Goal: Task Accomplishment & Management: Manage account settings

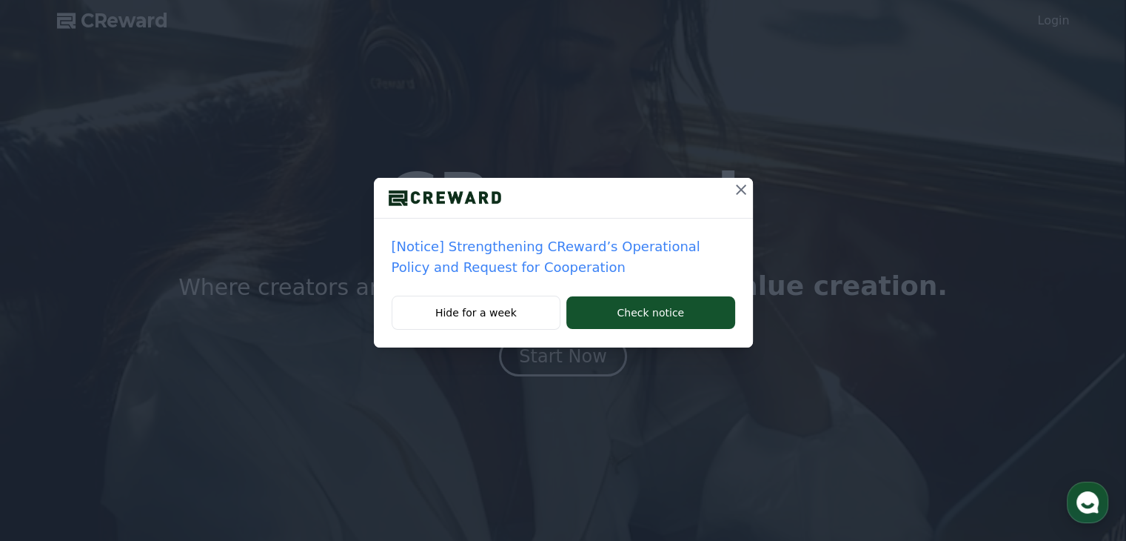
click at [509, 270] on p "[Notice] Strengthening CReward’s Operational Policy and Request for Cooperation" at bounding box center [564, 256] width 344 height 41
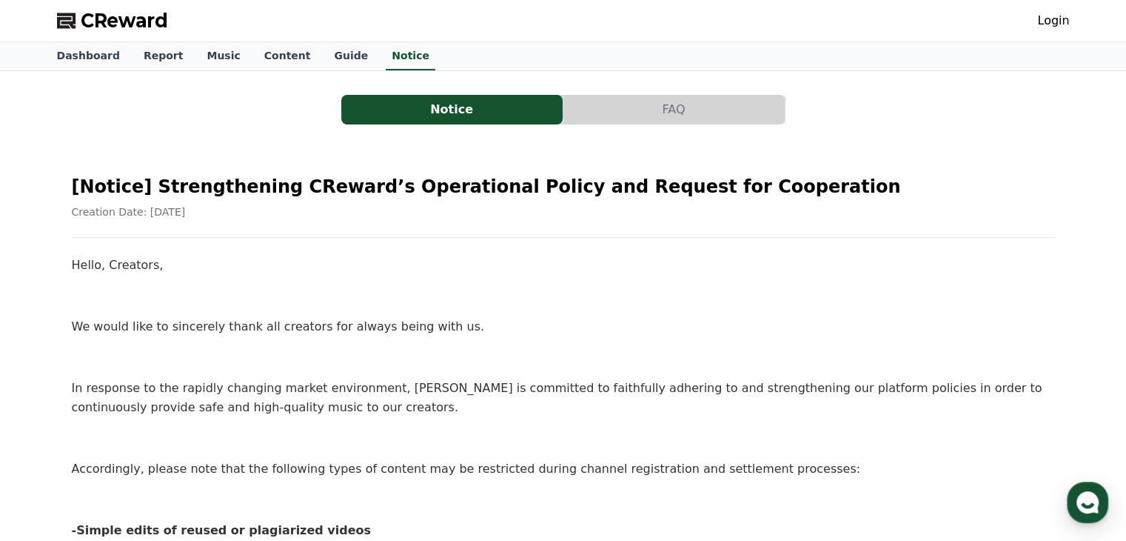
click at [641, 106] on button "FAQ" at bounding box center [674, 110] width 221 height 30
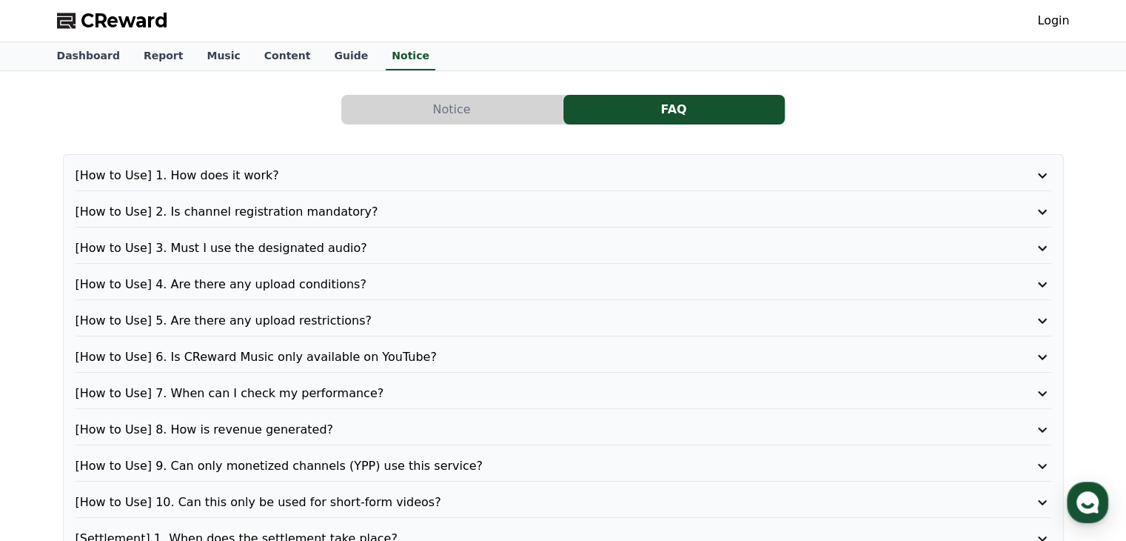
click at [667, 113] on button "FAQ" at bounding box center [674, 110] width 221 height 30
click at [385, 187] on div "[How to Use] 1. How does it work?" at bounding box center [564, 179] width 976 height 24
click at [358, 176] on p "[How to Use] 1. How does it work?" at bounding box center [525, 176] width 898 height 18
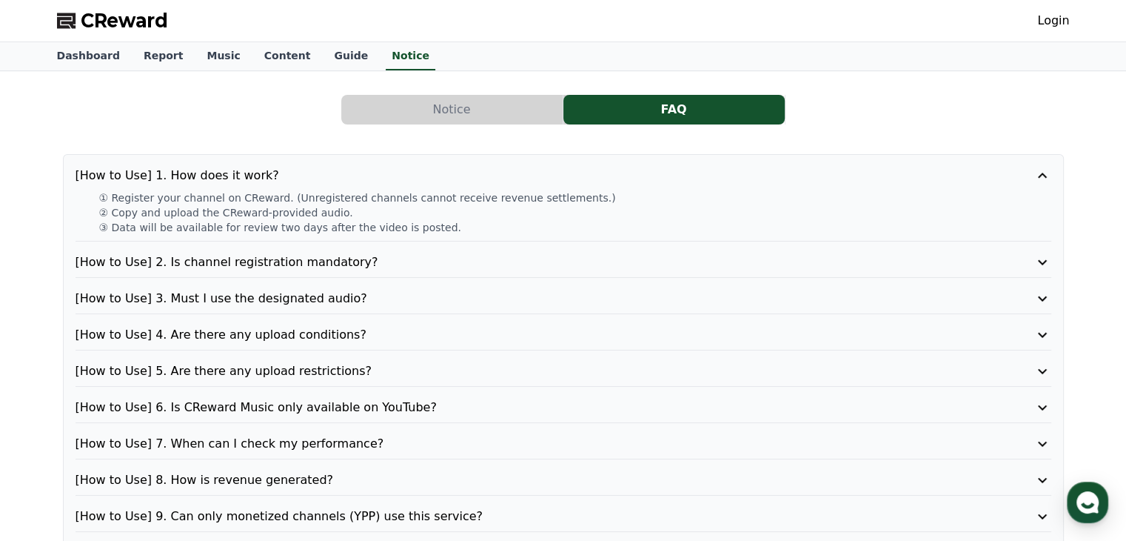
click at [373, 255] on p "[How to Use] 2. Is channel registration mandatory?" at bounding box center [525, 262] width 898 height 18
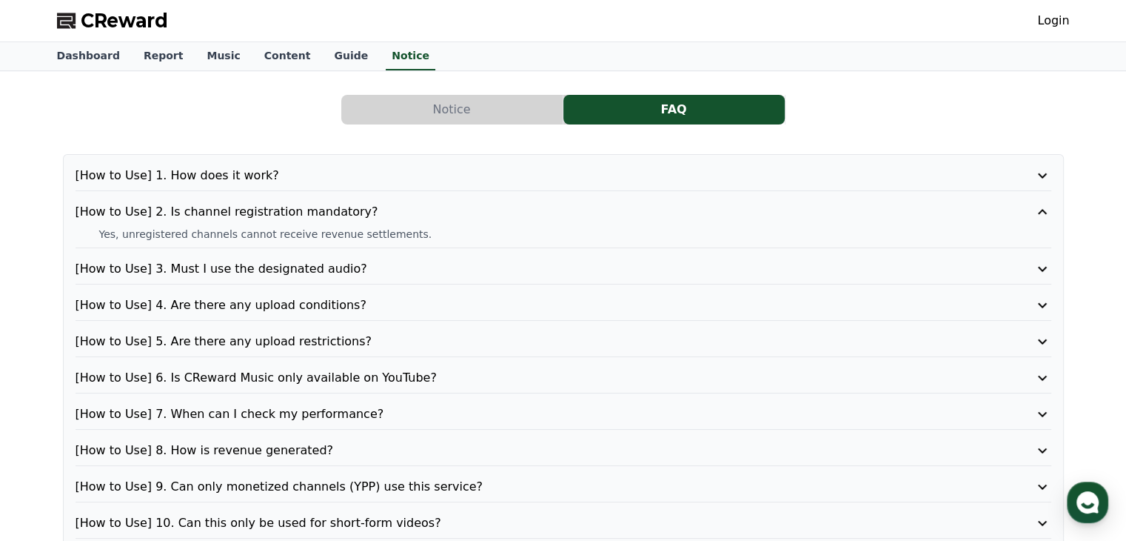
click at [379, 260] on p "[How to Use] 3. Must I use the designated audio?" at bounding box center [525, 269] width 898 height 18
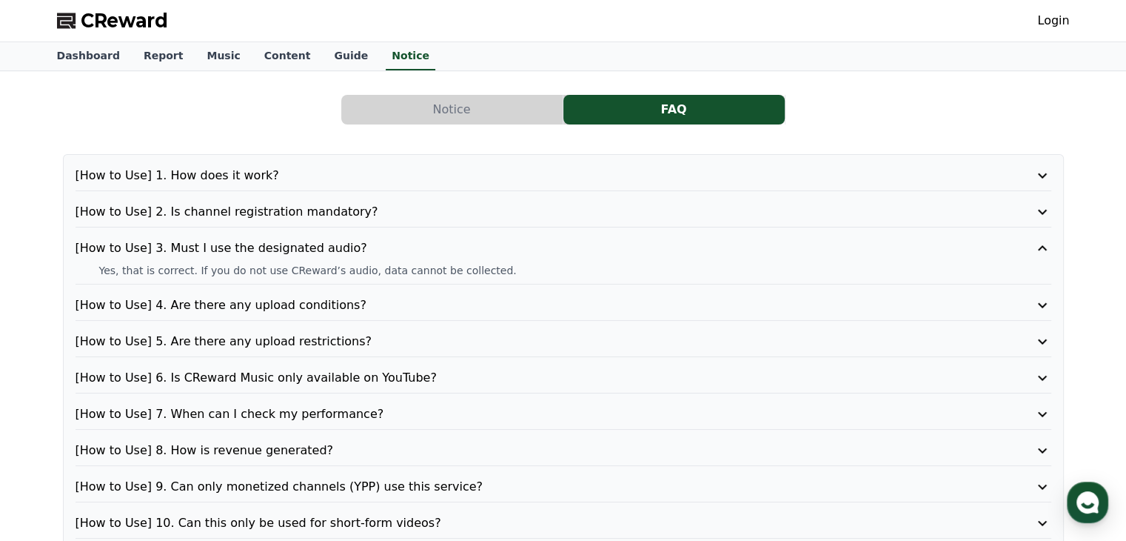
click at [403, 310] on p "[How to Use] 4. Are there any upload conditions?" at bounding box center [525, 305] width 898 height 18
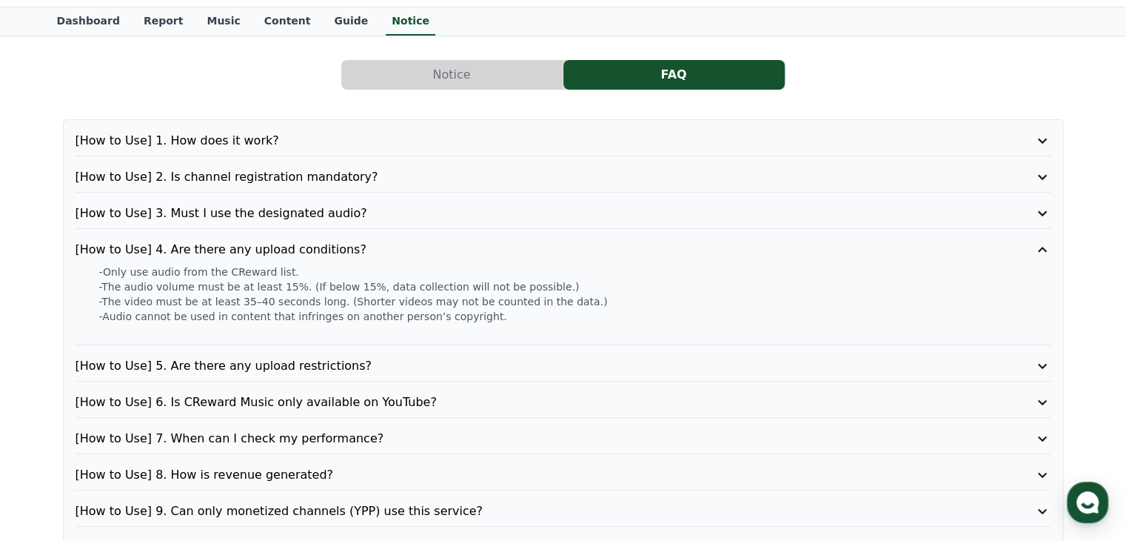
scroll to position [36, 0]
click at [380, 361] on p "[How to Use] 5. Are there any upload restrictions?" at bounding box center [525, 365] width 898 height 18
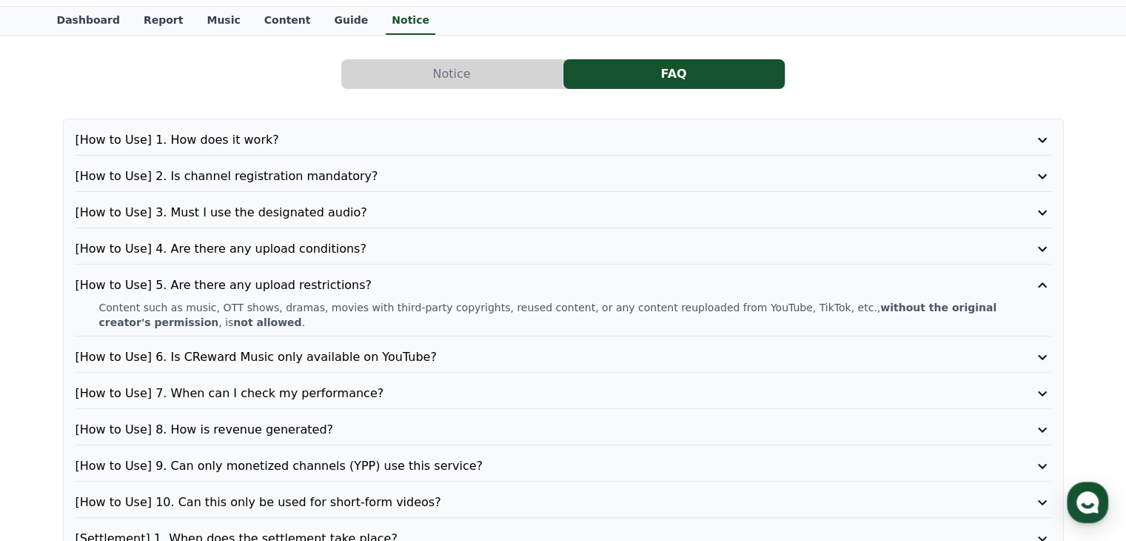
click at [390, 354] on p "[How to Use] 6. Is CReward Music only available on YouTube?" at bounding box center [525, 357] width 898 height 18
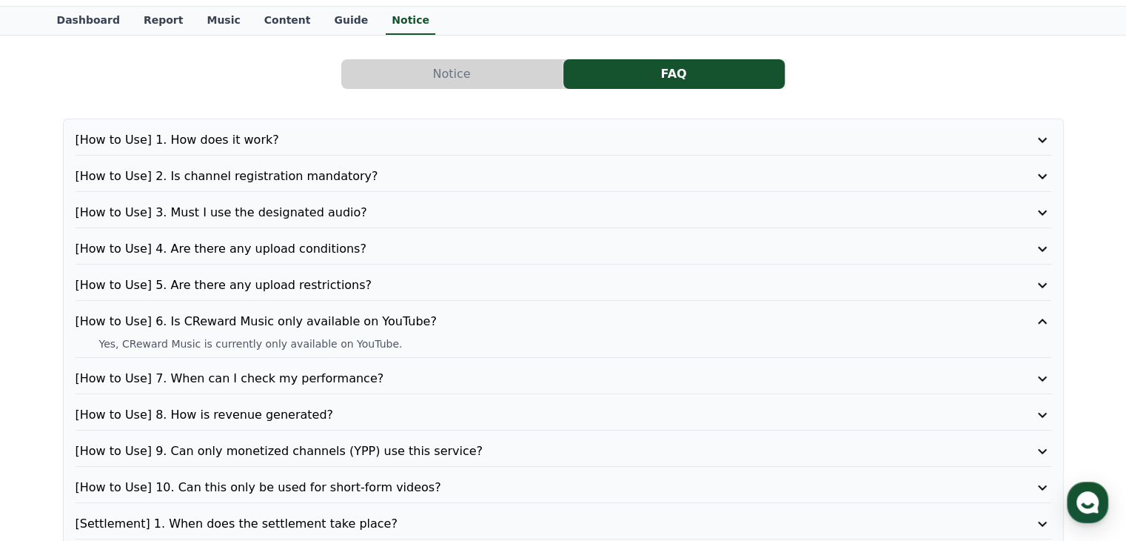
click at [401, 377] on p "[How to Use] 7. When can I check my performance?" at bounding box center [525, 379] width 898 height 18
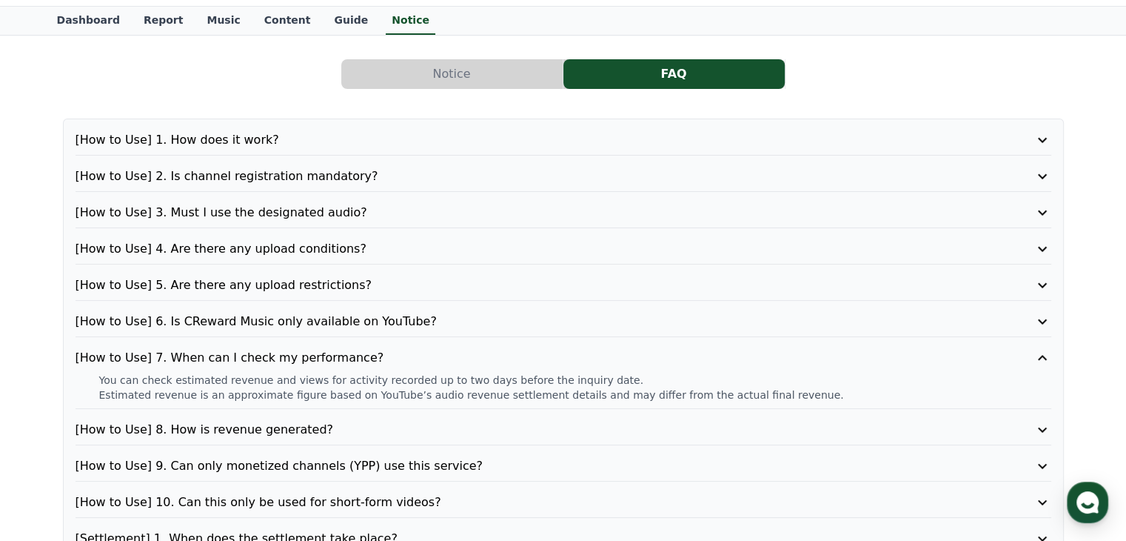
scroll to position [55, 0]
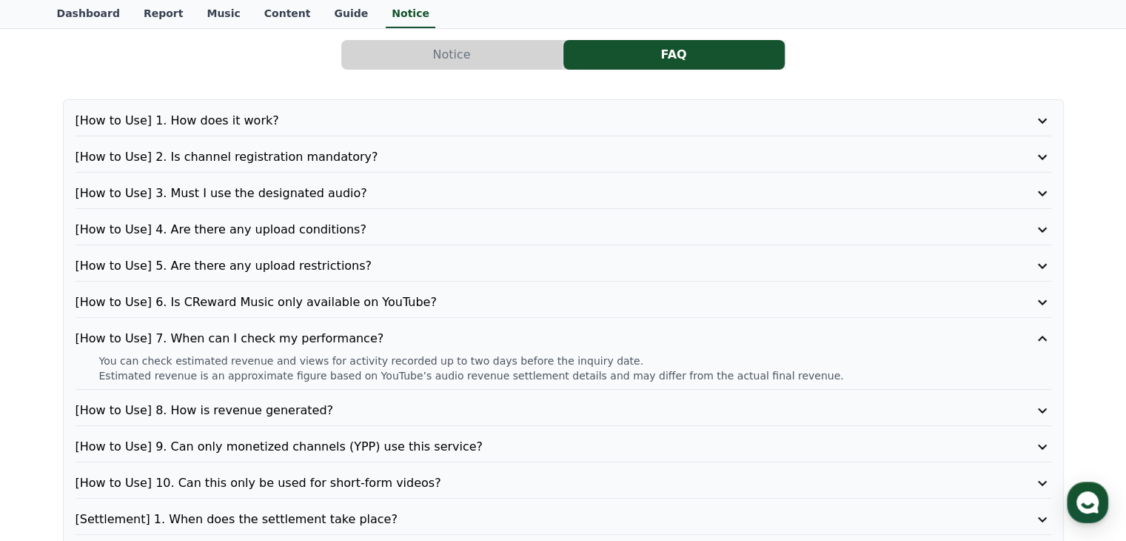
click at [396, 407] on p "[How to Use] 8. How is revenue generated?" at bounding box center [525, 410] width 898 height 18
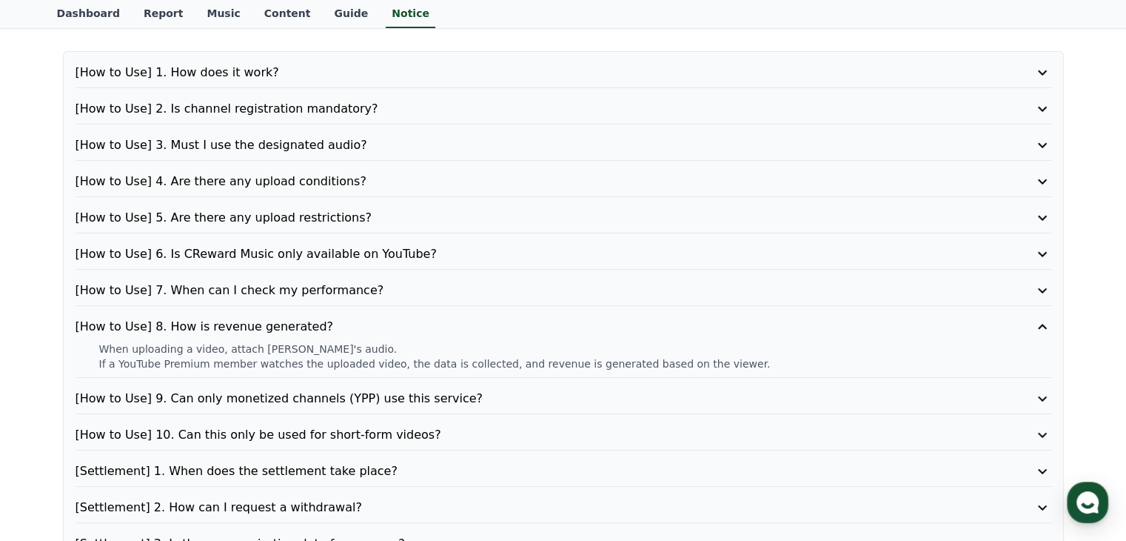
scroll to position [104, 0]
click at [391, 401] on p "[How to Use] 9. Can only monetized channels (YPP) use this service?" at bounding box center [525, 398] width 898 height 18
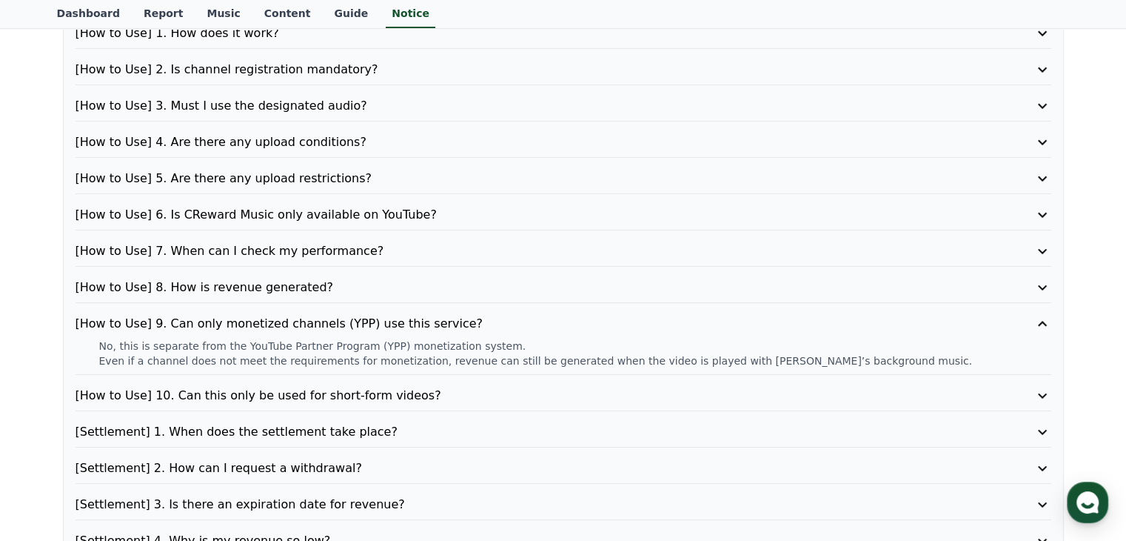
scroll to position [151, 0]
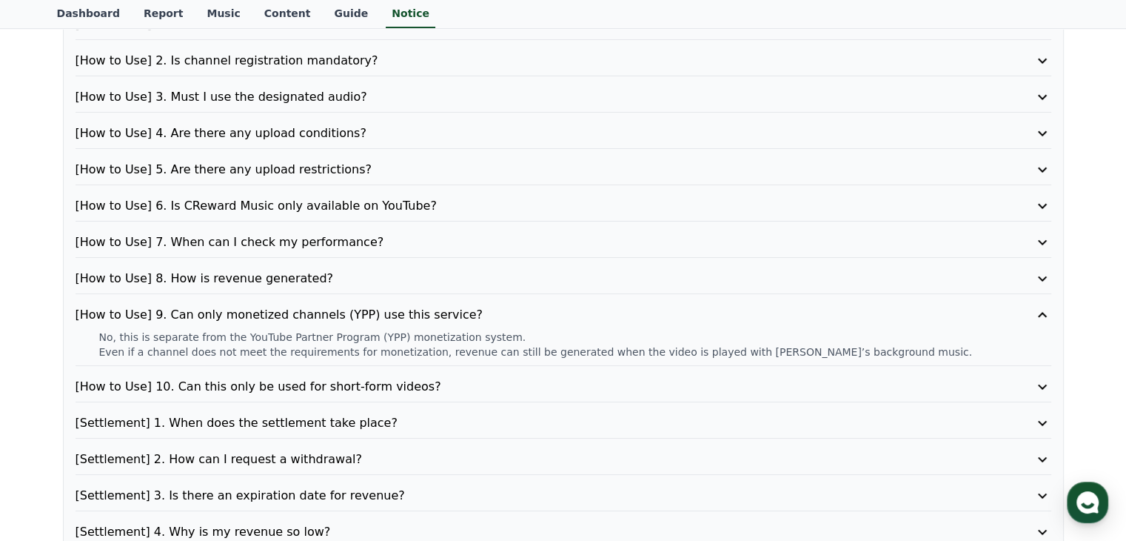
click at [424, 389] on p "[How to Use] 10. Can this only be used for short-form videos?" at bounding box center [525, 387] width 898 height 18
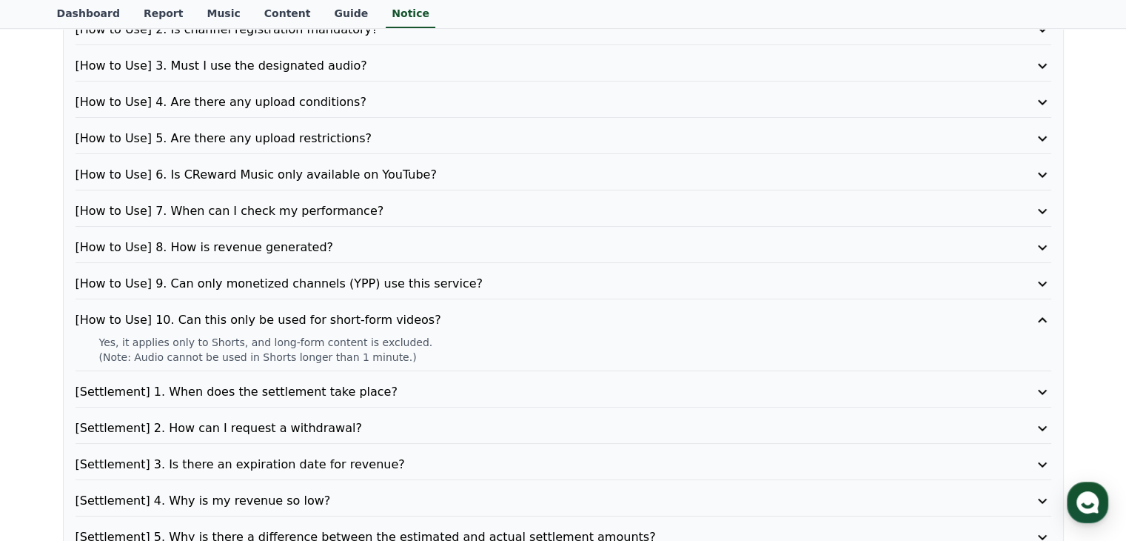
scroll to position [187, 0]
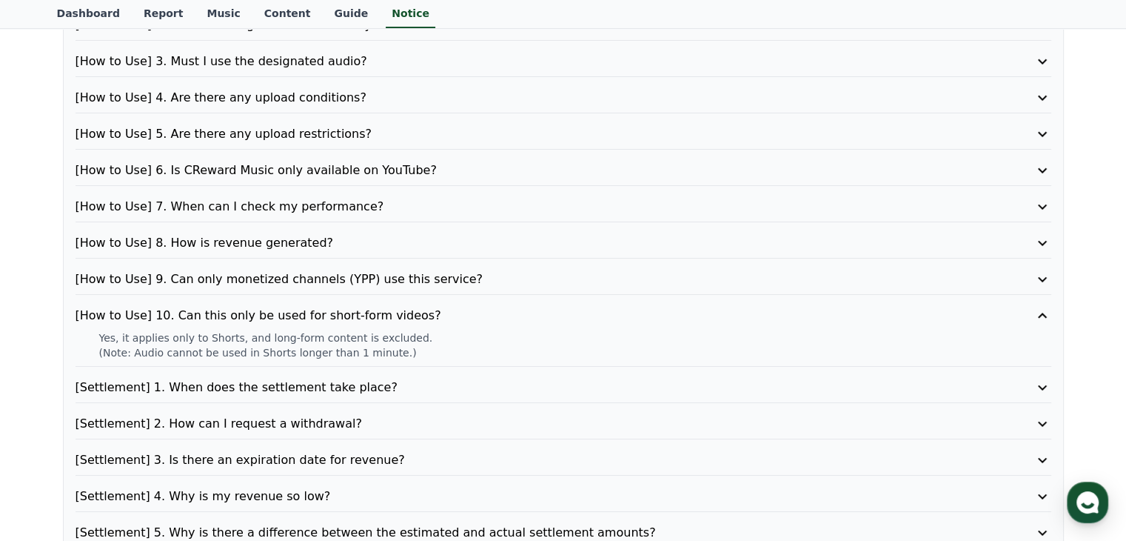
click at [406, 378] on p "[Settlement] 1. When does the settlement take place?" at bounding box center [525, 387] width 898 height 18
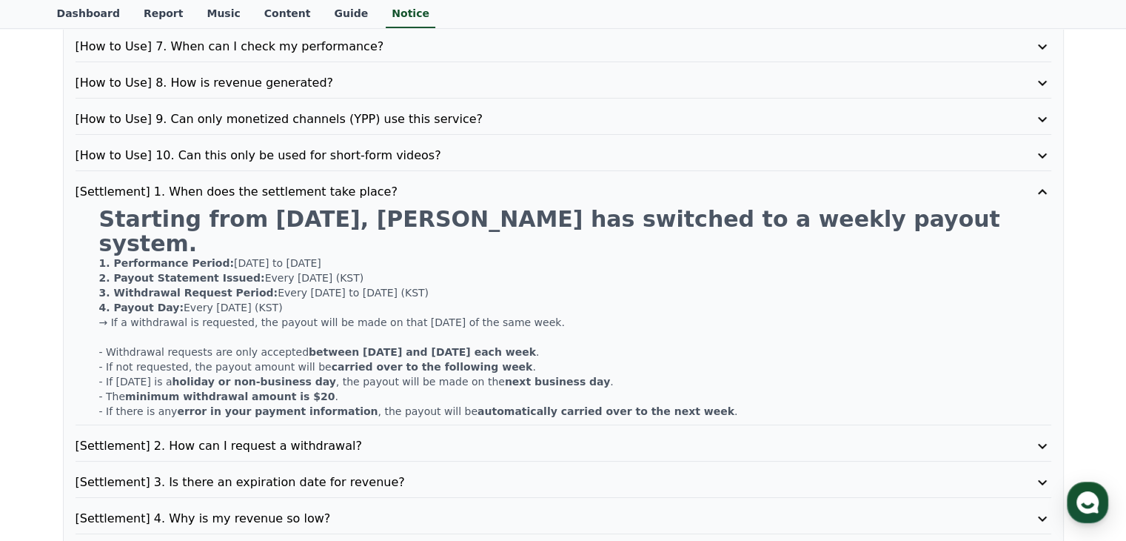
scroll to position [349, 0]
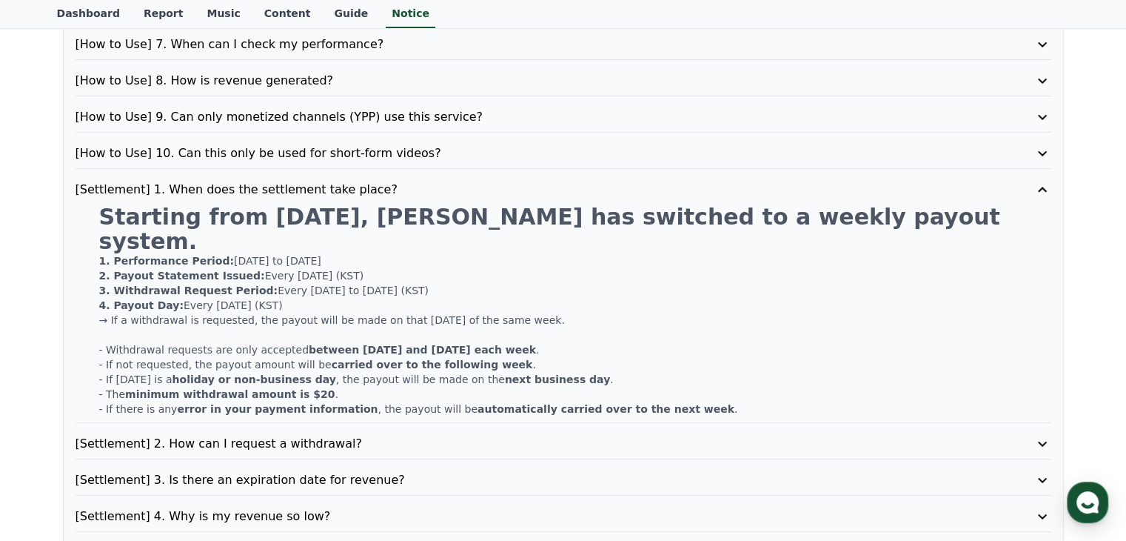
click at [361, 435] on div "[Settlement] 2. How can I request a withdrawal?" at bounding box center [564, 447] width 976 height 24
click at [302, 435] on p "[Settlement] 2. How can I request a withdrawal?" at bounding box center [525, 444] width 898 height 18
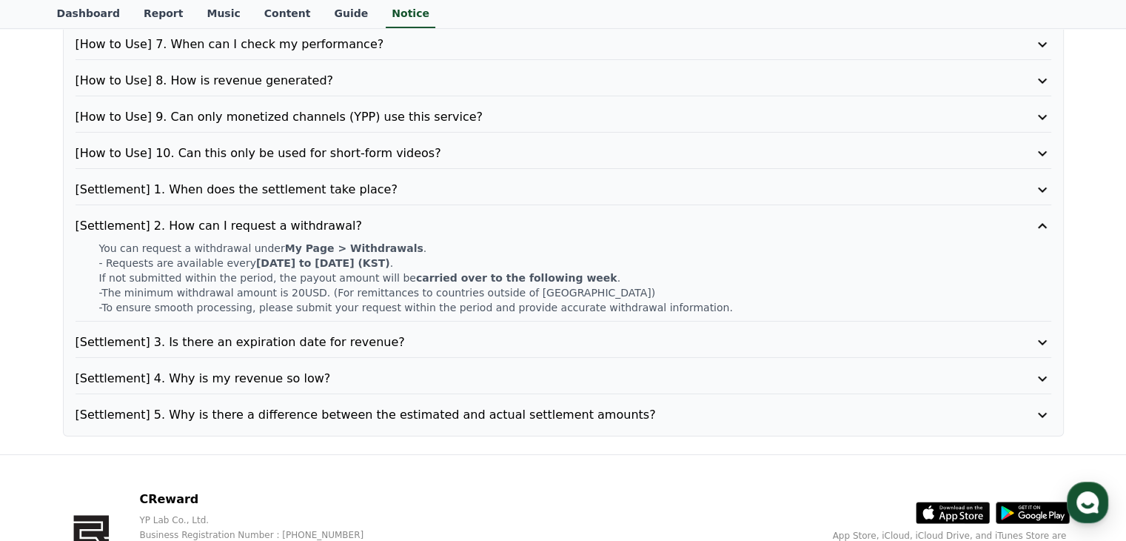
click at [314, 416] on p "[Settlement] 5. Why is there a difference between the estimated and actual sett…" at bounding box center [525, 415] width 898 height 18
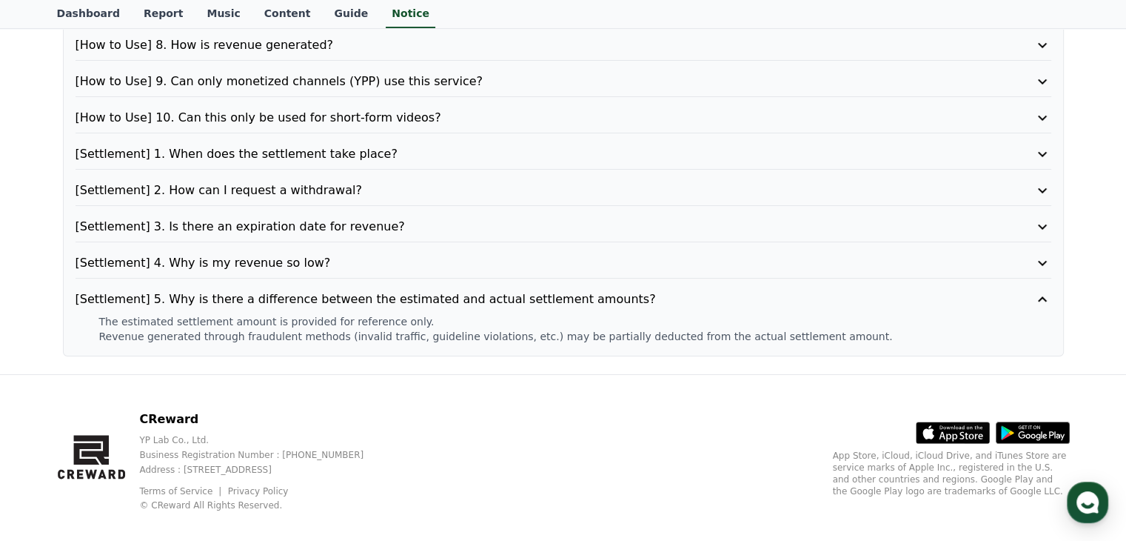
scroll to position [399, 0]
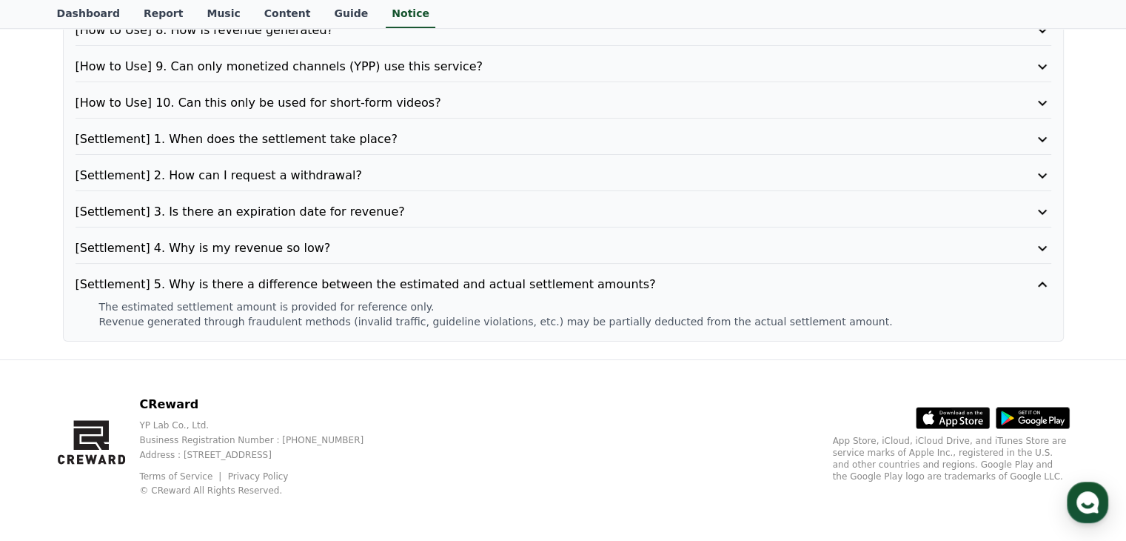
click at [290, 243] on p "[Settlement] 4. Why is my revenue so low?" at bounding box center [525, 248] width 898 height 18
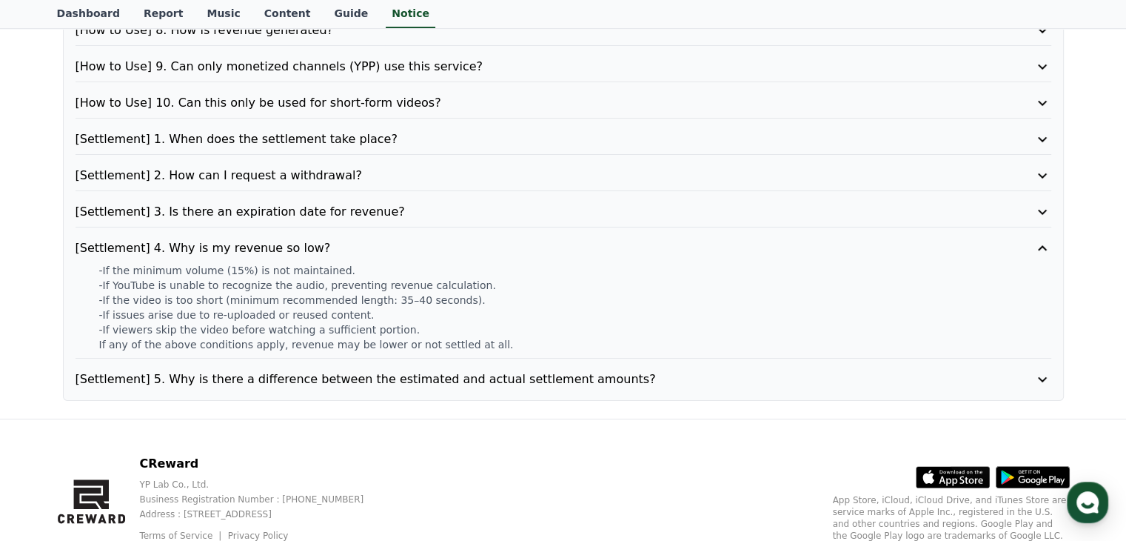
click at [314, 204] on p "[Settlement] 3. Is there an expiration date for revenue?" at bounding box center [525, 212] width 898 height 18
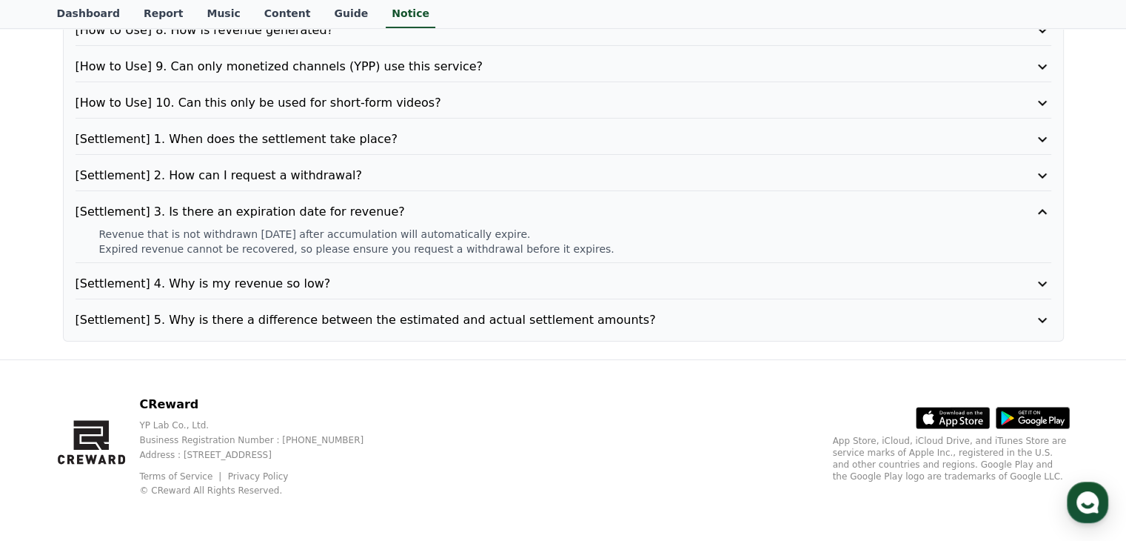
click at [260, 178] on p "[Settlement] 2. How can I request a withdrawal?" at bounding box center [525, 176] width 898 height 18
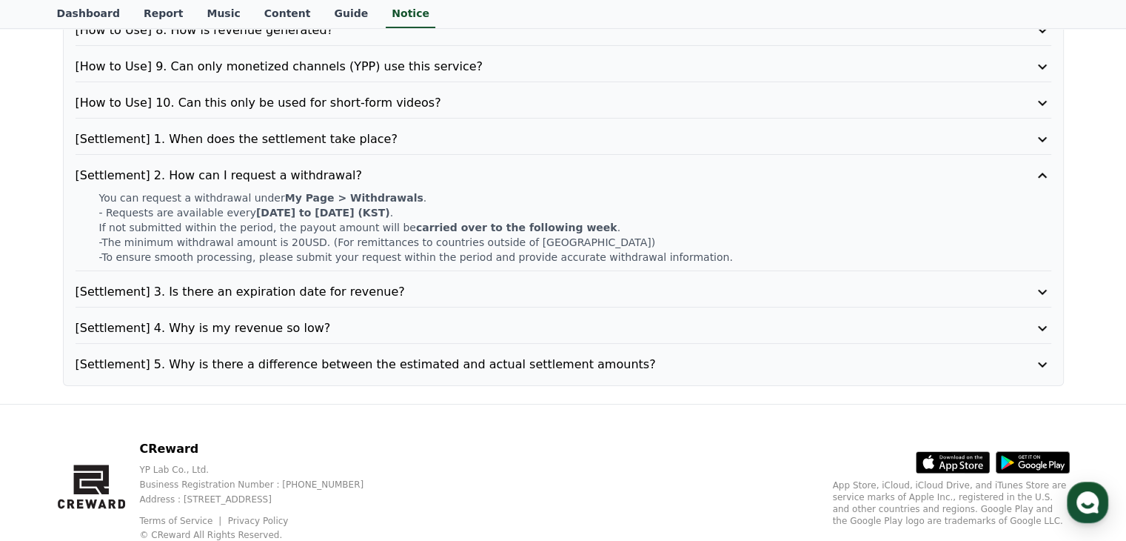
click at [265, 130] on p "[Settlement] 1. When does the settlement take place?" at bounding box center [525, 139] width 898 height 18
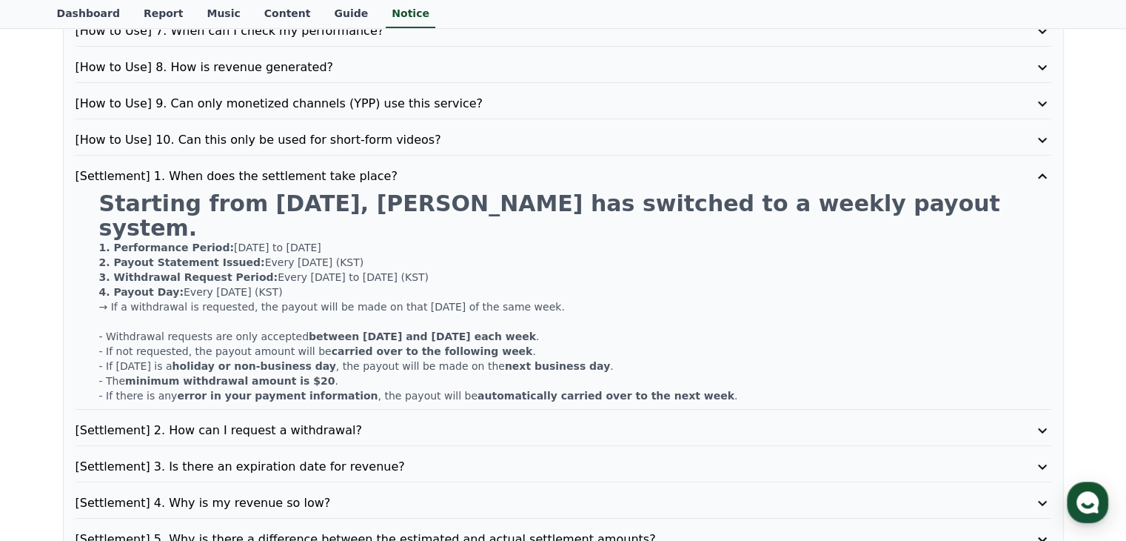
scroll to position [361, 0]
click at [293, 145] on p "[How to Use] 10. Can this only be used for short-form videos?" at bounding box center [525, 141] width 898 height 18
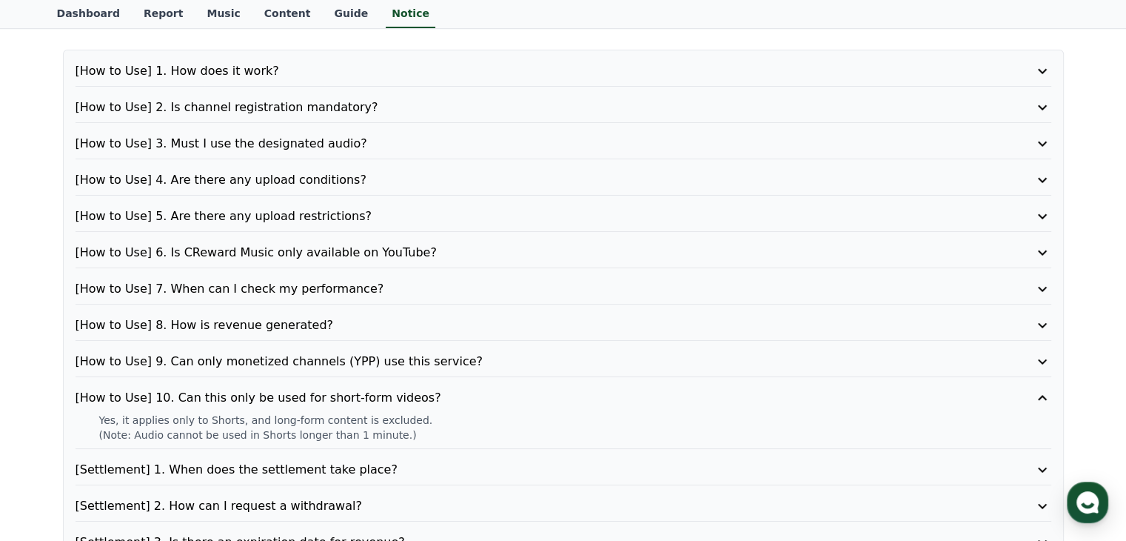
scroll to position [0, 0]
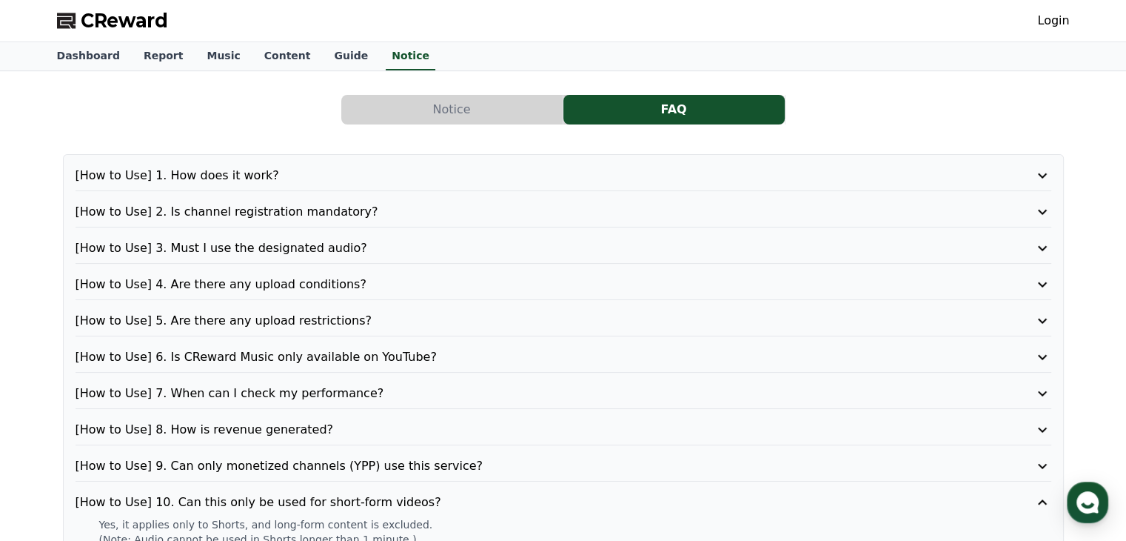
click at [1046, 13] on link "Login" at bounding box center [1054, 21] width 32 height 18
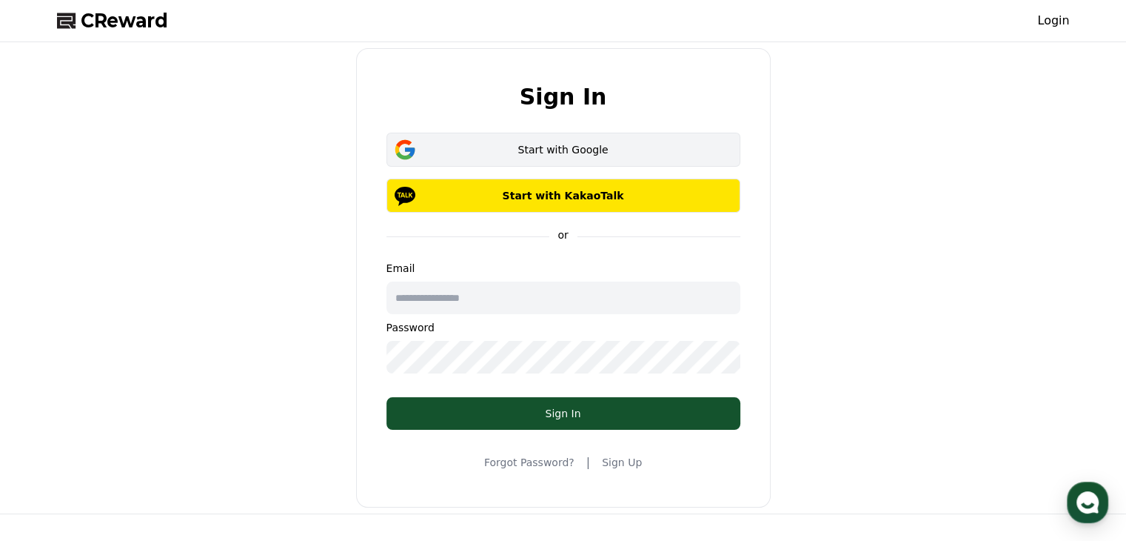
click at [487, 158] on button "Start with Google" at bounding box center [564, 150] width 354 height 34
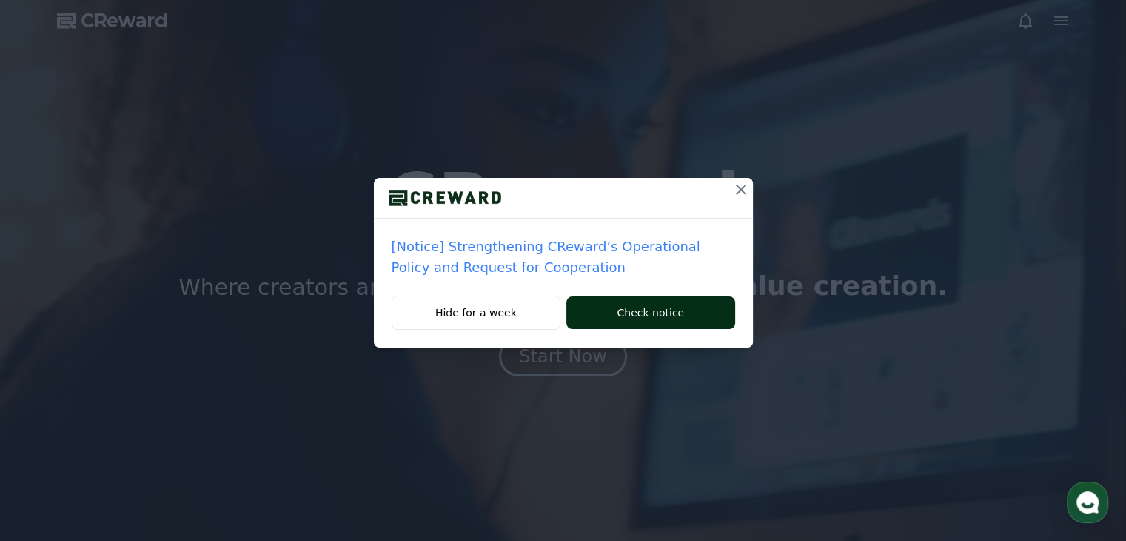
click at [662, 320] on button "Check notice" at bounding box center [651, 312] width 168 height 33
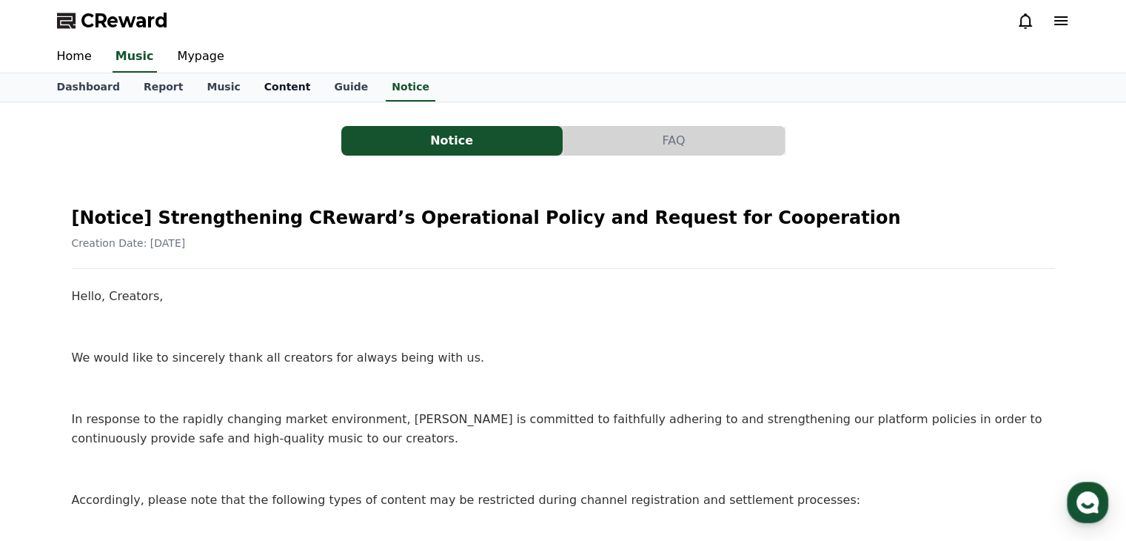
click at [275, 87] on link "Content" at bounding box center [288, 87] width 70 height 28
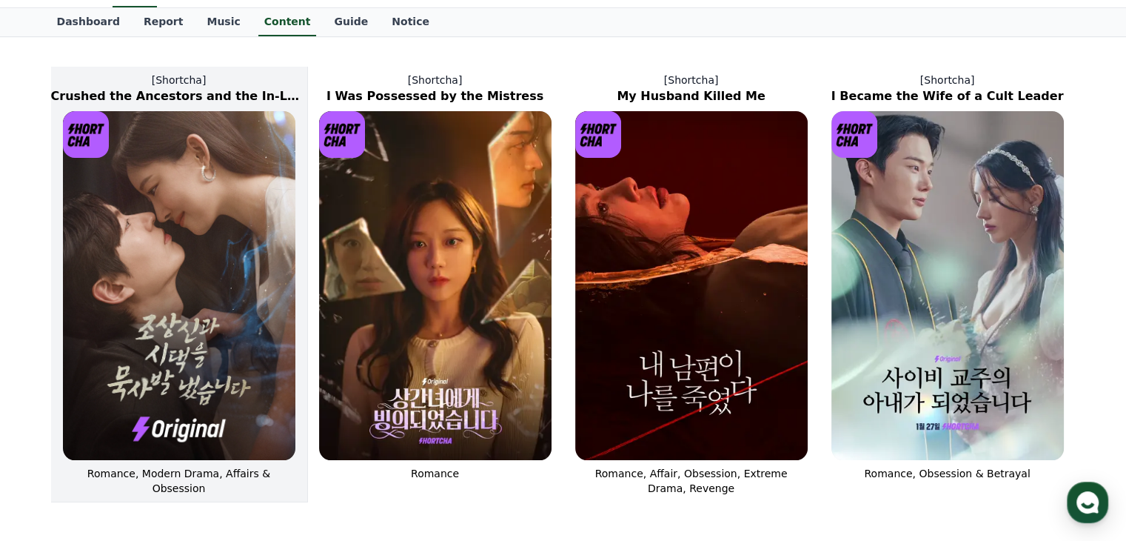
scroll to position [68, 0]
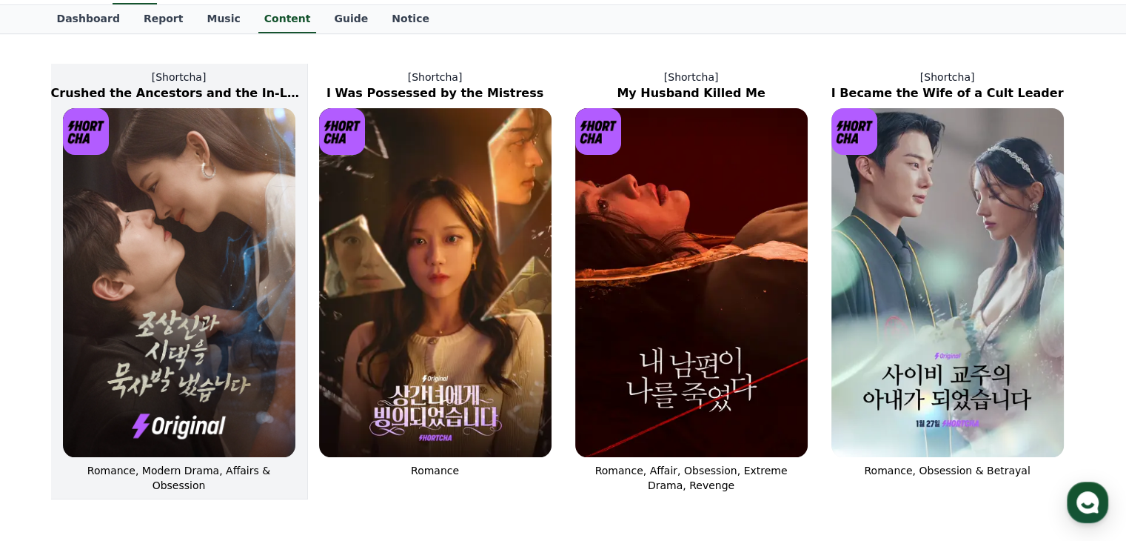
click at [200, 267] on img at bounding box center [179, 282] width 233 height 349
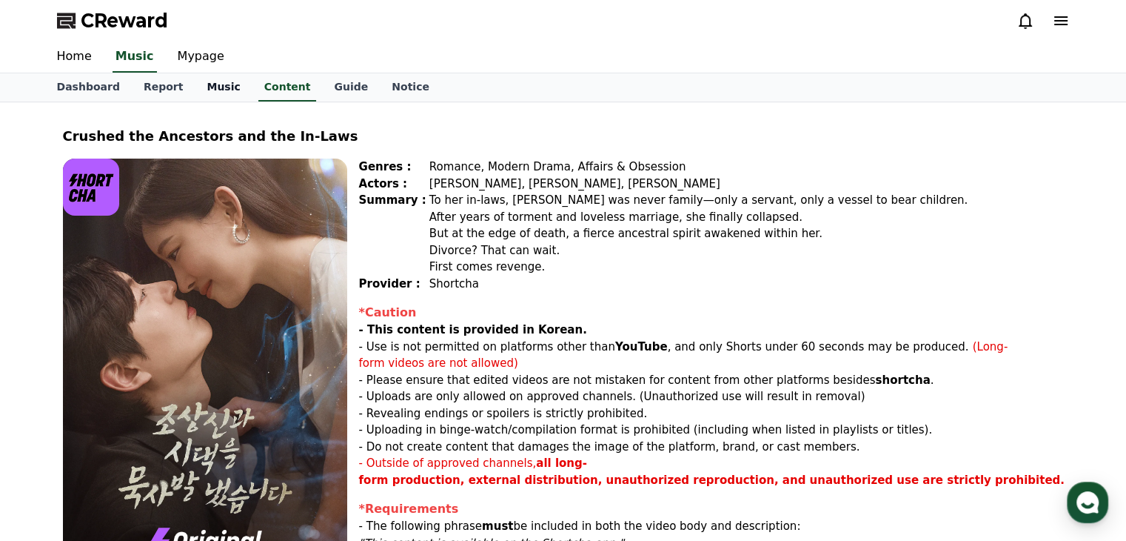
click at [196, 83] on link "Music" at bounding box center [223, 87] width 57 height 28
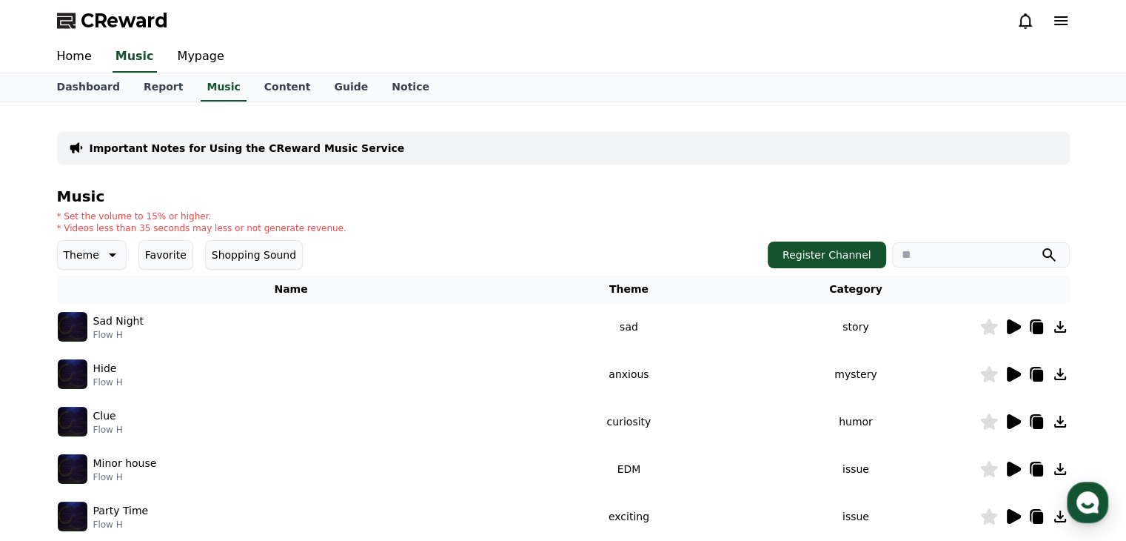
click at [1016, 329] on icon at bounding box center [1014, 326] width 14 height 15
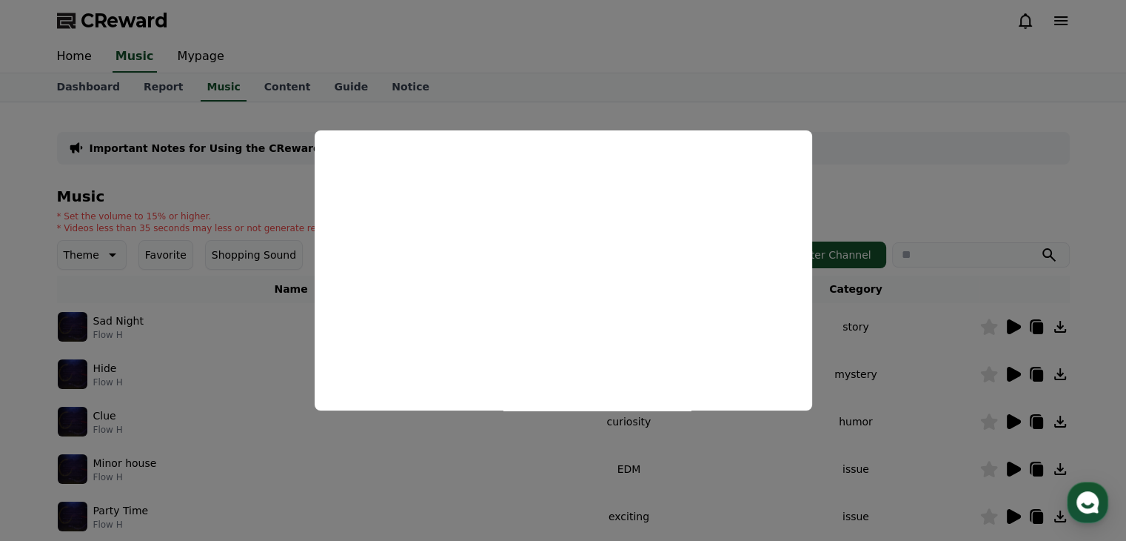
click at [892, 253] on button "close modal" at bounding box center [563, 270] width 1126 height 541
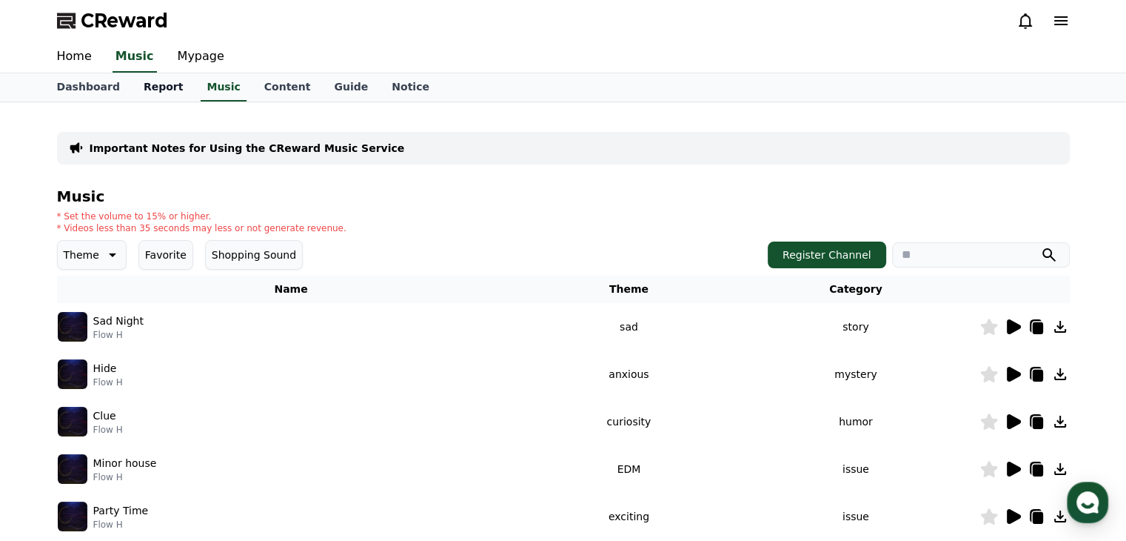
click at [135, 87] on link "Report" at bounding box center [164, 87] width 64 height 28
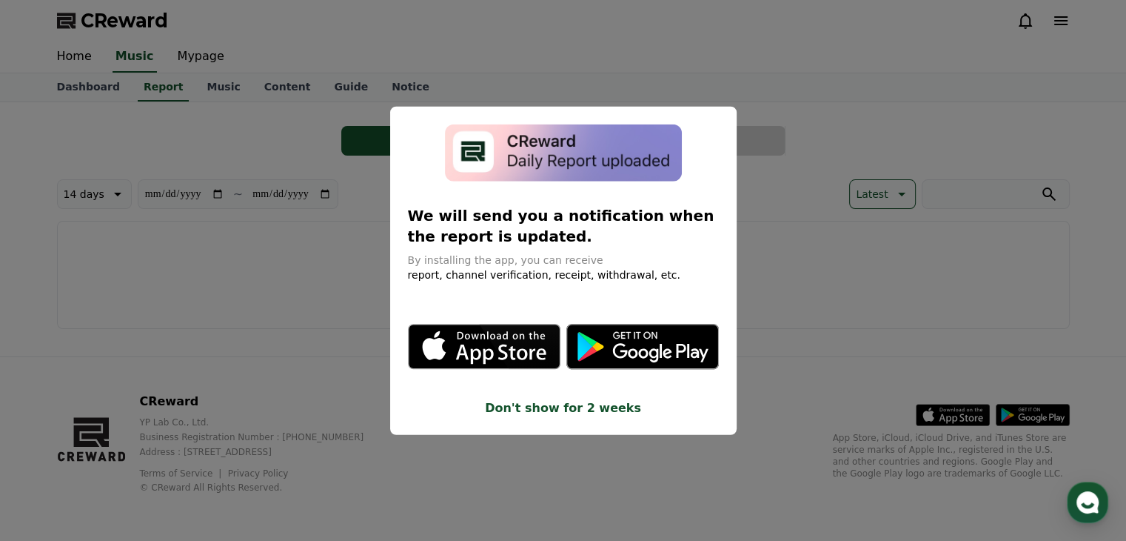
click at [271, 190] on button "close modal" at bounding box center [563, 270] width 1126 height 541
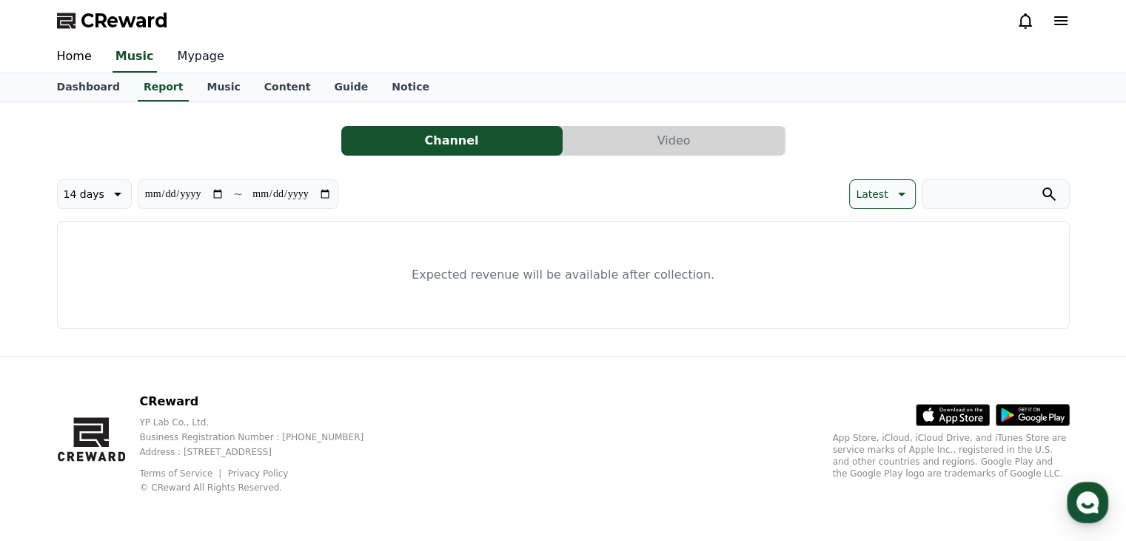
click at [190, 54] on link "Mypage" at bounding box center [201, 56] width 70 height 31
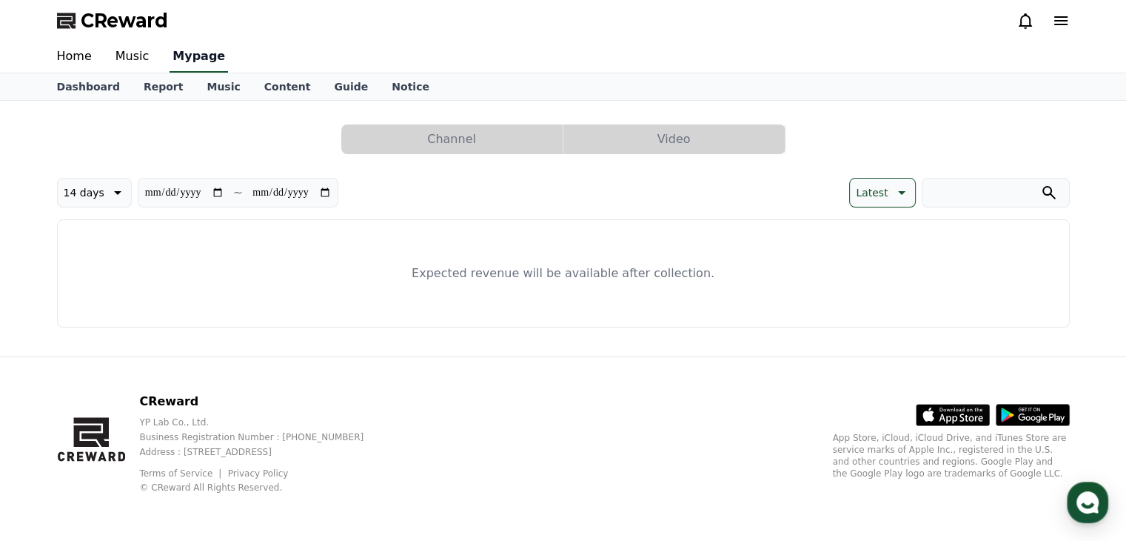
select select "**********"
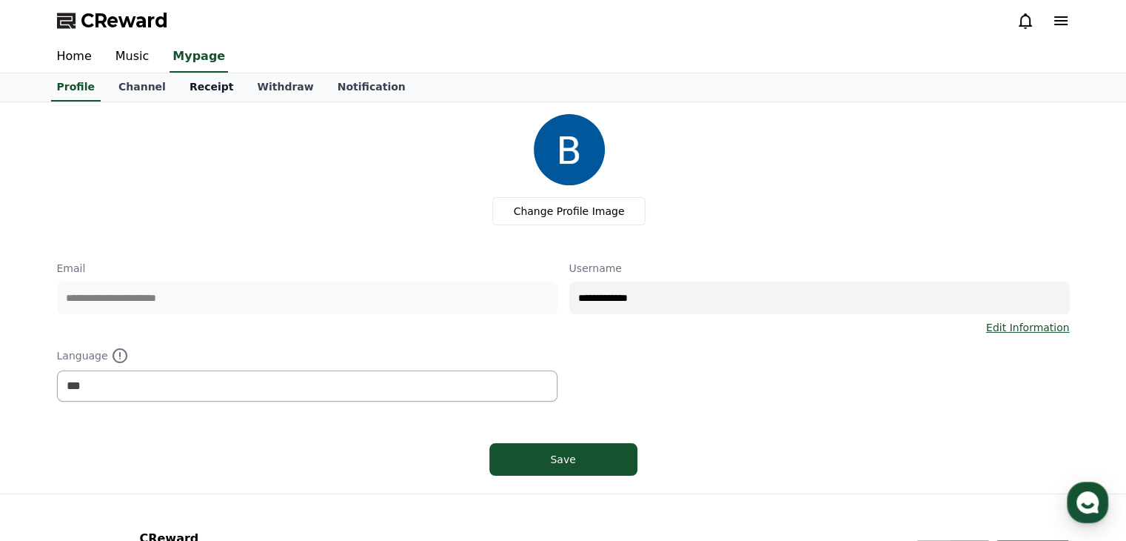
click at [192, 84] on link "Receipt" at bounding box center [212, 87] width 68 height 28
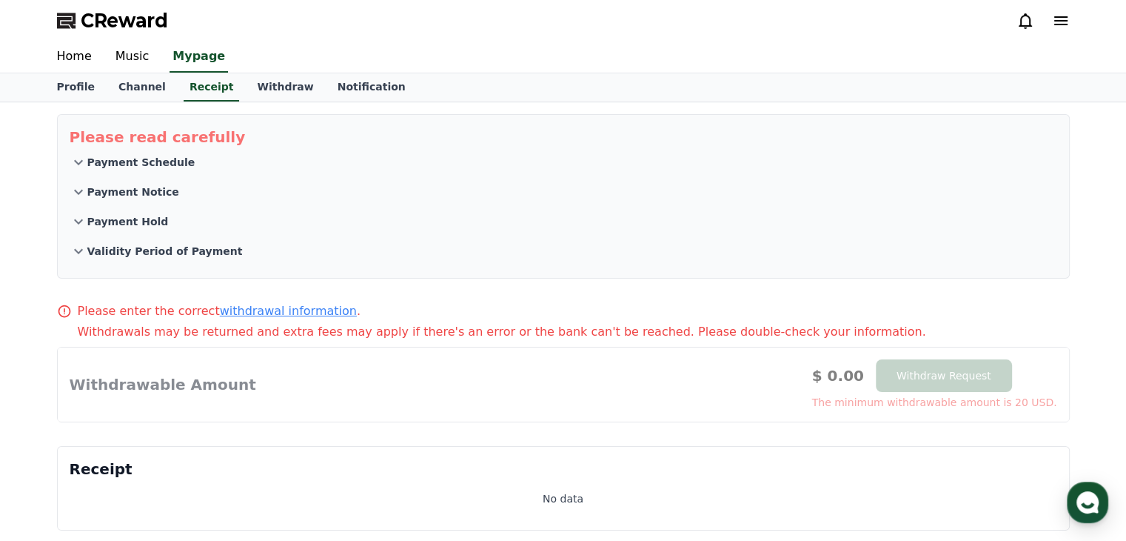
click at [134, 161] on p "Payment Schedule" at bounding box center [141, 162] width 108 height 15
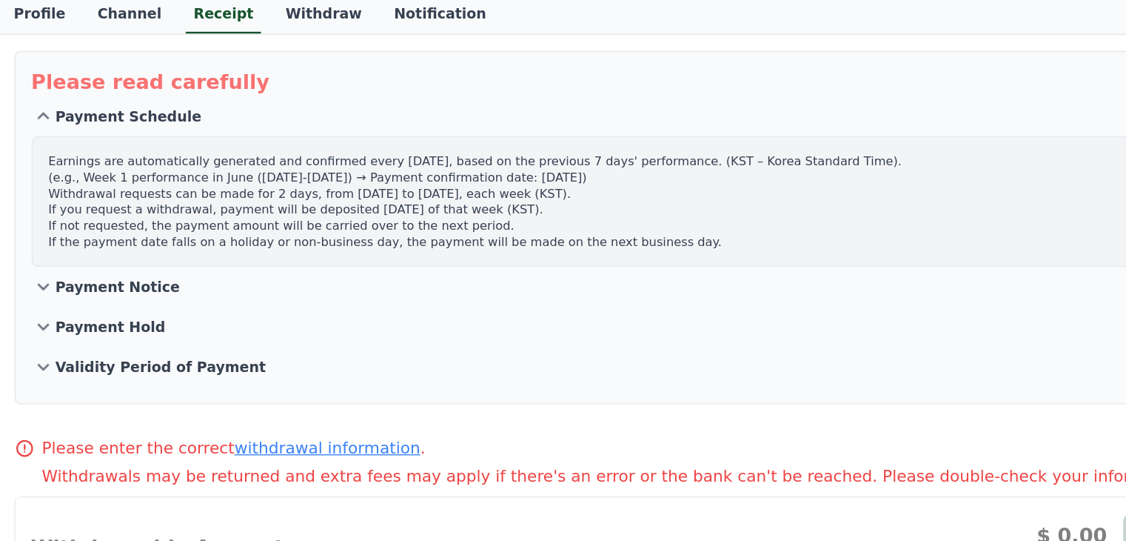
click at [144, 290] on p "Payment Notice" at bounding box center [133, 288] width 92 height 15
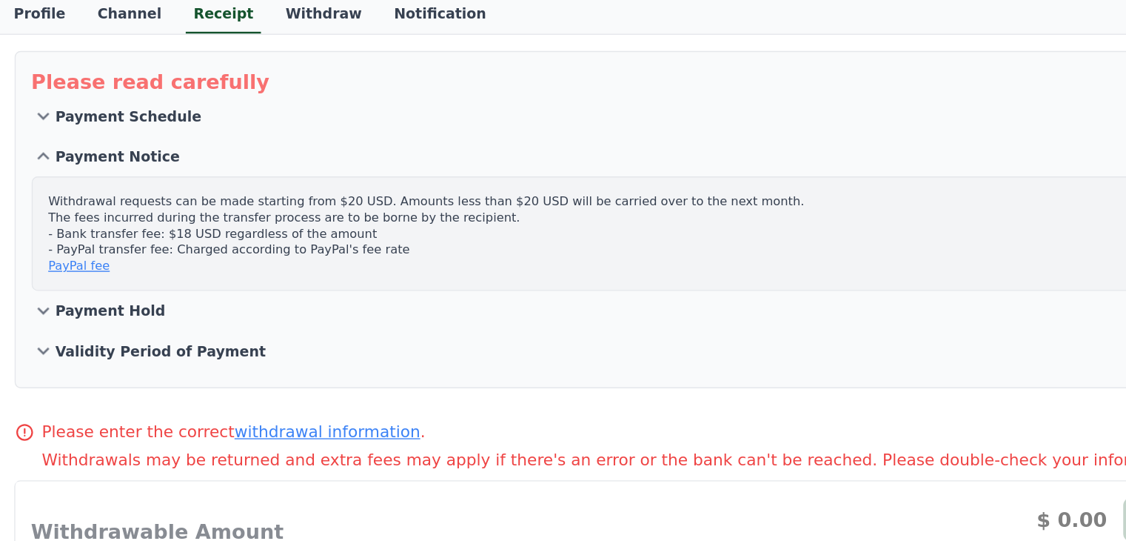
click at [110, 273] on link "PayPal fee" at bounding box center [104, 272] width 45 height 10
click at [138, 304] on p "Payment Hold" at bounding box center [127, 305] width 81 height 15
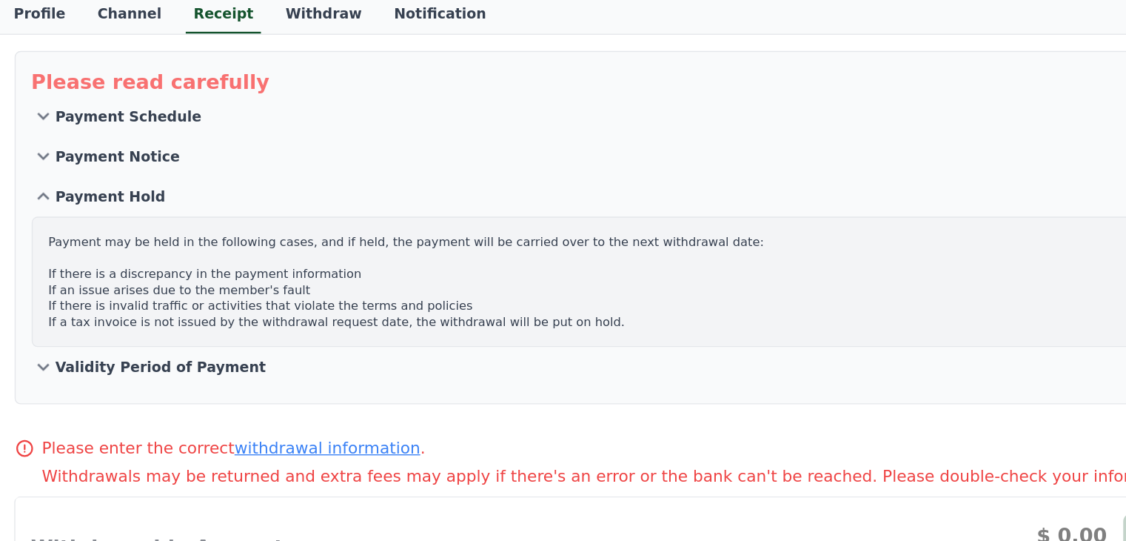
click at [156, 340] on p "Validity Period of Payment" at bounding box center [165, 347] width 156 height 15
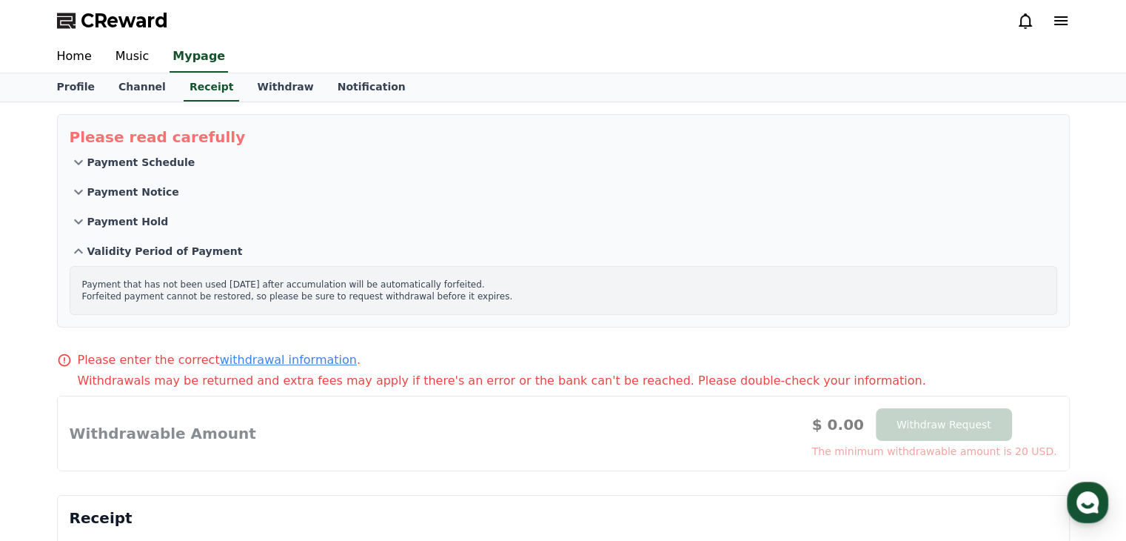
scroll to position [47, 0]
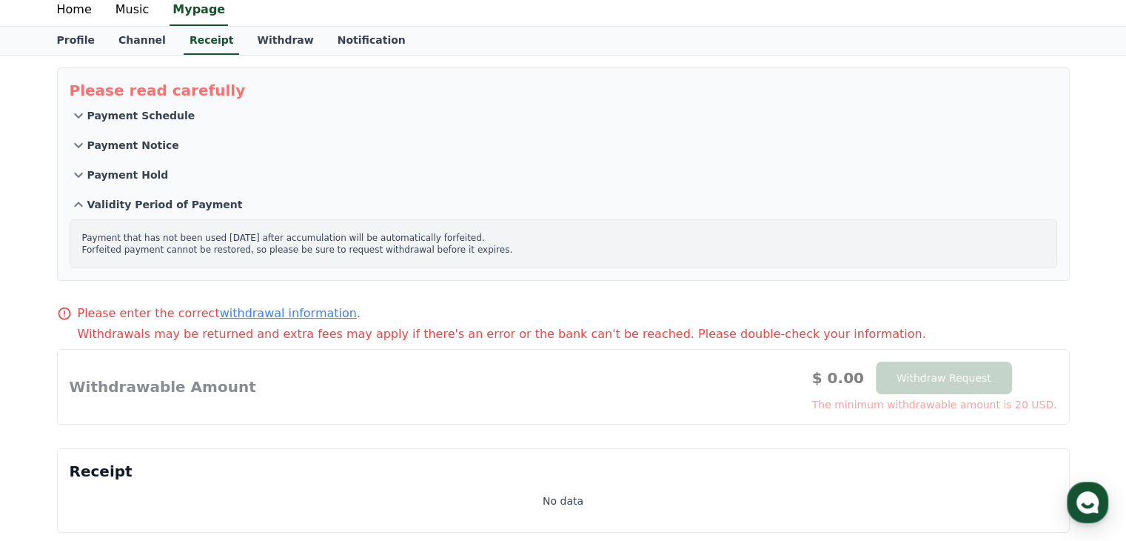
click at [276, 313] on link "withdrawal information" at bounding box center [288, 313] width 137 height 14
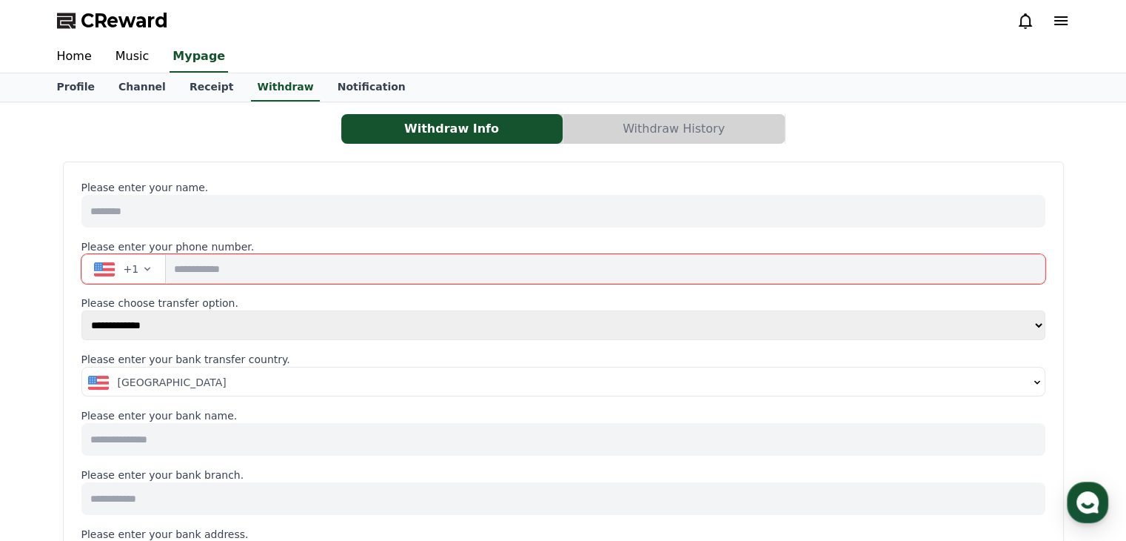
click at [349, 218] on input at bounding box center [563, 211] width 964 height 33
click at [643, 127] on button "Withdraw History" at bounding box center [674, 129] width 221 height 30
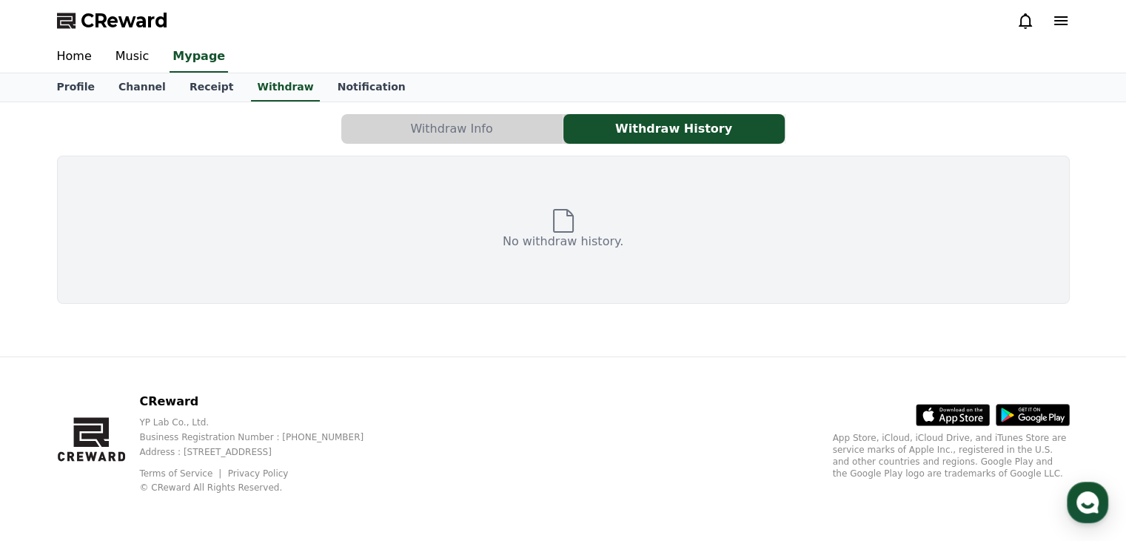
click at [510, 128] on button "Withdraw Info" at bounding box center [451, 129] width 221 height 30
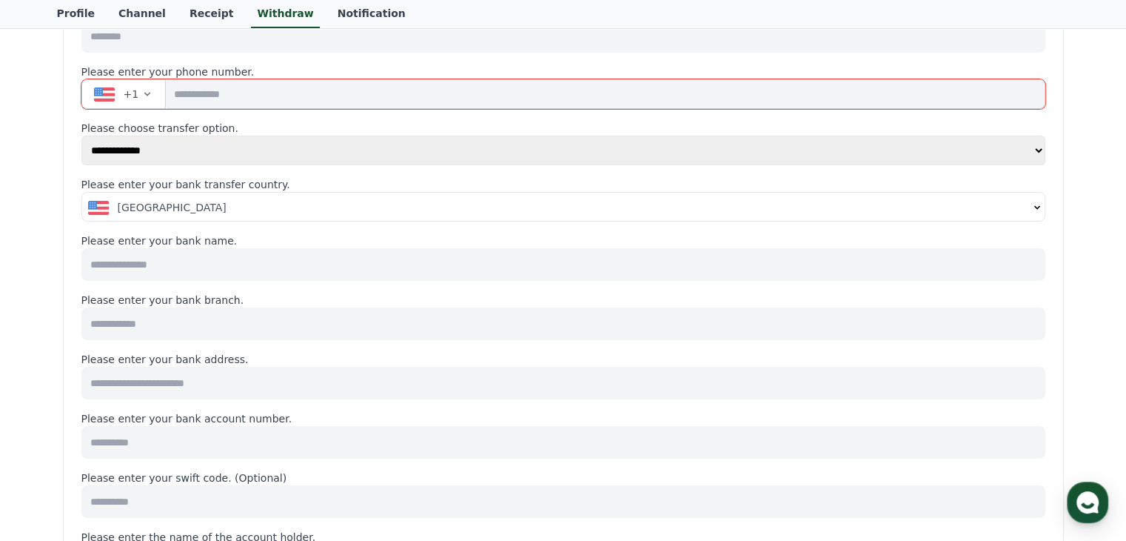
scroll to position [174, 0]
click at [186, 148] on select "**********" at bounding box center [563, 151] width 964 height 30
select select "******"
click at [81, 136] on select "**********" at bounding box center [563, 151] width 964 height 30
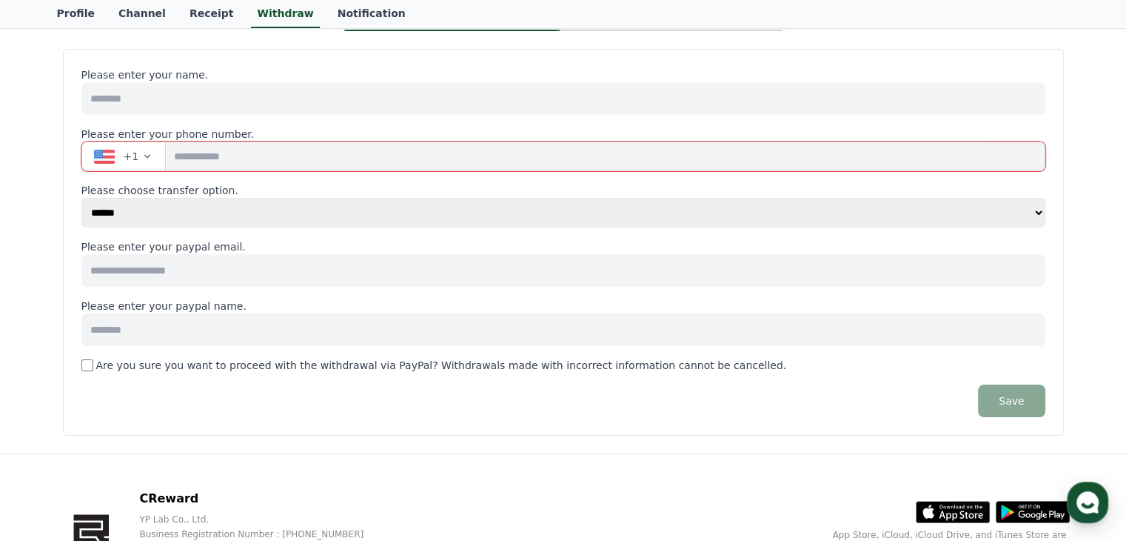
scroll to position [106, 0]
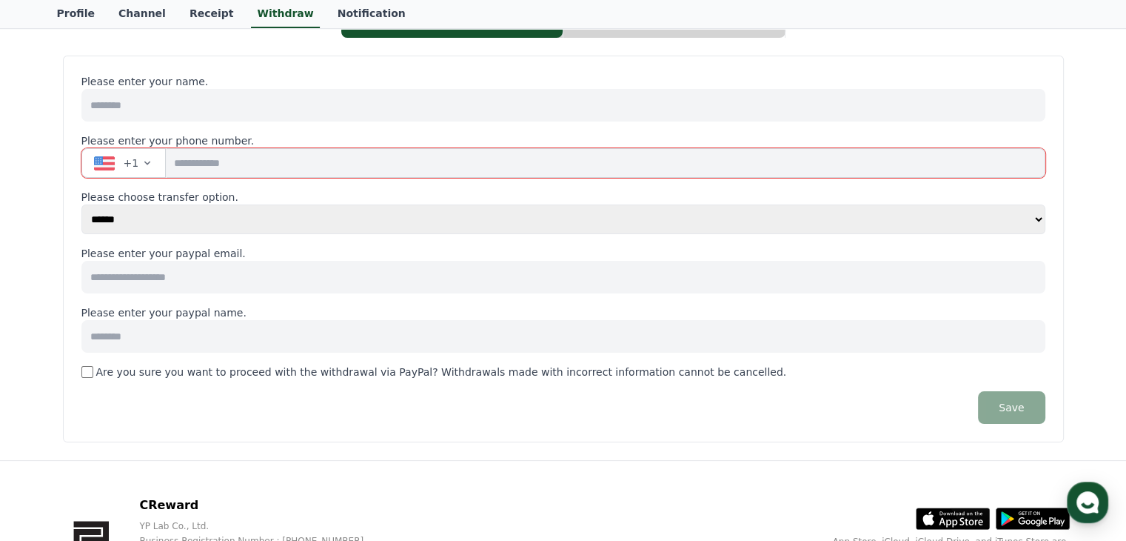
click at [160, 278] on input at bounding box center [563, 277] width 964 height 33
click at [248, 374] on label "Are you sure you want to proceed with the withdrawal via PayPal? Withdrawals ma…" at bounding box center [441, 371] width 691 height 15
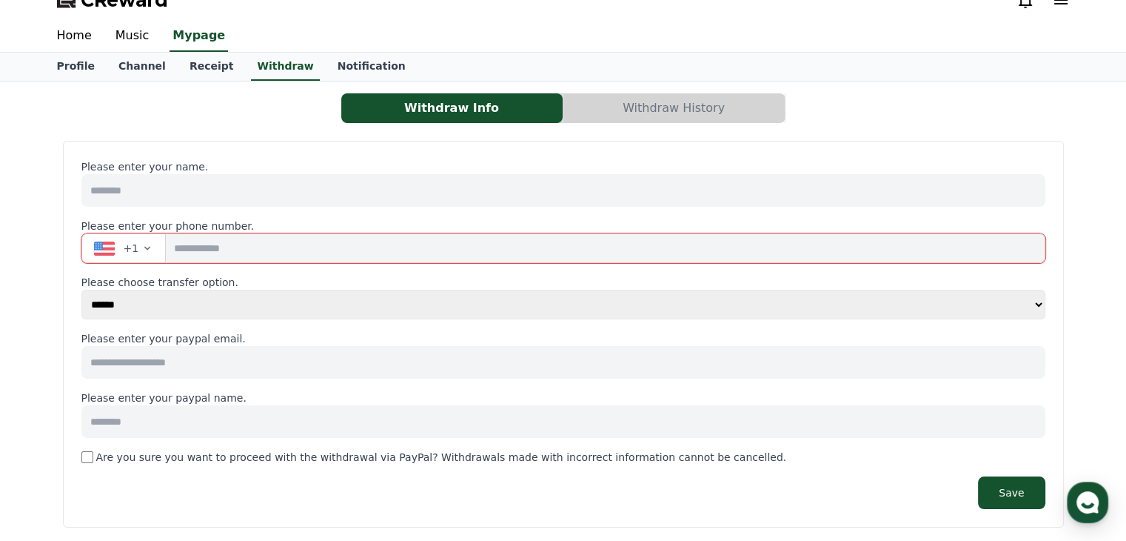
scroll to position [15, 0]
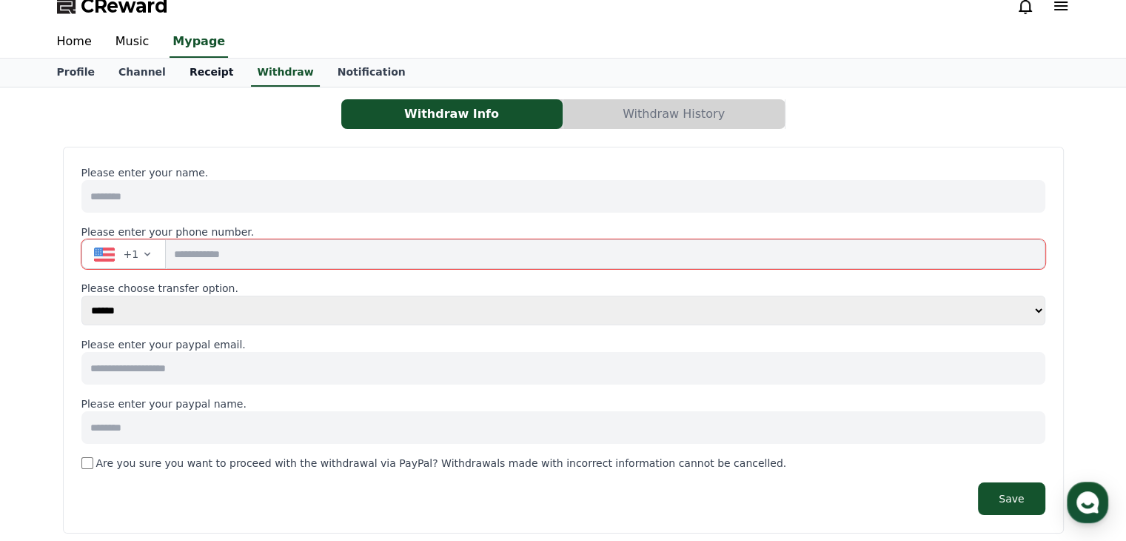
click at [198, 70] on link "Receipt" at bounding box center [212, 73] width 68 height 28
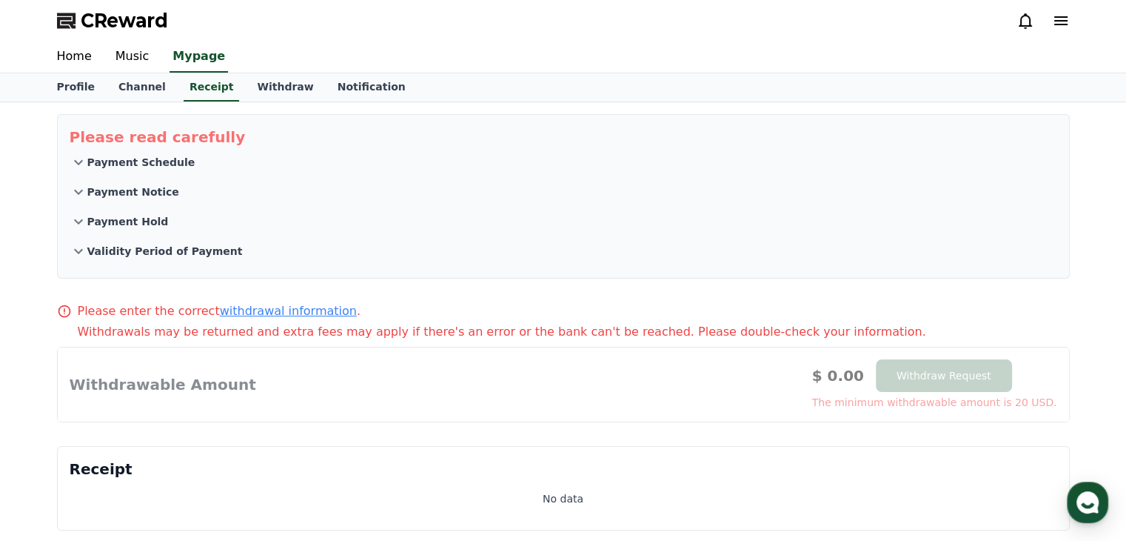
click at [273, 305] on link "withdrawal information" at bounding box center [288, 311] width 137 height 14
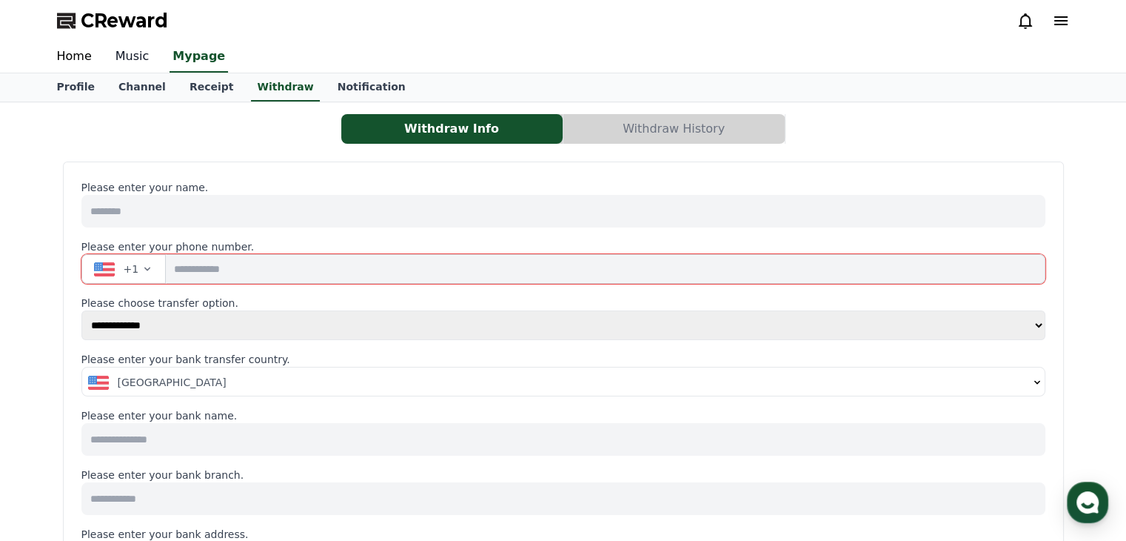
click at [119, 61] on link "Music" at bounding box center [133, 56] width 58 height 31
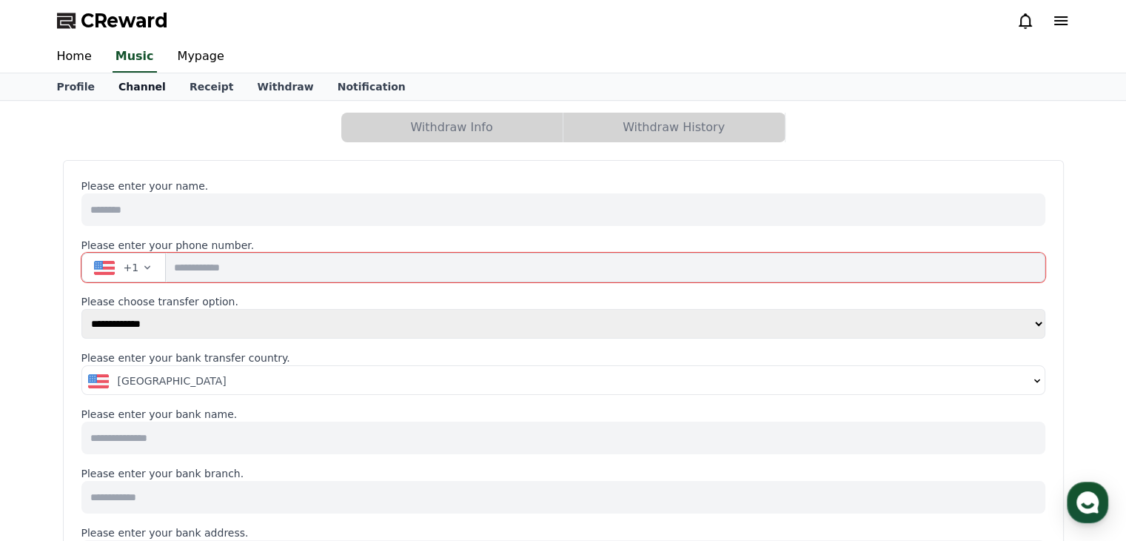
click at [130, 88] on link "Channel" at bounding box center [142, 86] width 71 height 27
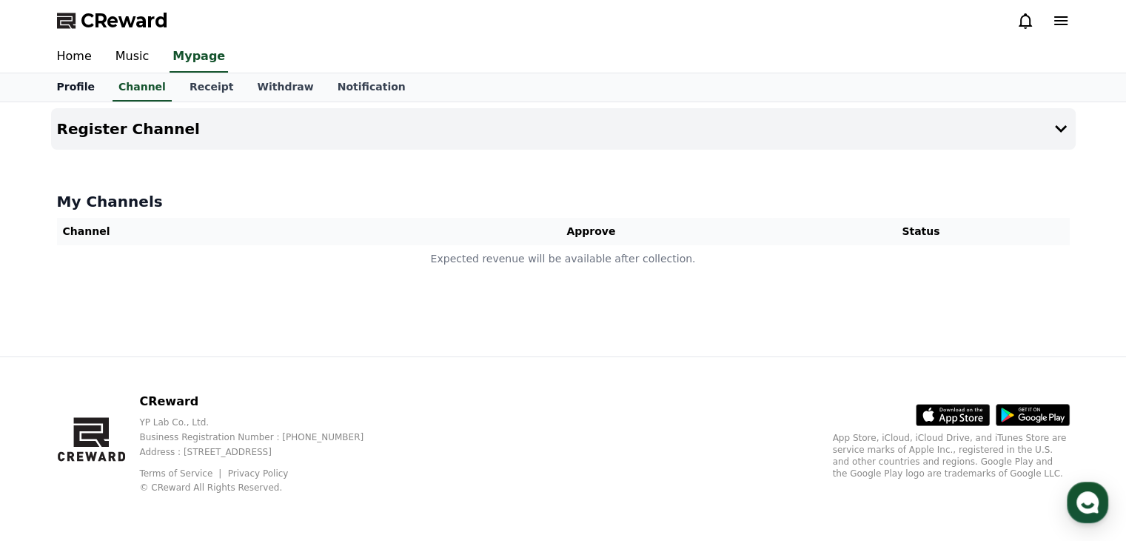
click at [84, 95] on link "Profile" at bounding box center [75, 87] width 61 height 28
select select "**********"
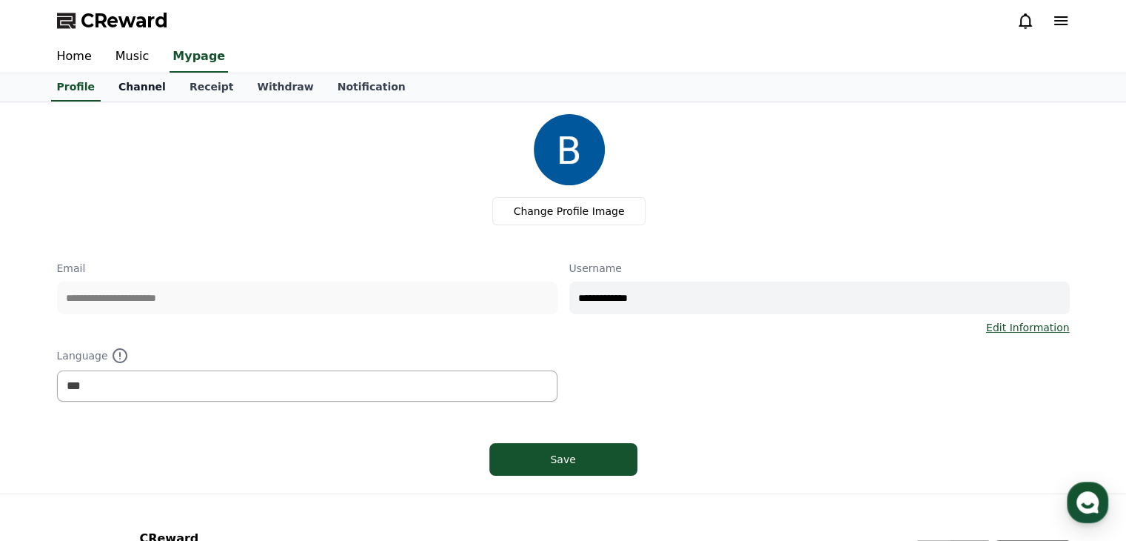
click at [127, 90] on link "Channel" at bounding box center [142, 87] width 71 height 28
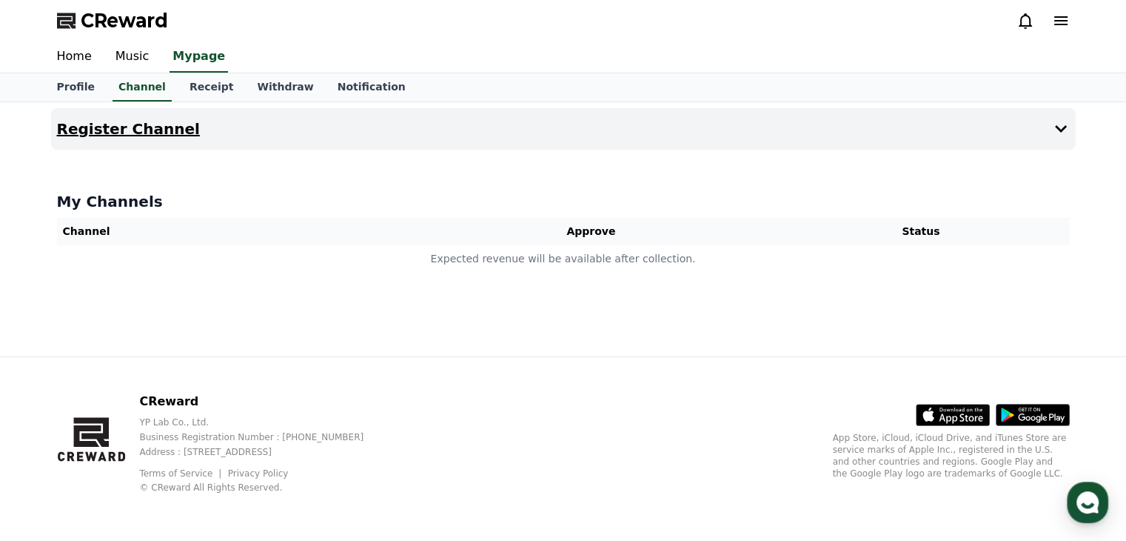
click at [1060, 124] on icon at bounding box center [1061, 129] width 18 height 18
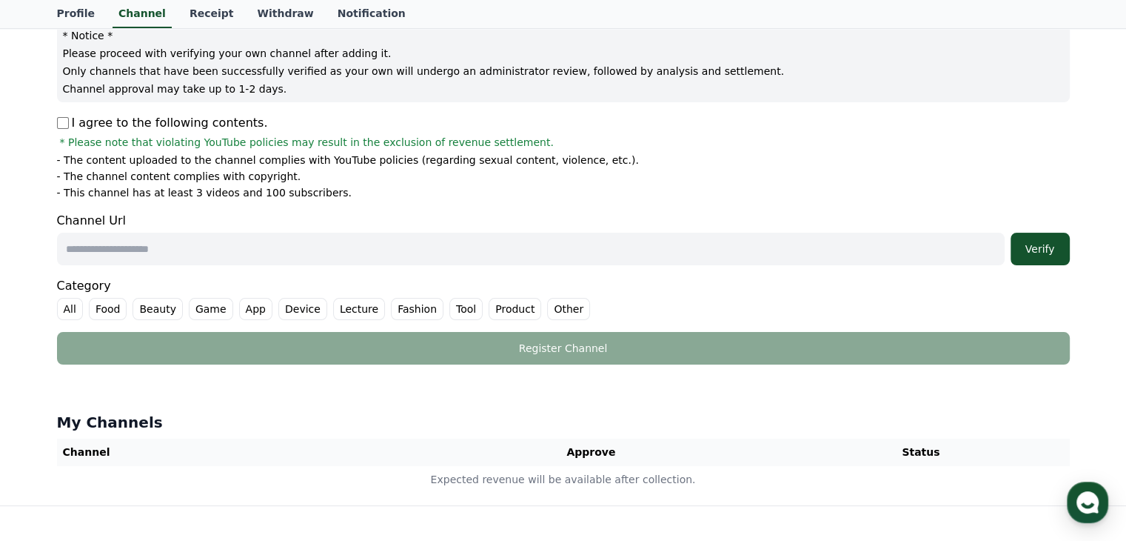
scroll to position [184, 0]
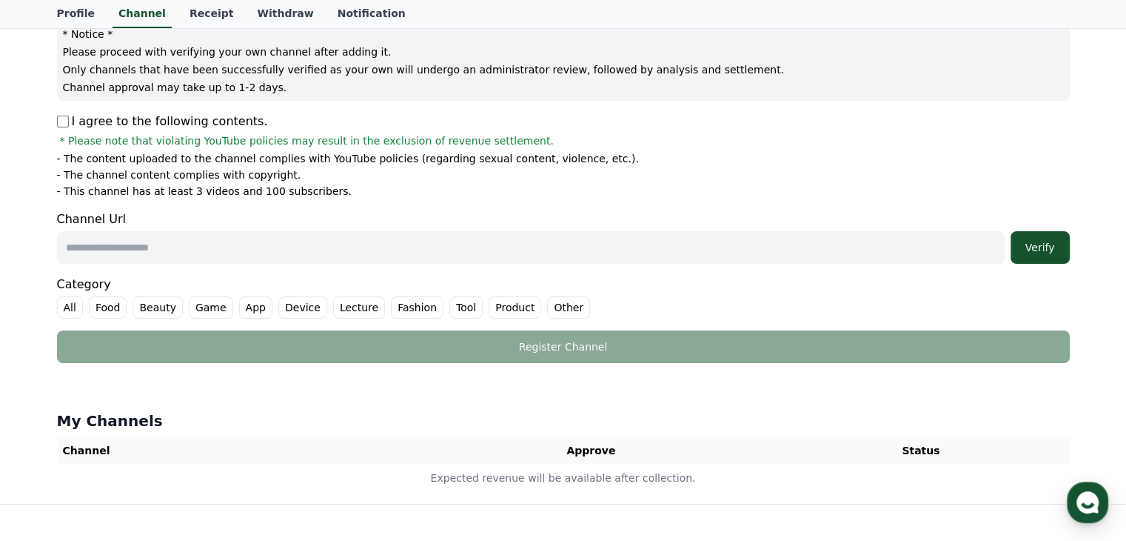
click at [547, 308] on label "Other" at bounding box center [568, 307] width 43 height 22
click at [424, 238] on input "text" at bounding box center [531, 247] width 948 height 33
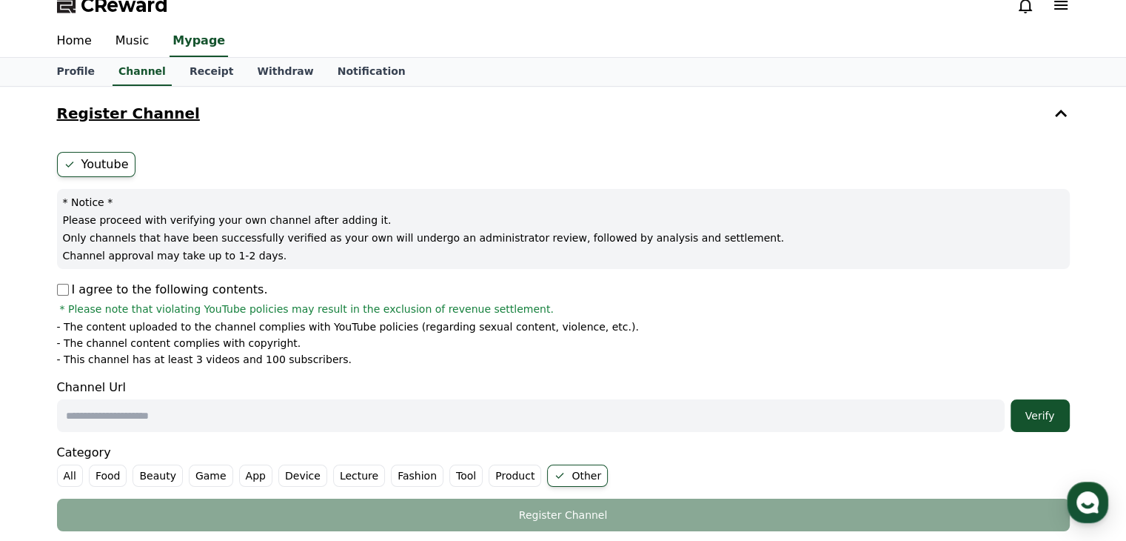
scroll to position [15, 0]
click at [207, 66] on link "Receipt" at bounding box center [212, 73] width 68 height 28
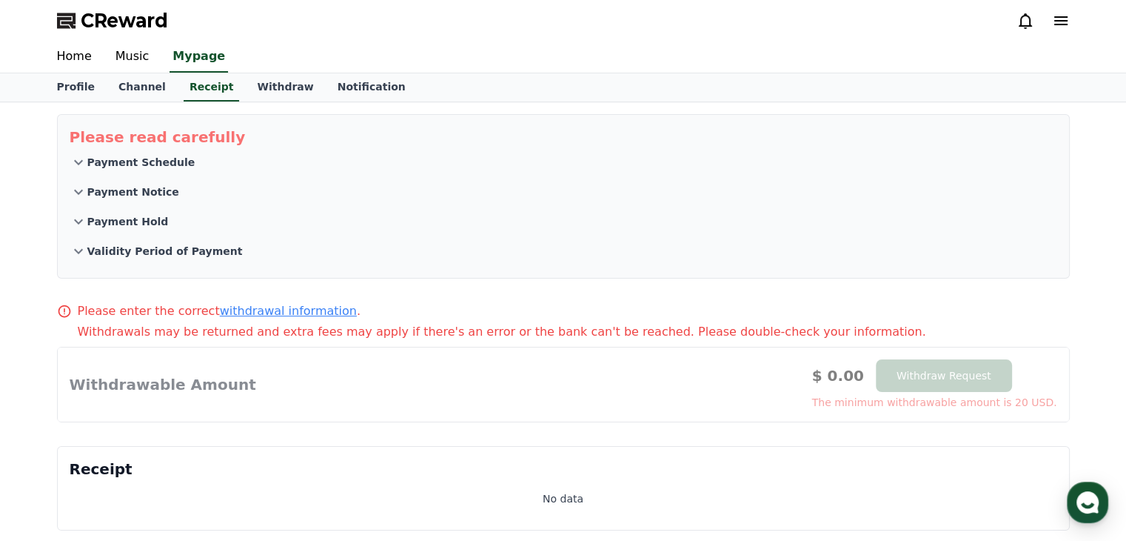
click at [157, 161] on p "Payment Schedule" at bounding box center [141, 162] width 108 height 15
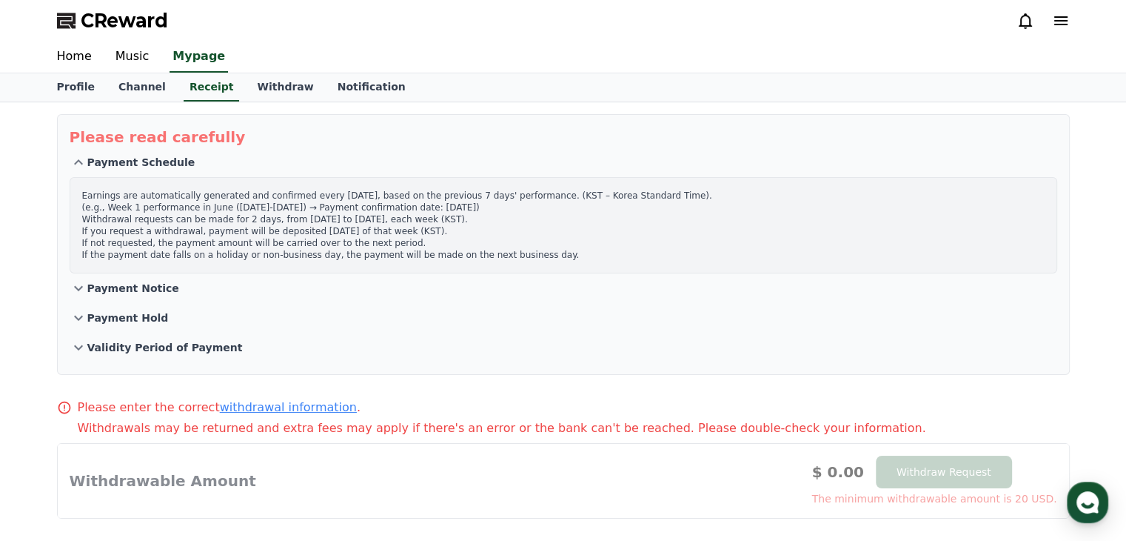
click at [142, 281] on p "Payment Notice" at bounding box center [133, 288] width 92 height 15
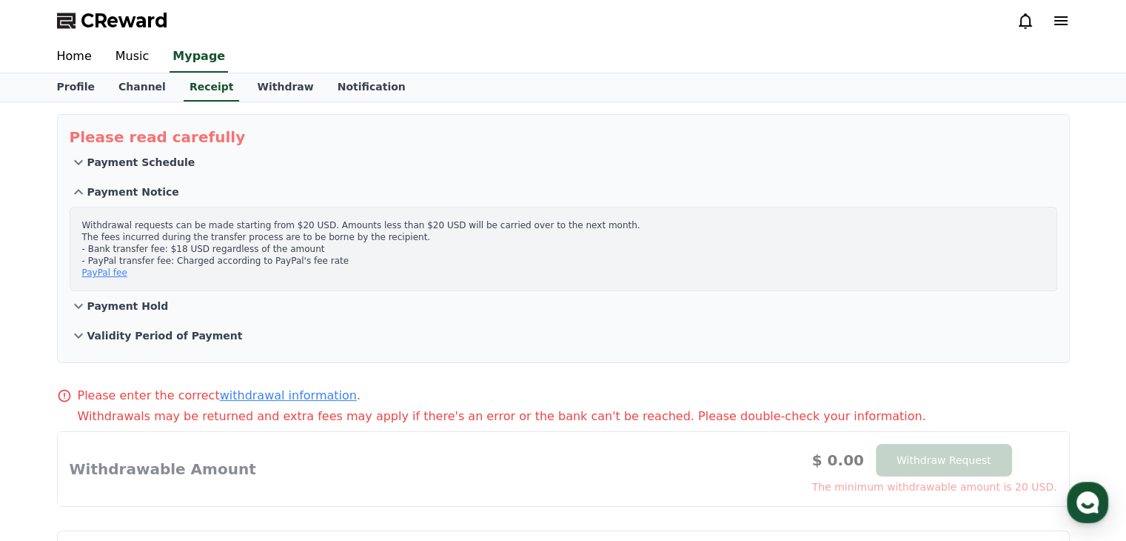
drag, startPoint x: 342, startPoint y: 253, endPoint x: 124, endPoint y: 230, distance: 219.7
click at [124, 230] on p "Withdrawal requests can be made starting from $20 USD. Amounts less than $20 US…" at bounding box center [563, 248] width 963 height 59
click at [382, 214] on div "Withdrawal requests can be made starting from $20 USD. Amounts less than $20 US…" at bounding box center [564, 249] width 988 height 84
click at [144, 303] on p "Payment Hold" at bounding box center [127, 305] width 81 height 15
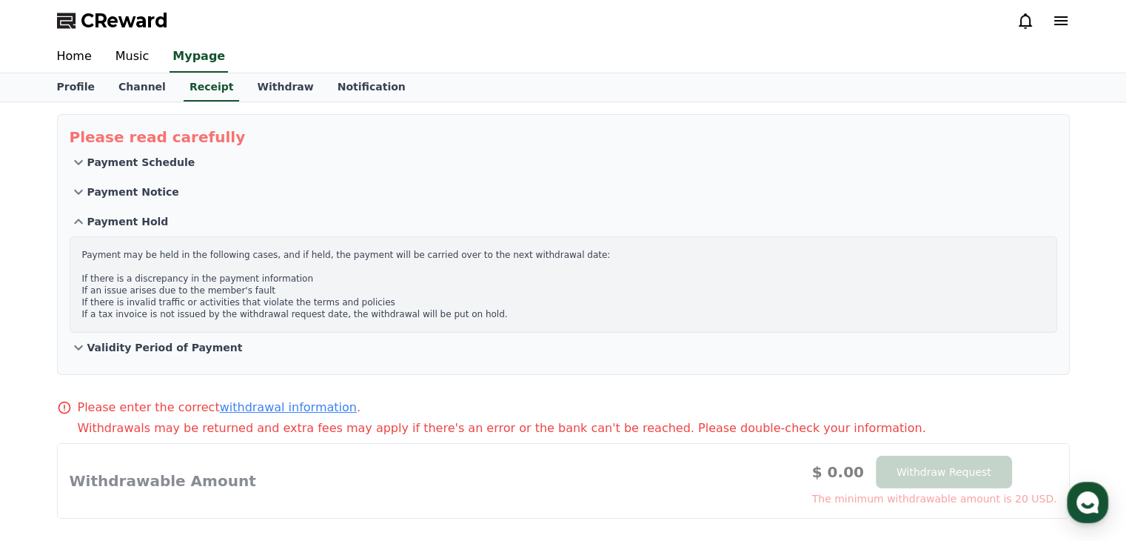
click at [115, 193] on p "Payment Notice" at bounding box center [133, 191] width 92 height 15
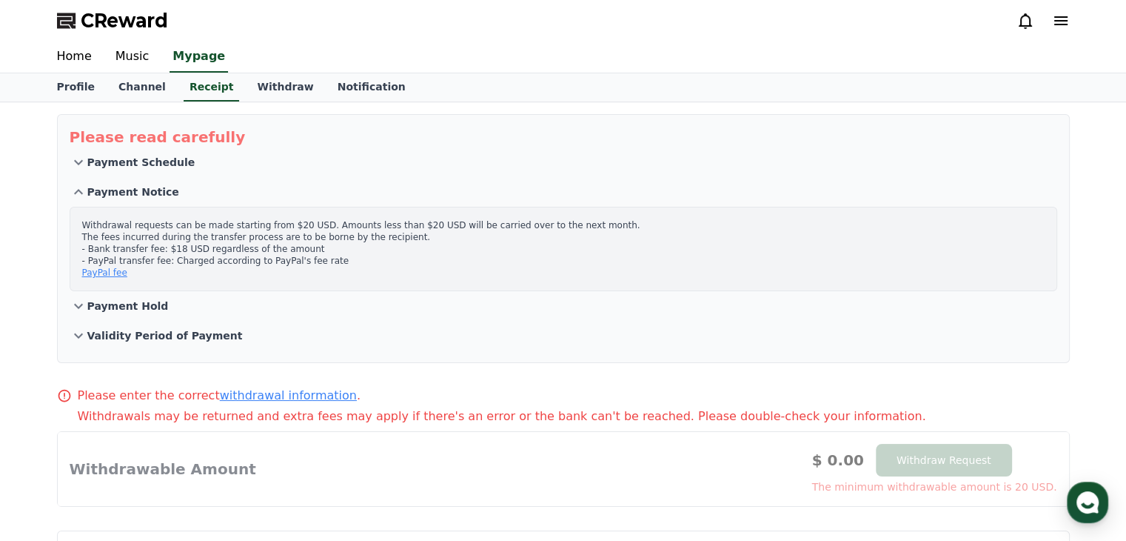
click at [101, 273] on link "PayPal fee" at bounding box center [104, 272] width 45 height 10
click at [267, 99] on link "Withdraw" at bounding box center [285, 87] width 80 height 28
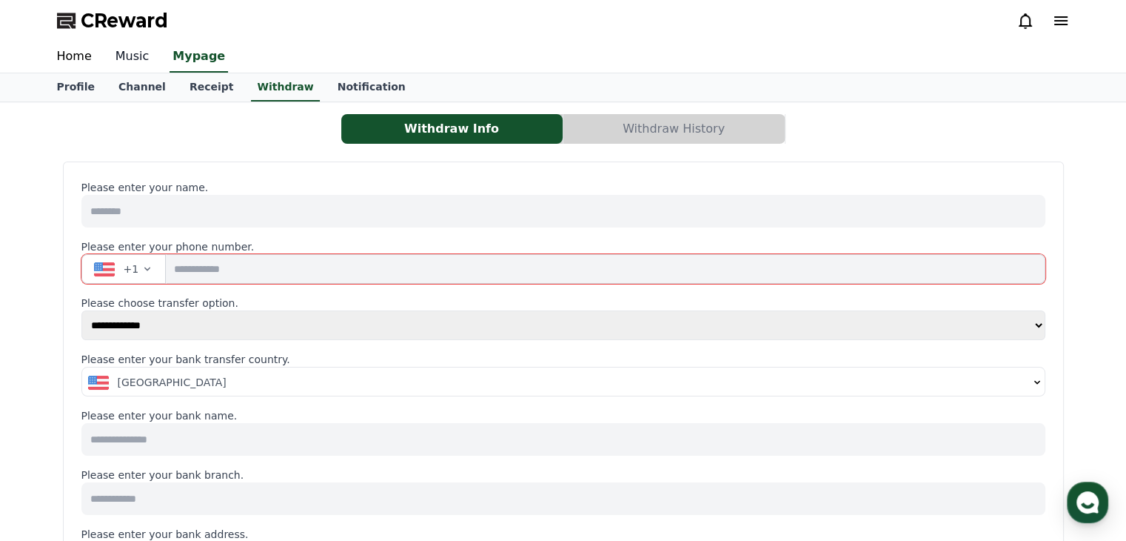
click at [123, 63] on link "Music" at bounding box center [133, 56] width 58 height 31
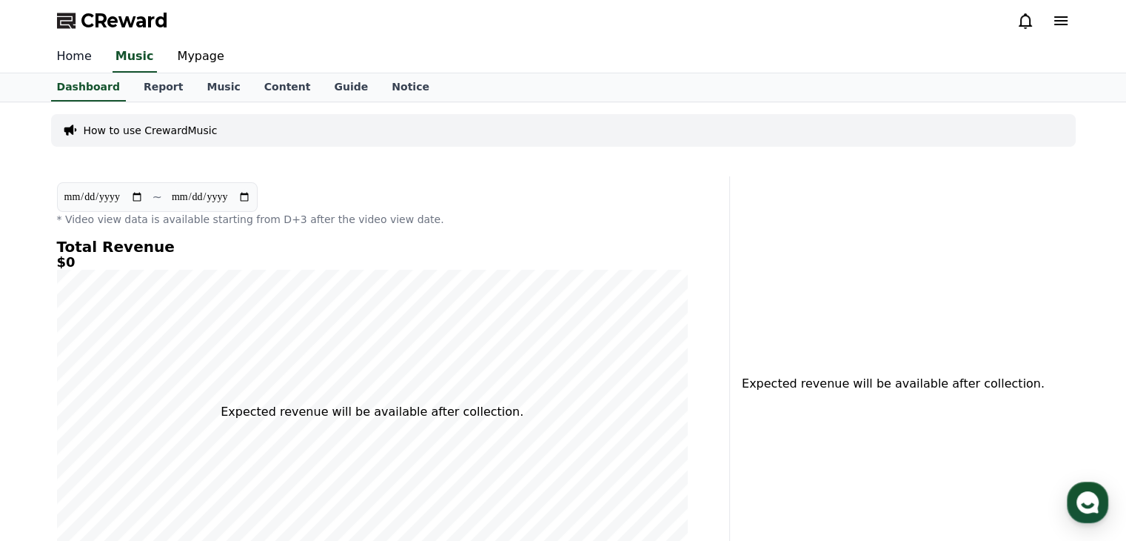
click at [86, 64] on link "Home" at bounding box center [74, 56] width 59 height 31
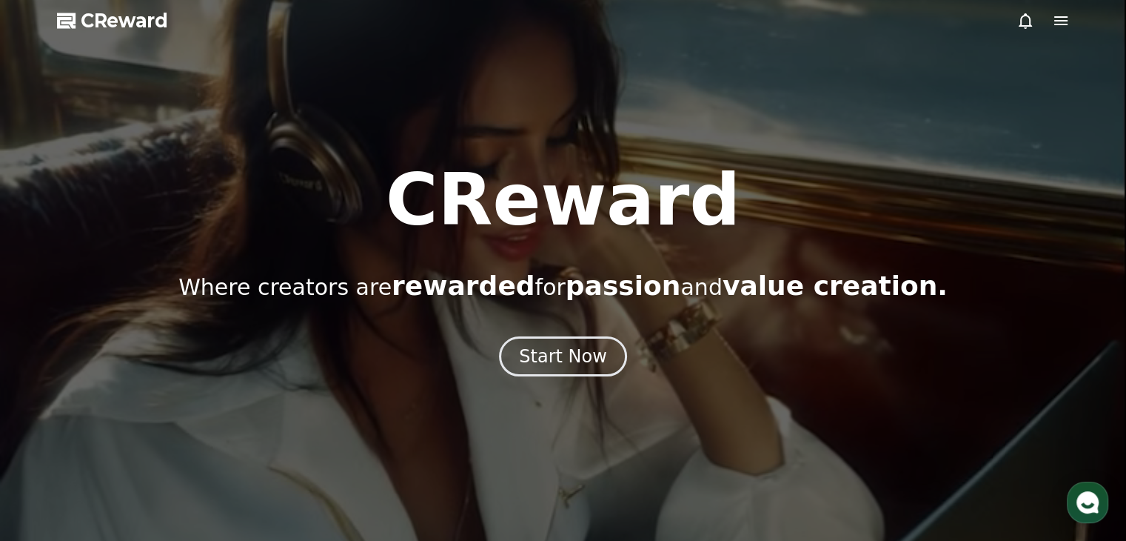
click at [1032, 17] on icon at bounding box center [1026, 21] width 18 height 18
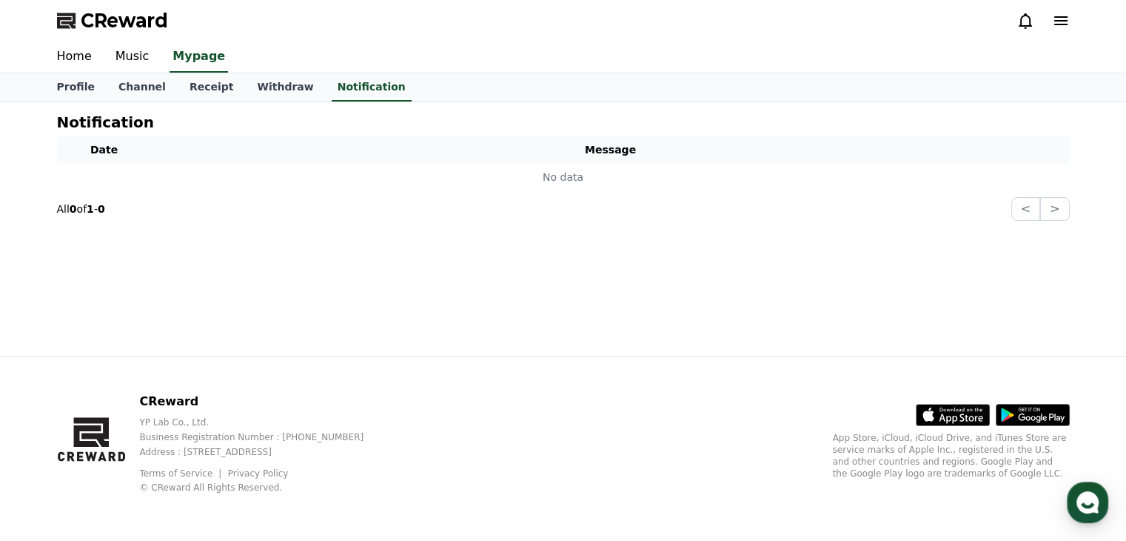
click at [1060, 19] on icon at bounding box center [1061, 21] width 18 height 18
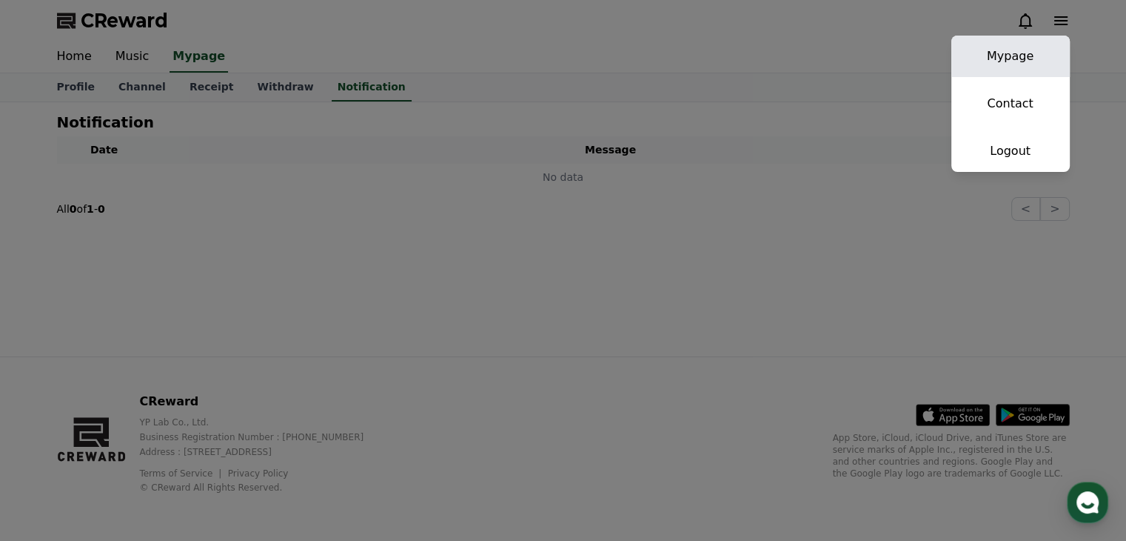
click at [1034, 69] on link "Mypage" at bounding box center [1011, 56] width 118 height 41
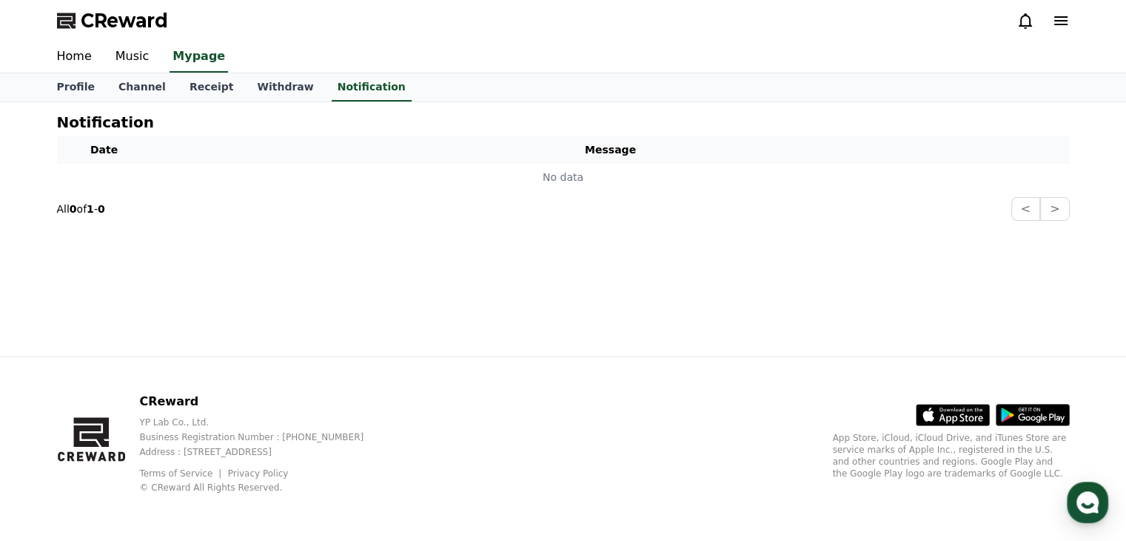
click at [1054, 33] on div "CReward" at bounding box center [563, 20] width 1037 height 41
click at [1058, 19] on icon at bounding box center [1061, 21] width 18 height 18
select select "**********"
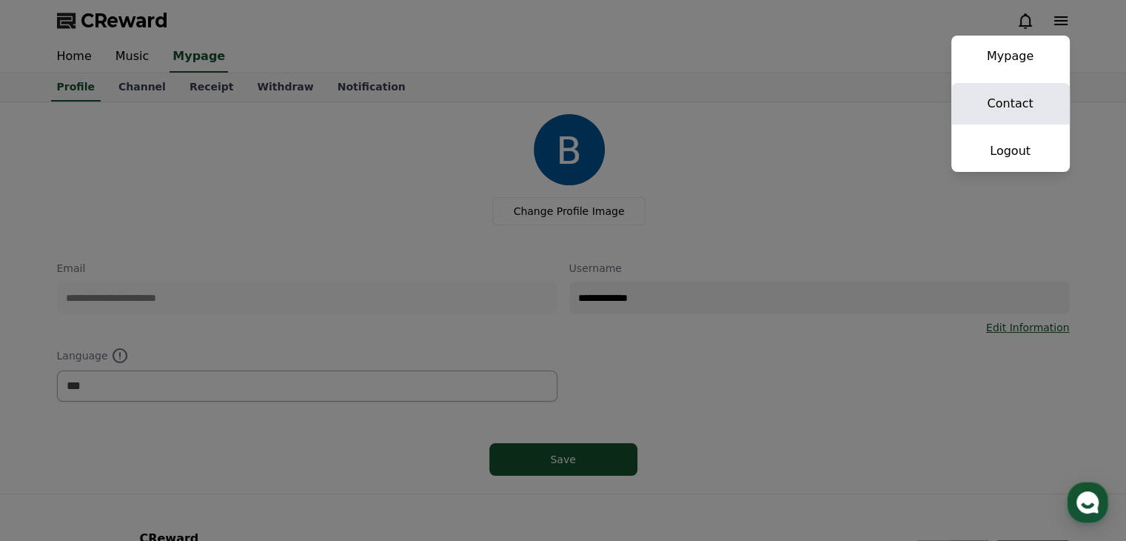
click at [1026, 99] on link "Contact" at bounding box center [1011, 103] width 118 height 41
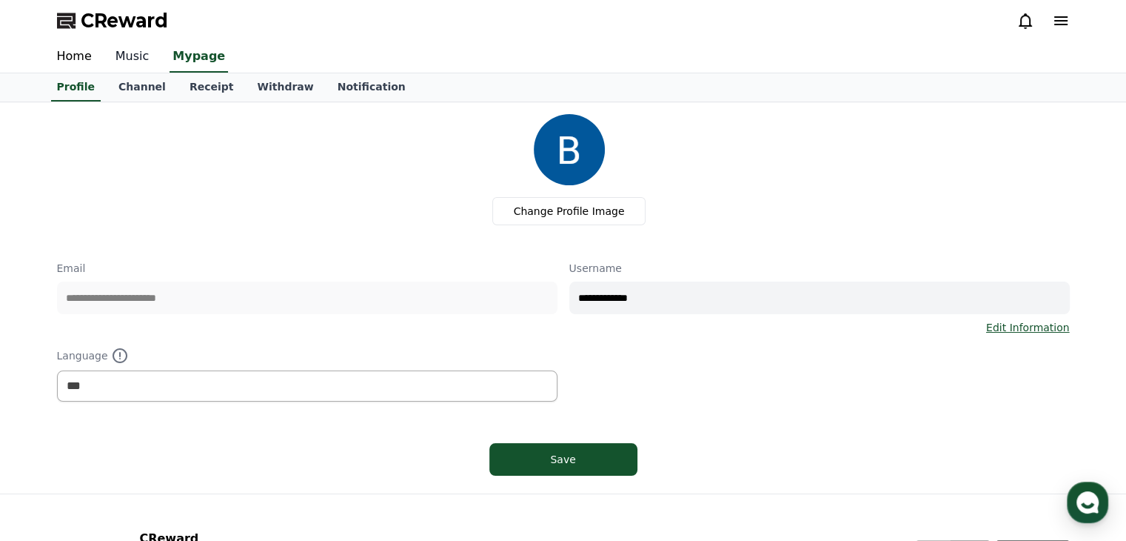
click at [136, 51] on link "Music" at bounding box center [133, 56] width 58 height 31
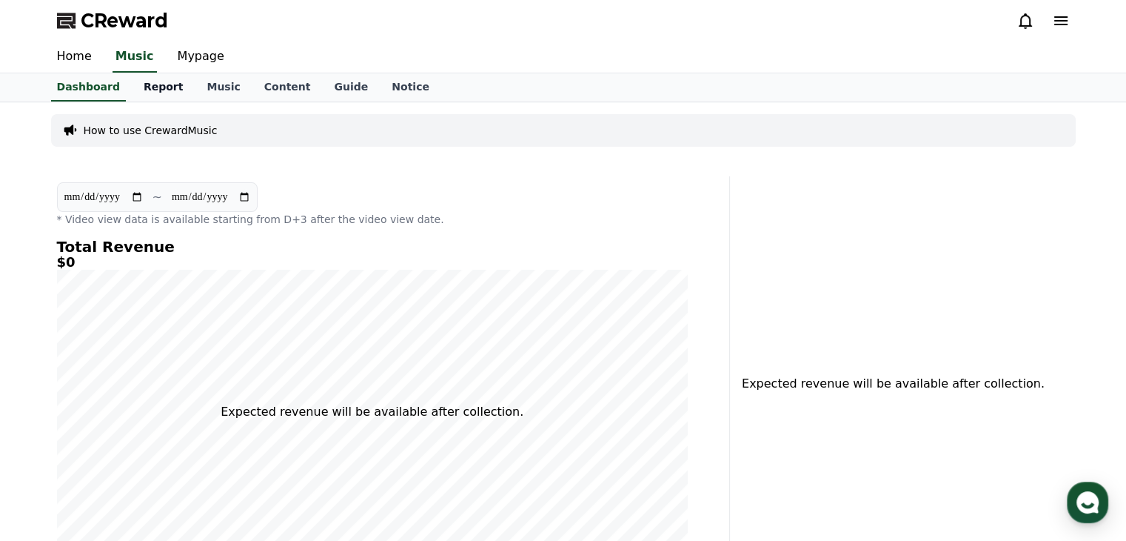
click at [156, 84] on link "Report" at bounding box center [164, 87] width 64 height 28
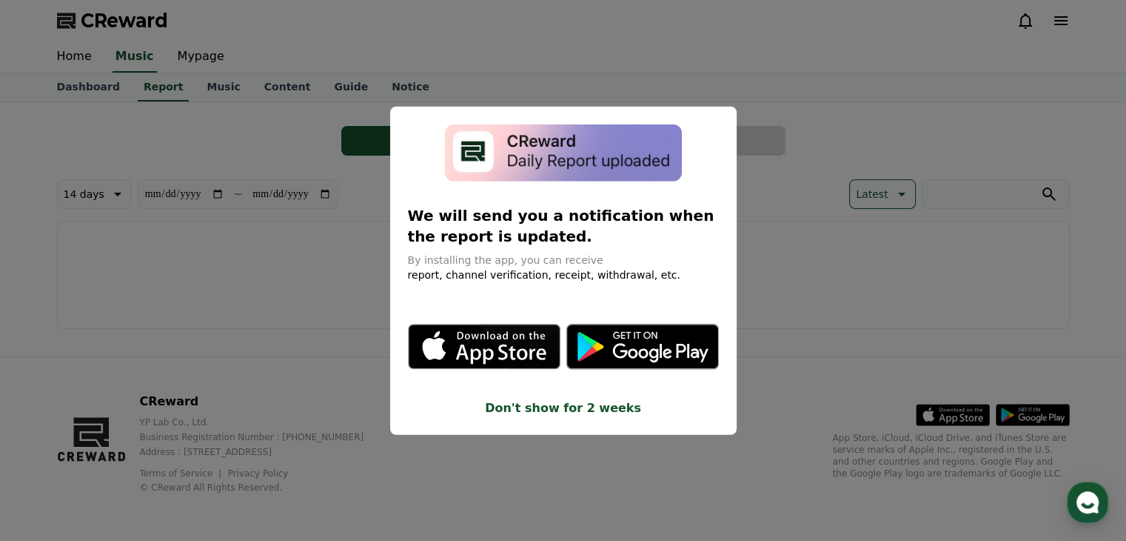
click at [367, 119] on button "close modal" at bounding box center [563, 270] width 1126 height 541
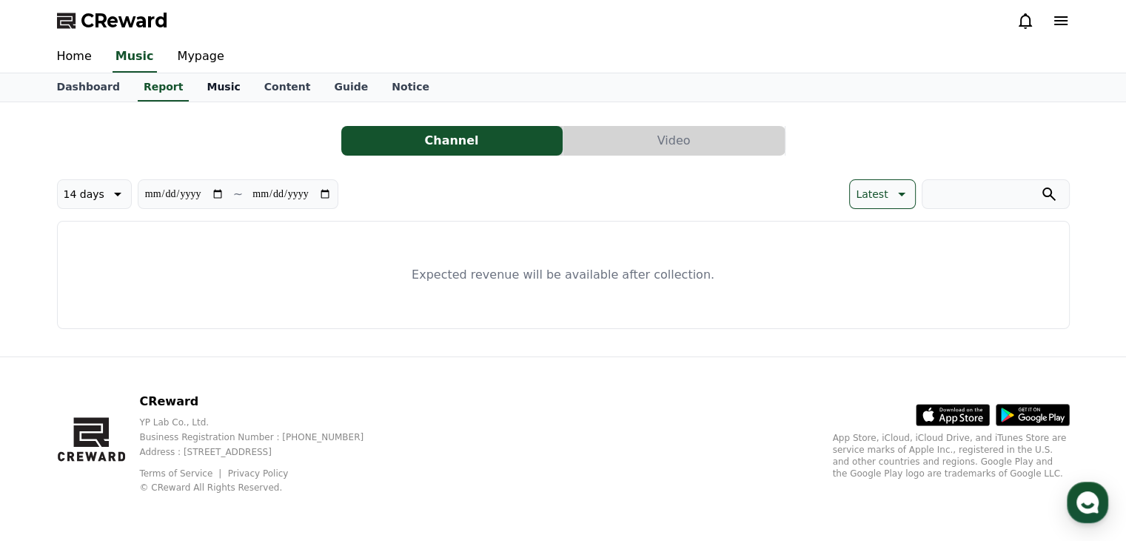
click at [195, 78] on link "Music" at bounding box center [223, 87] width 57 height 28
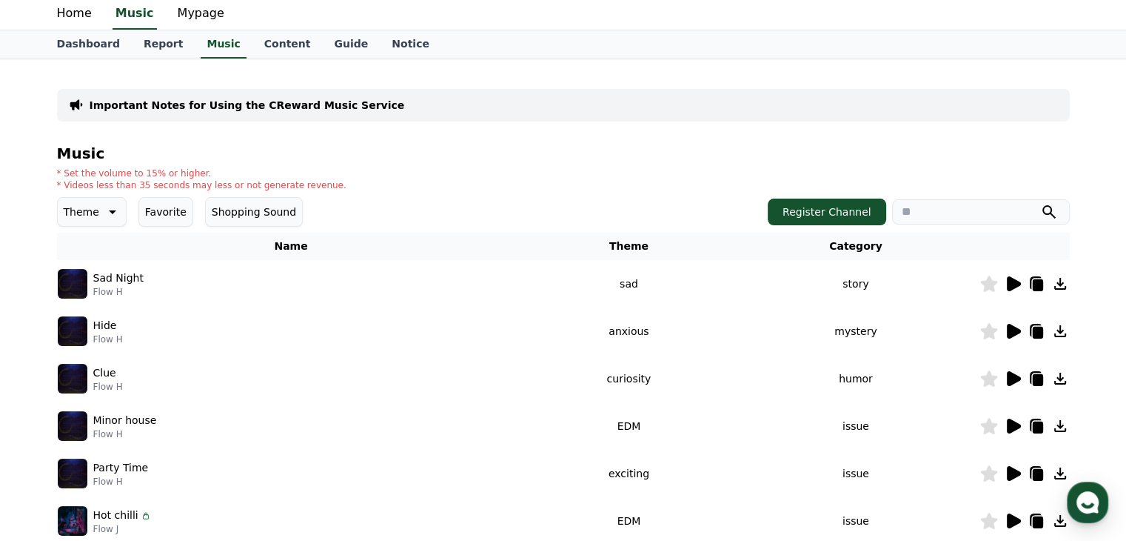
scroll to position [44, 0]
click at [75, 284] on img at bounding box center [73, 283] width 30 height 30
click at [1019, 281] on icon at bounding box center [1014, 283] width 14 height 15
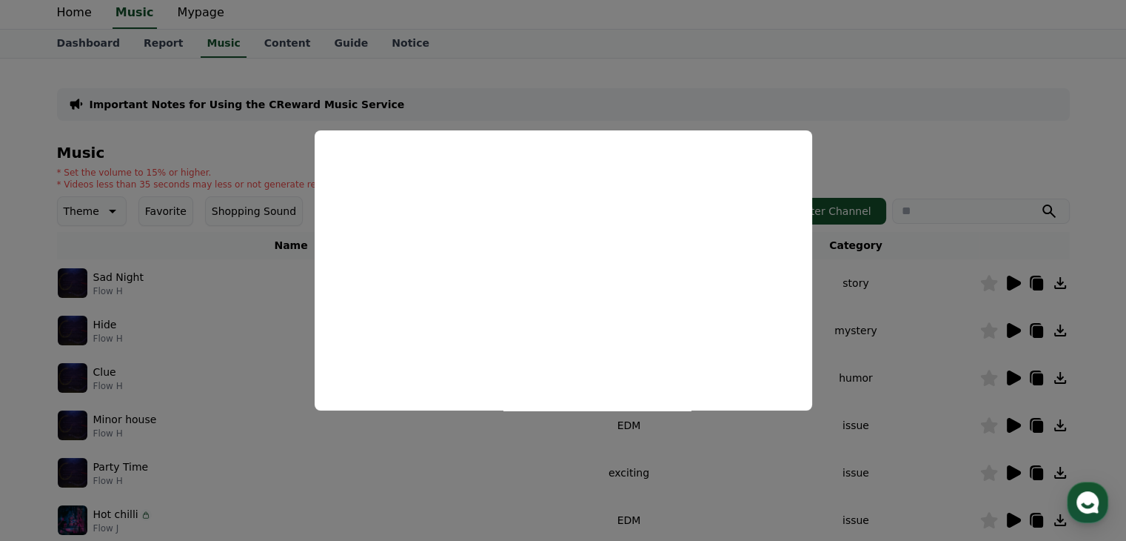
click at [949, 278] on button "close modal" at bounding box center [563, 270] width 1126 height 541
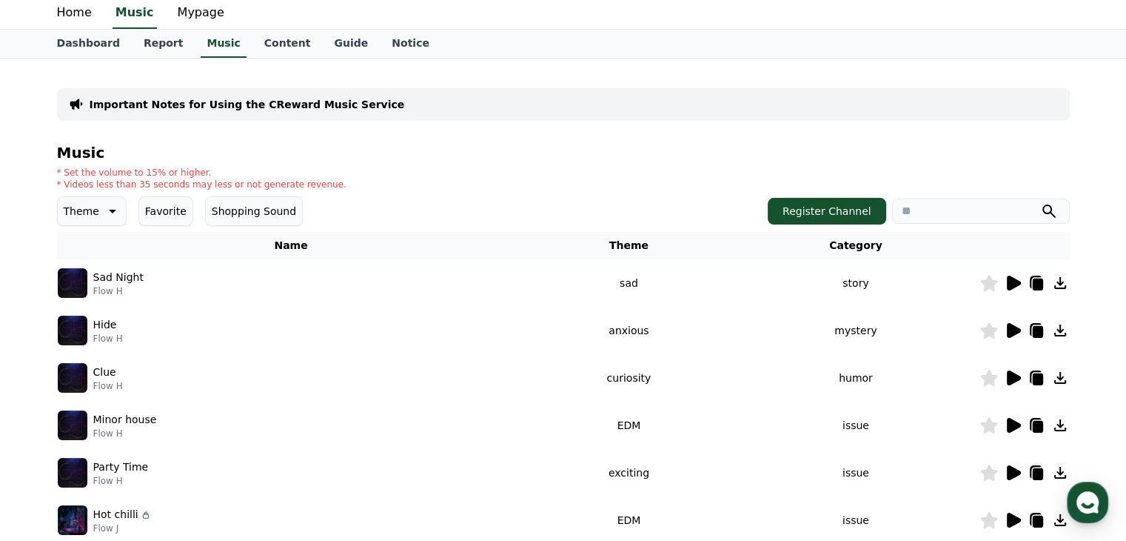
click at [1015, 338] on td at bounding box center [1025, 330] width 90 height 47
click at [1012, 331] on icon at bounding box center [1014, 330] width 14 height 15
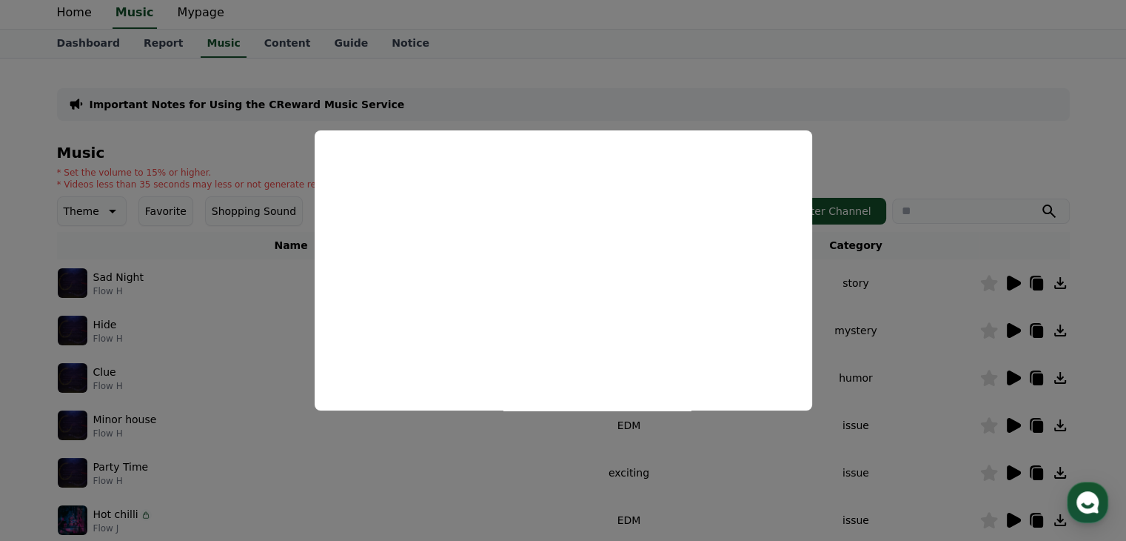
click at [1001, 271] on button "close modal" at bounding box center [563, 270] width 1126 height 541
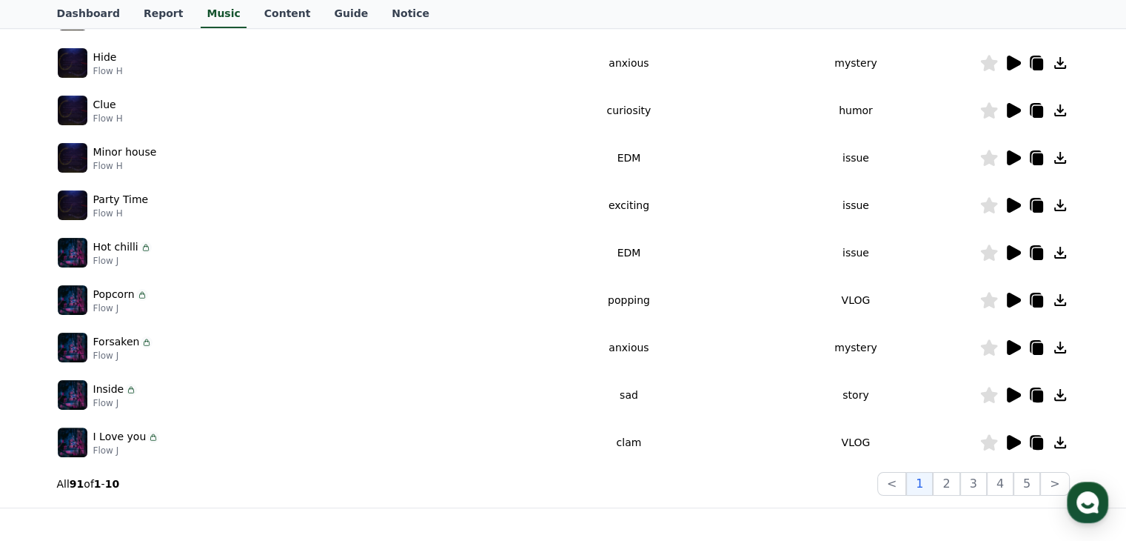
scroll to position [342, 0]
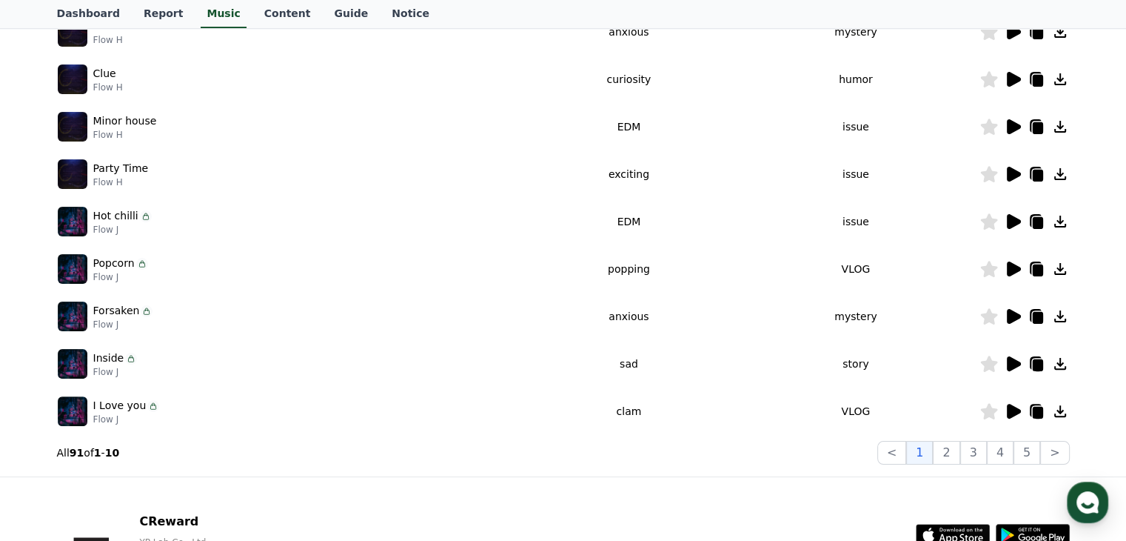
click at [1010, 265] on icon at bounding box center [1014, 268] width 14 height 15
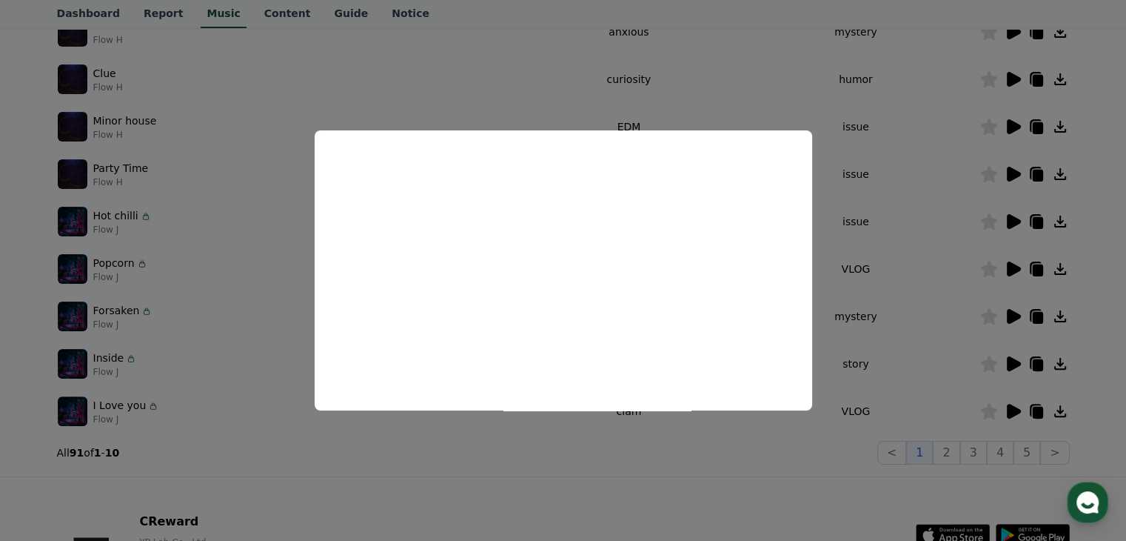
click at [858, 335] on button "close modal" at bounding box center [563, 270] width 1126 height 541
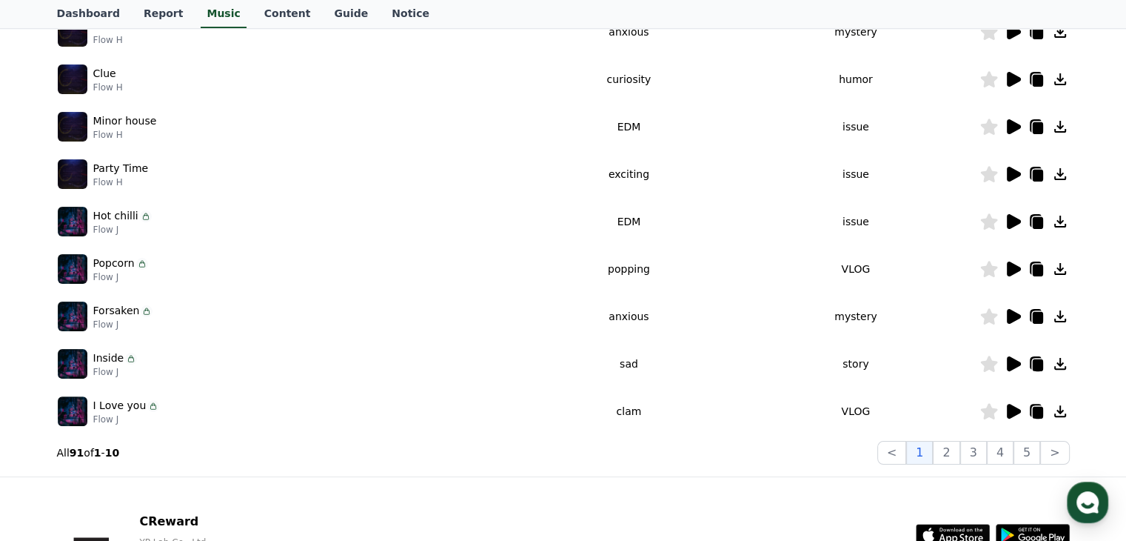
click at [1009, 126] on icon at bounding box center [1014, 126] width 14 height 15
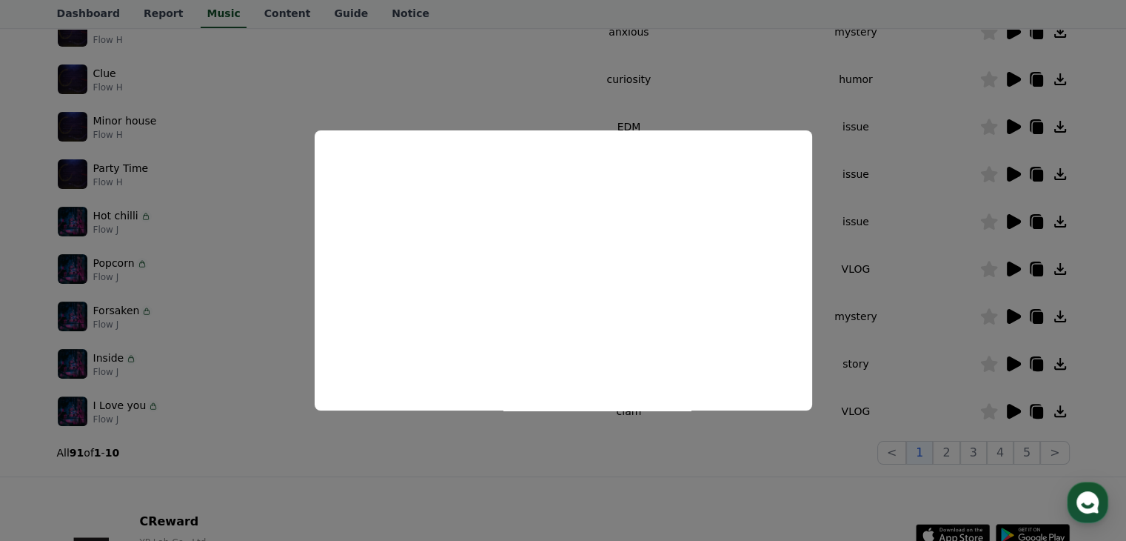
click at [873, 304] on button "close modal" at bounding box center [563, 270] width 1126 height 541
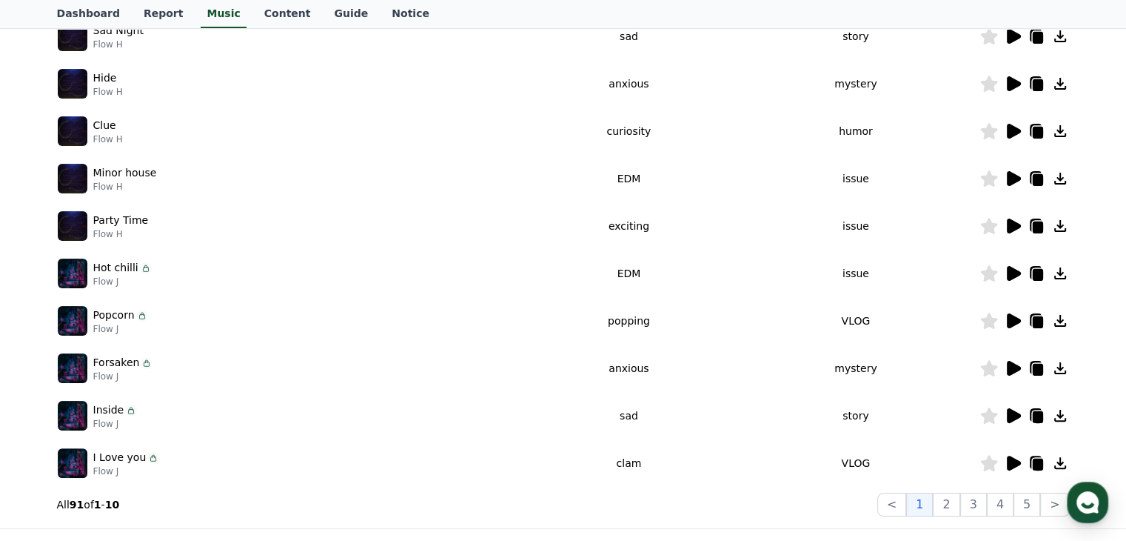
scroll to position [290, 0]
click at [989, 172] on icon at bounding box center [989, 179] width 17 height 16
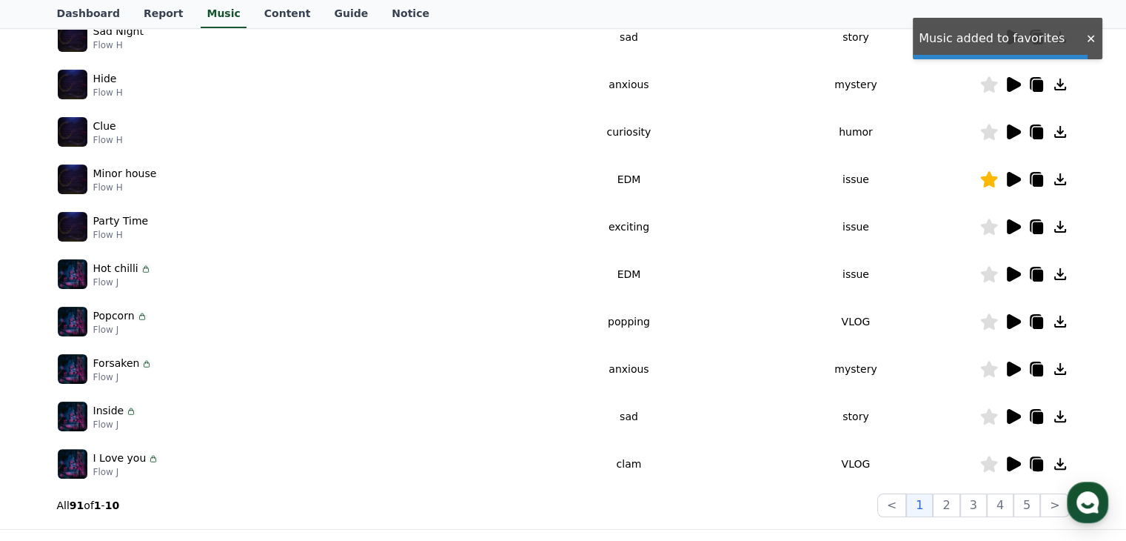
click at [990, 181] on icon at bounding box center [989, 179] width 17 height 16
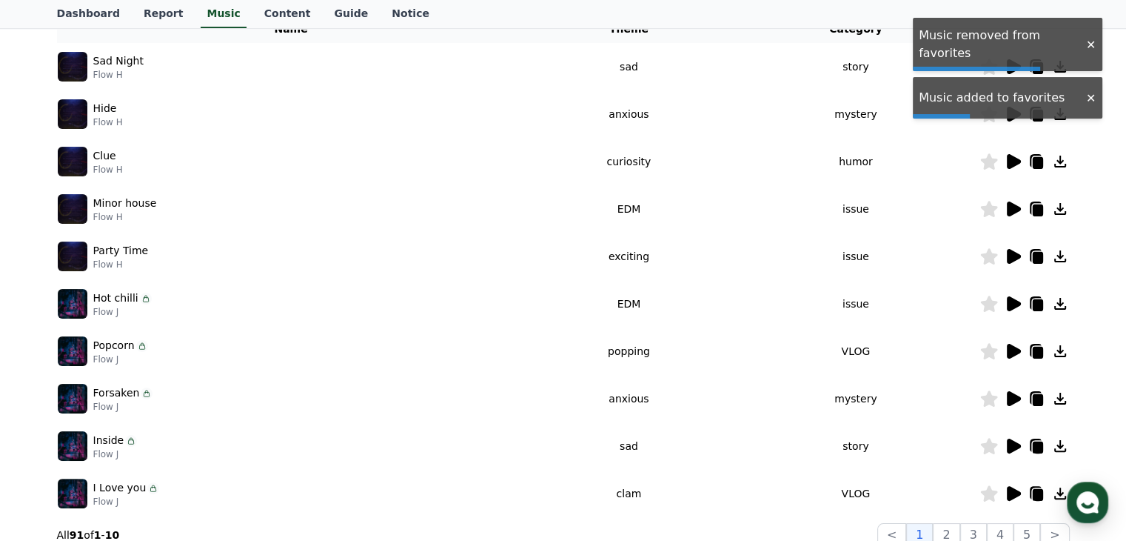
scroll to position [255, 0]
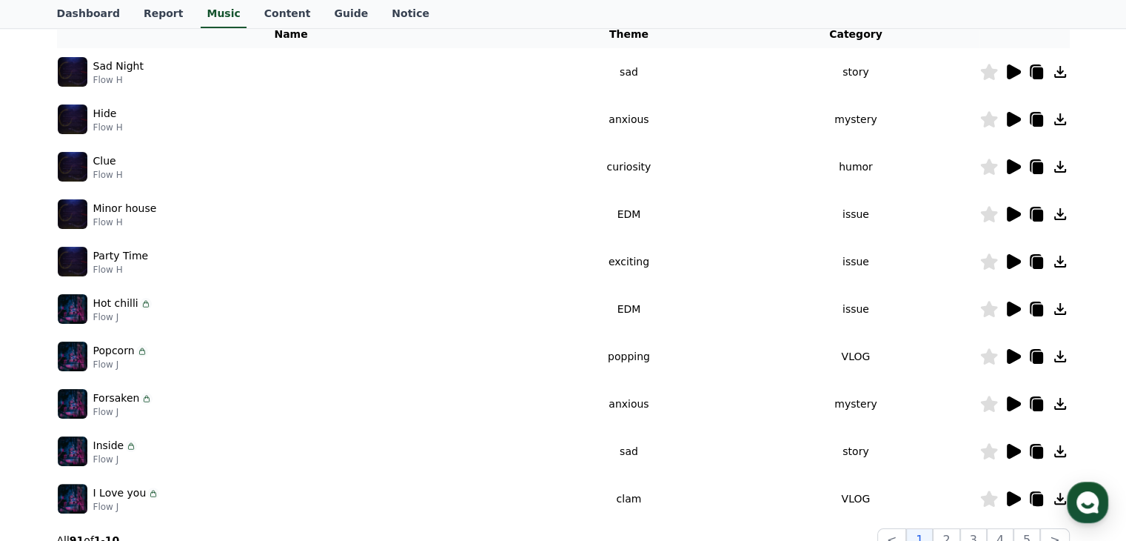
click at [994, 211] on icon at bounding box center [989, 214] width 17 height 16
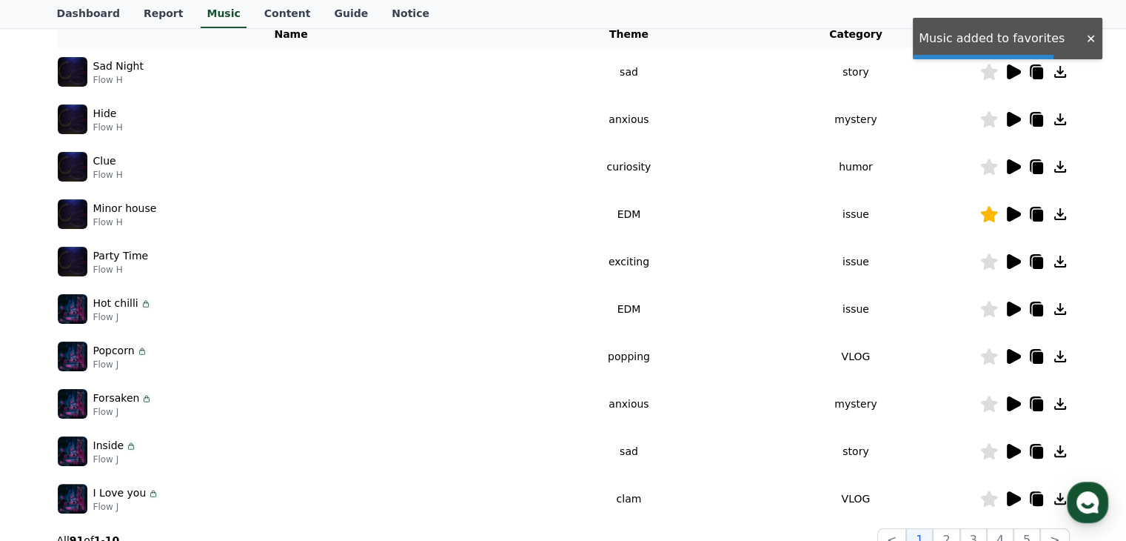
scroll to position [206, 0]
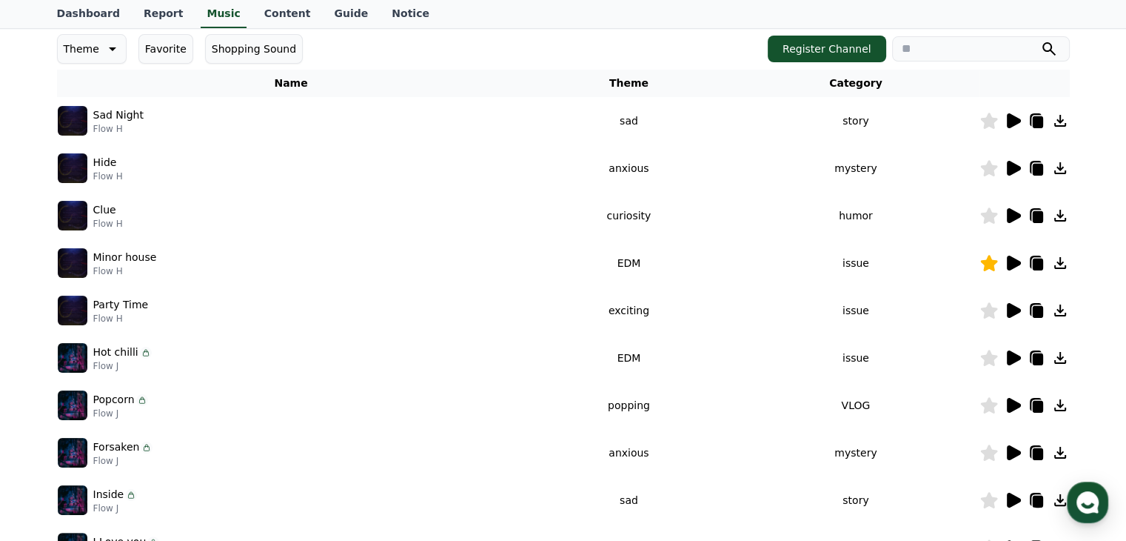
click at [1006, 309] on icon at bounding box center [1013, 310] width 18 height 18
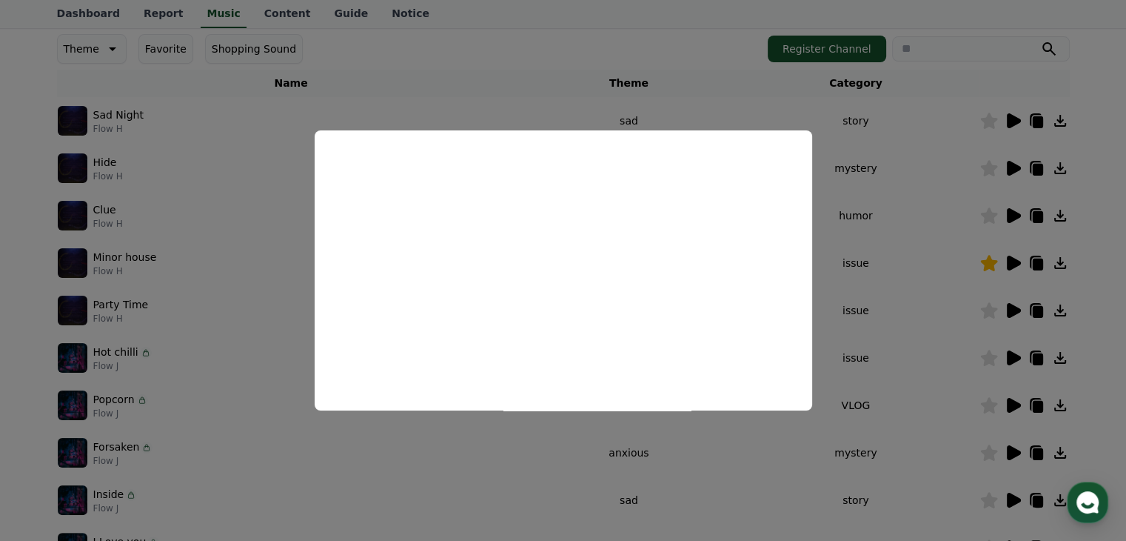
click at [873, 248] on button "close modal" at bounding box center [563, 270] width 1126 height 541
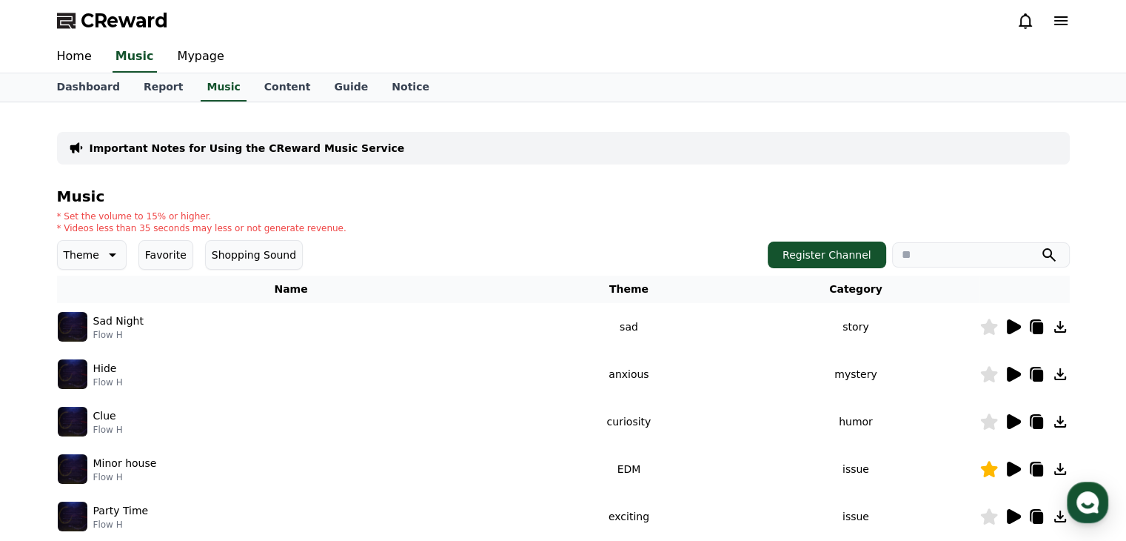
scroll to position [0, 0]
click at [70, 89] on link "Dashboard" at bounding box center [88, 87] width 87 height 28
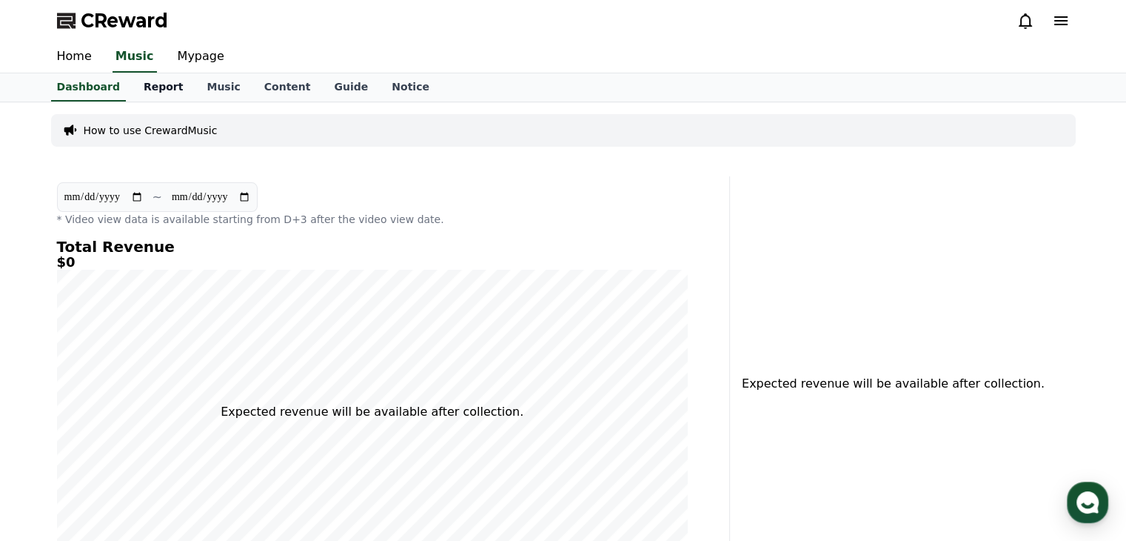
click at [160, 86] on link "Report" at bounding box center [164, 87] width 64 height 28
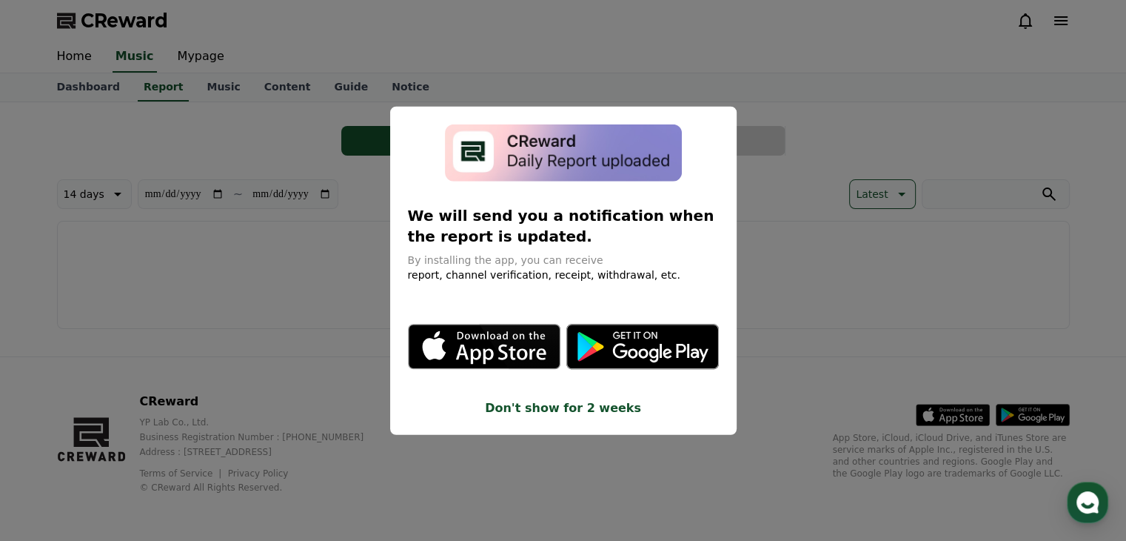
click at [324, 166] on button "close modal" at bounding box center [563, 270] width 1126 height 541
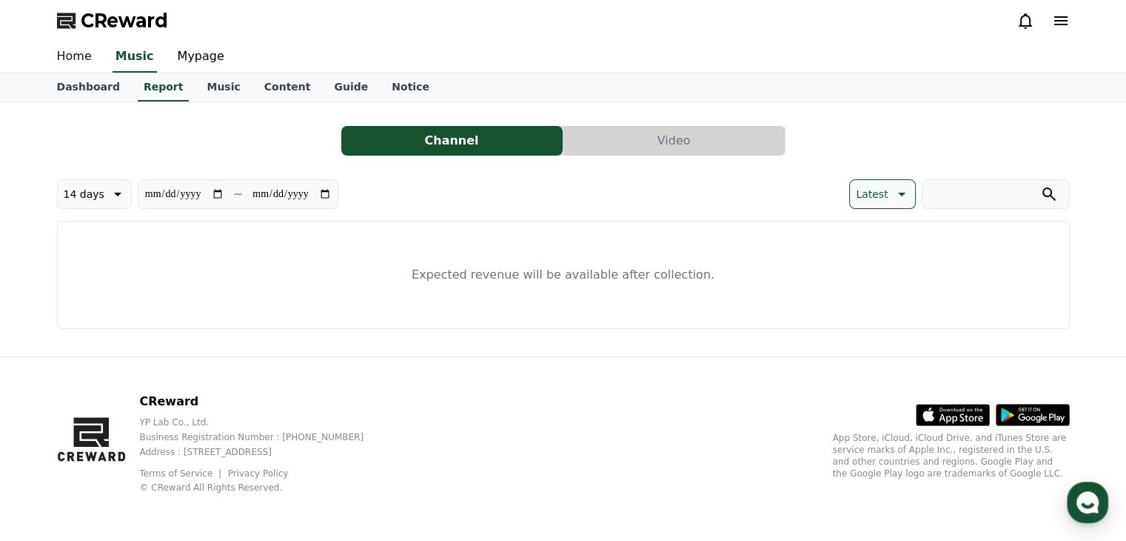
click at [68, 57] on link "Home" at bounding box center [74, 56] width 59 height 31
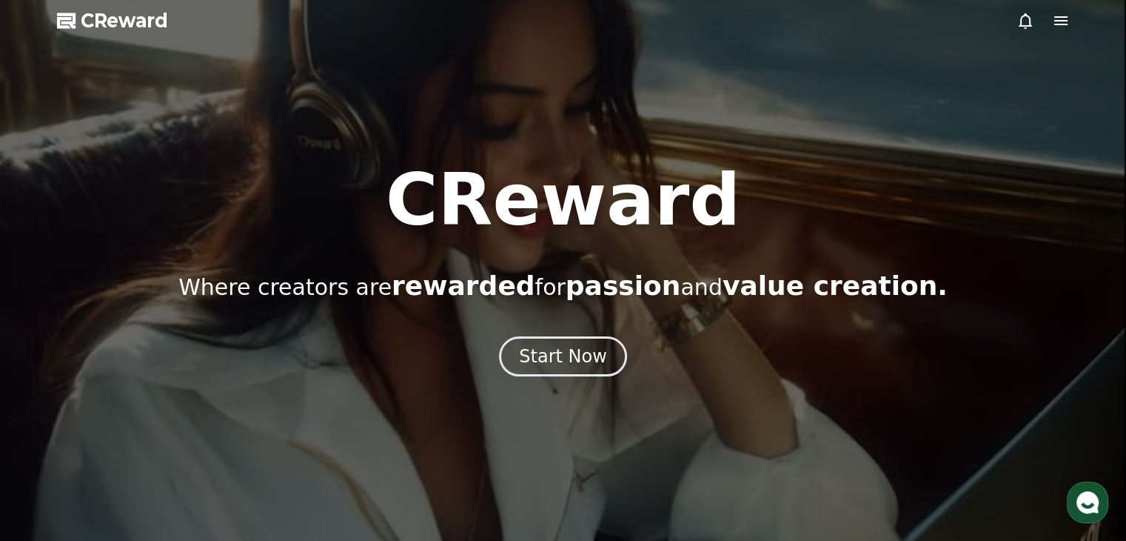
click at [1069, 19] on div at bounding box center [563, 270] width 1126 height 541
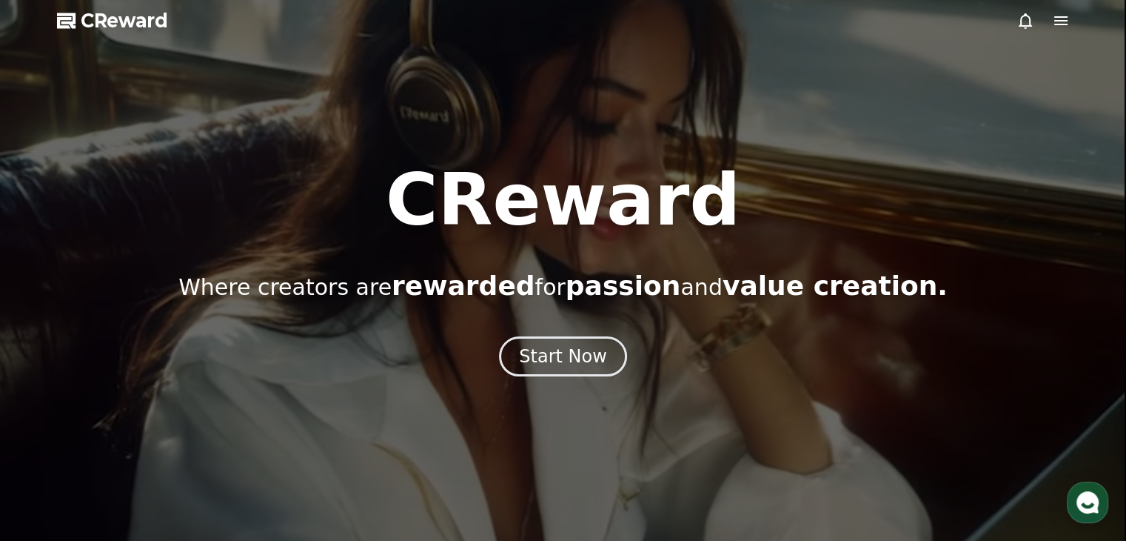
click at [1059, 24] on icon at bounding box center [1061, 20] width 13 height 9
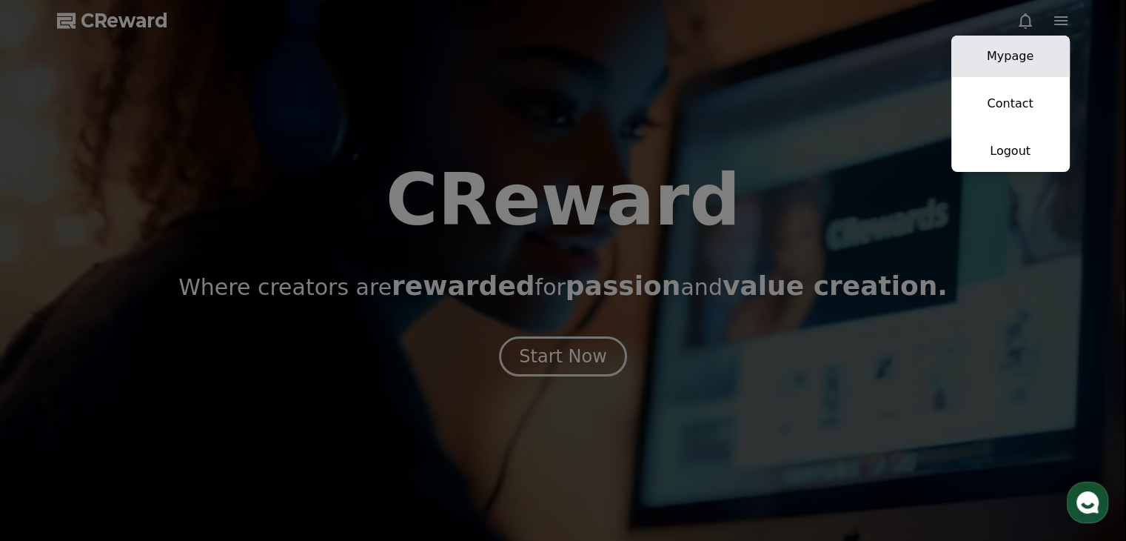
click at [1029, 68] on link "Mypage" at bounding box center [1011, 56] width 118 height 41
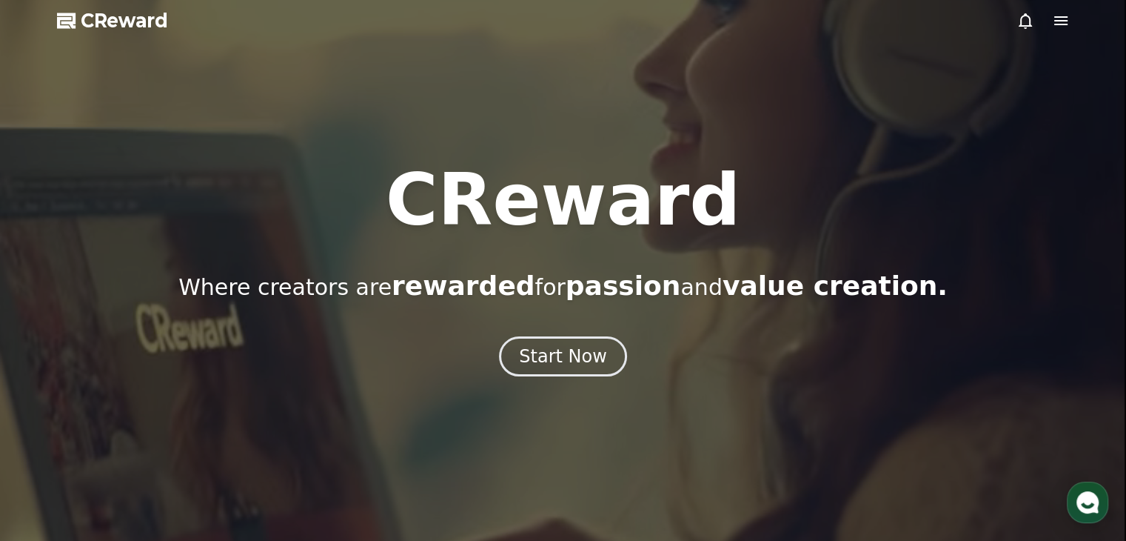
select select "**********"
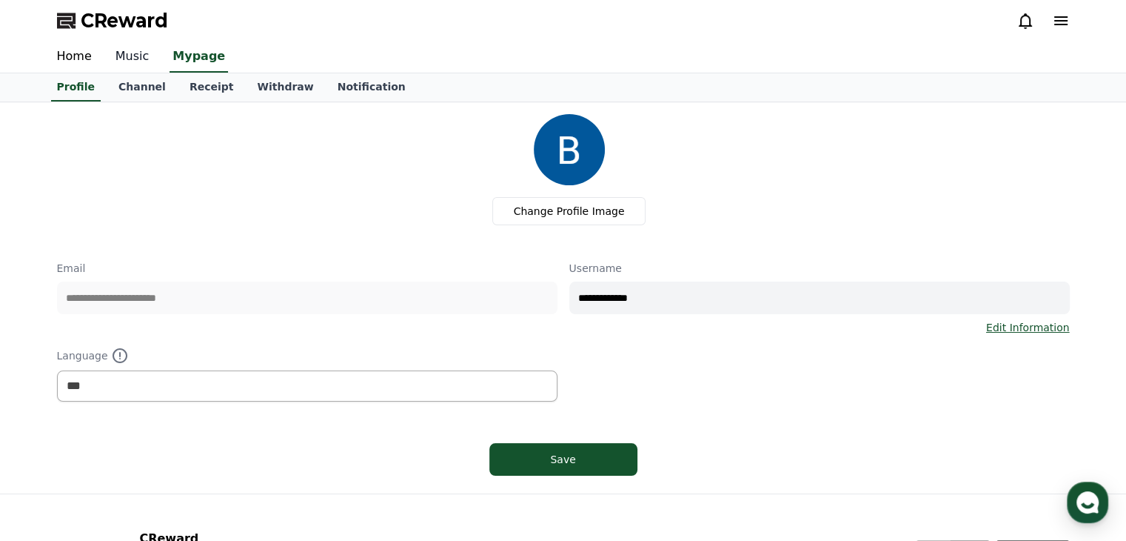
click at [121, 58] on link "Music" at bounding box center [133, 56] width 58 height 31
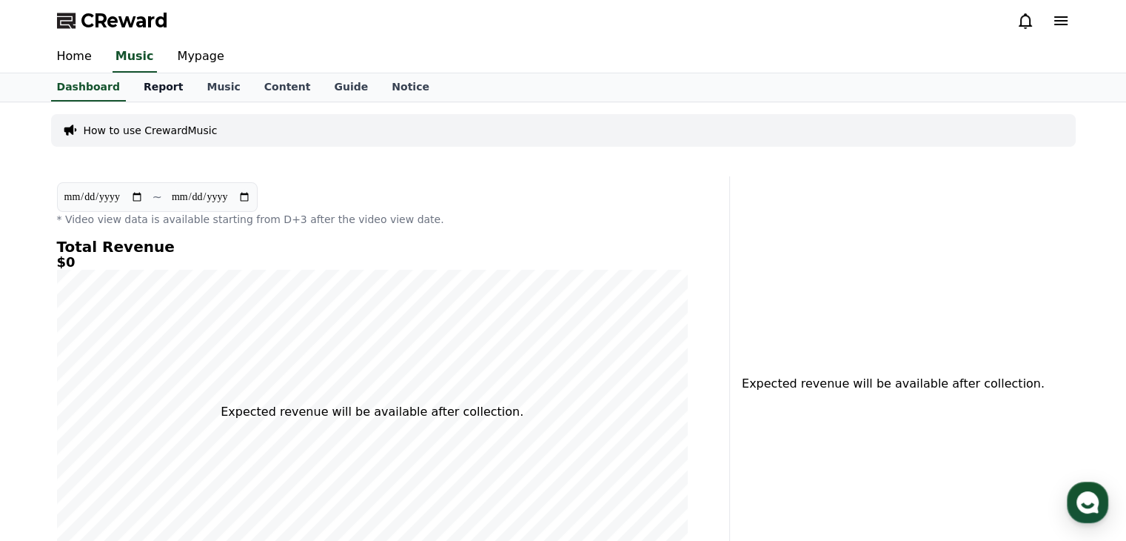
click at [137, 81] on link "Report" at bounding box center [164, 87] width 64 height 28
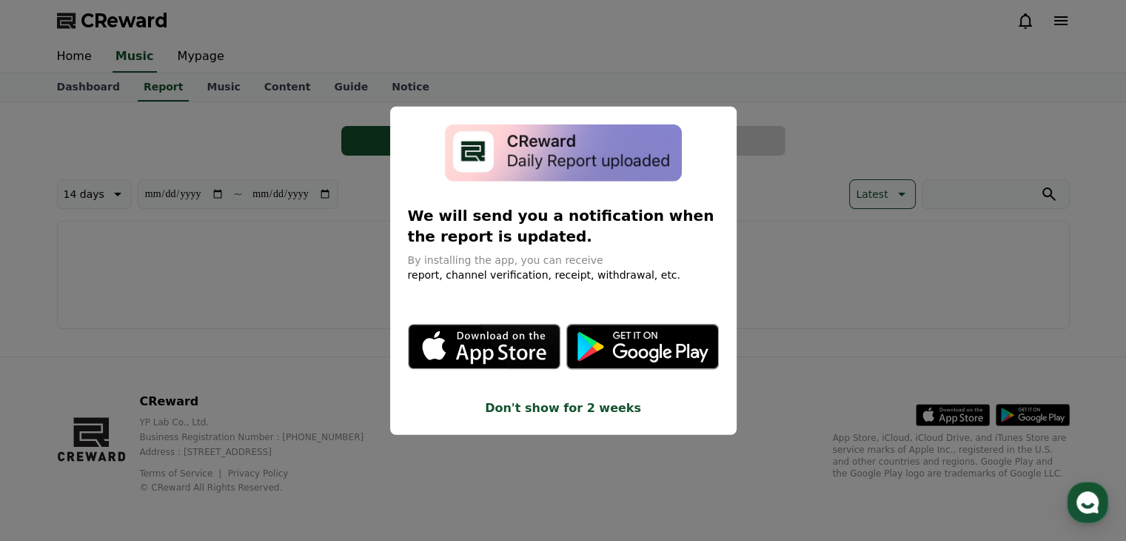
click at [308, 168] on button "close modal" at bounding box center [563, 270] width 1126 height 541
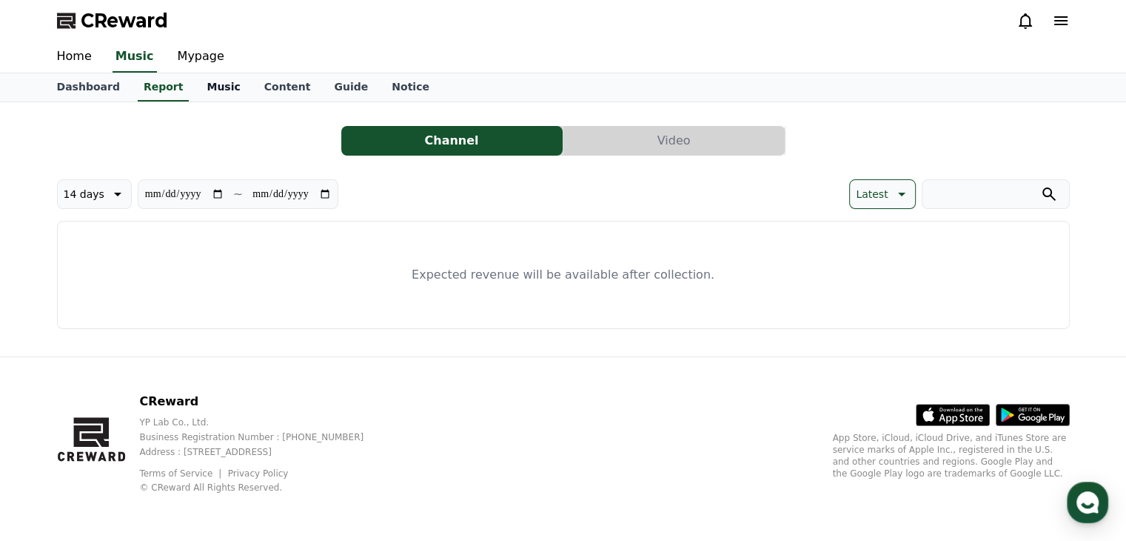
click at [202, 90] on link "Music" at bounding box center [223, 87] width 57 height 28
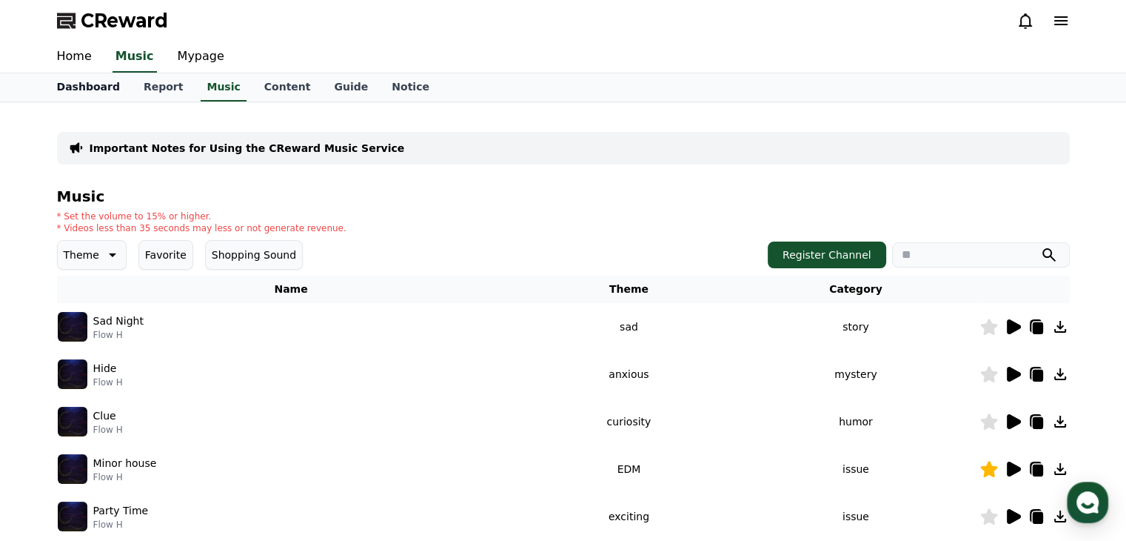
click at [81, 90] on link "Dashboard" at bounding box center [88, 87] width 87 height 28
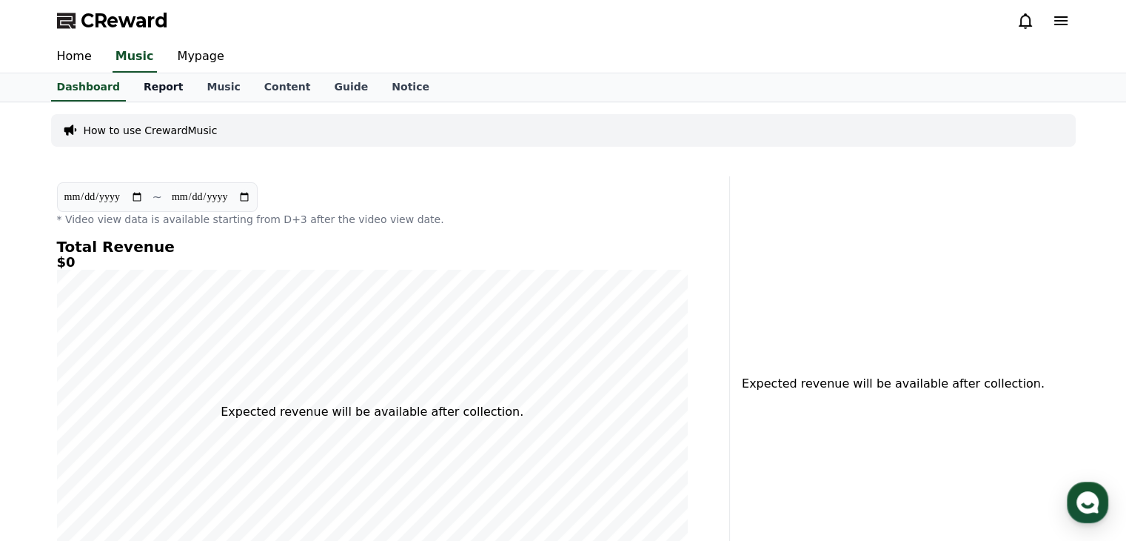
click at [163, 87] on link "Report" at bounding box center [164, 87] width 64 height 28
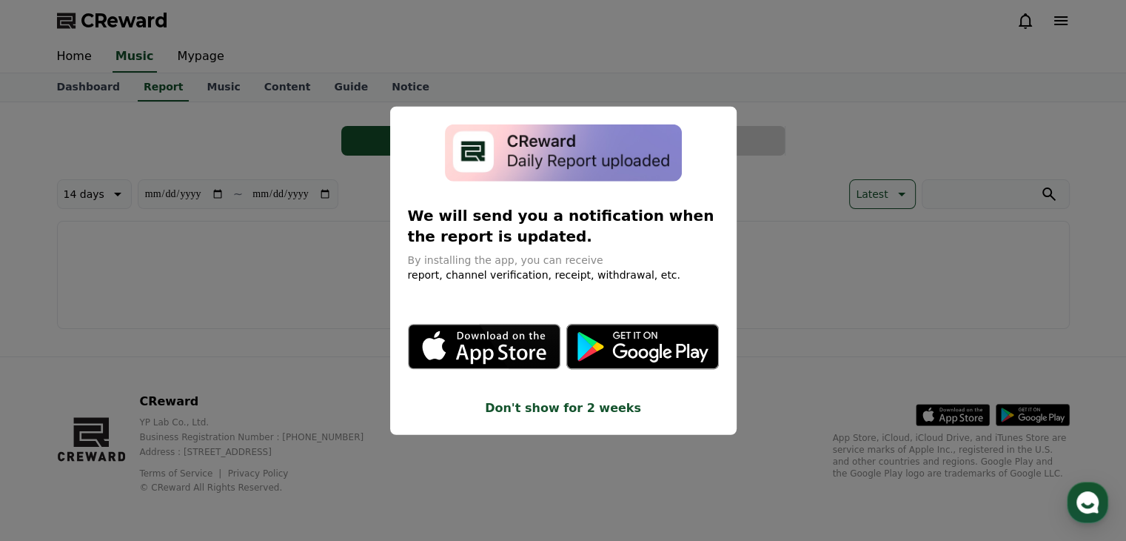
click at [155, 107] on button "close modal" at bounding box center [563, 270] width 1126 height 541
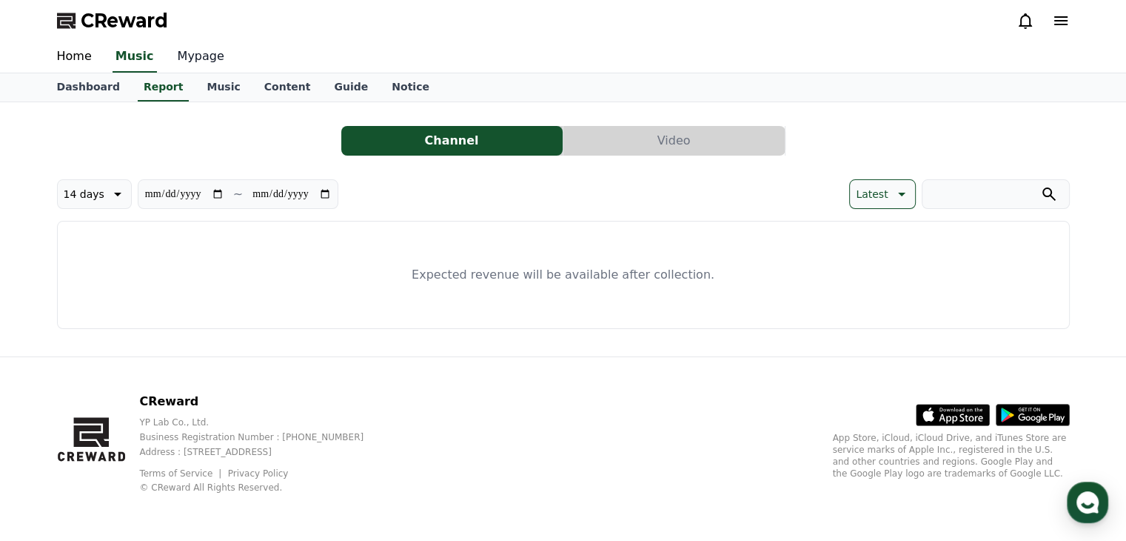
click at [196, 42] on link "Mypage" at bounding box center [201, 56] width 70 height 31
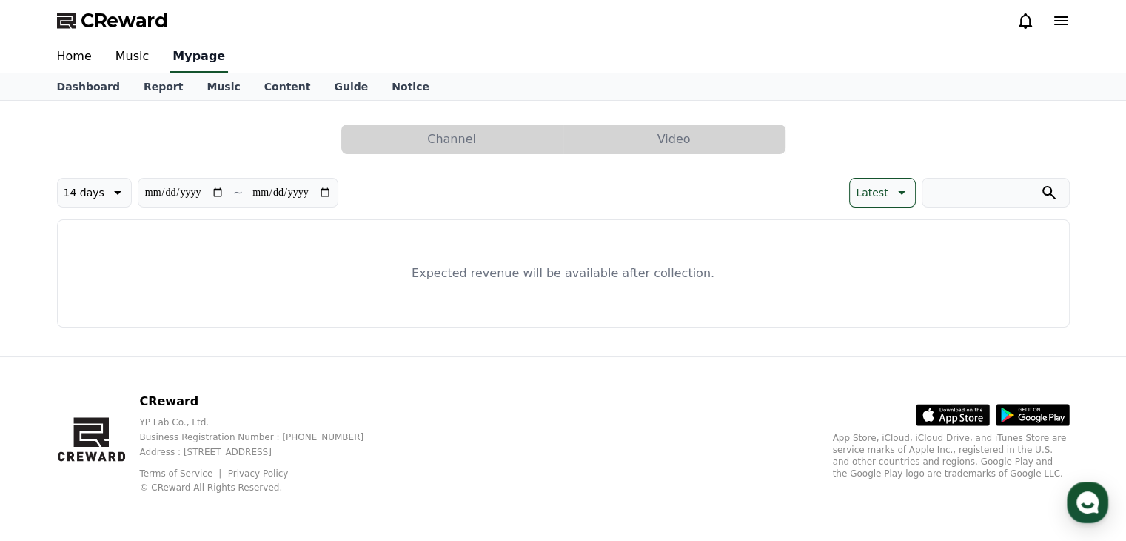
select select "**********"
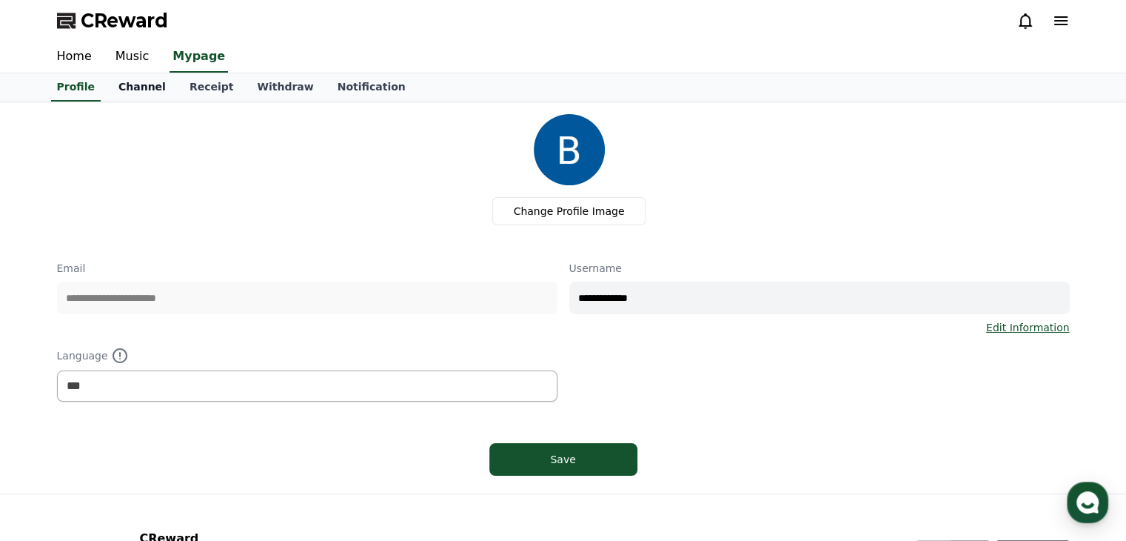
click at [123, 98] on link "Channel" at bounding box center [142, 87] width 71 height 28
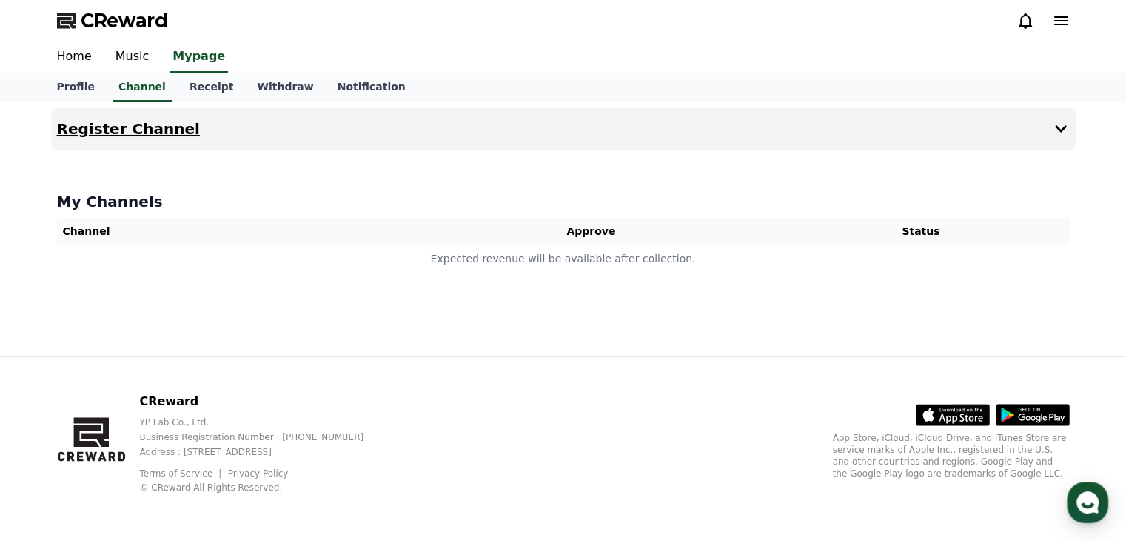
click at [1066, 128] on icon at bounding box center [1061, 129] width 18 height 18
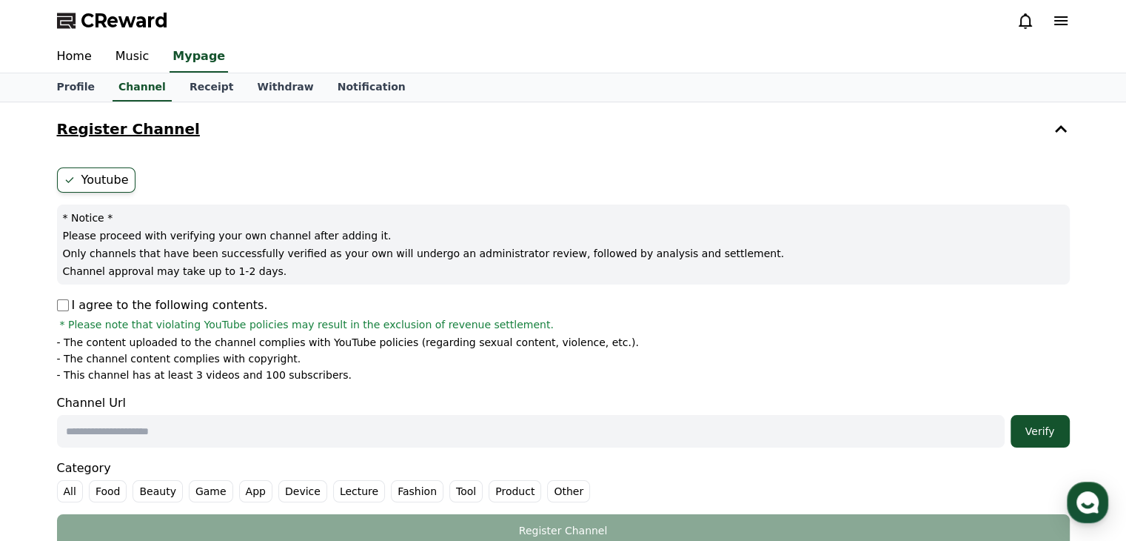
click at [94, 184] on label "Youtube" at bounding box center [96, 179] width 79 height 25
click at [78, 296] on p "I agree to the following contents." at bounding box center [162, 305] width 211 height 18
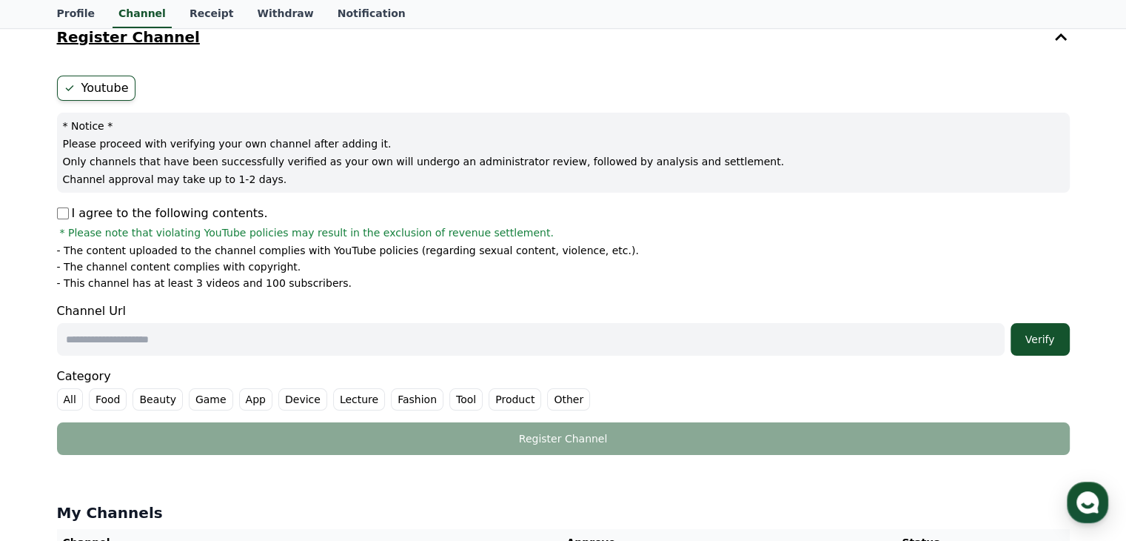
scroll to position [94, 0]
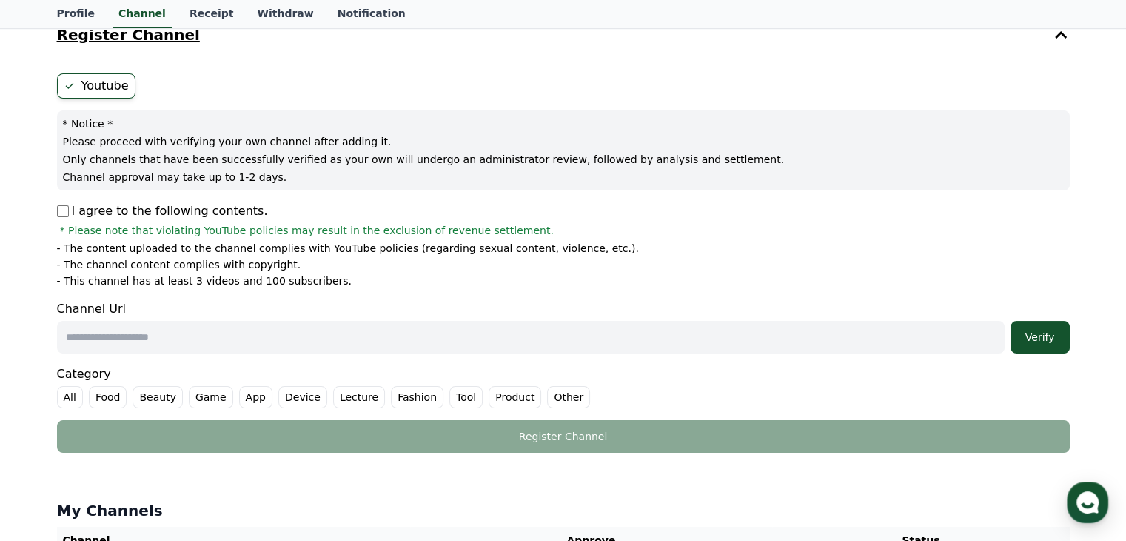
click at [322, 337] on input "text" at bounding box center [531, 337] width 948 height 33
paste input "**********"
type input "**********"
click at [1049, 322] on button "Verify" at bounding box center [1040, 337] width 59 height 33
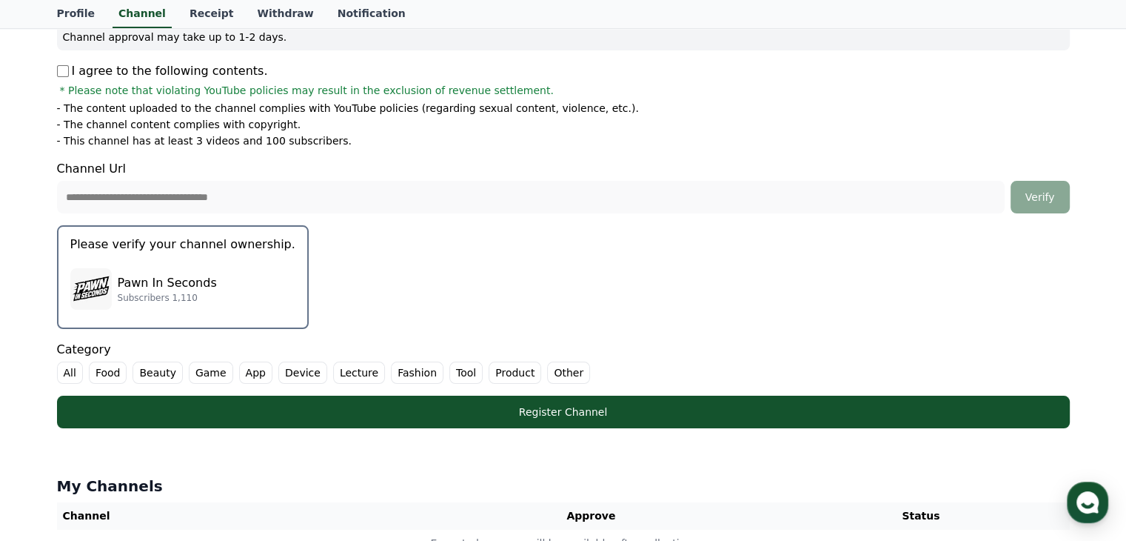
scroll to position [233, 0]
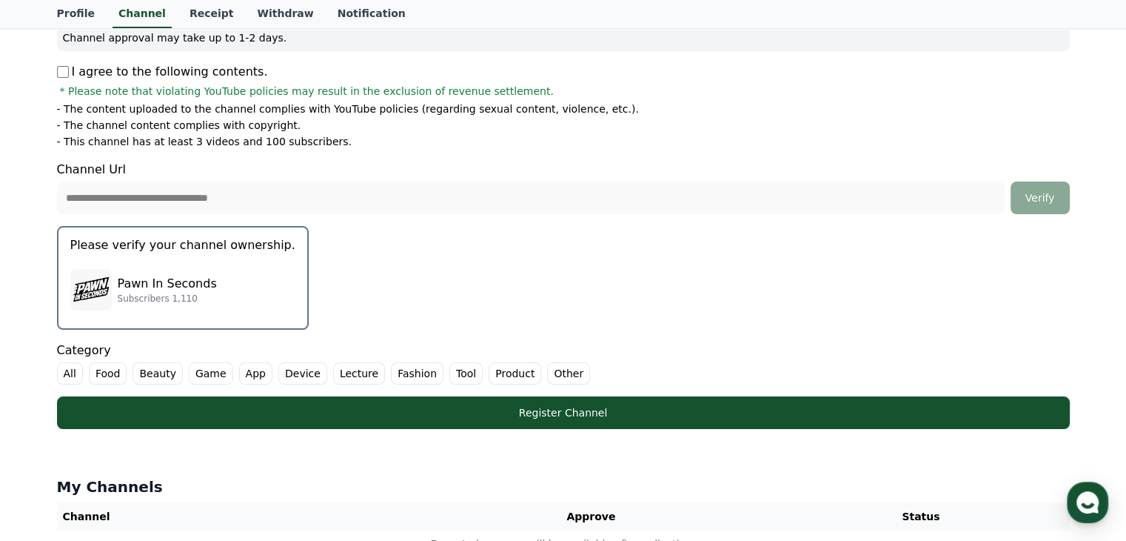
click at [547, 371] on label "Other" at bounding box center [568, 373] width 43 height 22
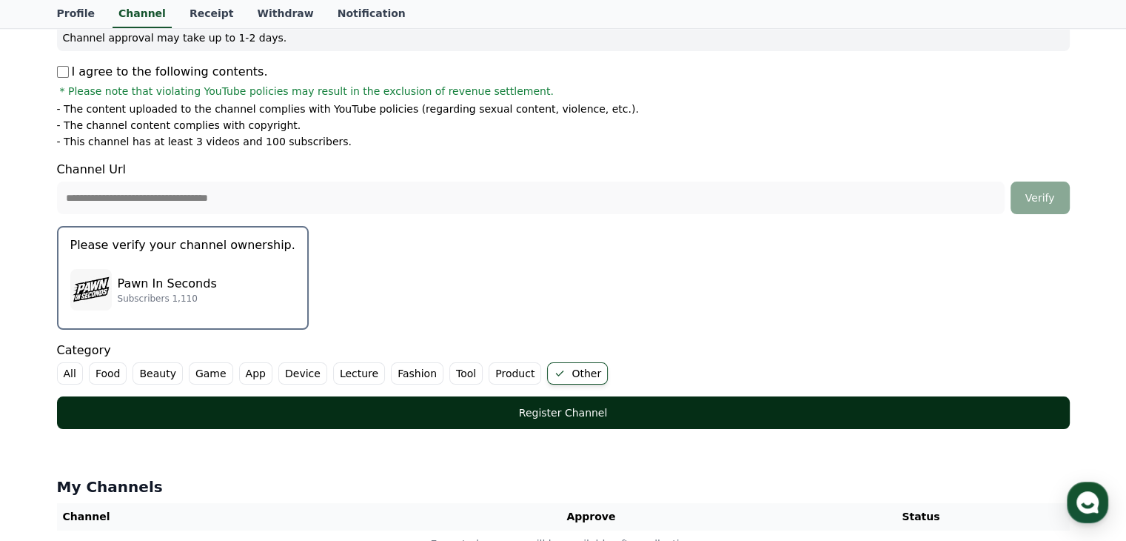
click at [576, 418] on button "Register Channel" at bounding box center [563, 412] width 1013 height 33
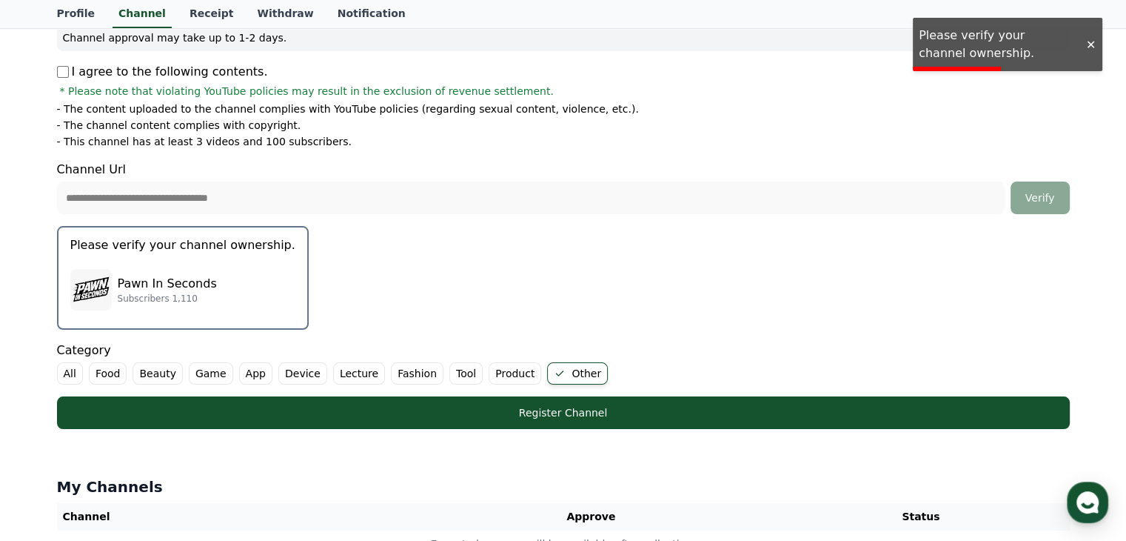
click at [184, 248] on p "Please verify your channel ownership." at bounding box center [182, 245] width 225 height 18
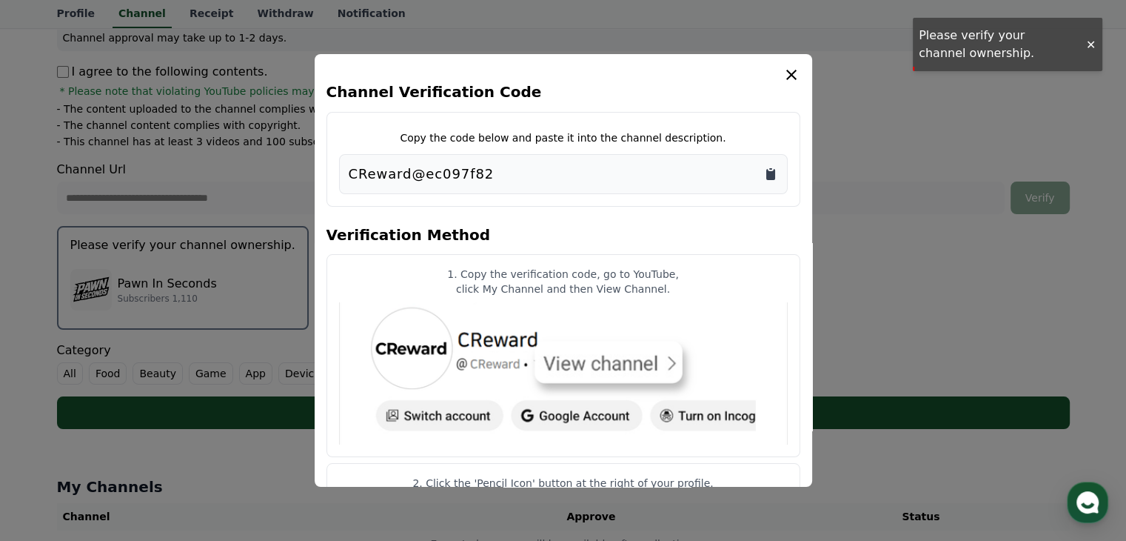
click at [774, 176] on icon "Copy to clipboard" at bounding box center [771, 174] width 9 height 11
click at [875, 313] on button "close modal" at bounding box center [563, 270] width 1126 height 541
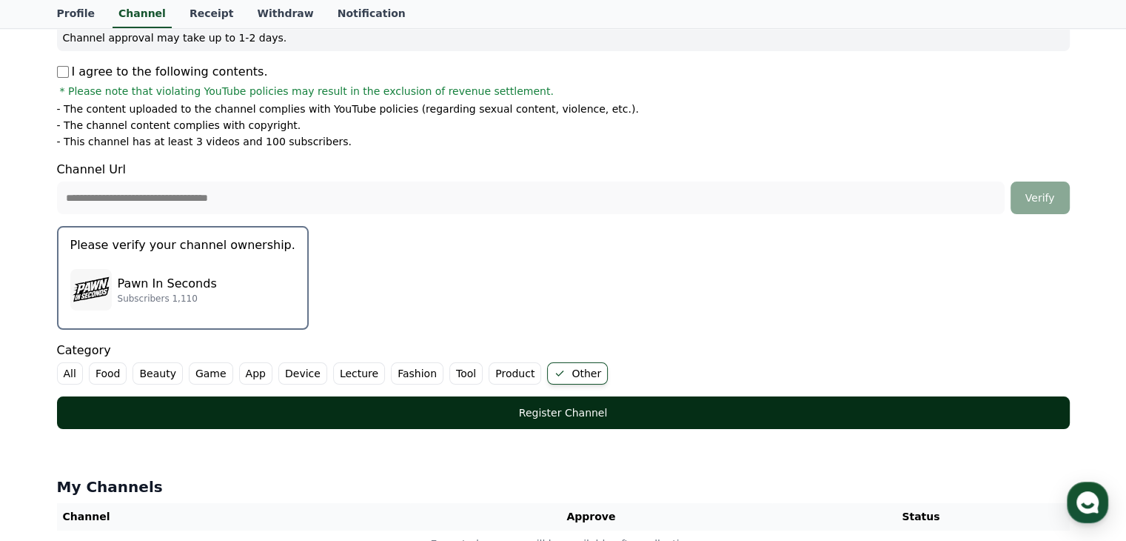
click at [695, 418] on button "Register Channel" at bounding box center [563, 412] width 1013 height 33
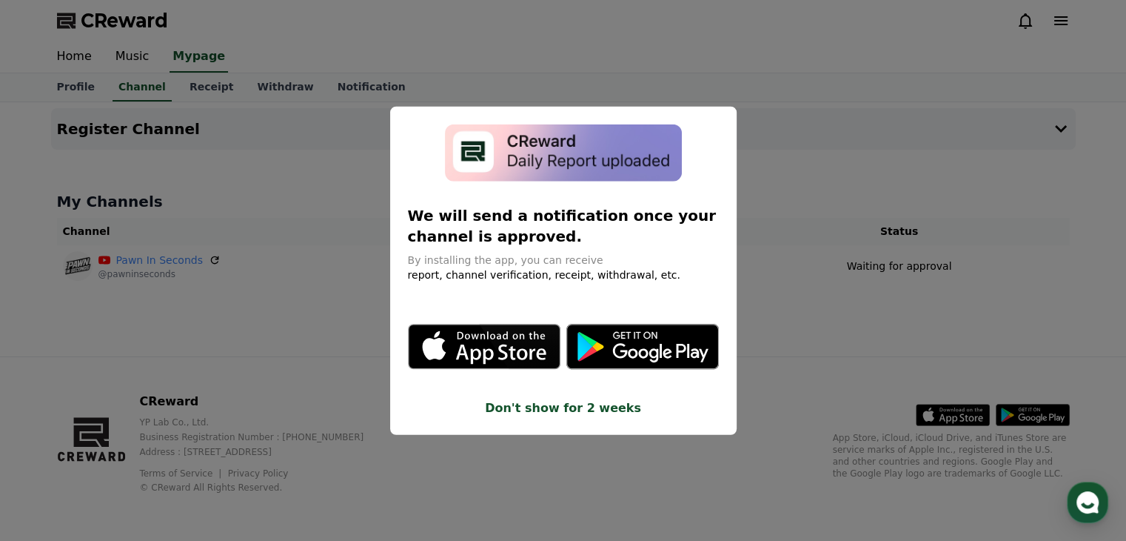
click at [307, 187] on button "close modal" at bounding box center [563, 270] width 1126 height 541
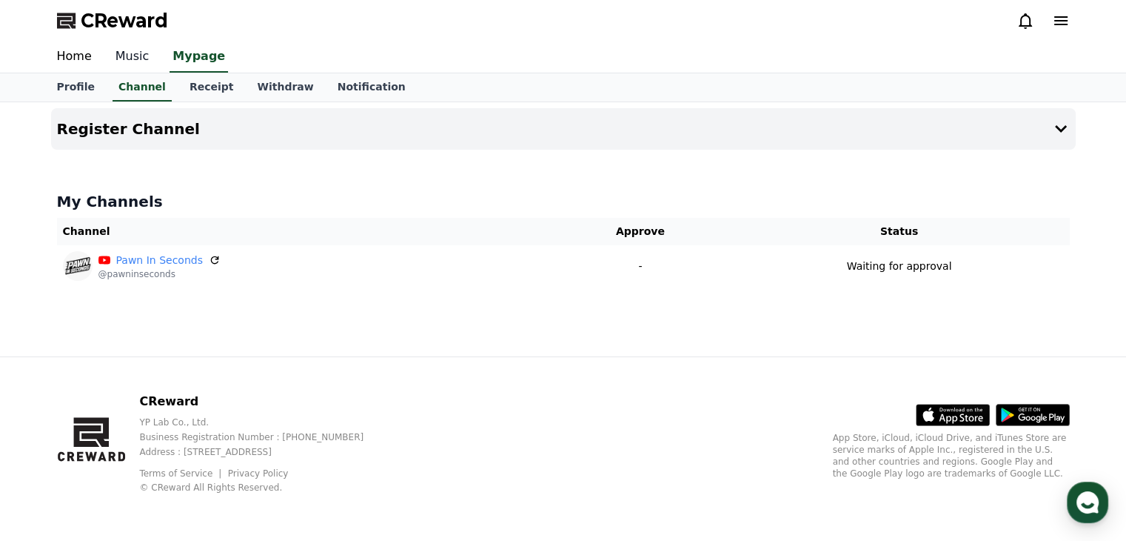
click at [131, 59] on link "Music" at bounding box center [133, 56] width 58 height 31
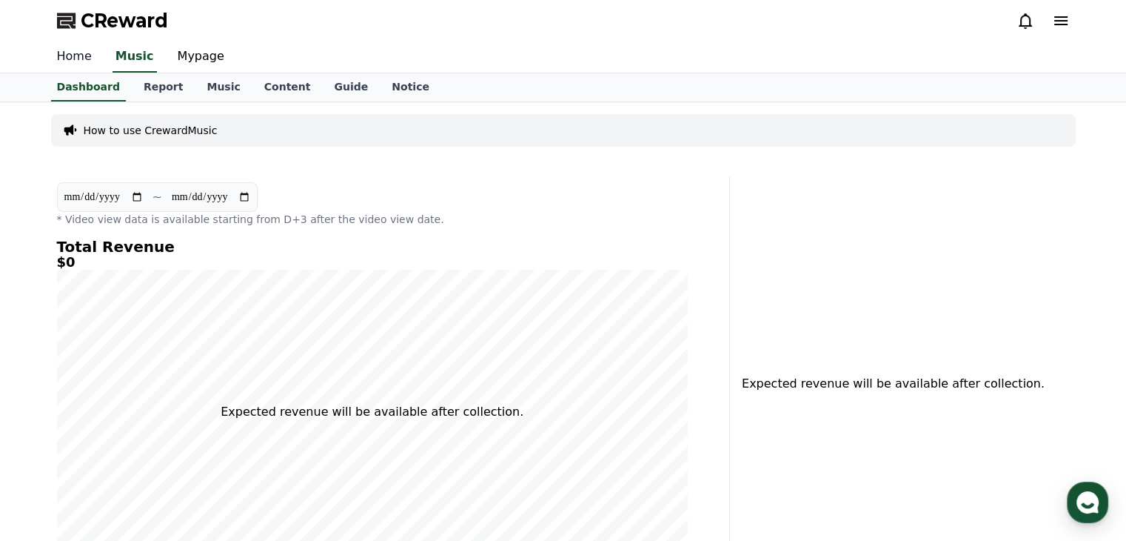
click at [84, 63] on link "Home" at bounding box center [74, 56] width 59 height 31
click at [158, 91] on link "Report" at bounding box center [164, 87] width 64 height 28
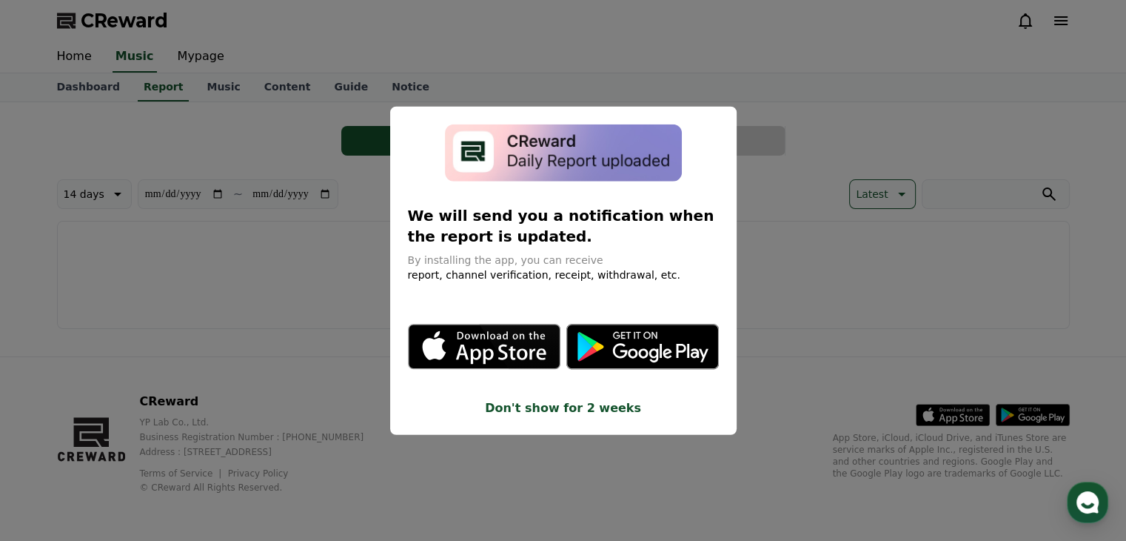
click at [225, 133] on button "close modal" at bounding box center [563, 270] width 1126 height 541
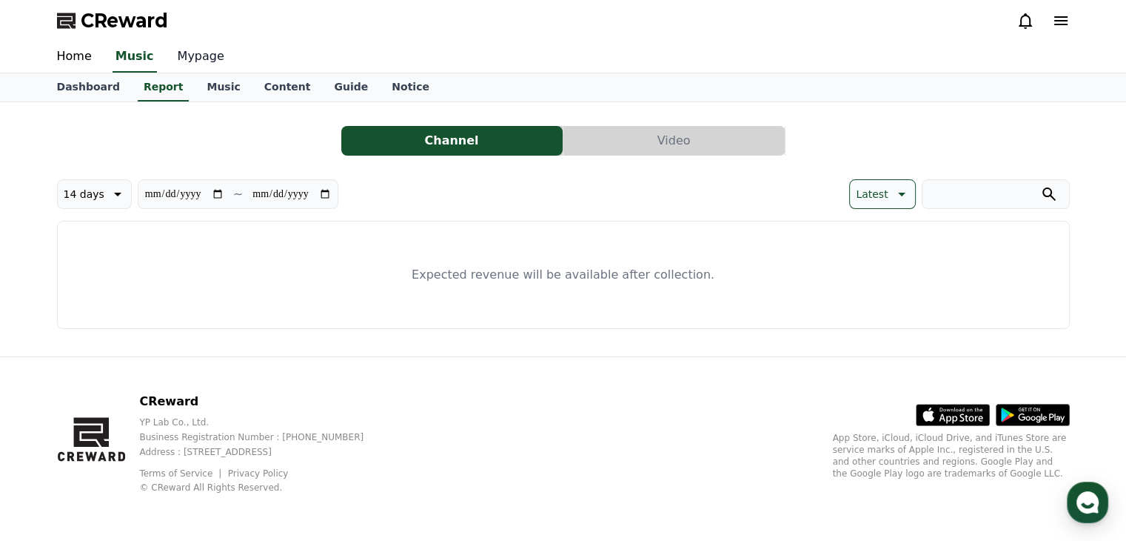
click at [185, 63] on link "Mypage" at bounding box center [201, 56] width 70 height 31
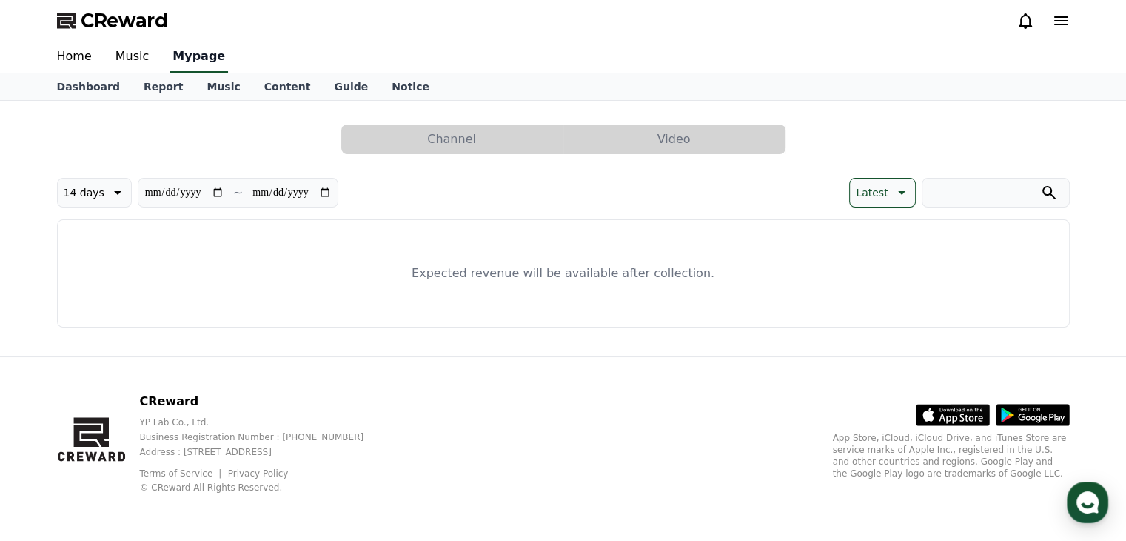
select select "**********"
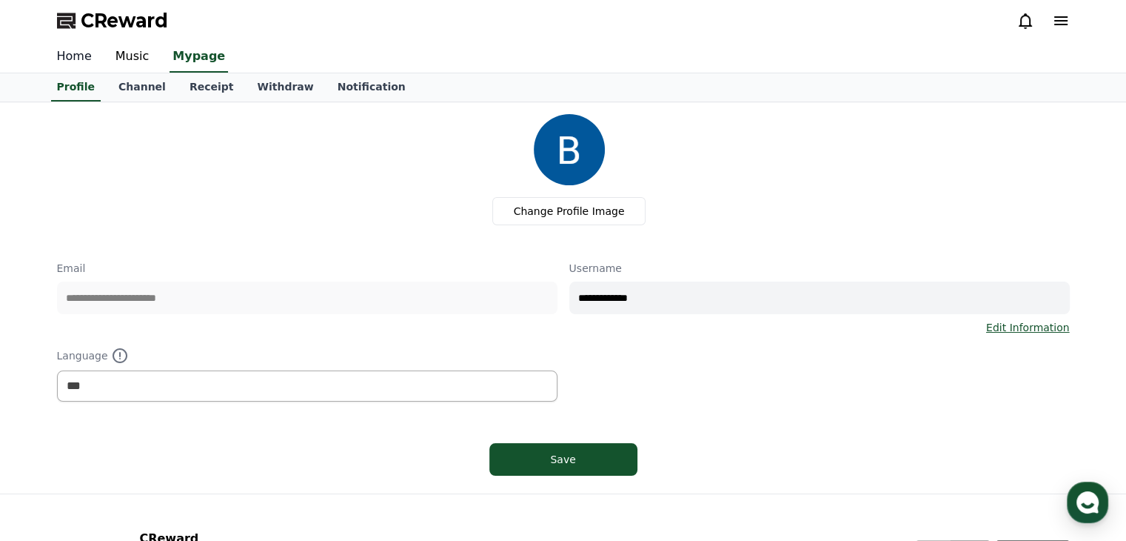
click at [81, 54] on link "Home" at bounding box center [74, 56] width 59 height 31
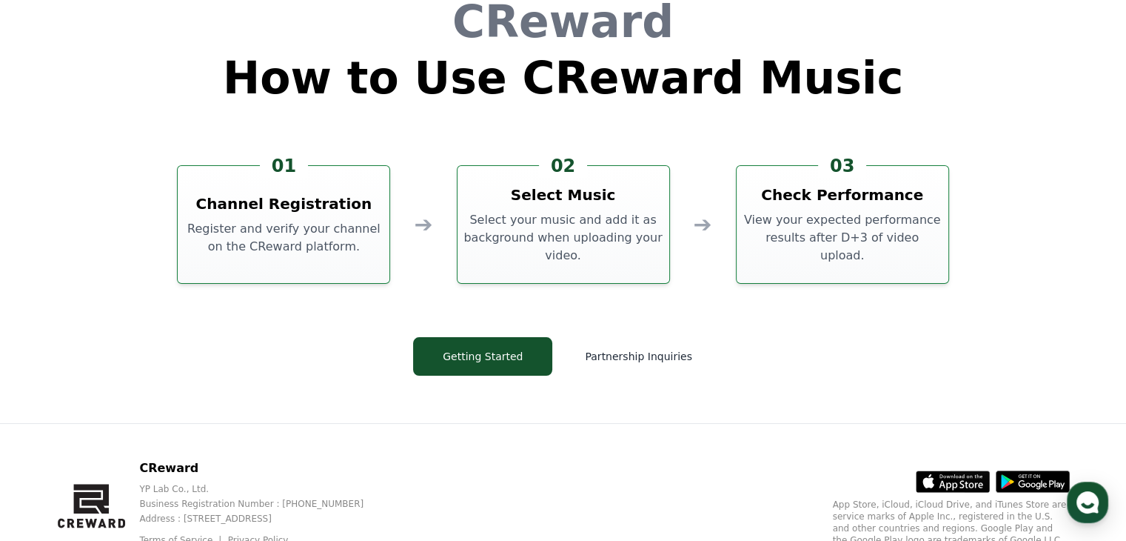
scroll to position [4013, 0]
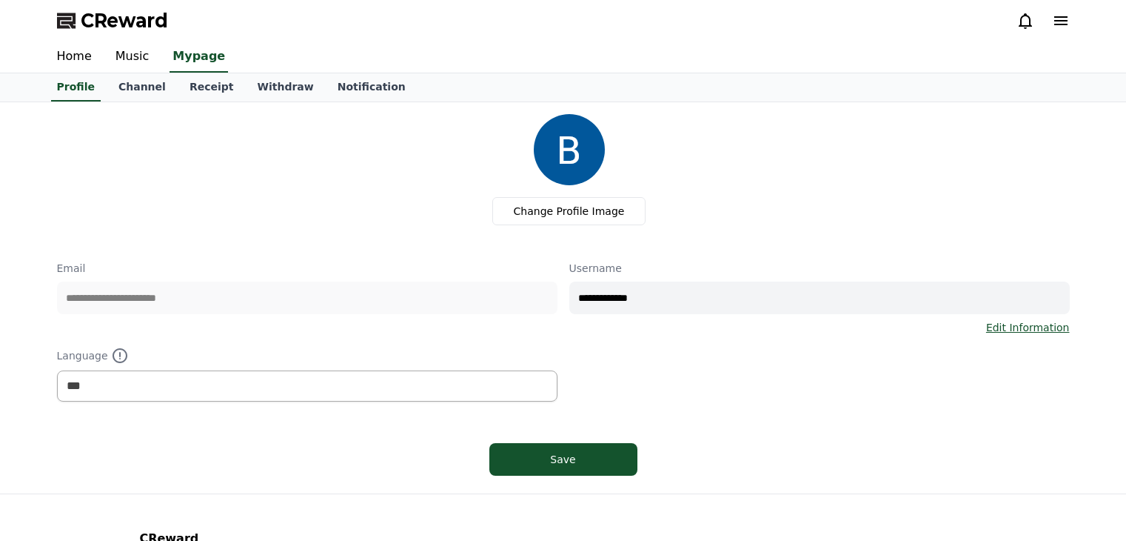
select select "**********"
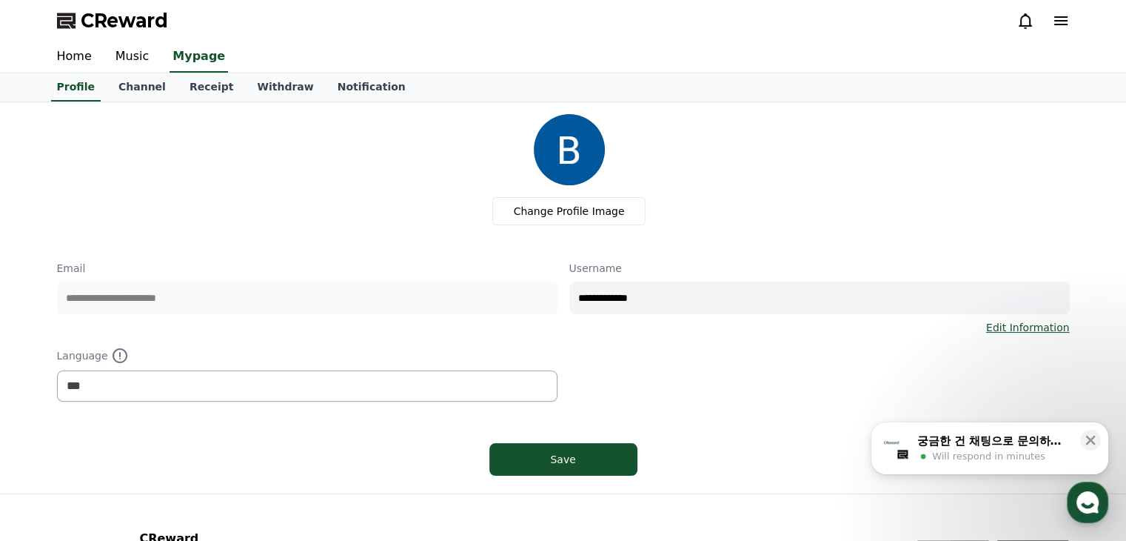
scroll to position [136, 0]
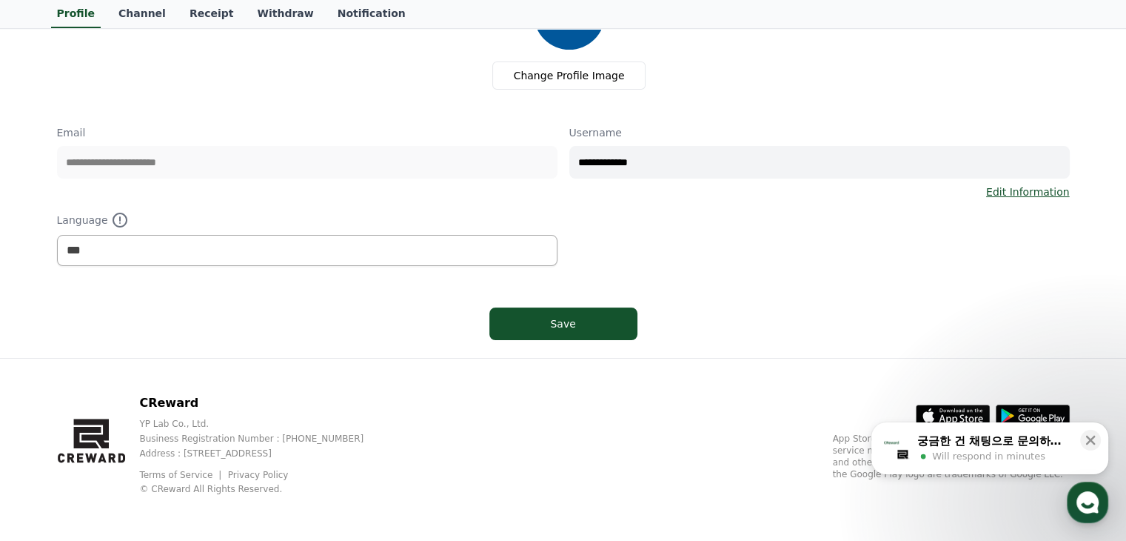
click at [921, 460] on icon "button" at bounding box center [924, 456] width 12 height 12
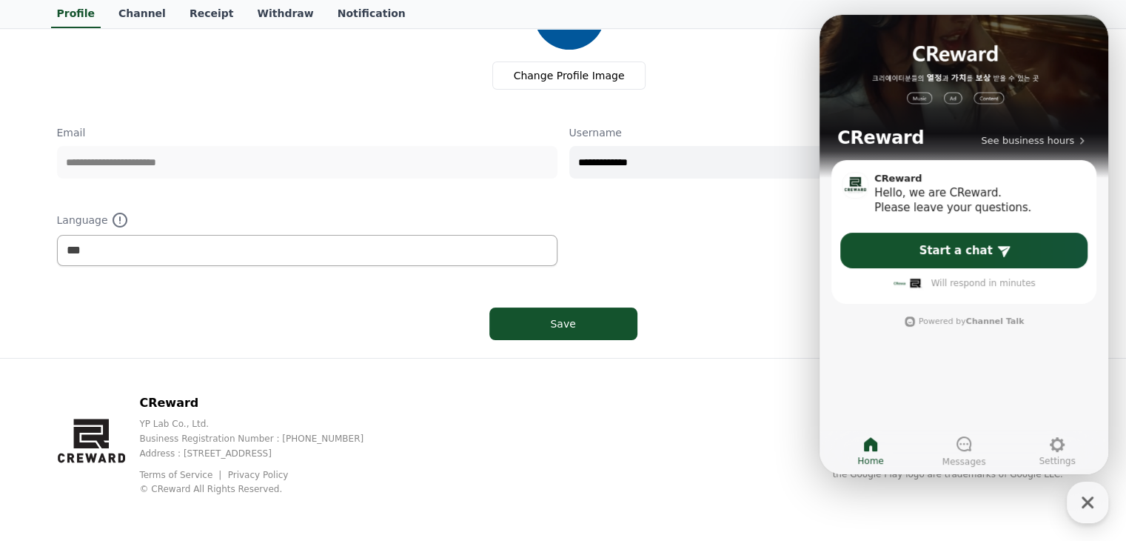
click at [732, 273] on div "**********" at bounding box center [563, 162] width 1013 height 367
click at [1024, 138] on span "See business hours" at bounding box center [1027, 140] width 93 height 13
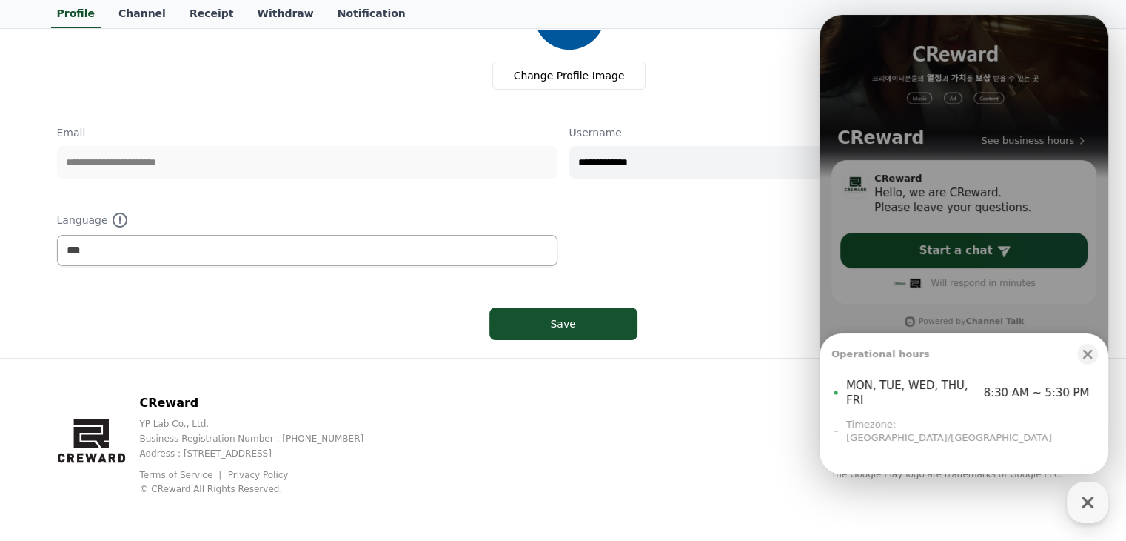
click at [477, 279] on div "**********" at bounding box center [563, 162] width 1013 height 367
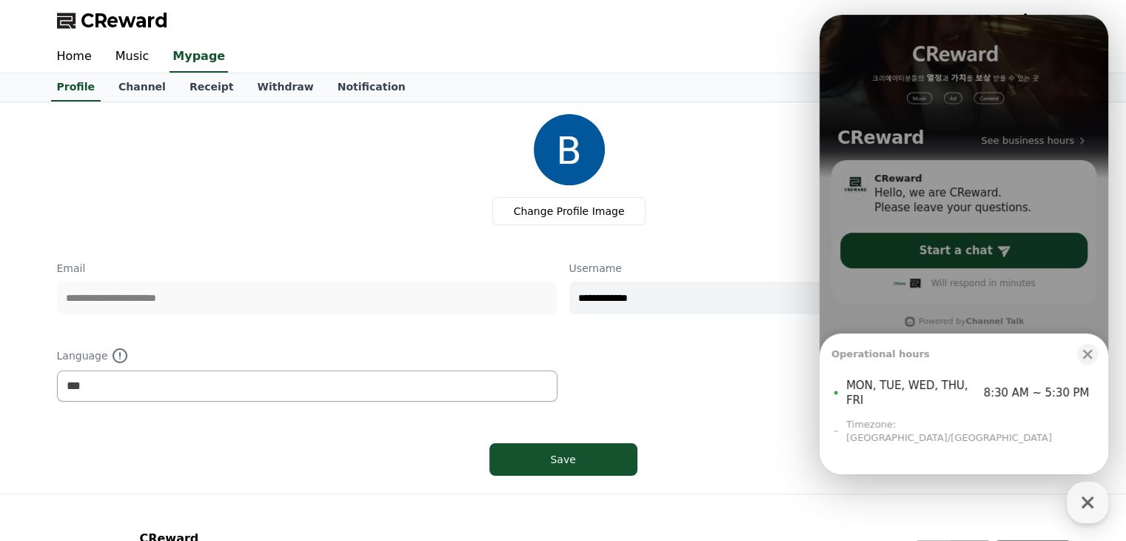
click at [344, 180] on div "Change Profile Image" at bounding box center [569, 169] width 1001 height 111
click at [818, 60] on div "Home Music Mypage" at bounding box center [563, 56] width 1037 height 31
click at [144, 59] on link "Music" at bounding box center [133, 56] width 58 height 31
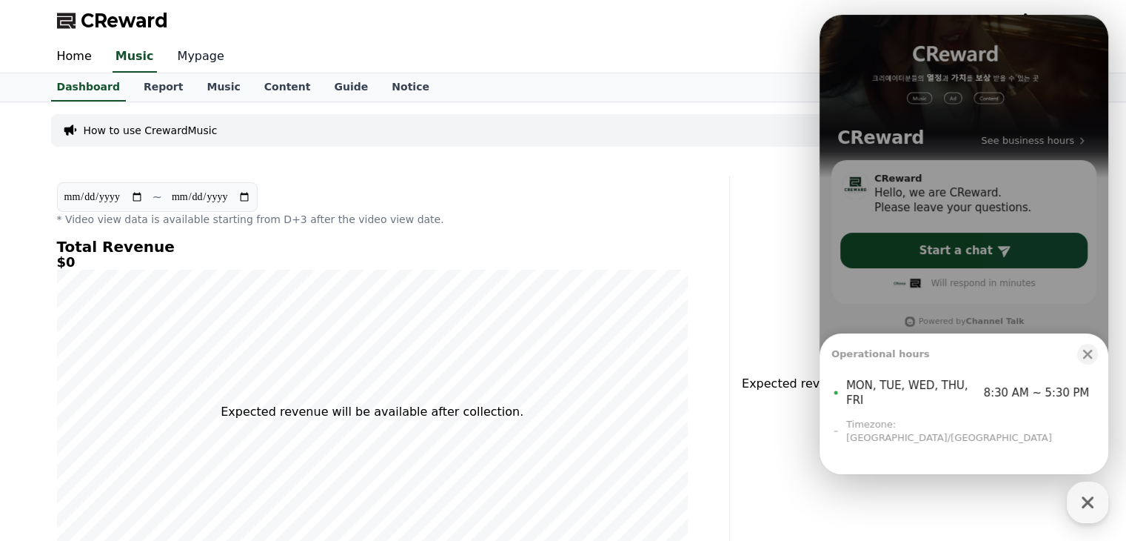
click at [189, 64] on link "Mypage" at bounding box center [201, 56] width 70 height 31
select select "**********"
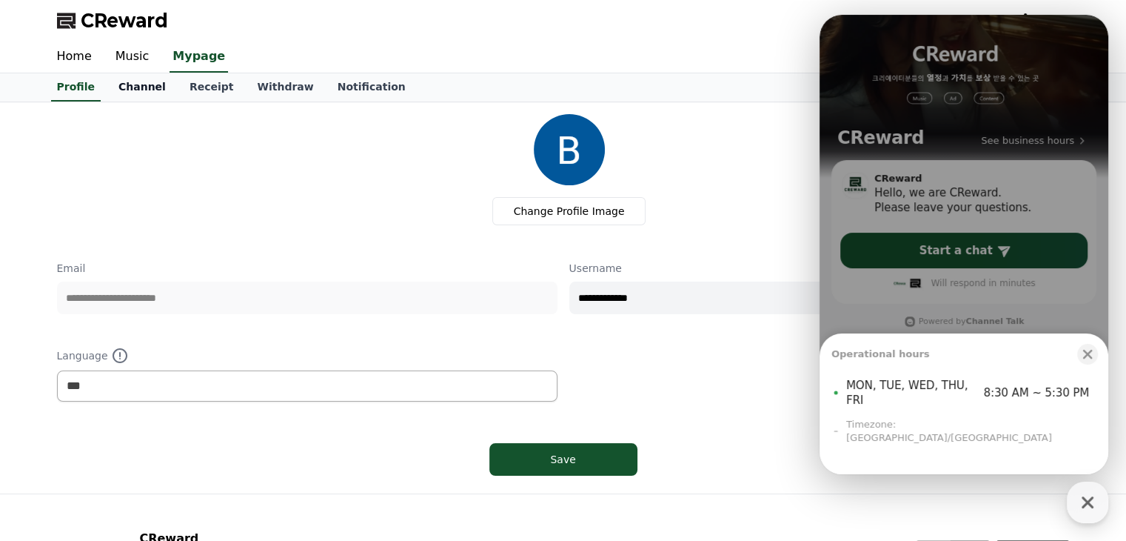
click at [134, 92] on link "Channel" at bounding box center [142, 87] width 71 height 28
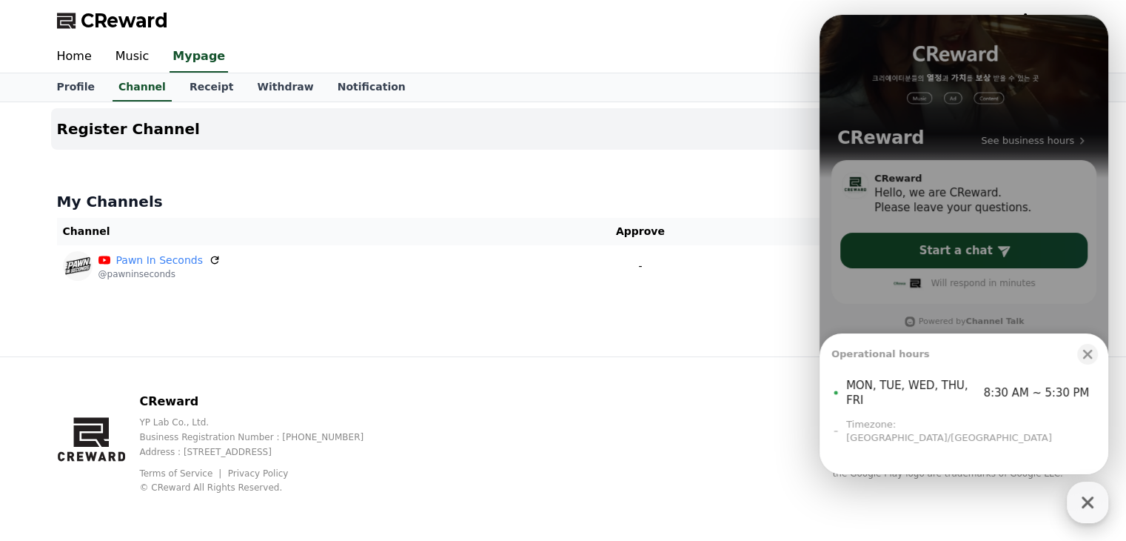
click at [1092, 493] on icon "button" at bounding box center [1088, 502] width 27 height 27
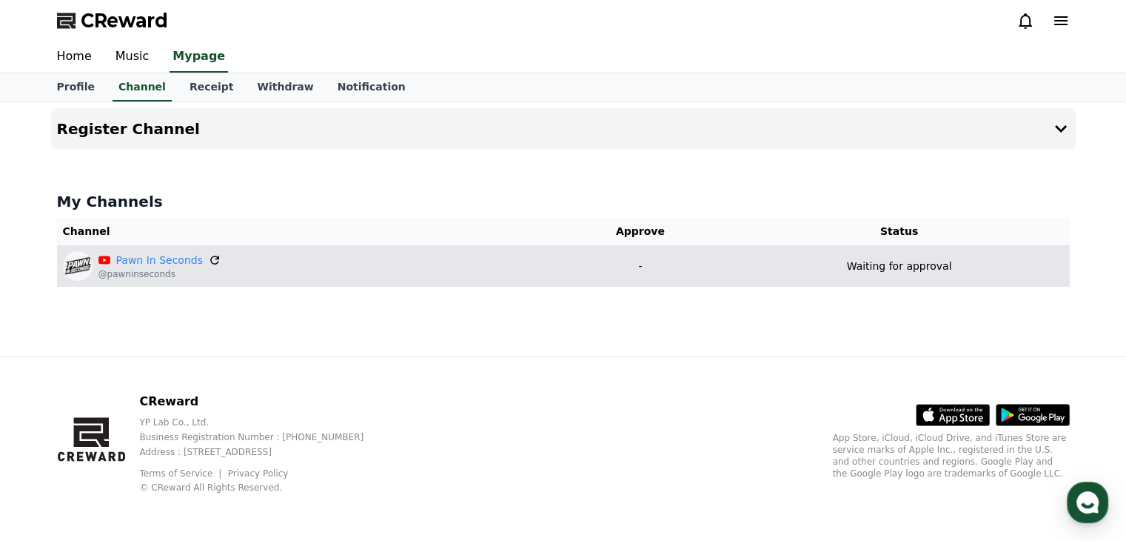
click at [208, 253] on icon at bounding box center [214, 259] width 13 height 13
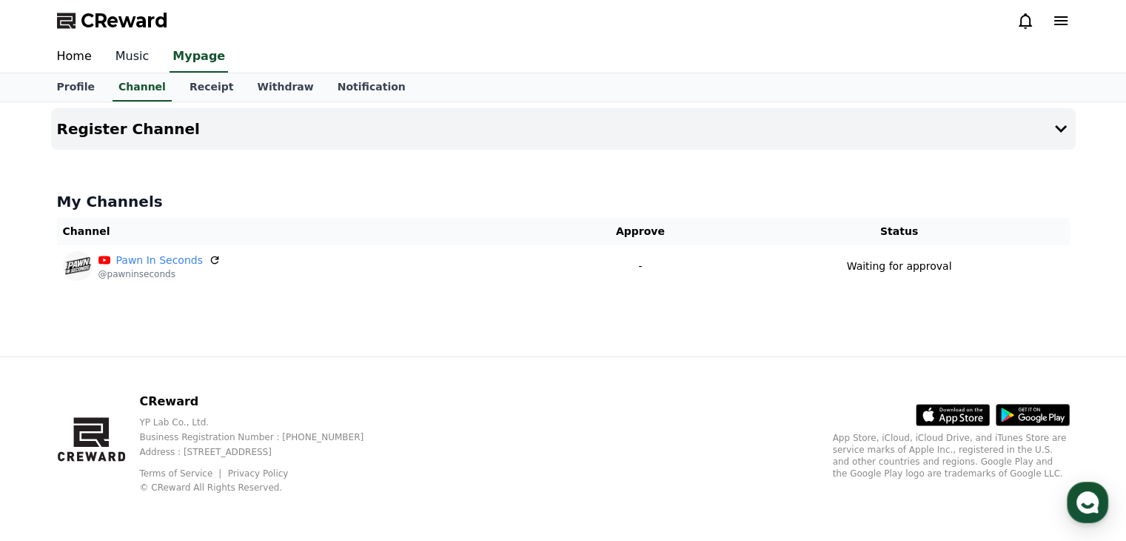
click at [131, 50] on link "Music" at bounding box center [133, 56] width 58 height 31
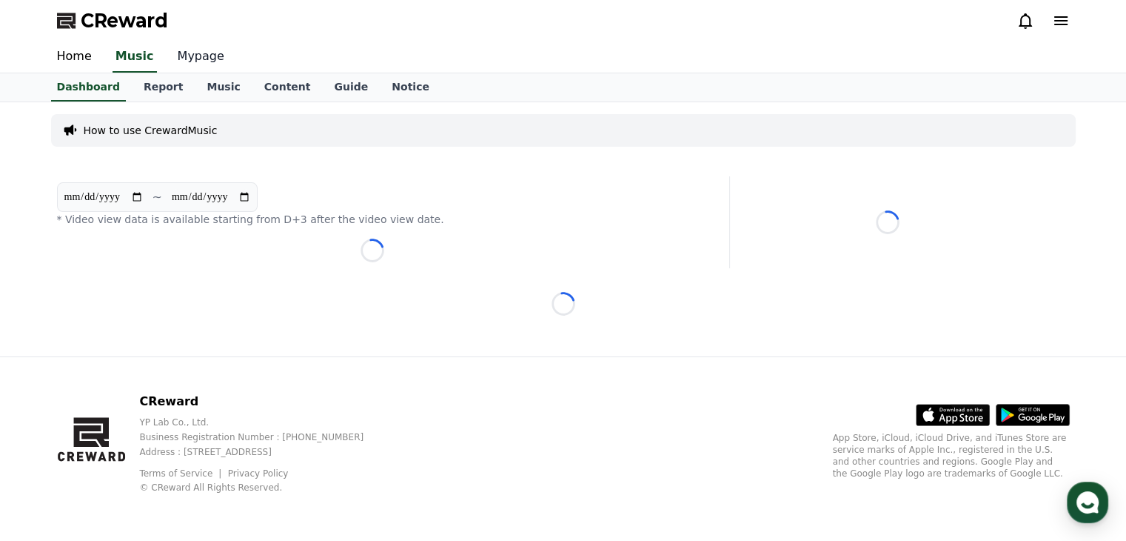
click at [187, 56] on link "Mypage" at bounding box center [201, 56] width 70 height 31
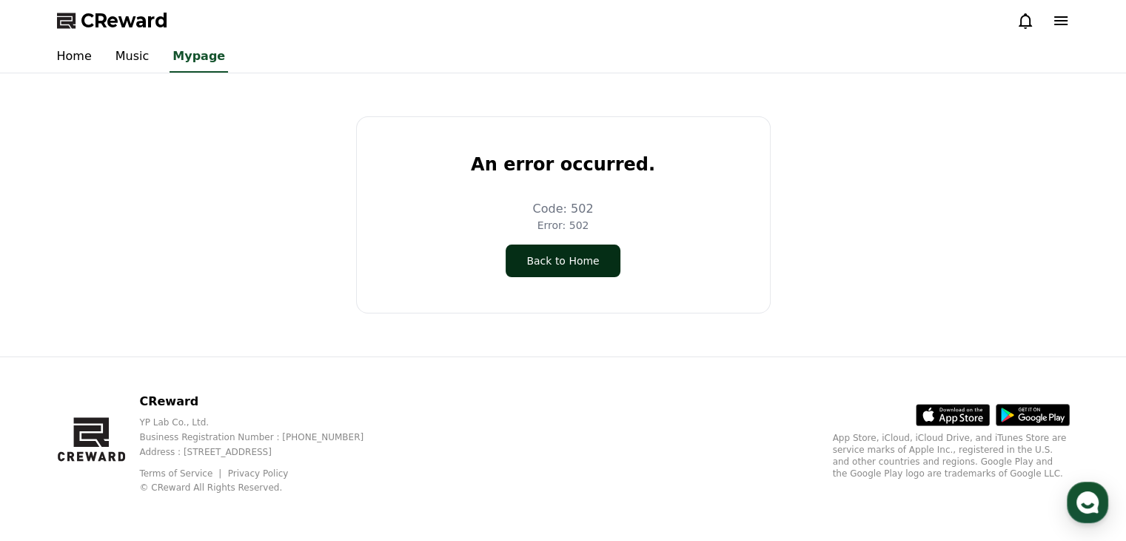
click at [536, 255] on button "Back to Home" at bounding box center [563, 260] width 114 height 33
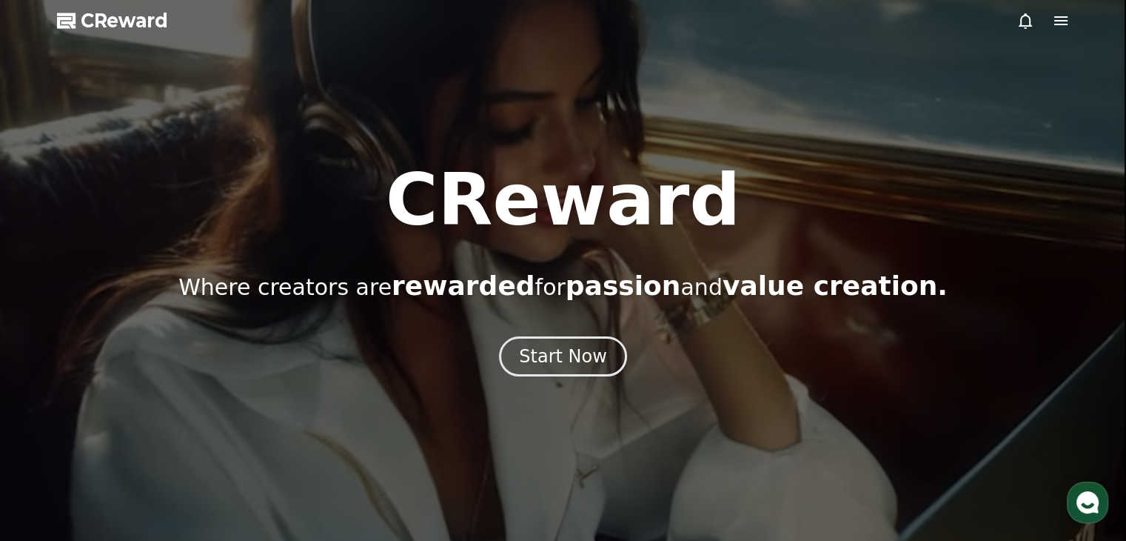
click at [1040, 21] on div at bounding box center [1043, 21] width 53 height 18
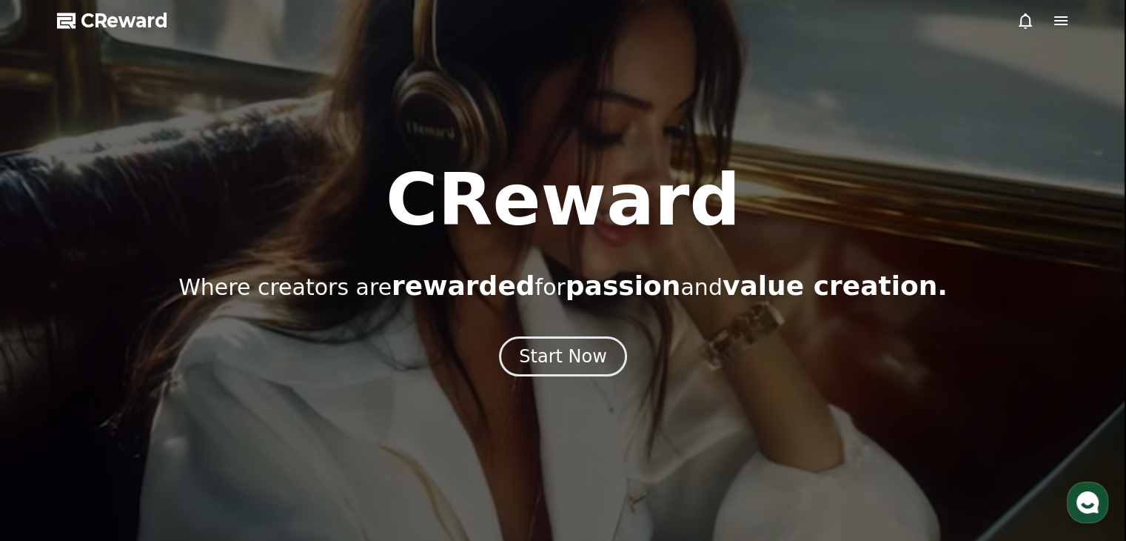
click at [1032, 26] on icon at bounding box center [1026, 21] width 18 height 18
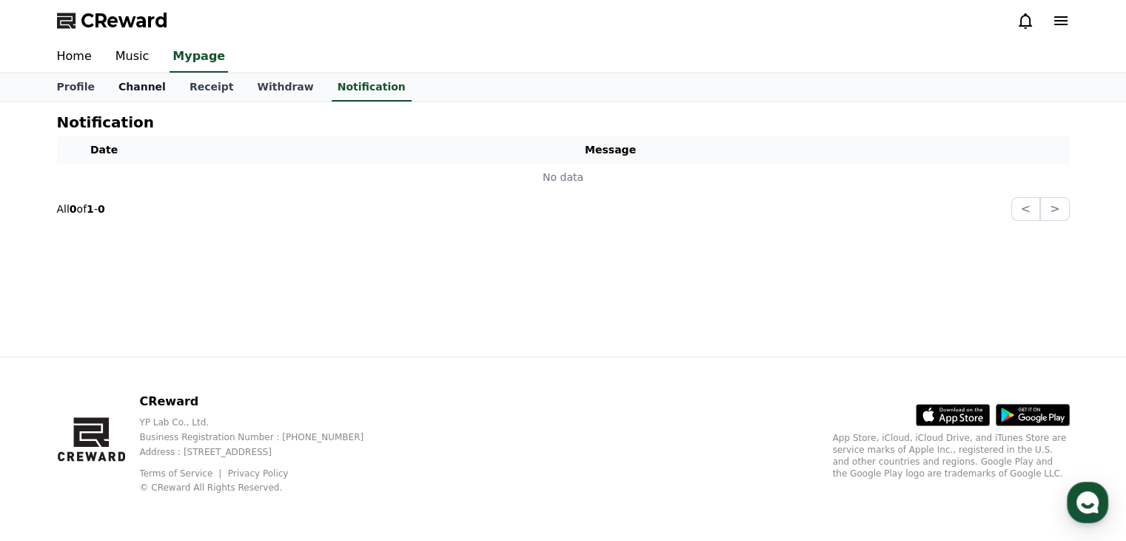
click at [141, 82] on link "Channel" at bounding box center [142, 87] width 71 height 28
click at [127, 54] on link "Music" at bounding box center [133, 56] width 58 height 31
click at [62, 64] on link "Home" at bounding box center [74, 56] width 59 height 31
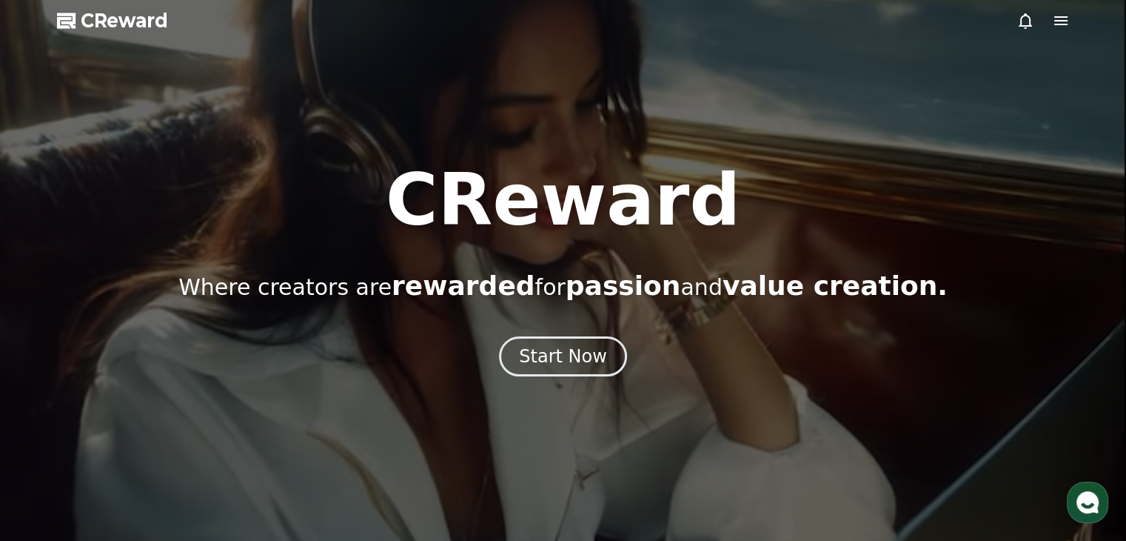
click at [1027, 13] on icon at bounding box center [1026, 21] width 18 height 18
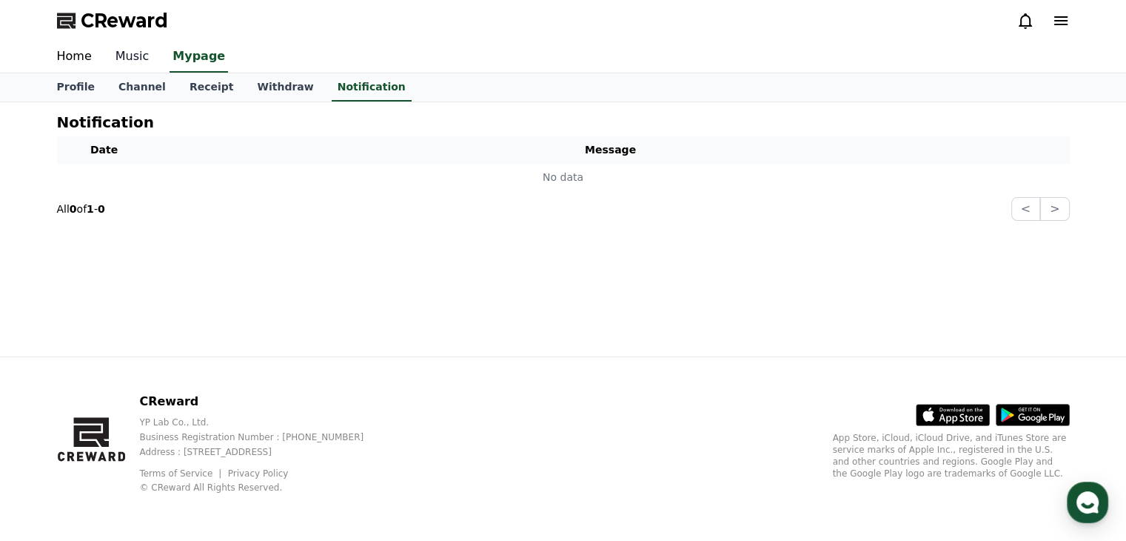
click at [113, 54] on link "Music" at bounding box center [133, 56] width 58 height 31
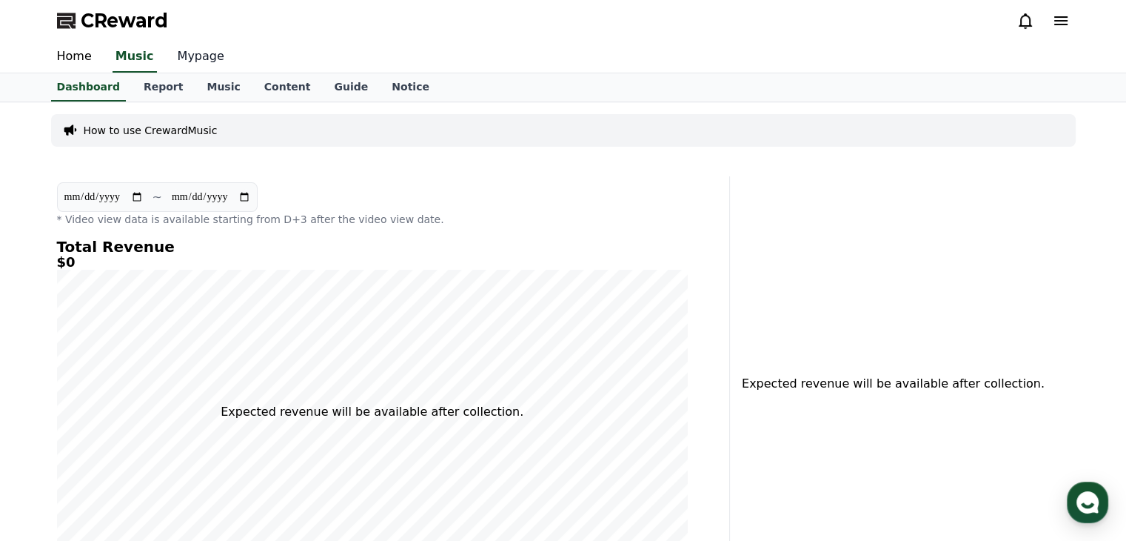
click at [190, 61] on link "Mypage" at bounding box center [201, 56] width 70 height 31
select select "**********"
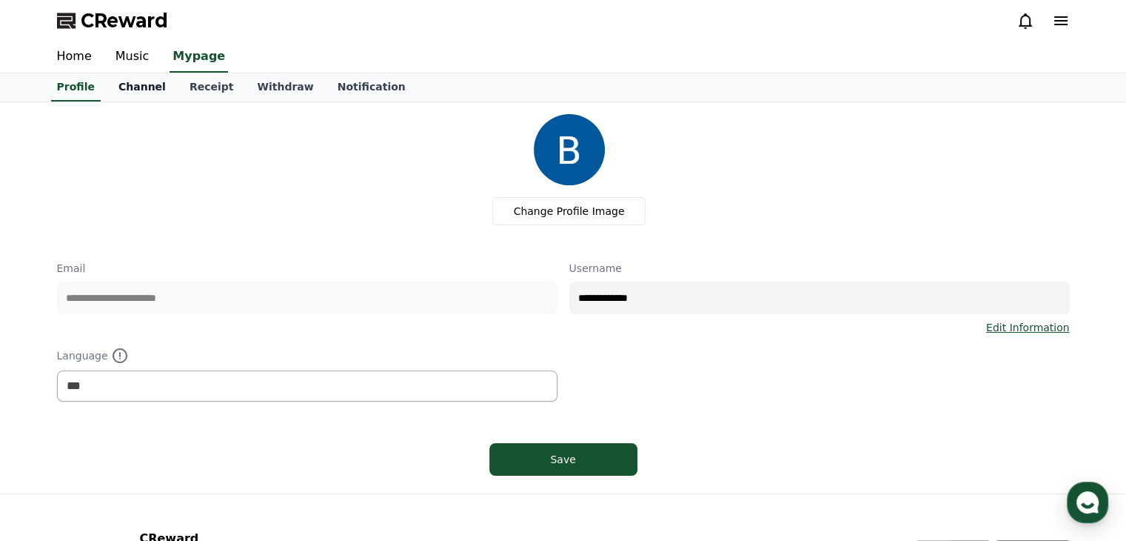
click at [147, 90] on link "Channel" at bounding box center [142, 87] width 71 height 28
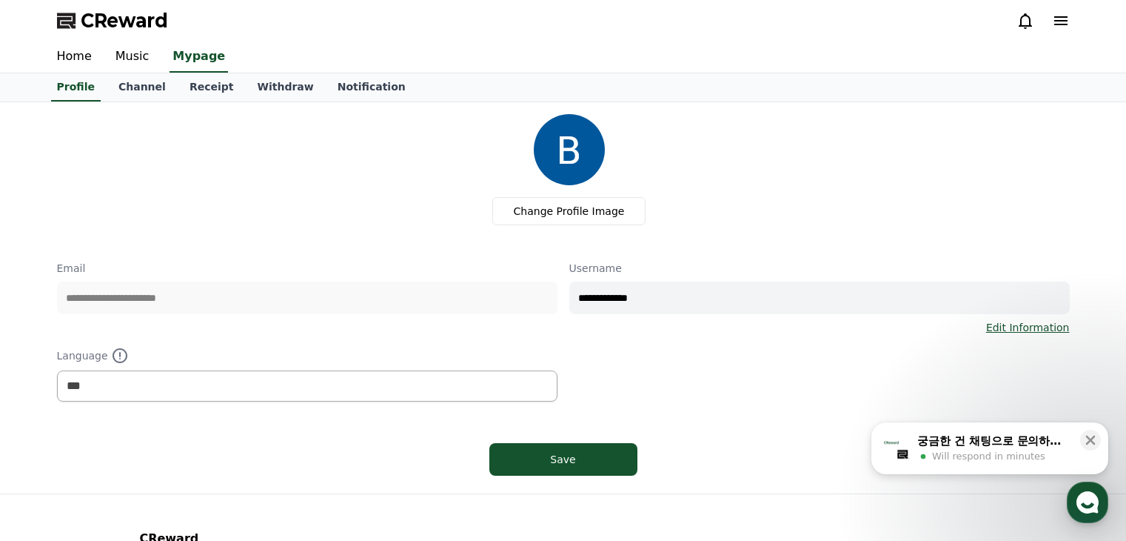
select select "**********"
click at [144, 92] on link "Channel" at bounding box center [142, 87] width 71 height 28
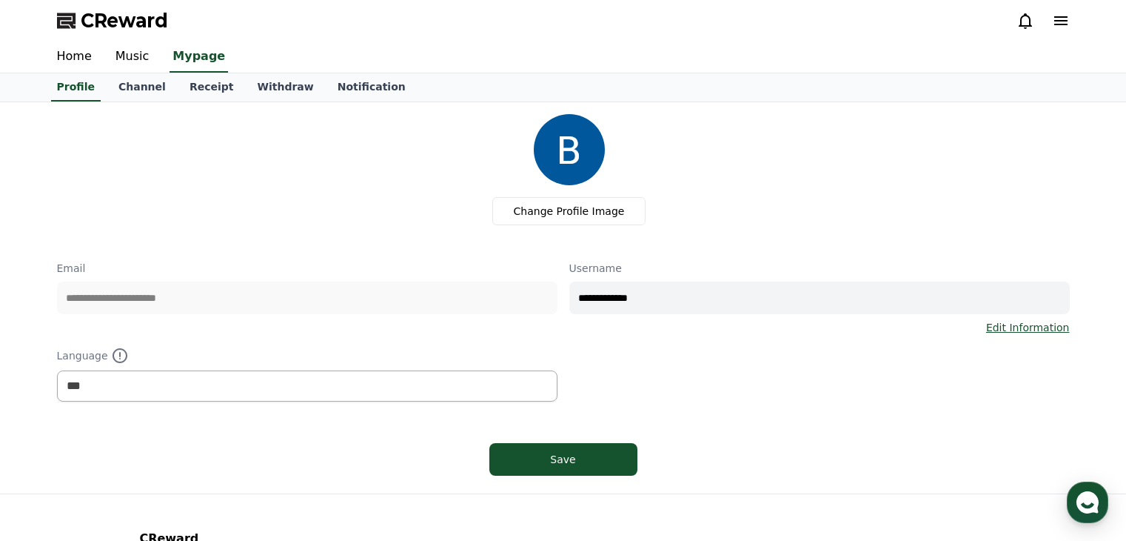
select select "**********"
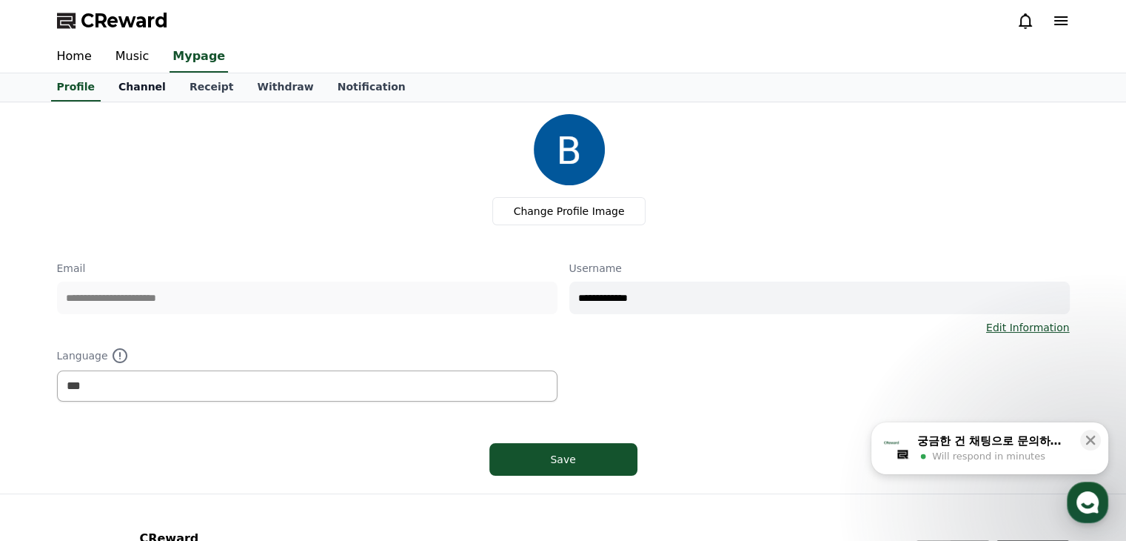
click at [129, 89] on link "Channel" at bounding box center [142, 87] width 71 height 28
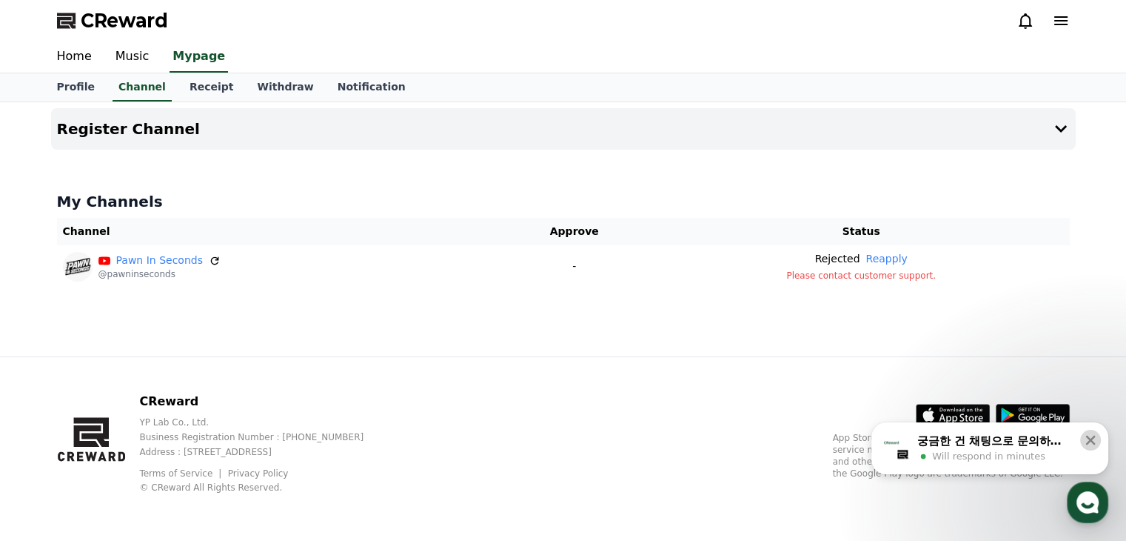
click at [1095, 441] on icon at bounding box center [1091, 440] width 15 height 15
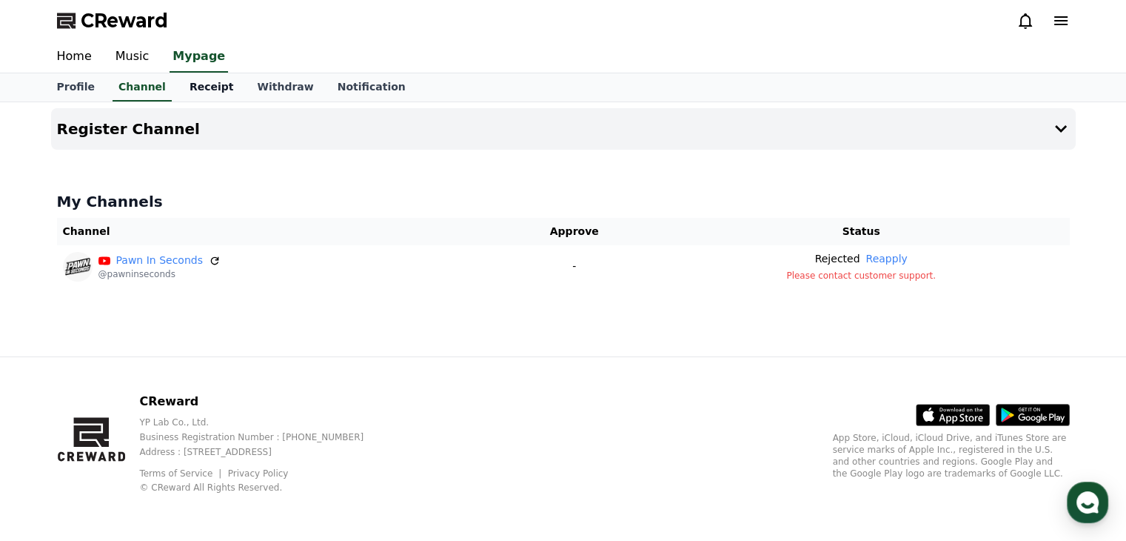
click at [199, 87] on link "Receipt" at bounding box center [212, 87] width 68 height 28
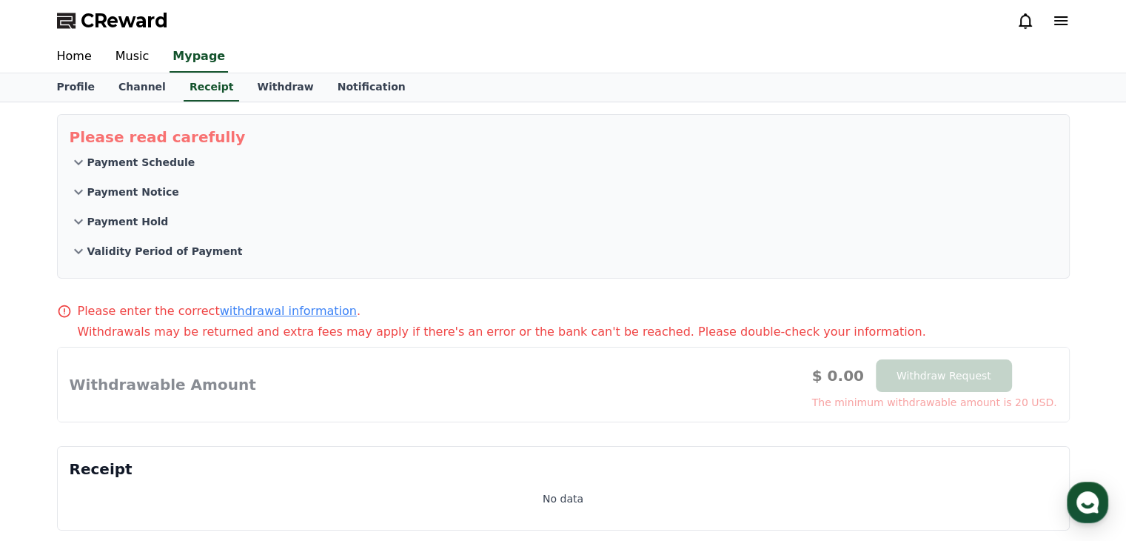
click at [118, 196] on p "Payment Notice" at bounding box center [133, 191] width 92 height 15
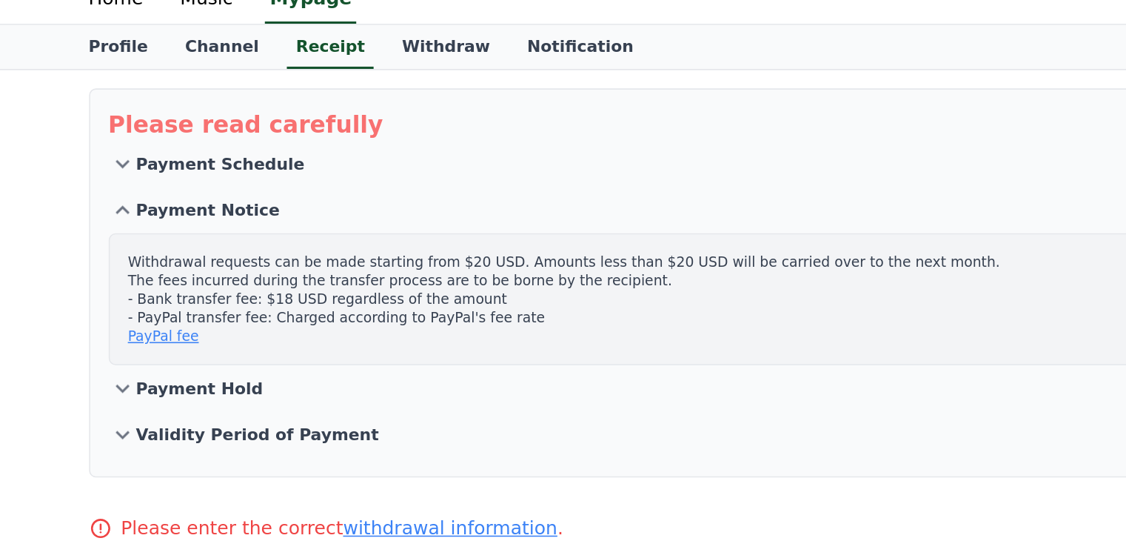
click at [84, 161] on icon at bounding box center [79, 162] width 18 height 18
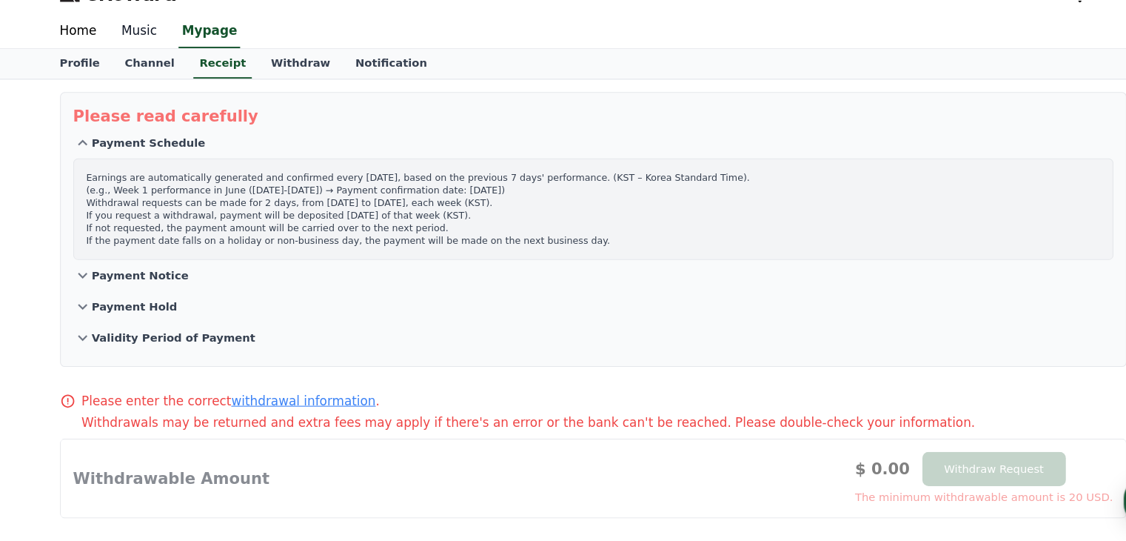
click at [136, 49] on link "Music" at bounding box center [133, 56] width 58 height 31
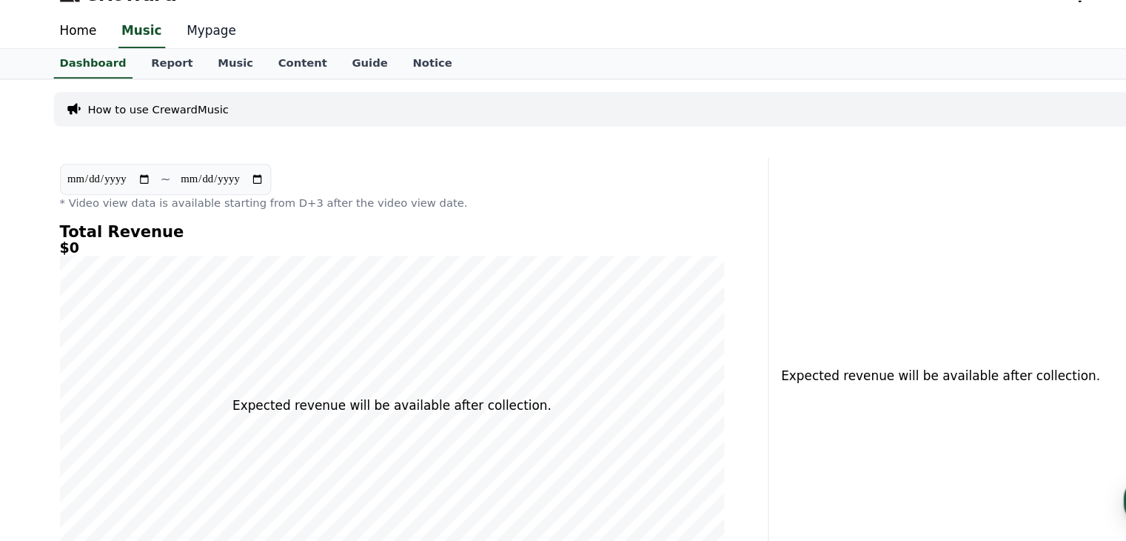
click at [174, 57] on link "Mypage" at bounding box center [201, 56] width 70 height 31
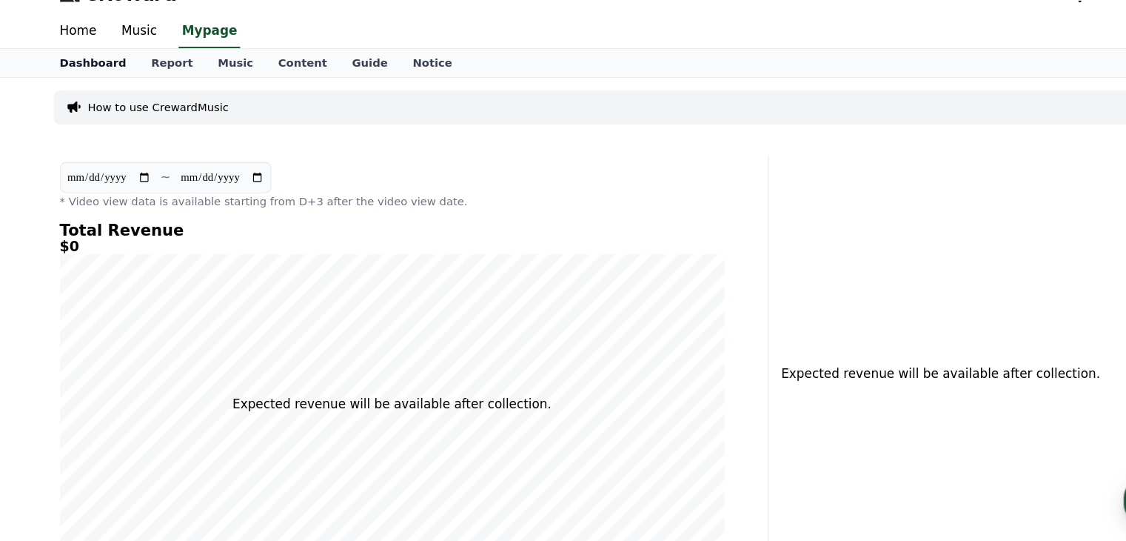
select select "**********"
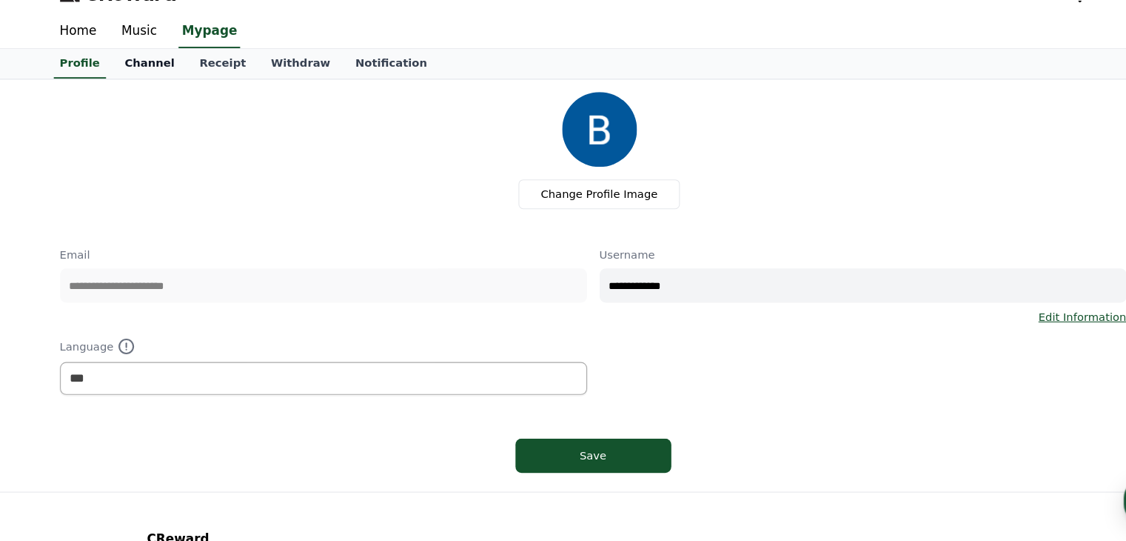
click at [133, 90] on link "Channel" at bounding box center [142, 87] width 71 height 28
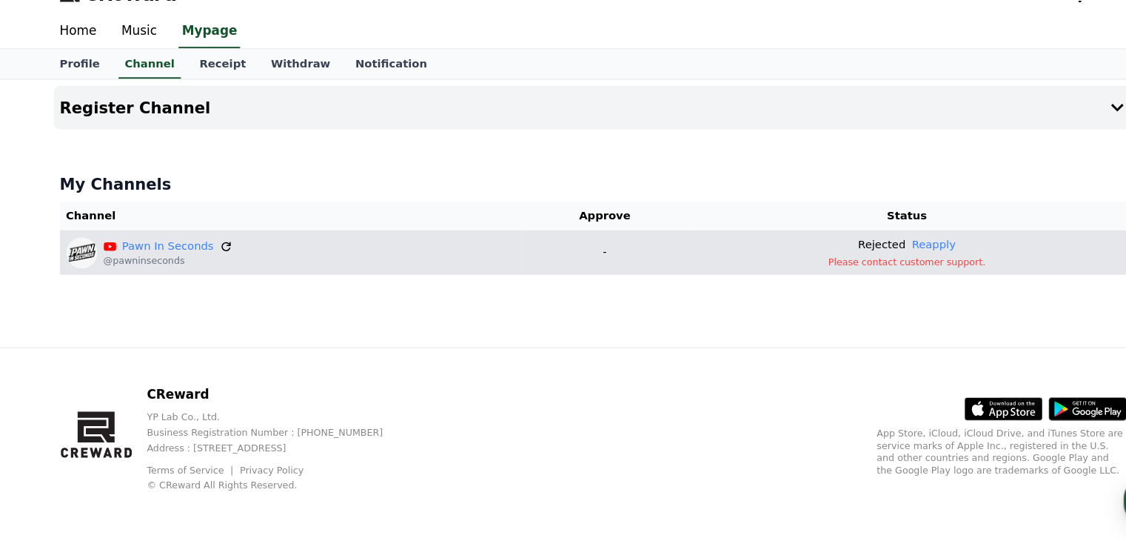
click at [208, 258] on icon at bounding box center [214, 260] width 13 height 13
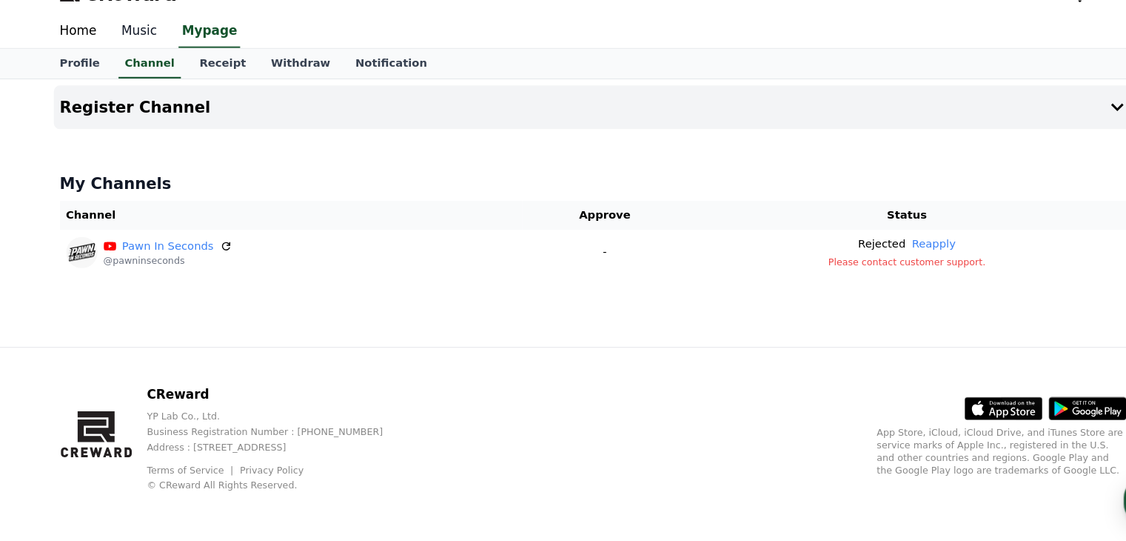
click at [133, 57] on link "Music" at bounding box center [133, 56] width 58 height 31
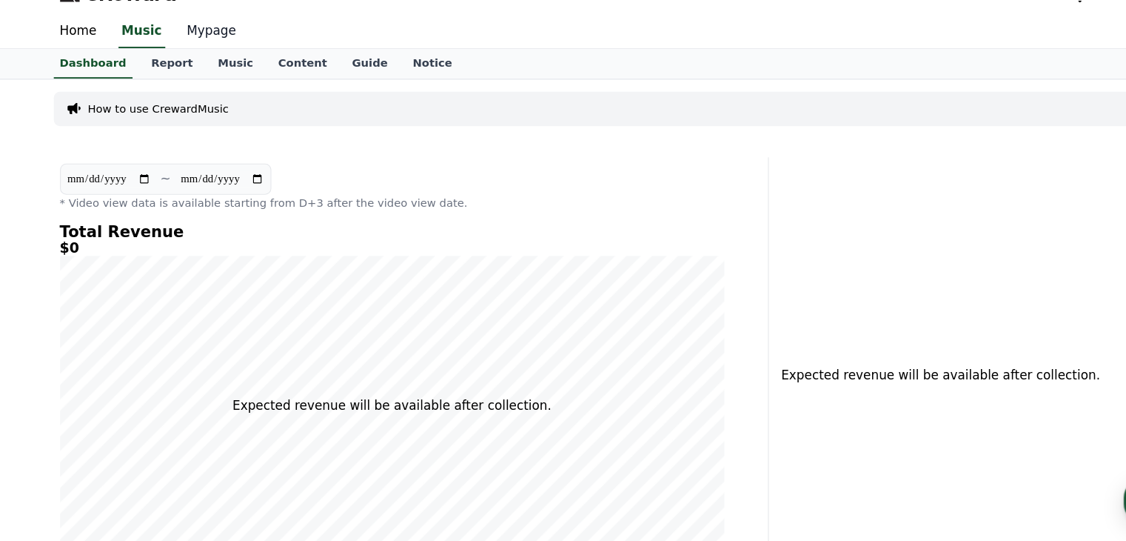
click at [171, 55] on link "Mypage" at bounding box center [201, 56] width 70 height 31
select select "**********"
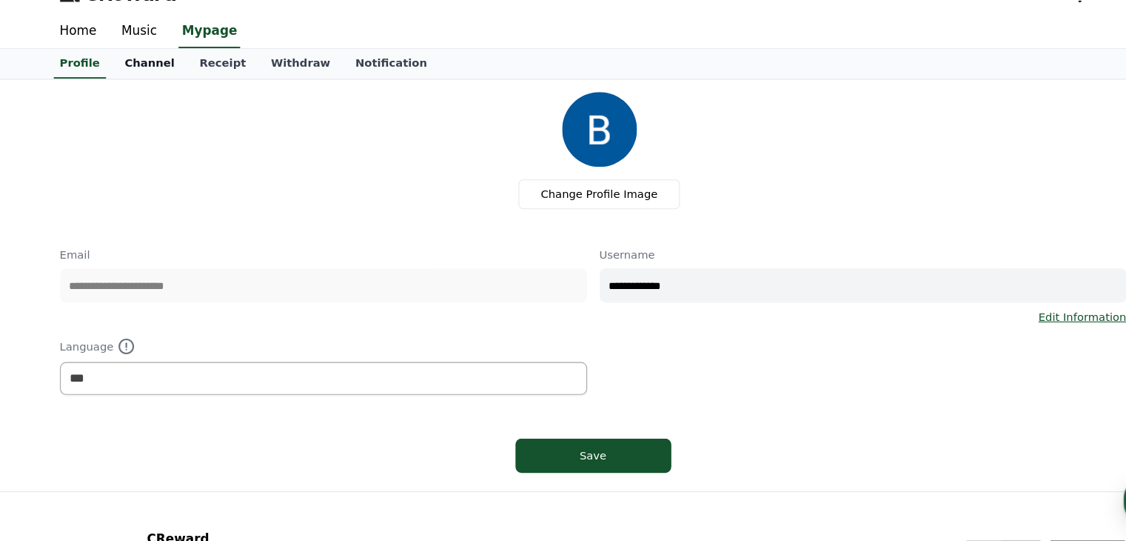
click at [136, 90] on link "Channel" at bounding box center [142, 87] width 71 height 28
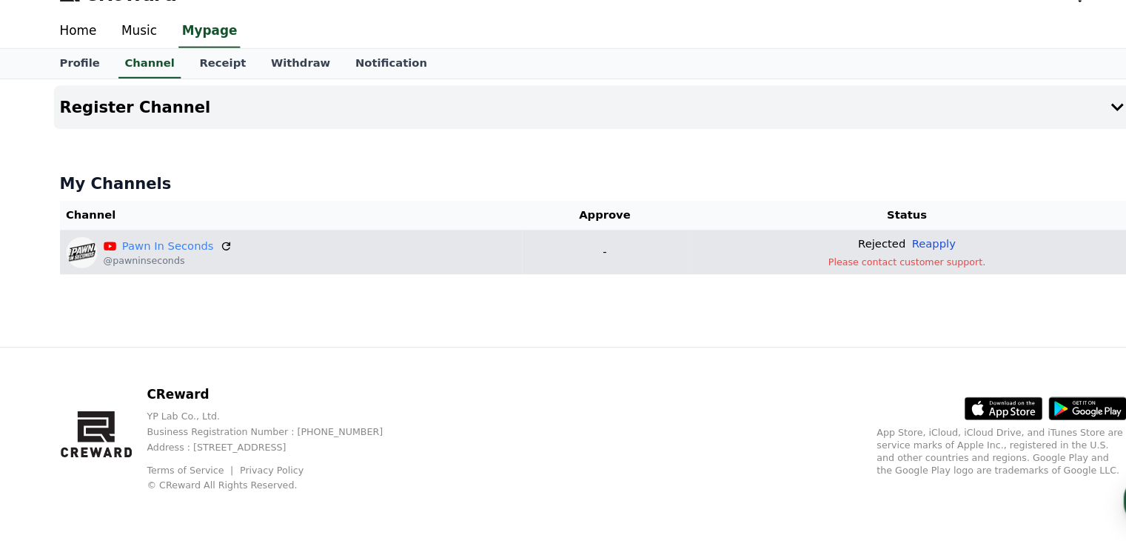
click at [887, 254] on button "Reapply" at bounding box center [886, 259] width 41 height 16
click at [861, 277] on p "Please contact customer support." at bounding box center [861, 276] width 405 height 12
click at [877, 284] on td "Rejected Reapply Please contact customer support." at bounding box center [861, 266] width 417 height 42
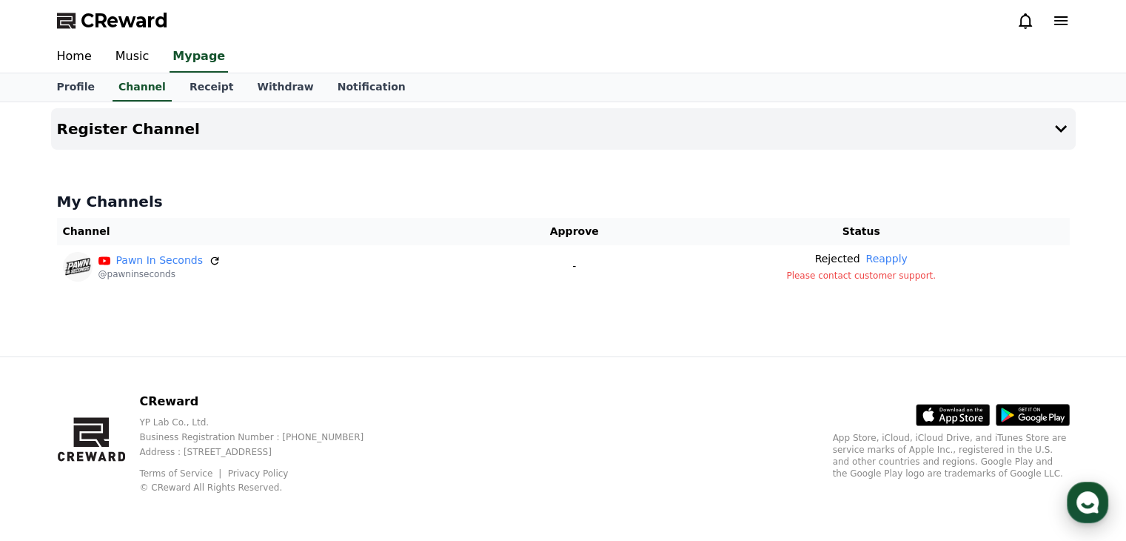
click at [1089, 507] on icon "button" at bounding box center [1088, 502] width 27 height 27
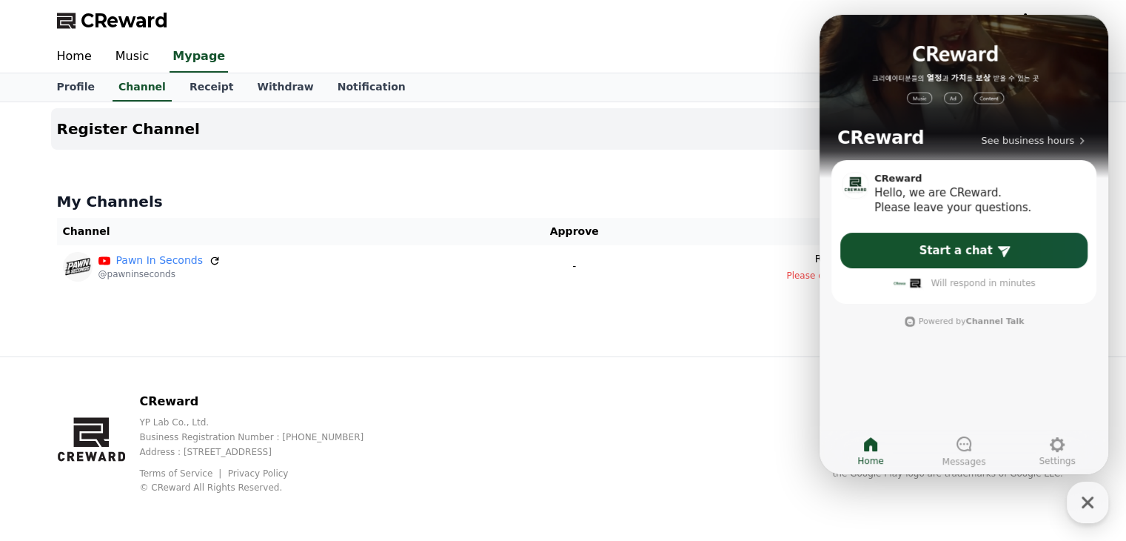
click at [1018, 230] on section "CReward Hello, we are CReward. Please leave your questions. Start a chat Will r…" at bounding box center [964, 232] width 265 height 144
click at [1018, 236] on link "Start a chat" at bounding box center [964, 251] width 247 height 36
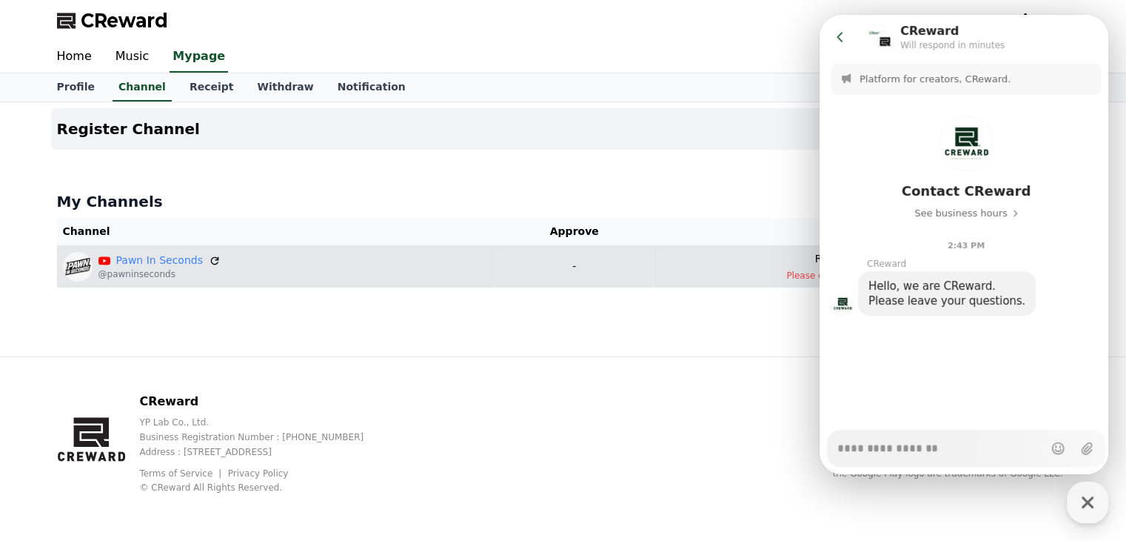
type textarea "*"
click at [566, 267] on p "-" at bounding box center [574, 266] width 145 height 16
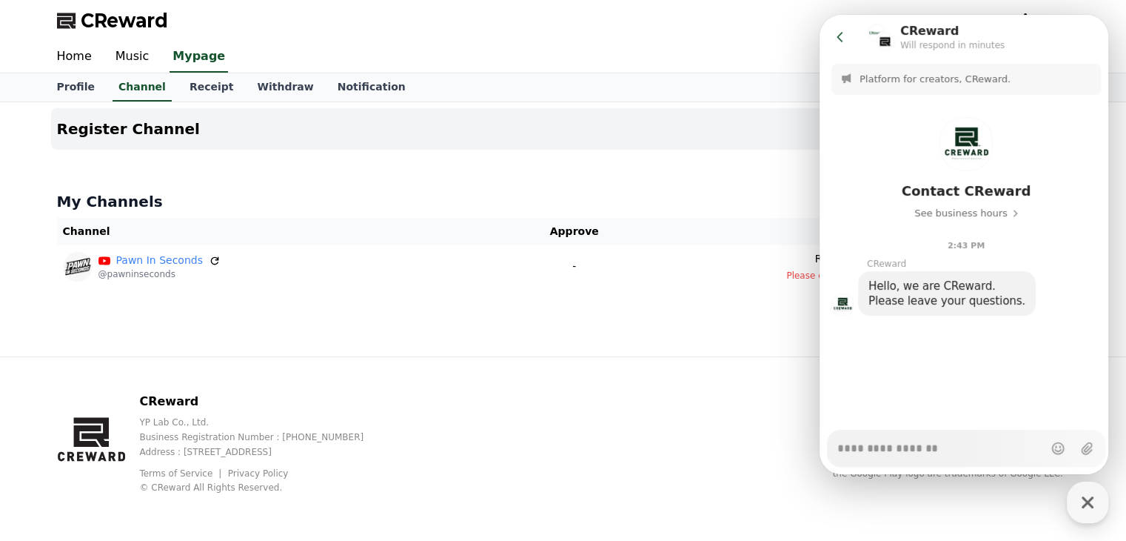
click at [387, 410] on div "CReward YP Lab Co., Ltd. Business Registration Number : 655-81-03655 Address : …" at bounding box center [263, 443] width 248 height 101
click at [192, 84] on link "Receipt" at bounding box center [212, 87] width 68 height 28
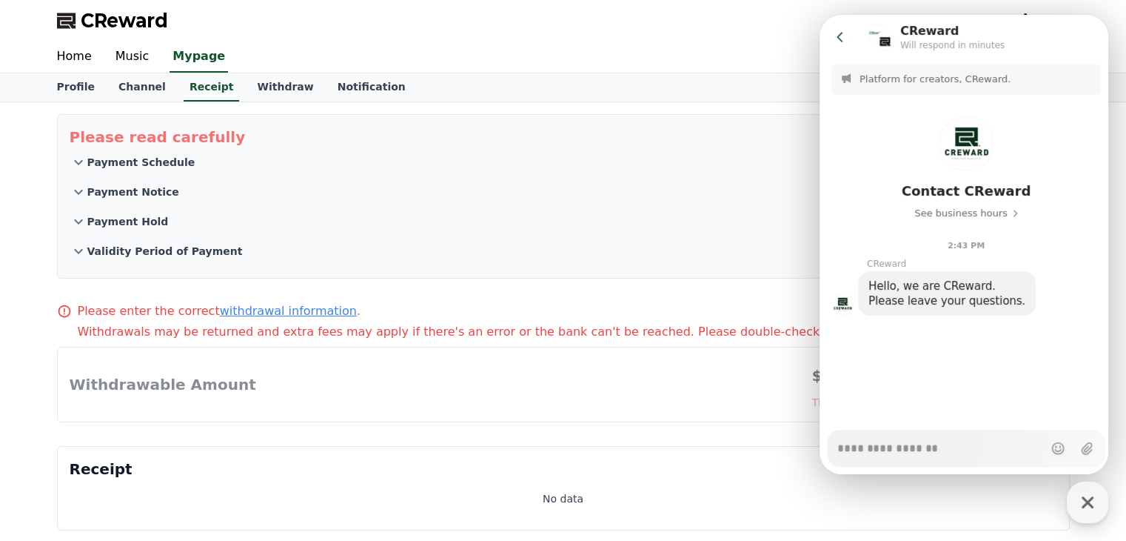
click at [118, 164] on p "Payment Schedule" at bounding box center [141, 162] width 108 height 15
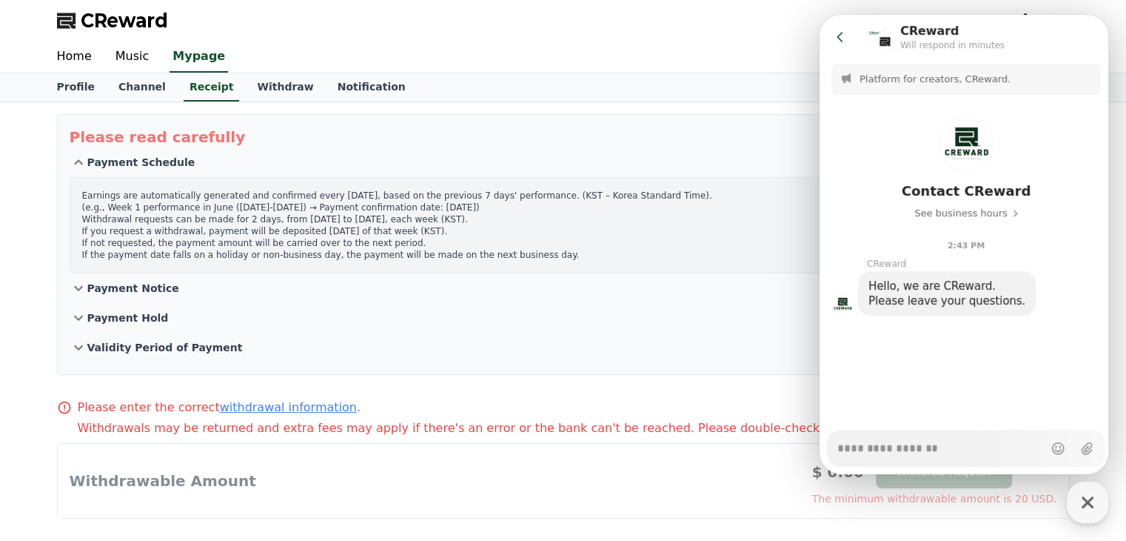
click at [127, 287] on p "Payment Notice" at bounding box center [133, 288] width 92 height 15
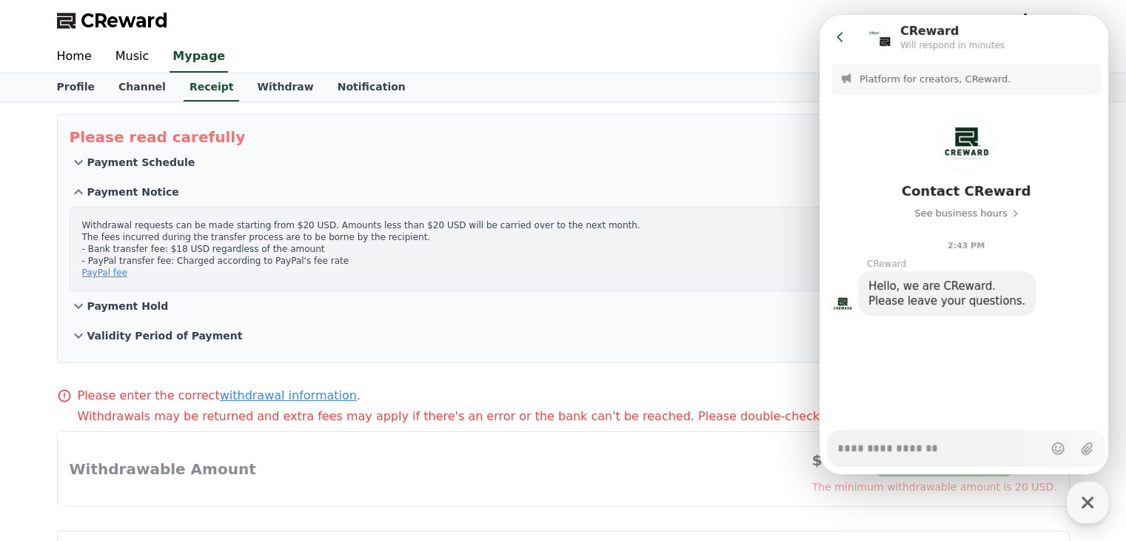
click at [133, 301] on p "Payment Hold" at bounding box center [127, 305] width 81 height 15
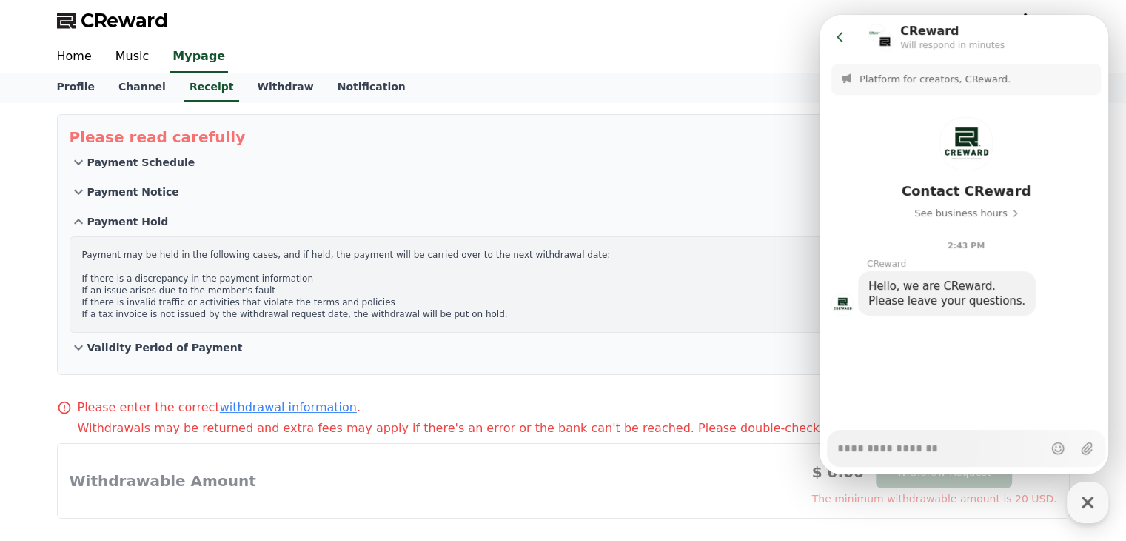
click at [158, 355] on button "Validity Period of Payment" at bounding box center [564, 348] width 988 height 30
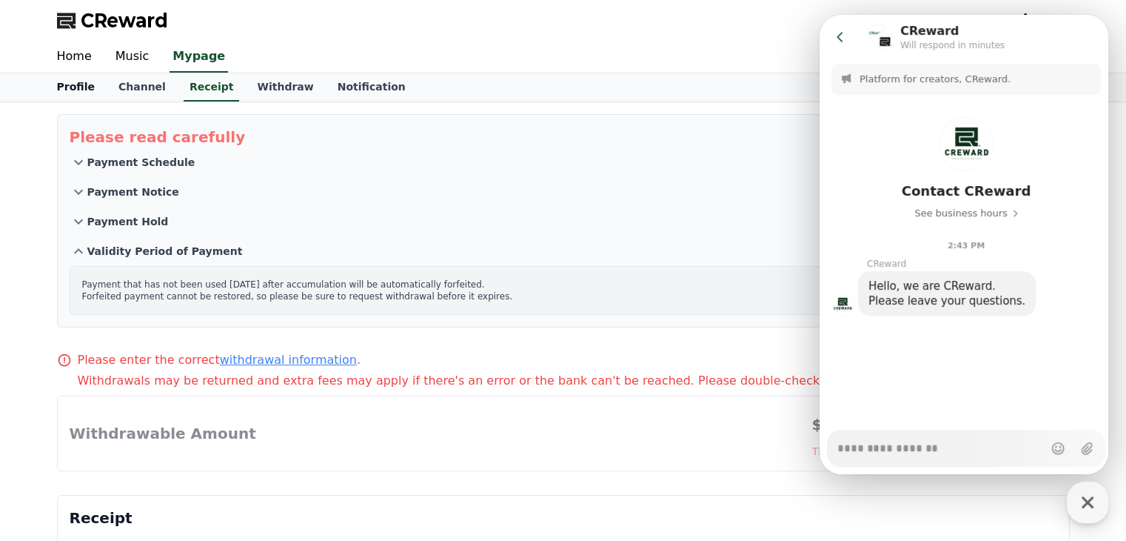
click at [85, 75] on link "Profile" at bounding box center [75, 87] width 61 height 28
select select "**********"
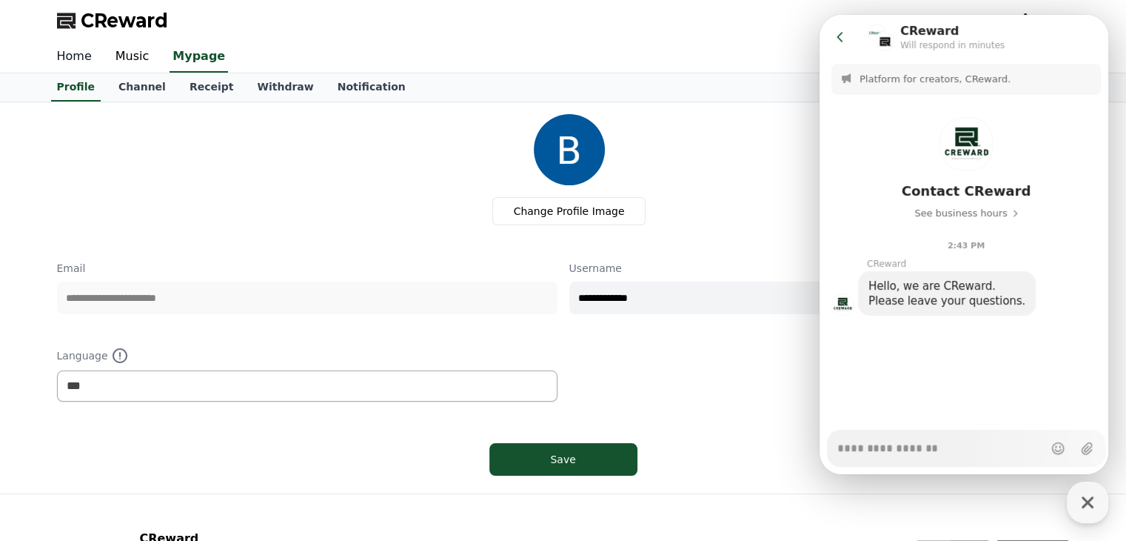
click at [79, 61] on link "Home" at bounding box center [74, 56] width 59 height 31
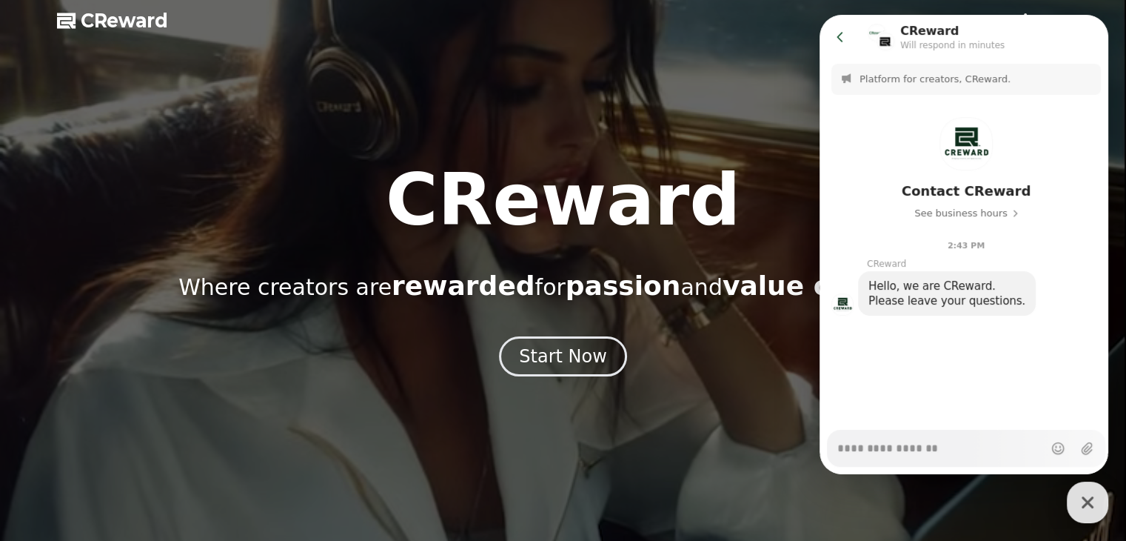
click at [852, 36] on button "Go to previous page" at bounding box center [846, 37] width 39 height 30
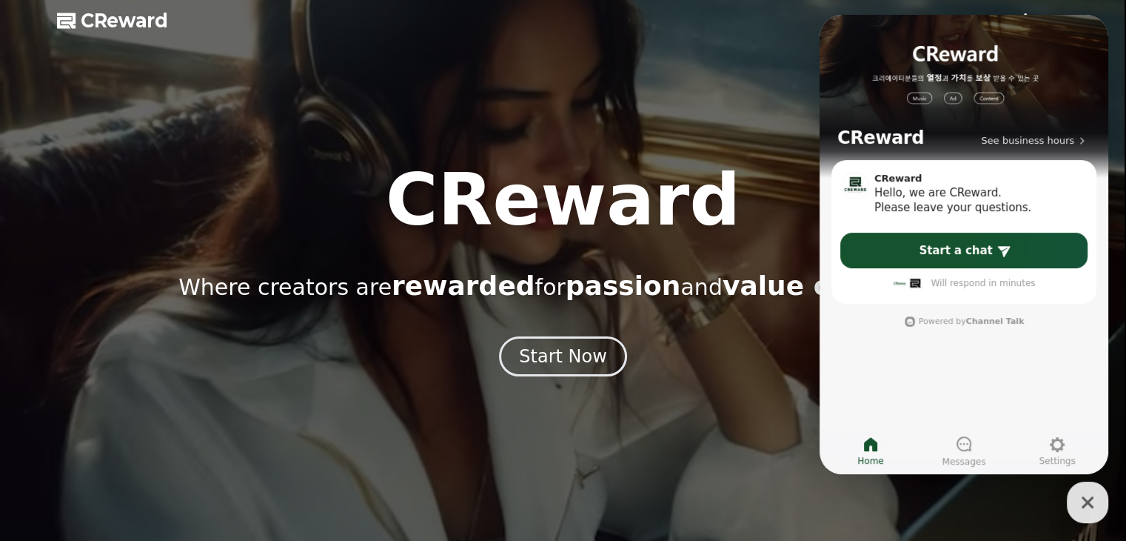
click at [714, 218] on div "CReward Where creators are rewarded for passion and value creation." at bounding box center [563, 232] width 1126 height 136
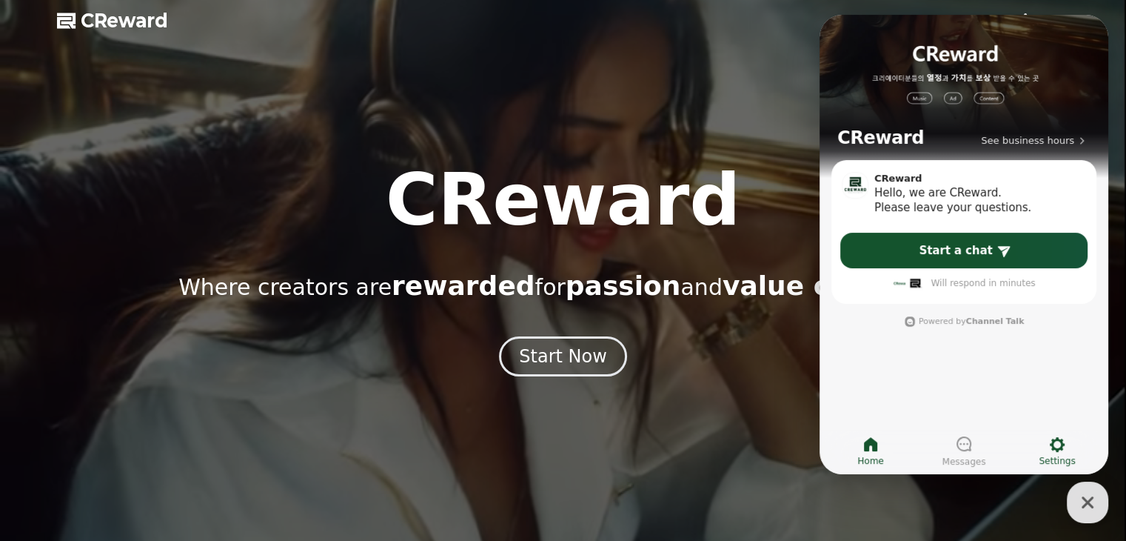
click at [1062, 463] on span "Settings" at bounding box center [1057, 461] width 36 height 12
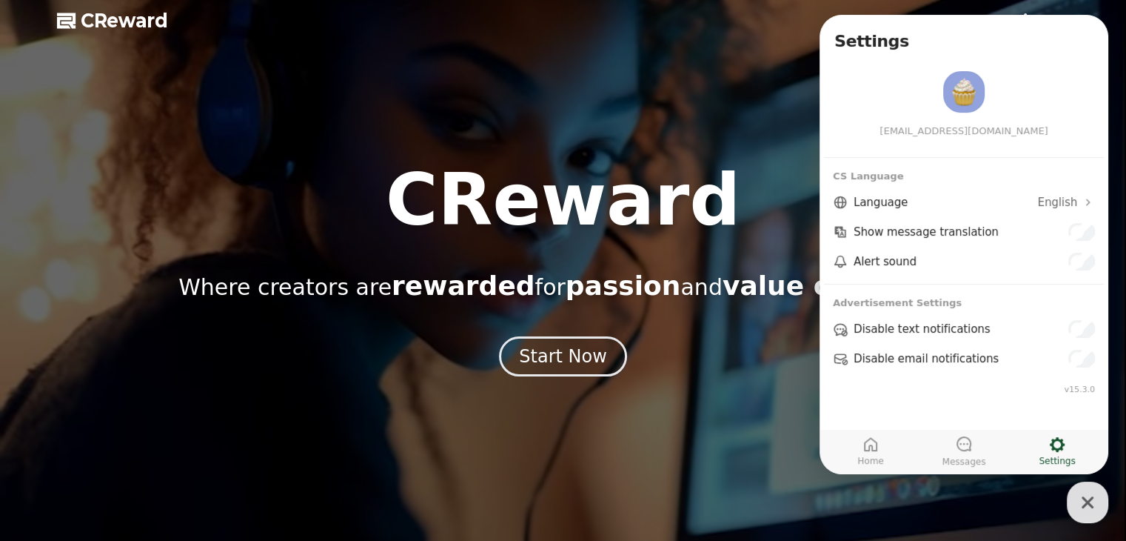
click at [1093, 493] on icon "button" at bounding box center [1088, 502] width 27 height 27
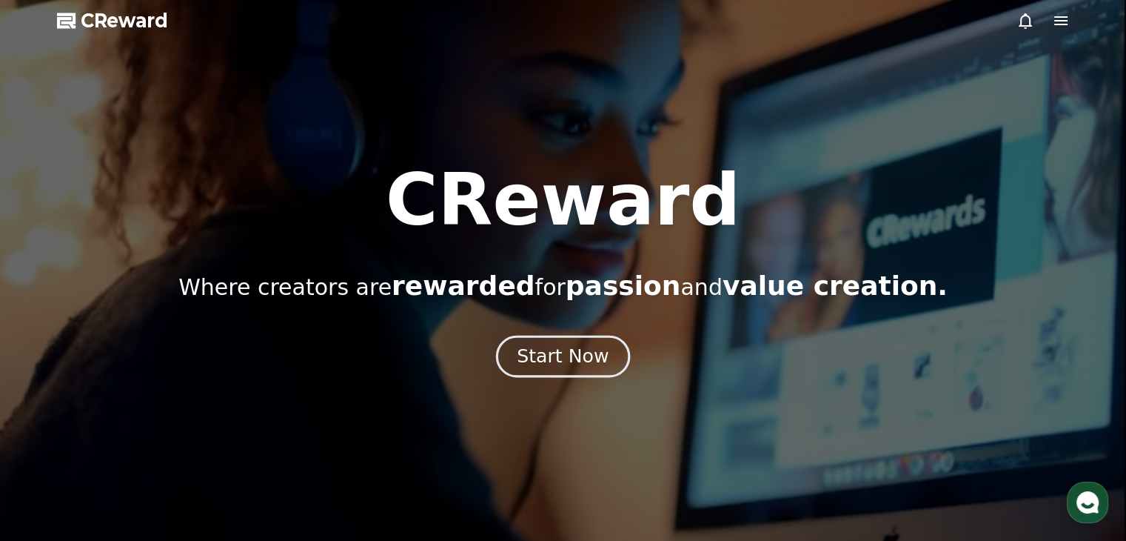
click at [587, 344] on div "Start Now" at bounding box center [563, 356] width 92 height 25
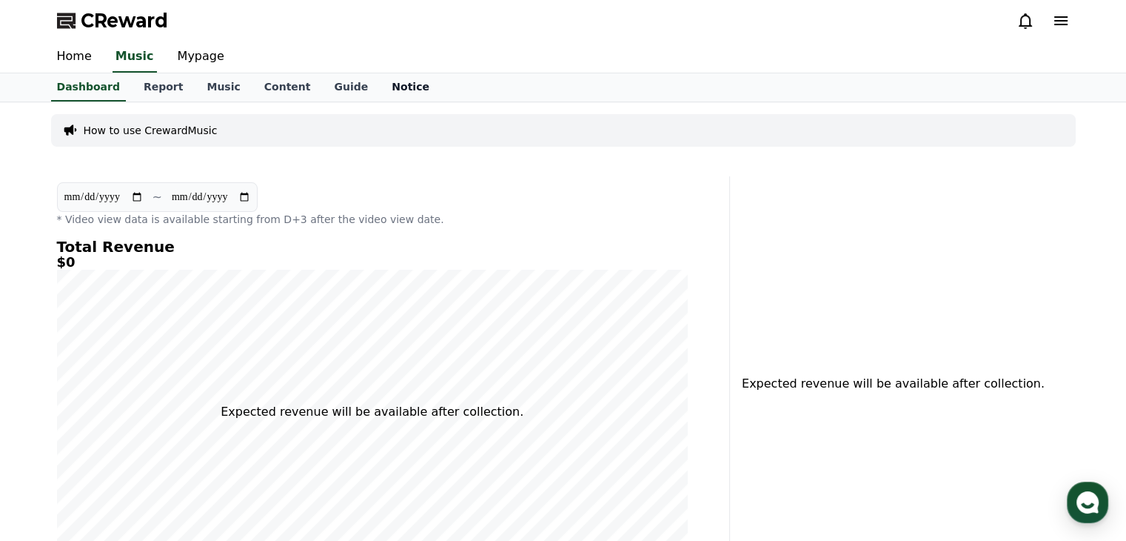
click at [380, 96] on link "Notice" at bounding box center [410, 87] width 61 height 28
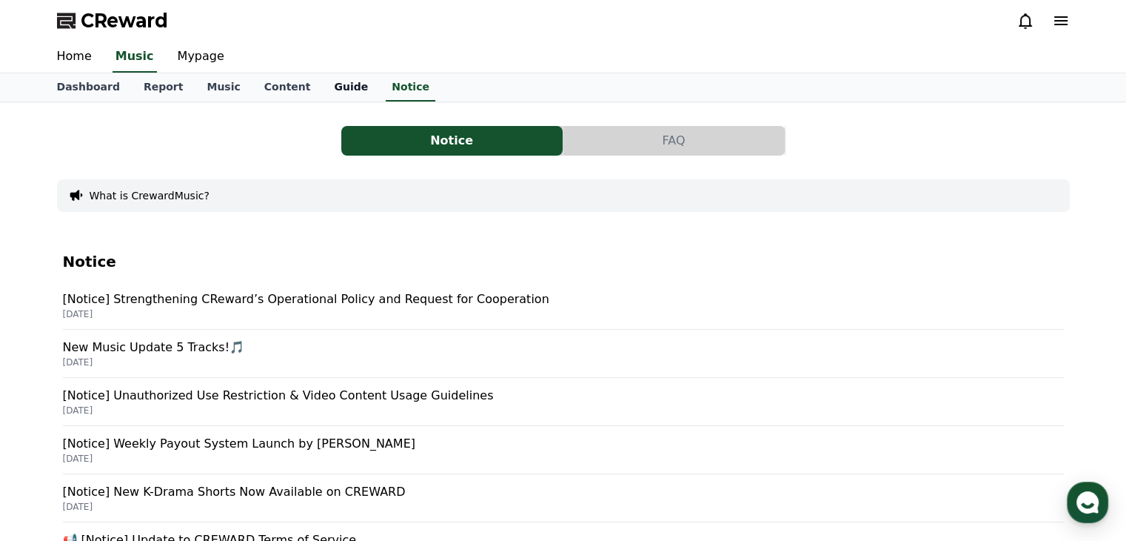
click at [322, 93] on link "Guide" at bounding box center [351, 87] width 58 height 28
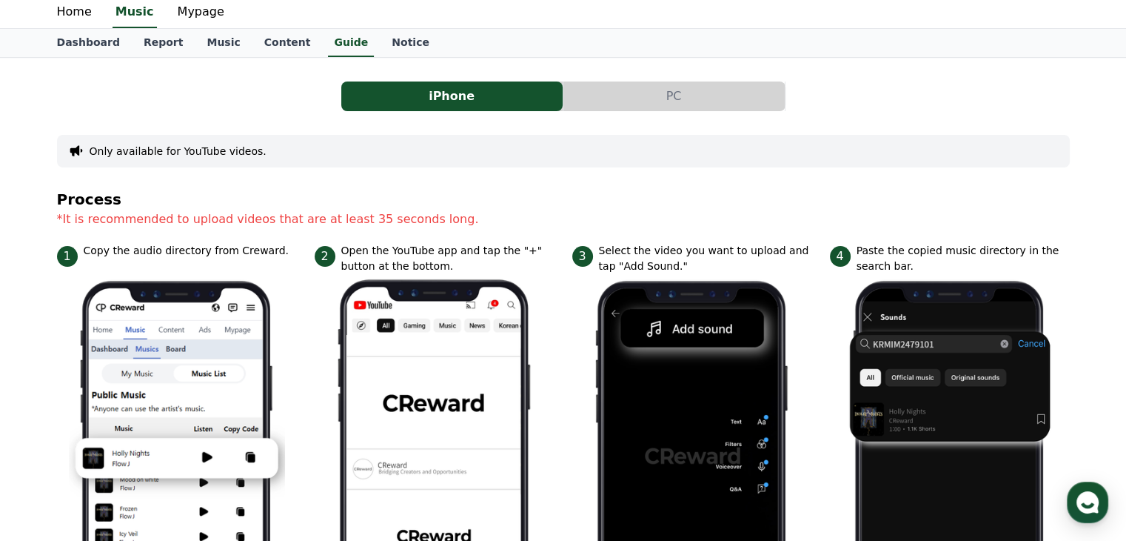
scroll to position [13, 0]
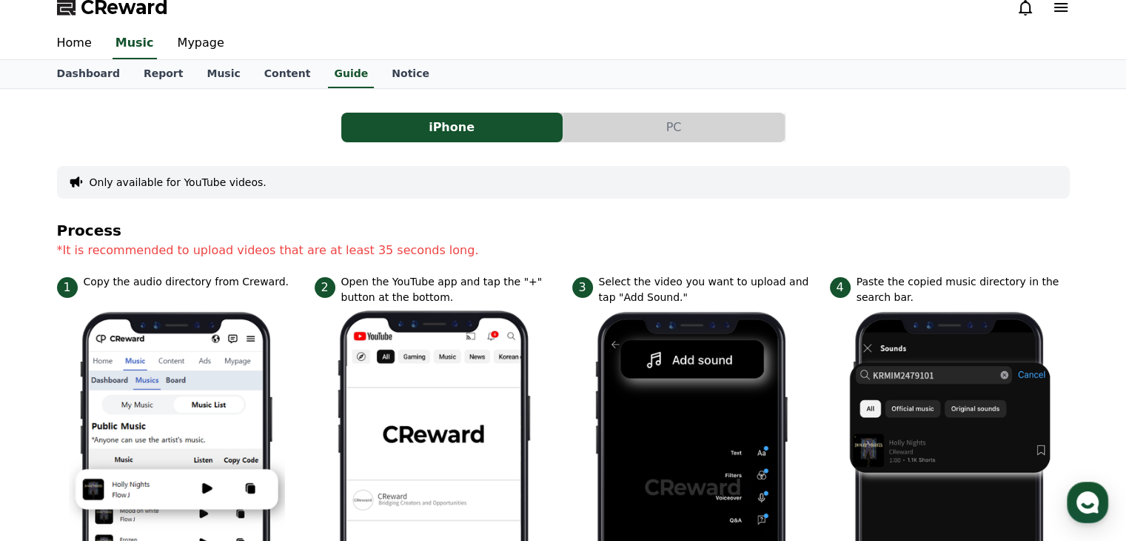
click at [640, 123] on button "PC" at bounding box center [674, 128] width 221 height 30
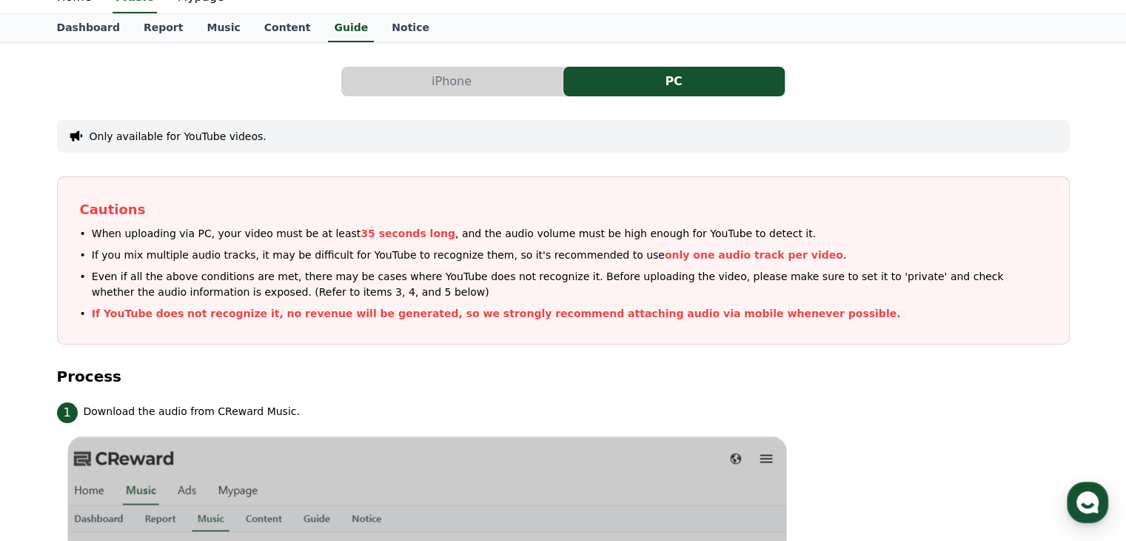
scroll to position [29, 0]
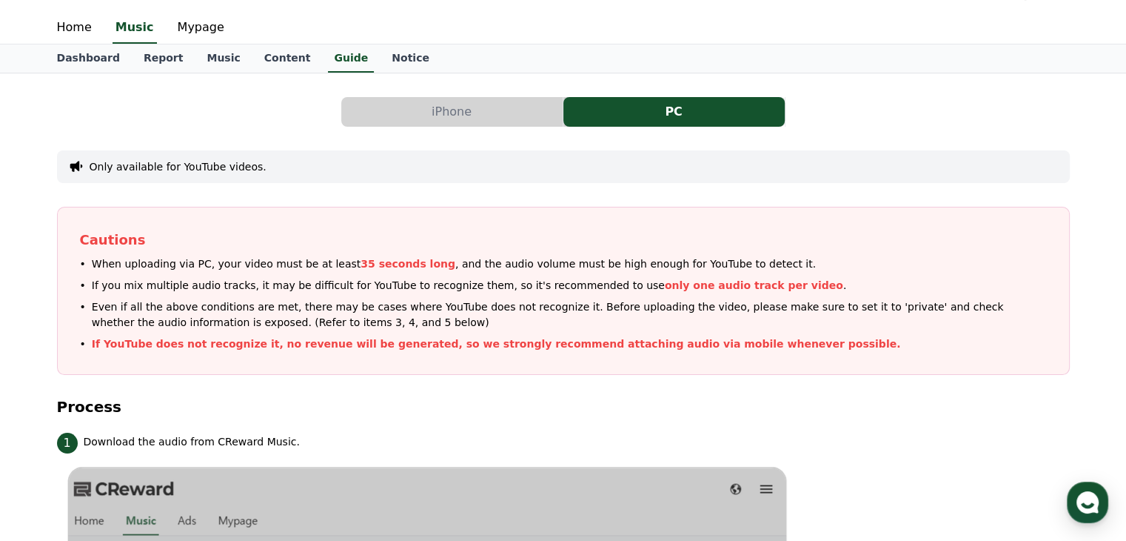
click at [421, 109] on button "iPhone" at bounding box center [451, 112] width 221 height 30
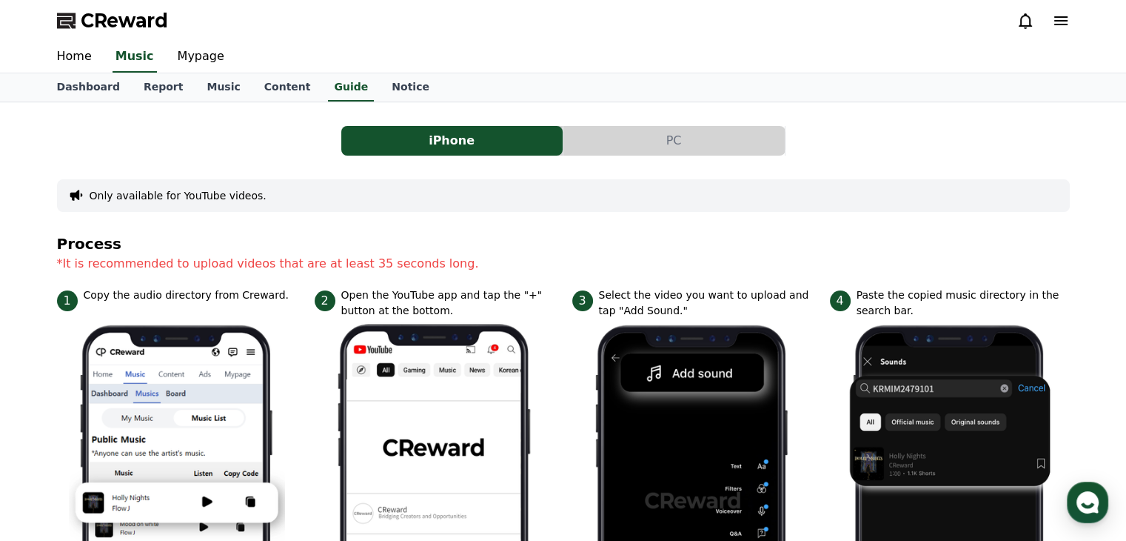
click at [632, 149] on button "PC" at bounding box center [674, 141] width 221 height 30
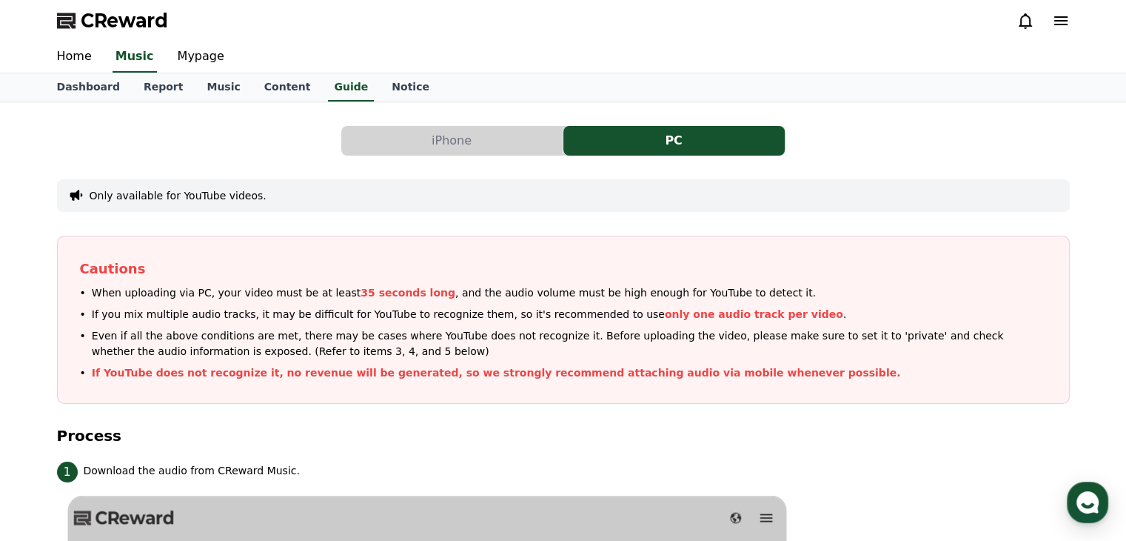
click at [527, 141] on button "iPhone" at bounding box center [451, 141] width 221 height 30
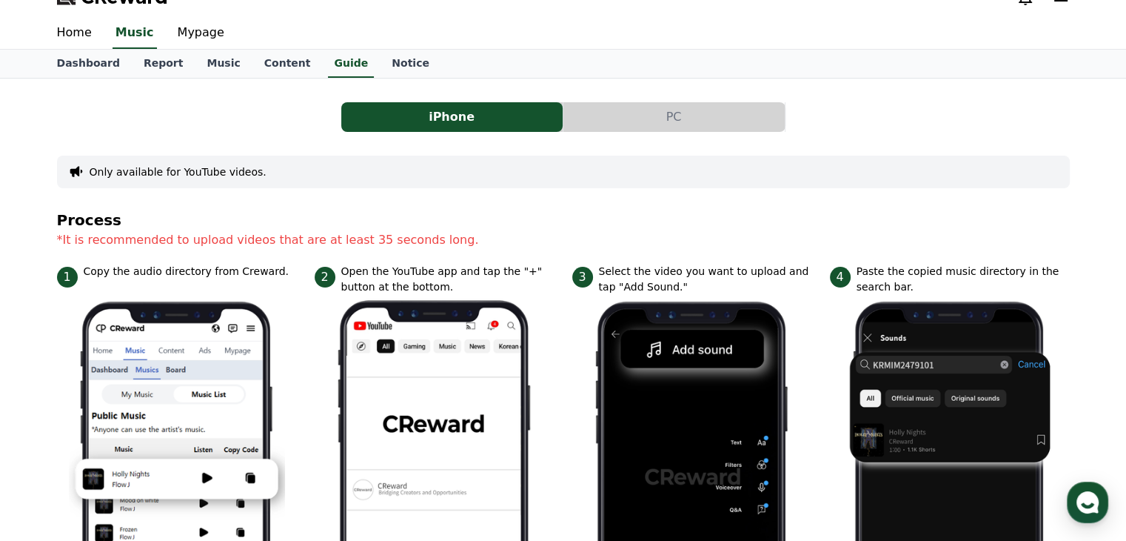
scroll to position [24, 0]
click at [256, 181] on div "Only available for YouTube videos." at bounding box center [563, 172] width 1013 height 33
click at [380, 57] on link "Notice" at bounding box center [410, 64] width 61 height 28
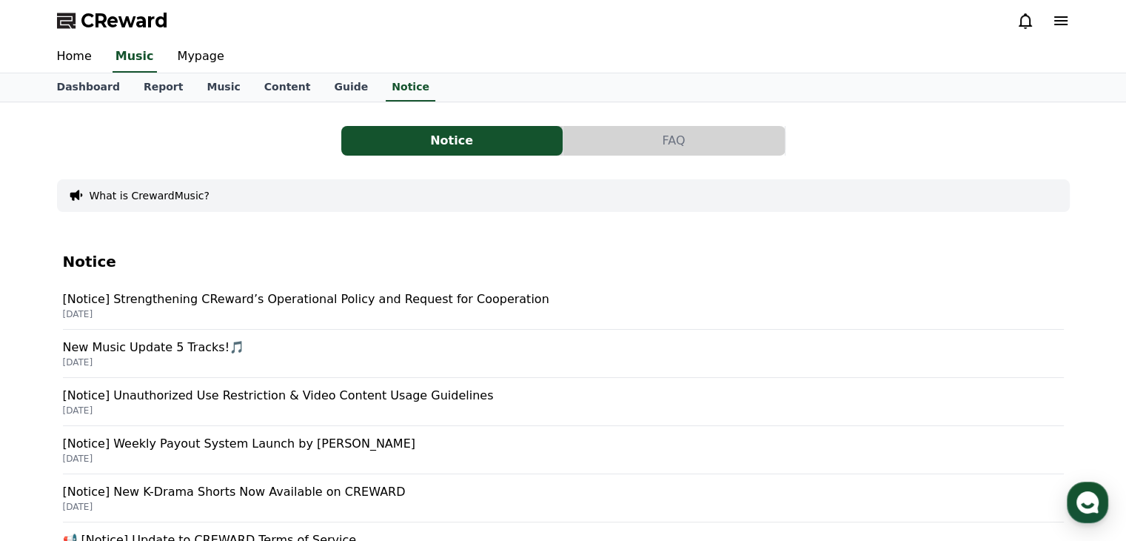
click at [450, 306] on p "[Notice] Strengthening CReward’s Operational Policy and Request for Cooperation" at bounding box center [563, 299] width 1001 height 18
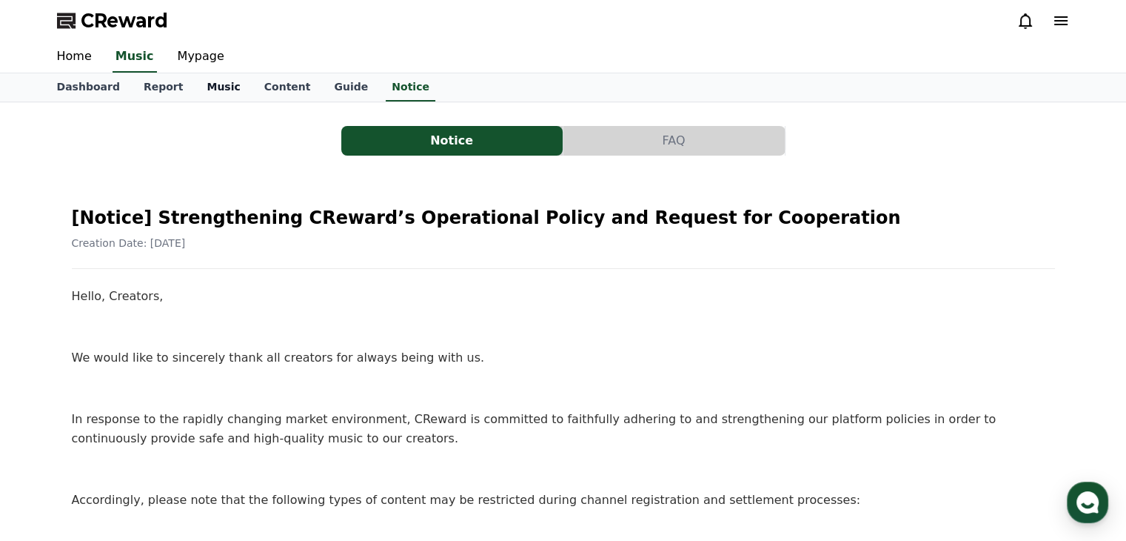
click at [195, 84] on link "Music" at bounding box center [223, 87] width 57 height 28
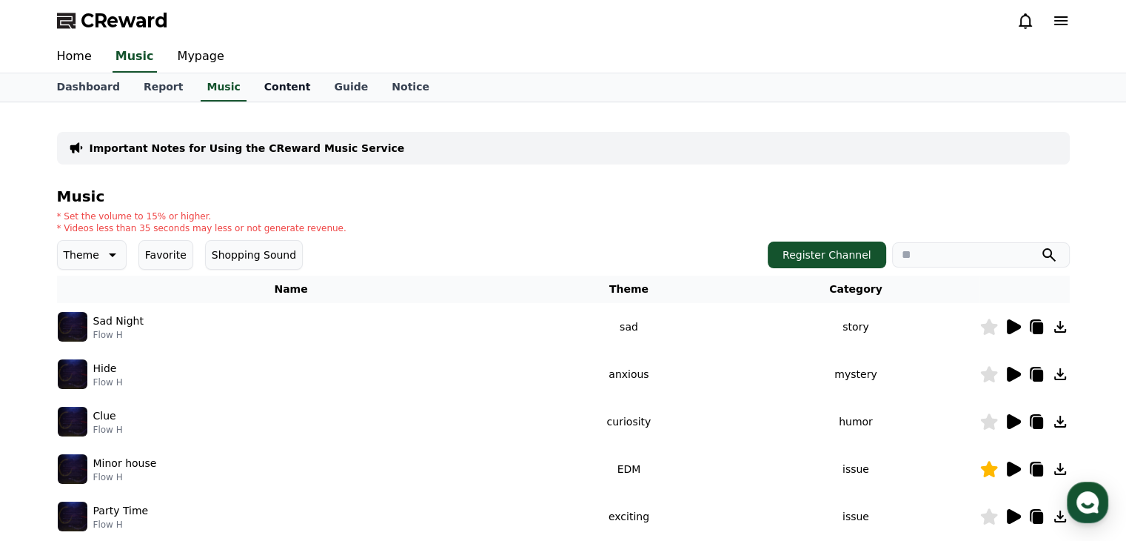
click at [261, 90] on link "Content" at bounding box center [288, 87] width 70 height 28
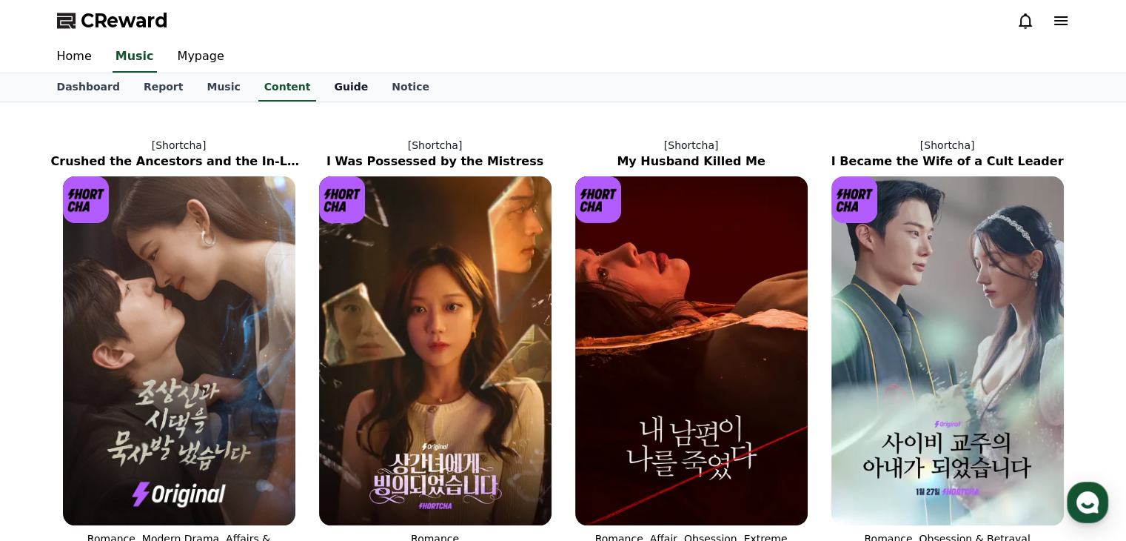
click at [322, 86] on link "Guide" at bounding box center [351, 87] width 58 height 28
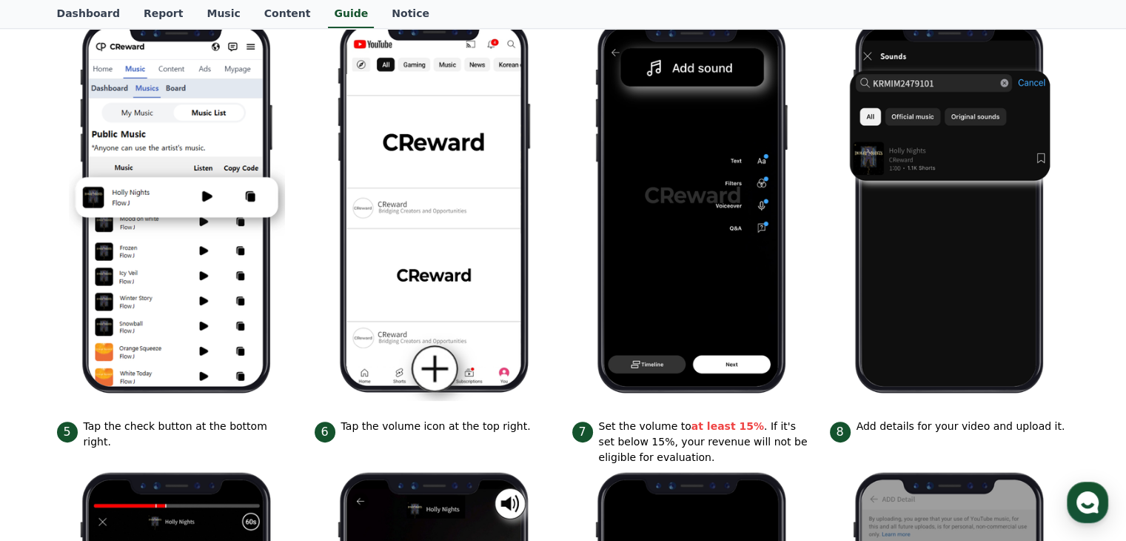
scroll to position [296, 0]
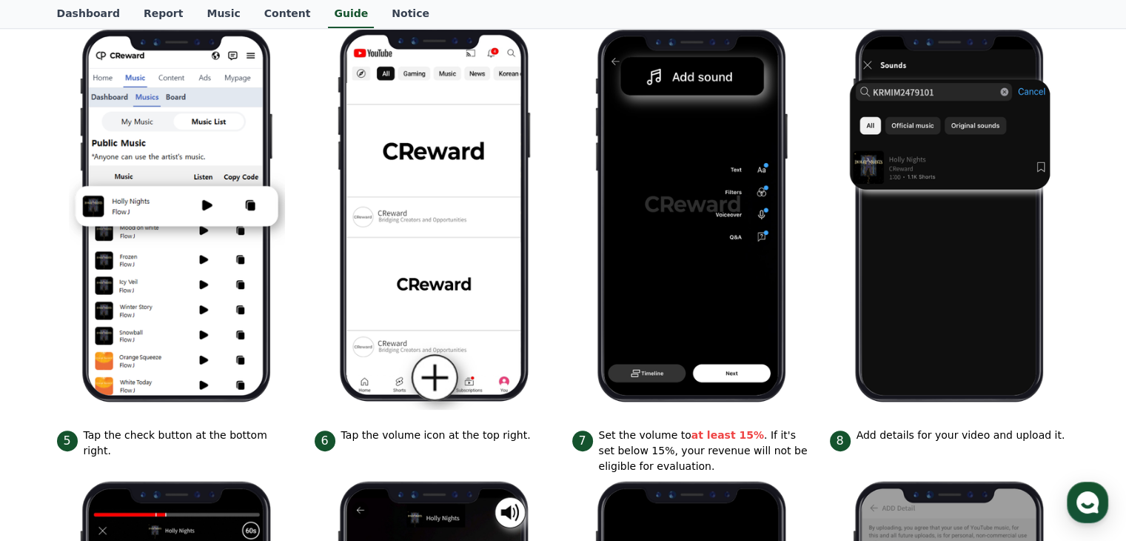
click at [312, 211] on ul "1 Copy the audio directory from Creward. 2 Open the YouTube app and tap the "+"…" at bounding box center [563, 426] width 1013 height 870
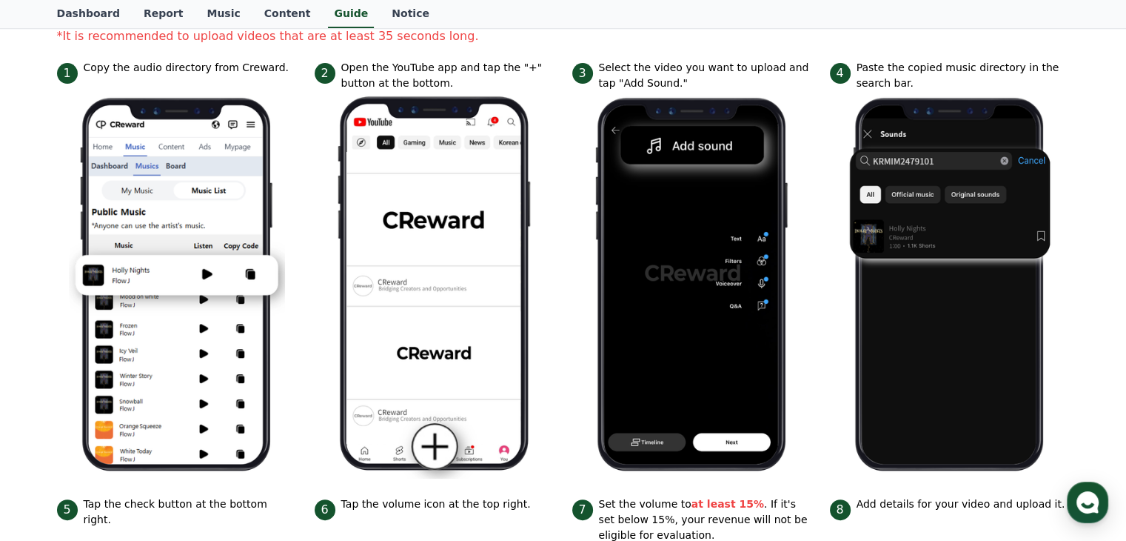
scroll to position [0, 0]
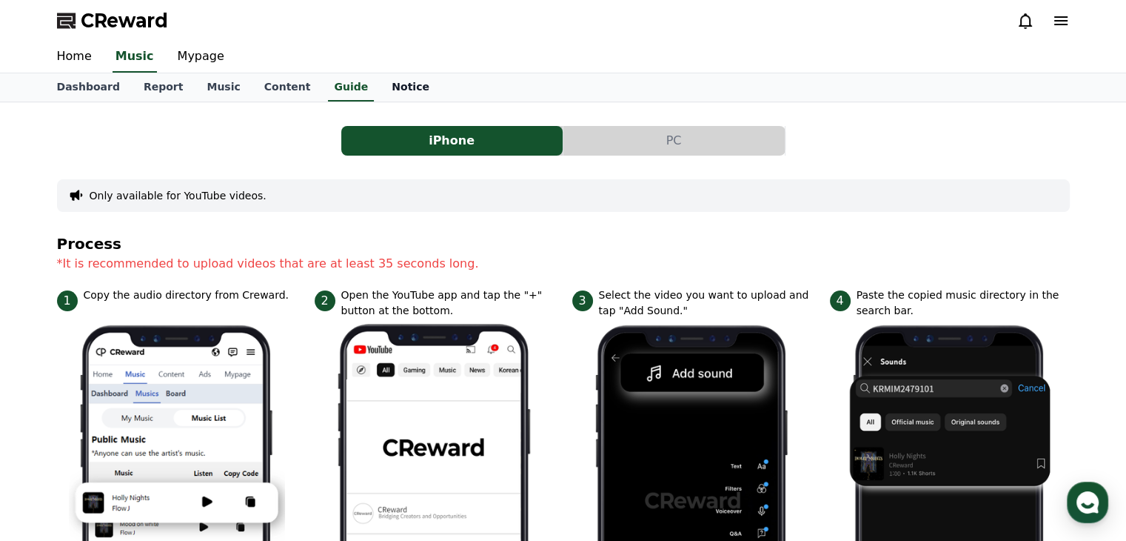
click at [380, 93] on link "Notice" at bounding box center [410, 87] width 61 height 28
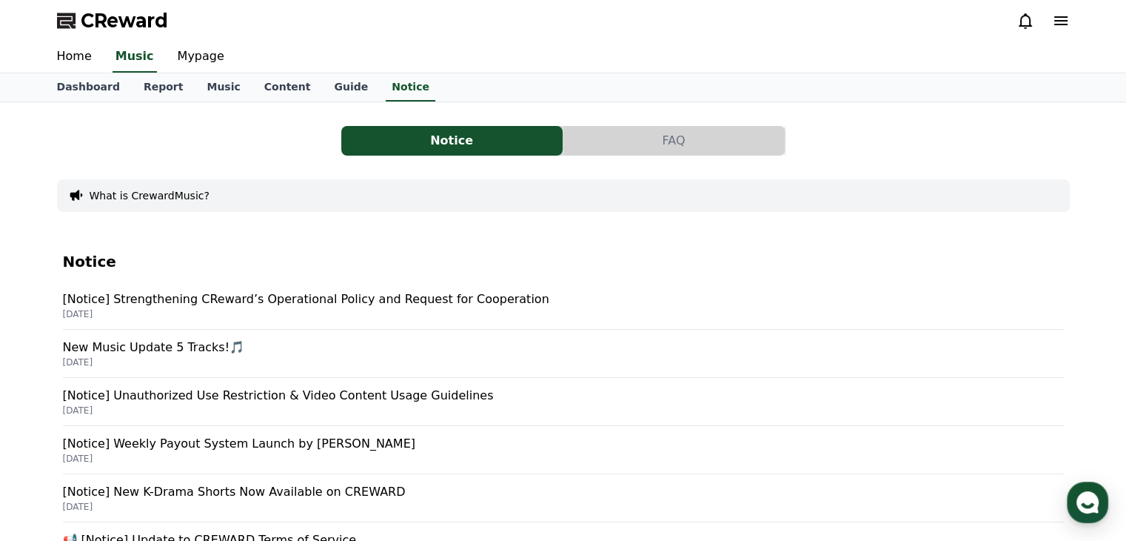
click at [315, 196] on div "What is CrewardMusic?" at bounding box center [563, 195] width 1013 height 33
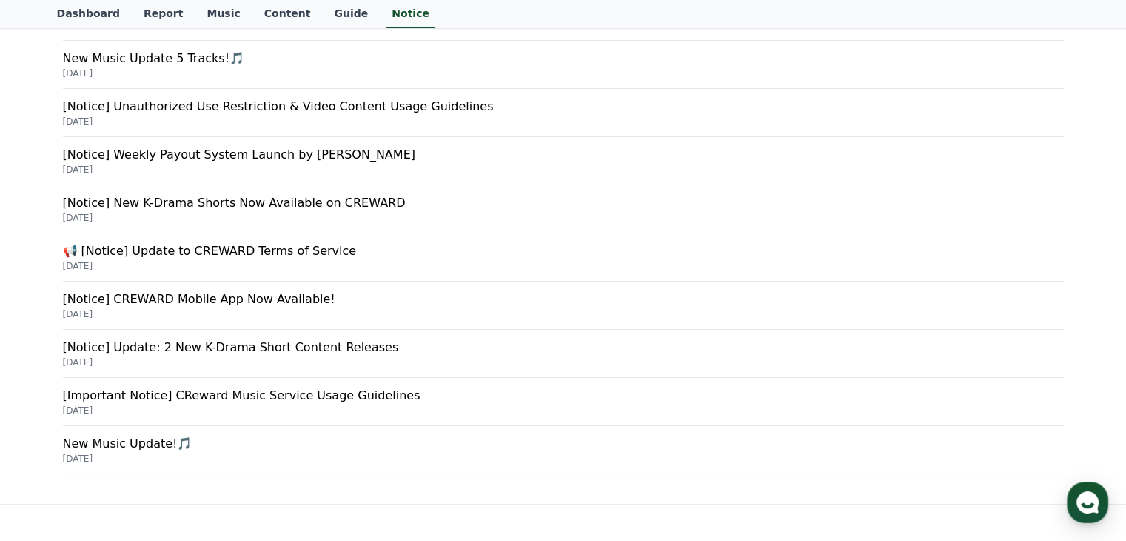
scroll to position [248, 0]
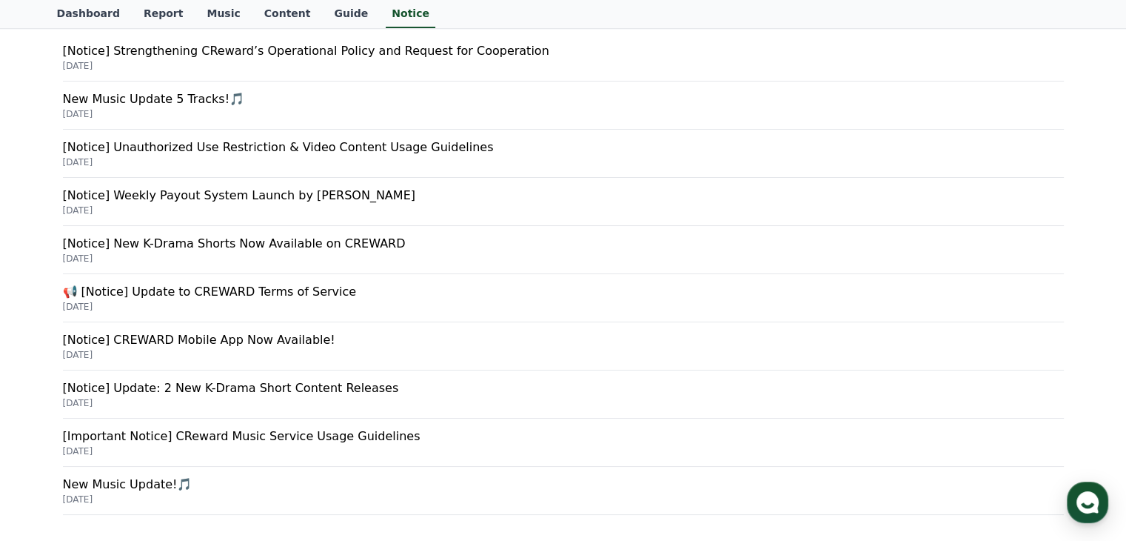
click at [359, 147] on p "[Notice] Unauthorized Use Restriction & Video Content Usage Guidelines" at bounding box center [563, 147] width 1001 height 18
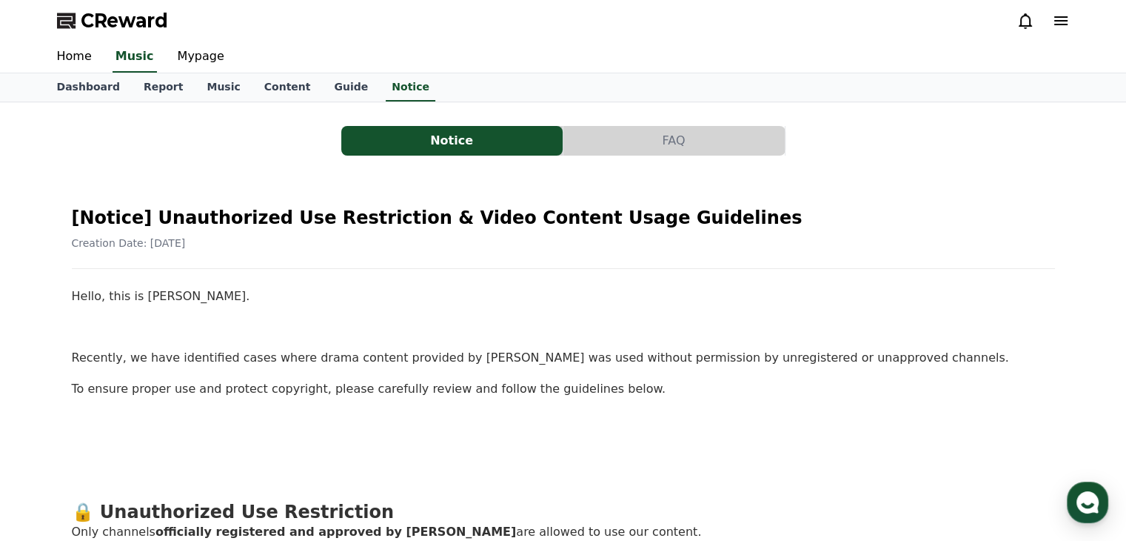
click at [1069, 15] on icon at bounding box center [1061, 21] width 18 height 18
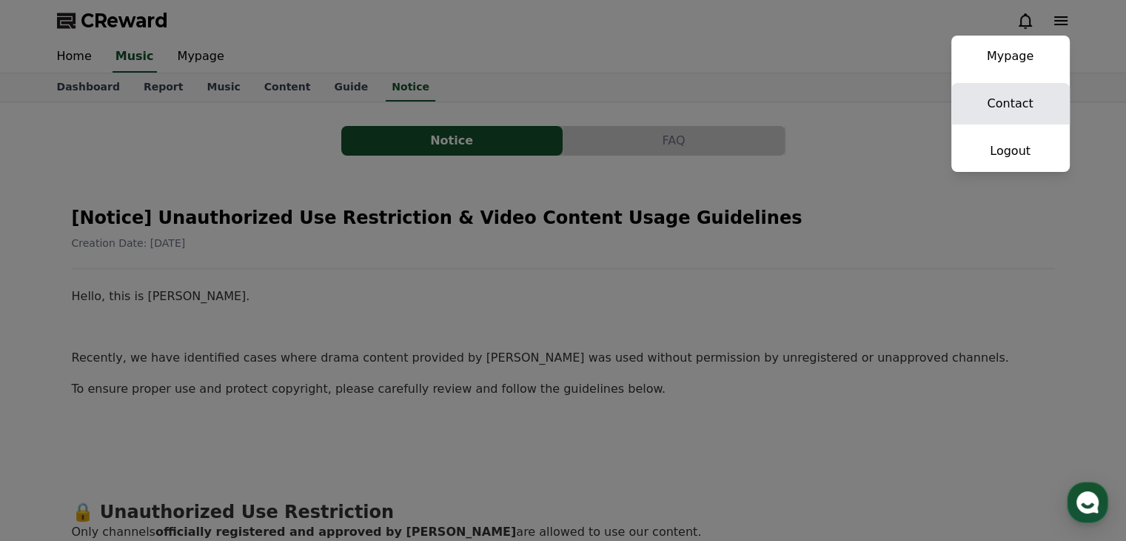
click at [1013, 93] on link "Contact" at bounding box center [1011, 103] width 118 height 41
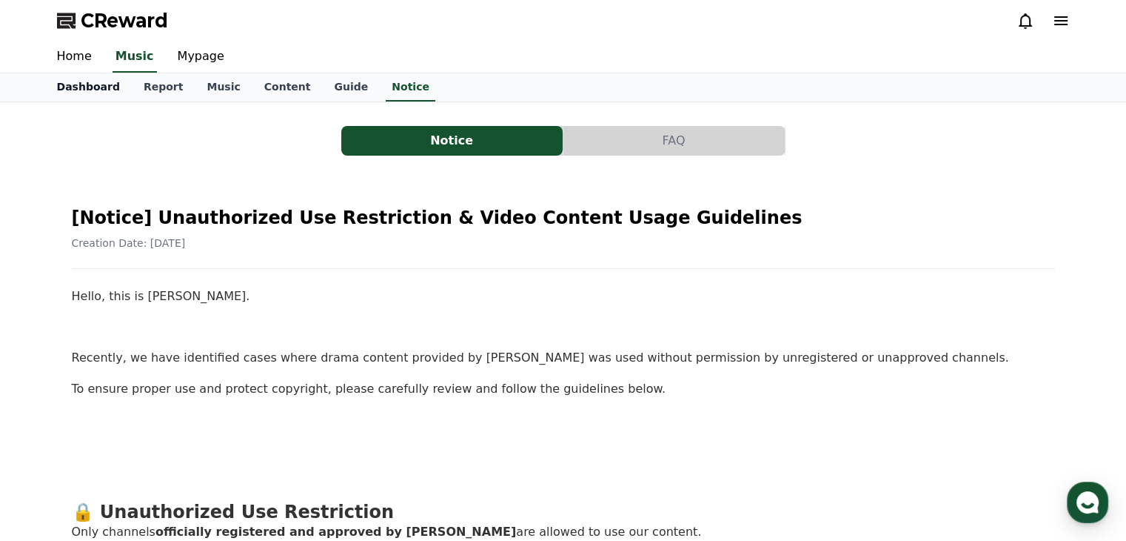
click at [77, 81] on link "Dashboard" at bounding box center [88, 87] width 87 height 28
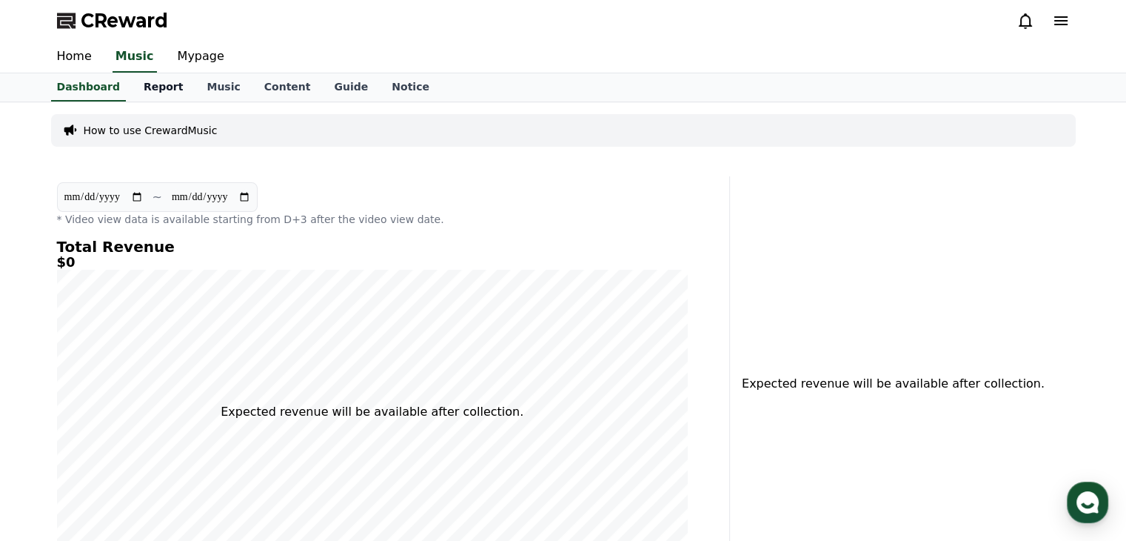
click at [141, 84] on link "Report" at bounding box center [164, 87] width 64 height 28
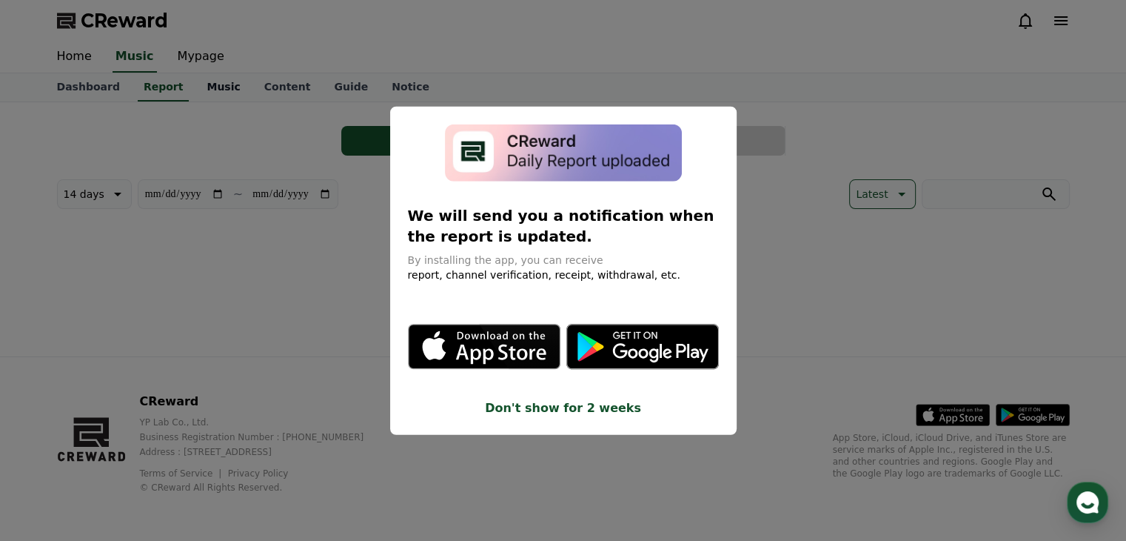
click at [216, 80] on button "close modal" at bounding box center [563, 270] width 1126 height 541
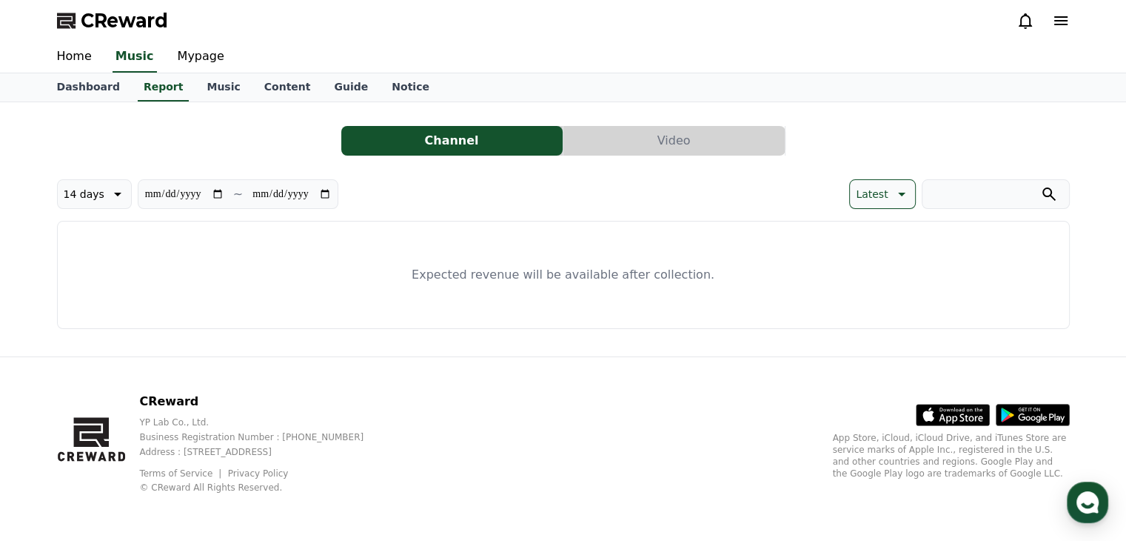
click at [243, 150] on div "Channel Video" at bounding box center [563, 141] width 1013 height 30
click at [201, 84] on link "Music" at bounding box center [223, 87] width 57 height 28
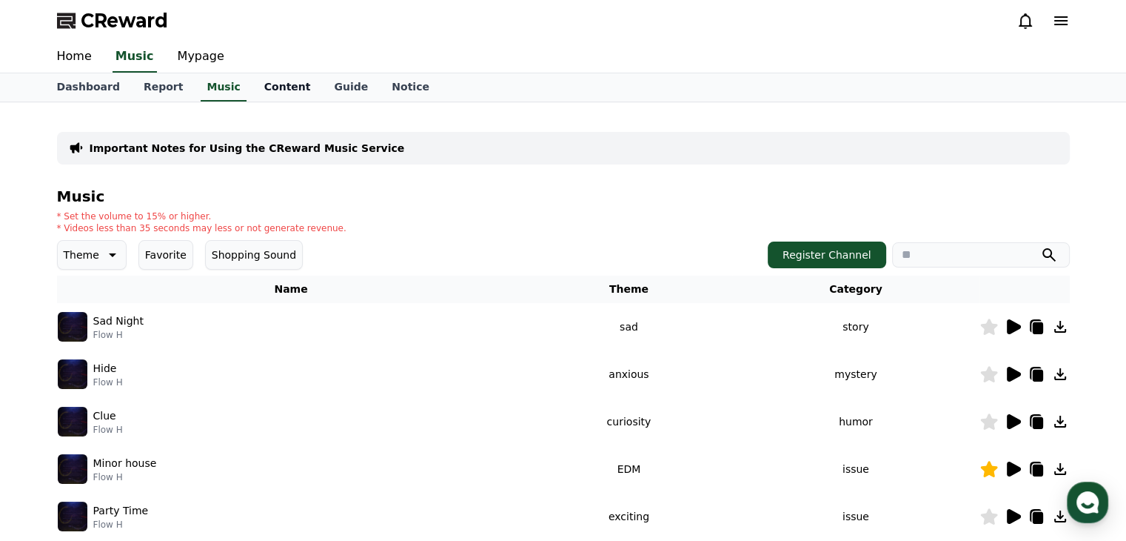
click at [261, 86] on link "Content" at bounding box center [288, 87] width 70 height 28
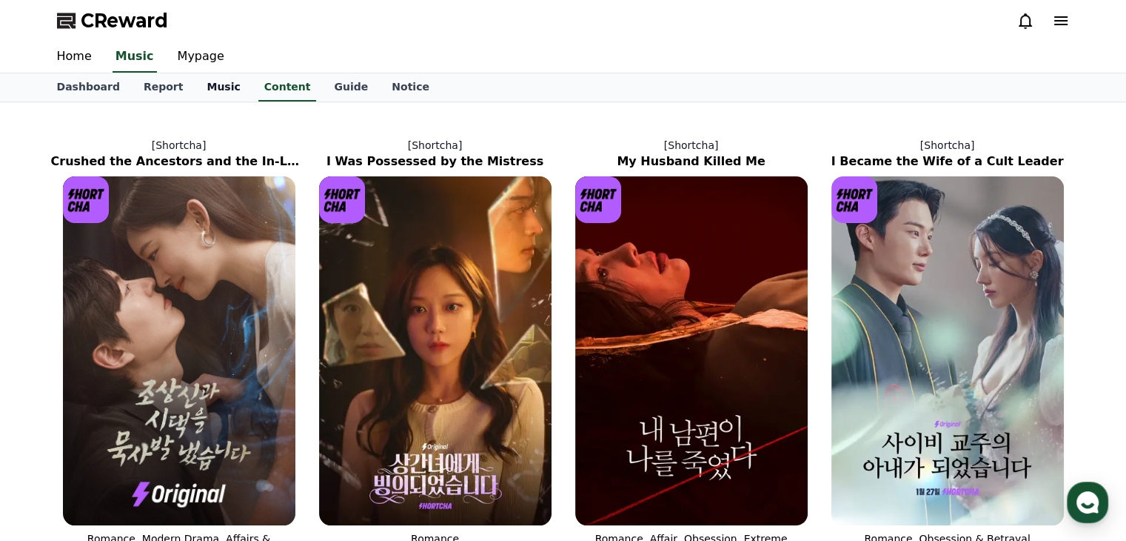
click at [207, 85] on link "Music" at bounding box center [223, 87] width 57 height 28
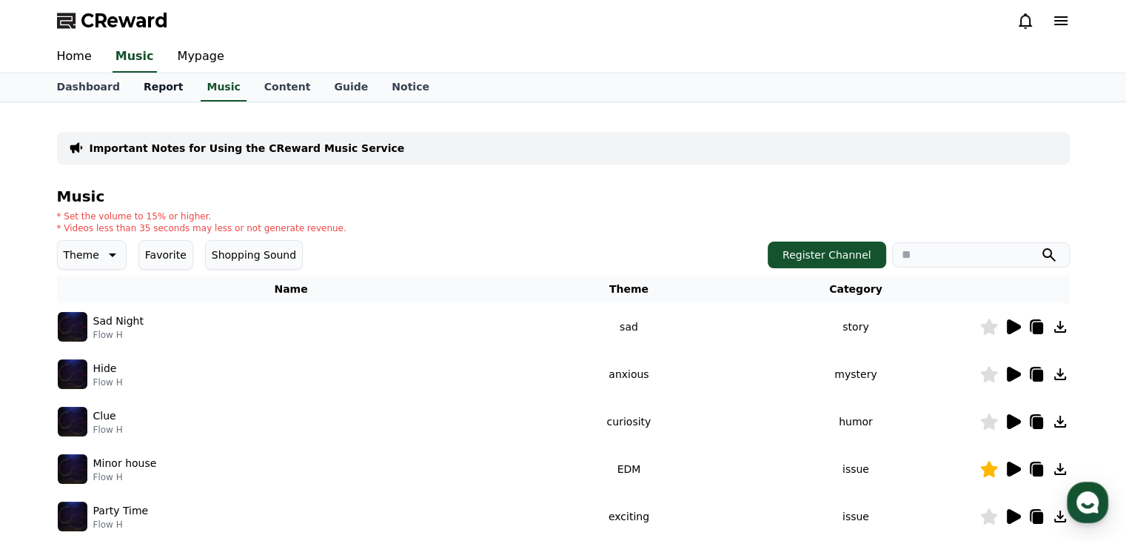
click at [145, 87] on link "Report" at bounding box center [164, 87] width 64 height 28
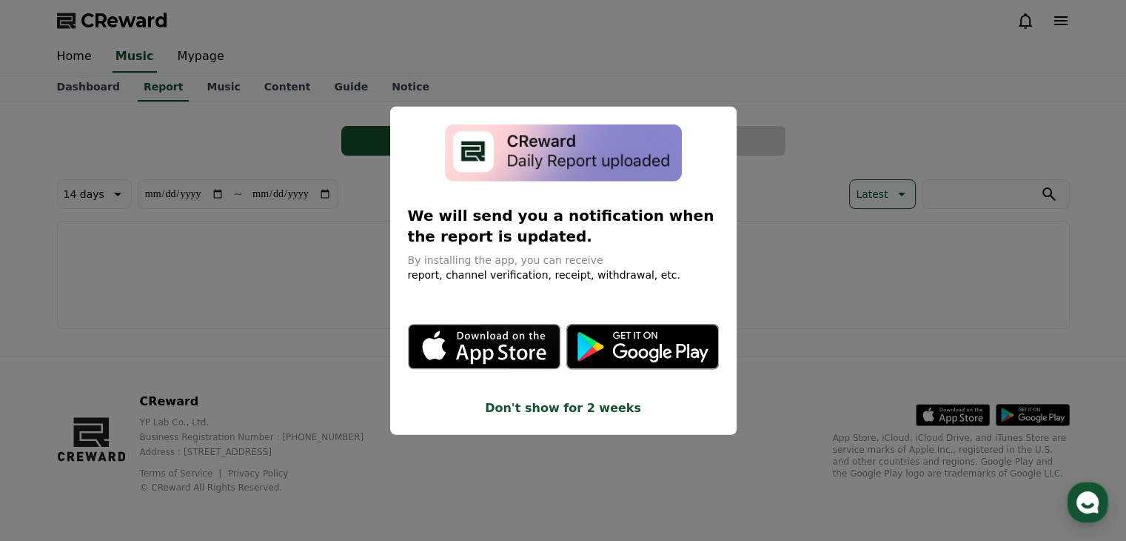
click at [173, 171] on button "close modal" at bounding box center [563, 270] width 1126 height 541
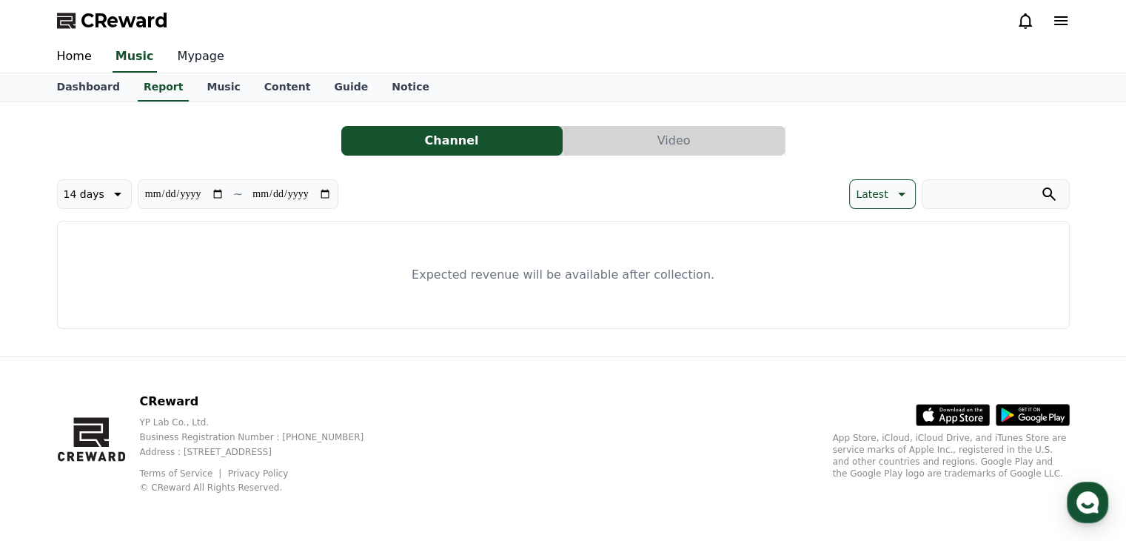
click at [198, 56] on link "Mypage" at bounding box center [201, 56] width 70 height 31
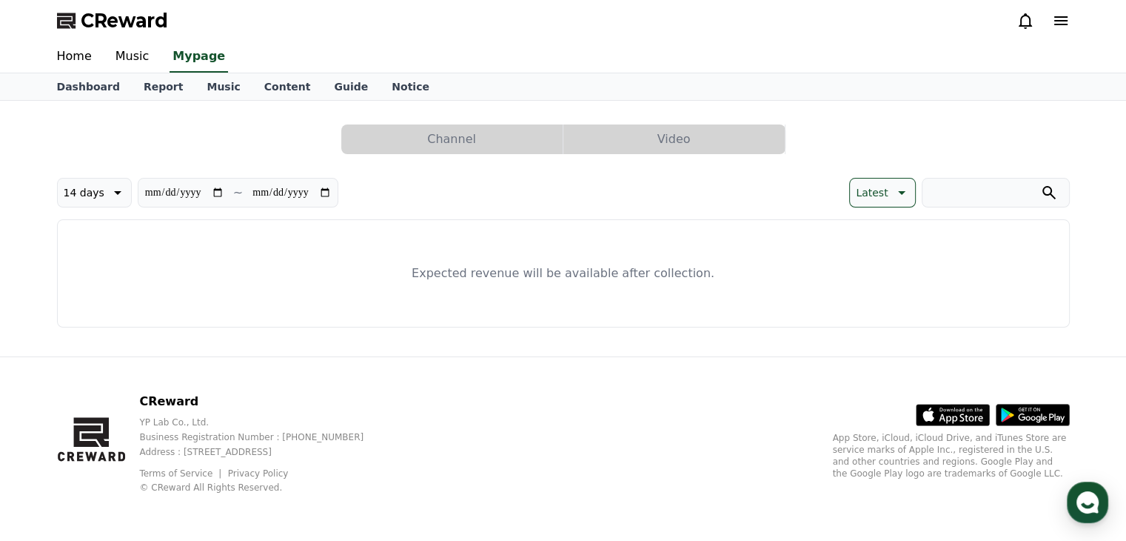
select select "**********"
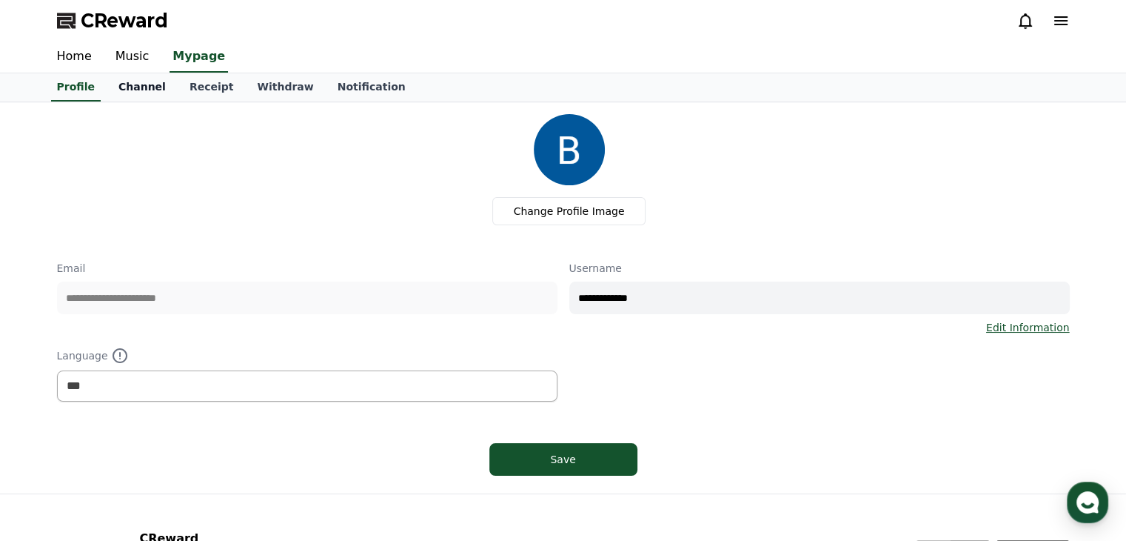
click at [129, 93] on link "Channel" at bounding box center [142, 87] width 71 height 28
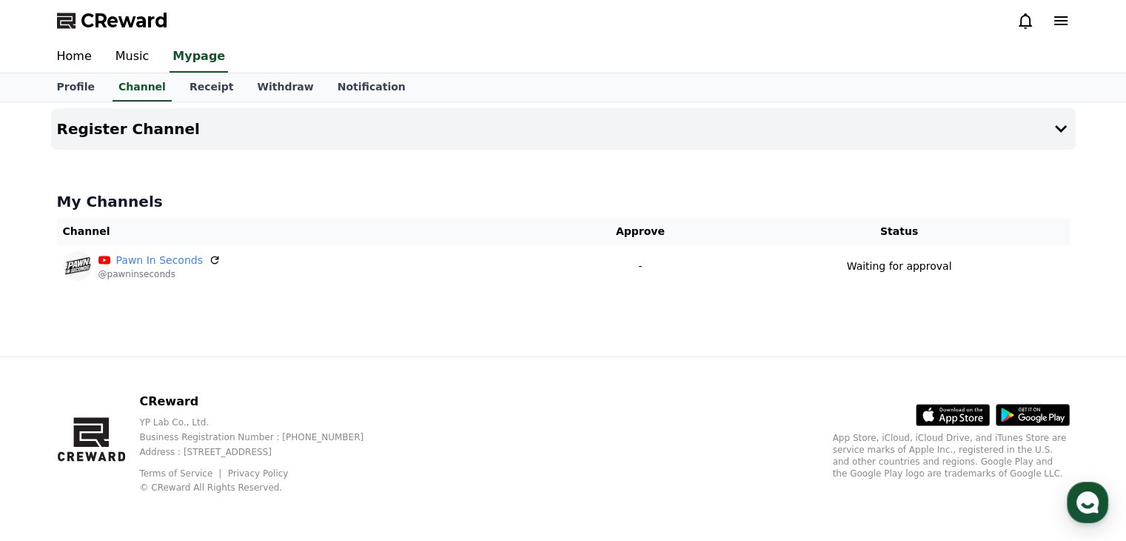
click at [678, 370] on div "CReward YP Lab Co., Ltd. Business Registration Number : 655-81-03655 Address : …" at bounding box center [563, 449] width 1037 height 184
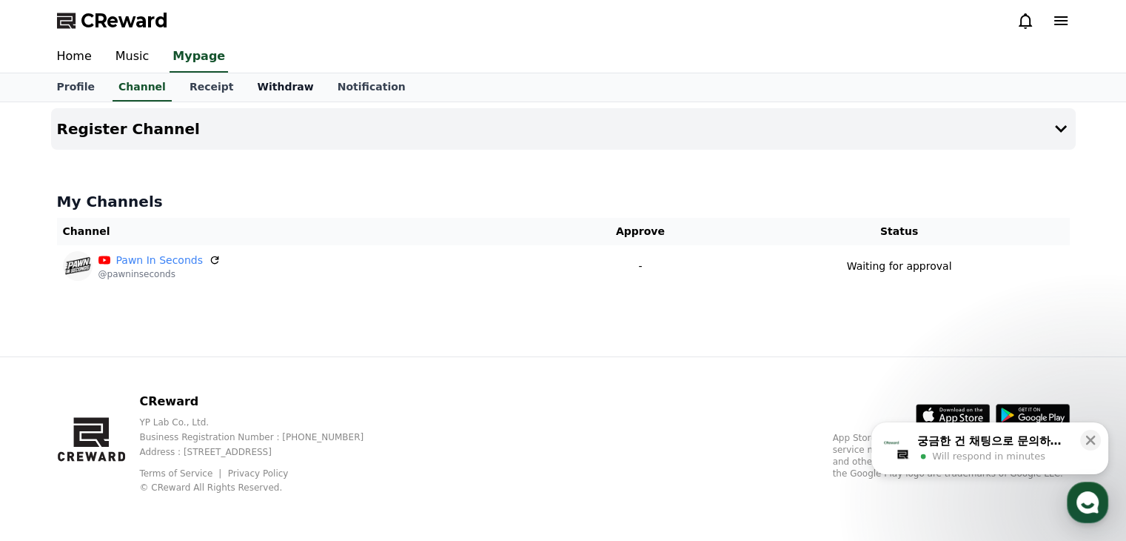
click at [270, 83] on link "Withdraw" at bounding box center [285, 87] width 80 height 28
click at [335, 83] on link "Notification" at bounding box center [372, 87] width 92 height 28
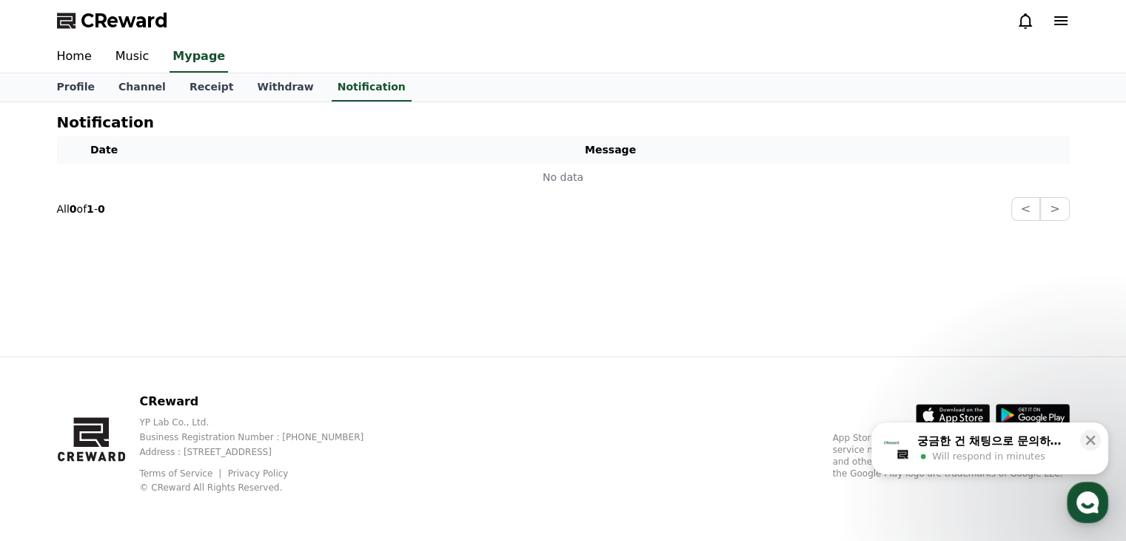
click at [118, 10] on span "CReward" at bounding box center [124, 21] width 87 height 24
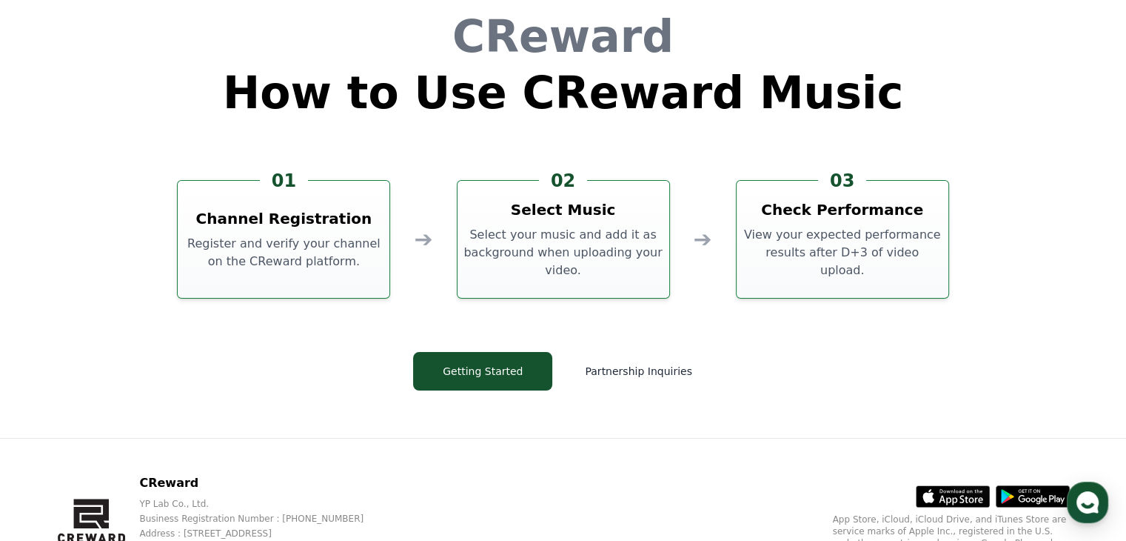
scroll to position [4013, 0]
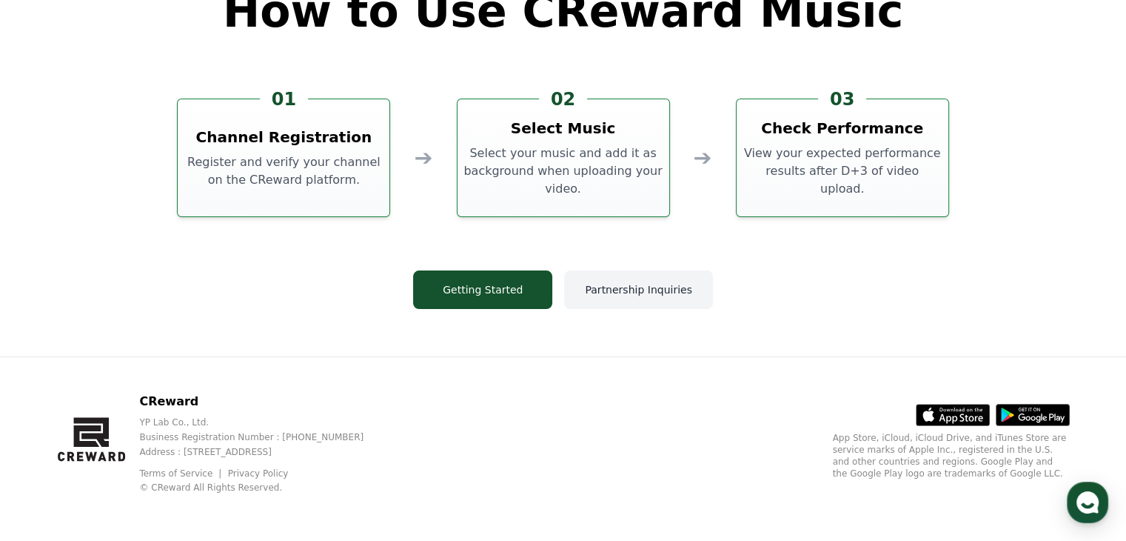
click at [607, 288] on button "Partnership Inquiries" at bounding box center [638, 289] width 148 height 39
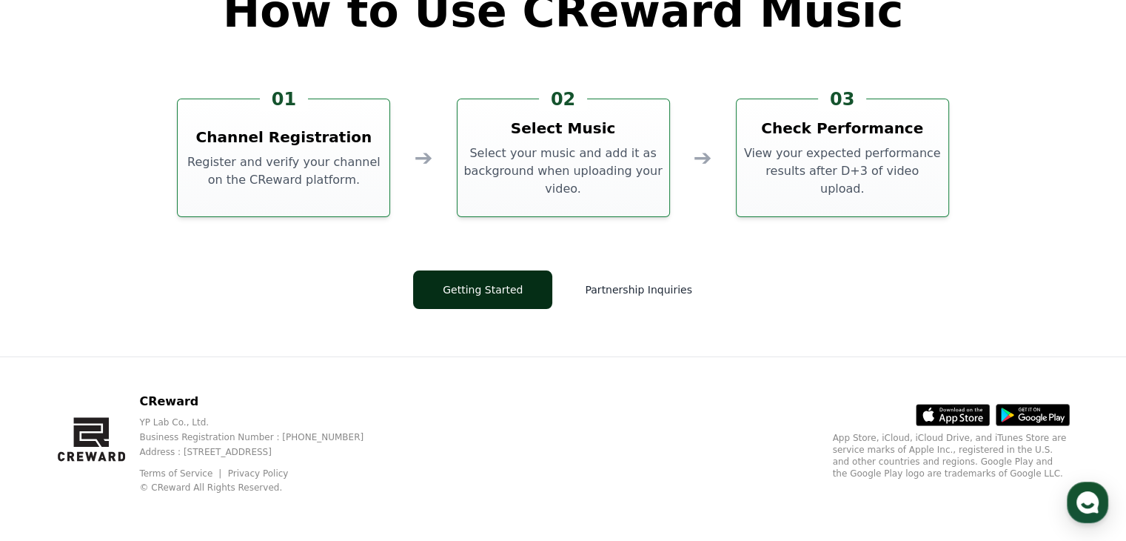
click at [460, 290] on button "Getting Started" at bounding box center [482, 289] width 139 height 39
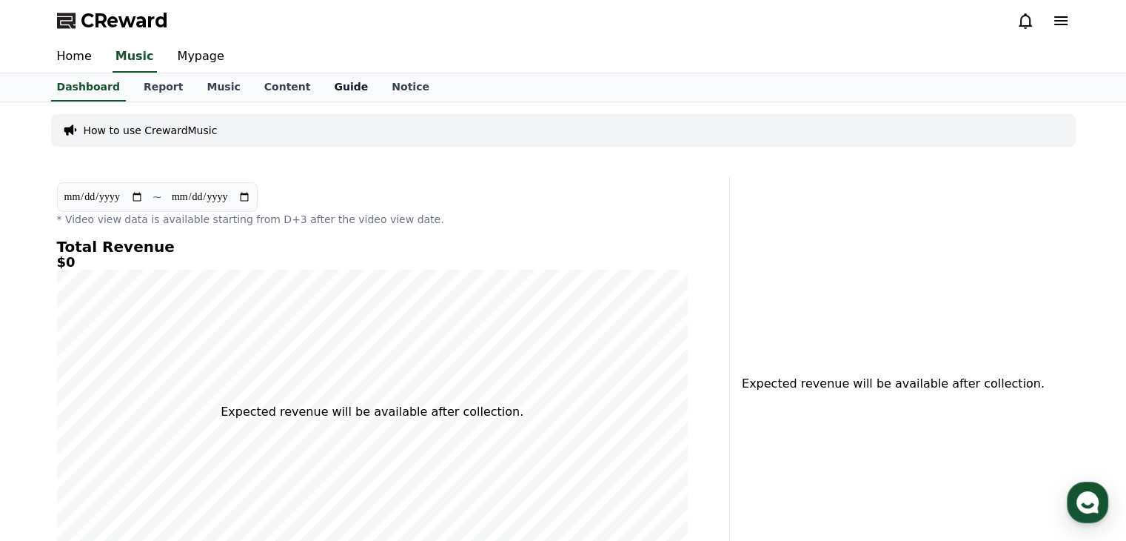
click at [322, 87] on link "Guide" at bounding box center [351, 87] width 58 height 28
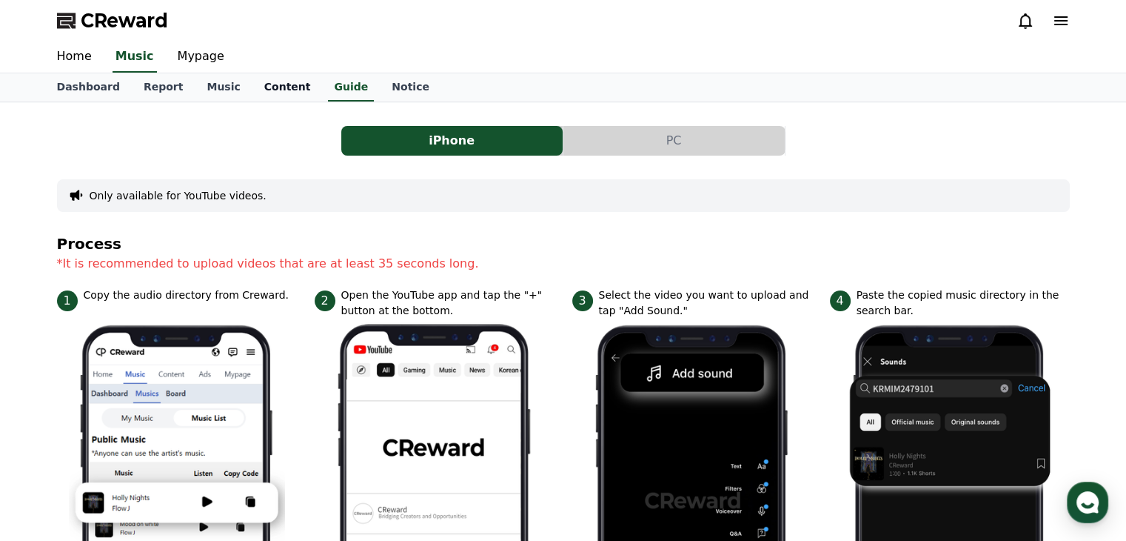
click at [264, 84] on link "Content" at bounding box center [288, 87] width 70 height 28
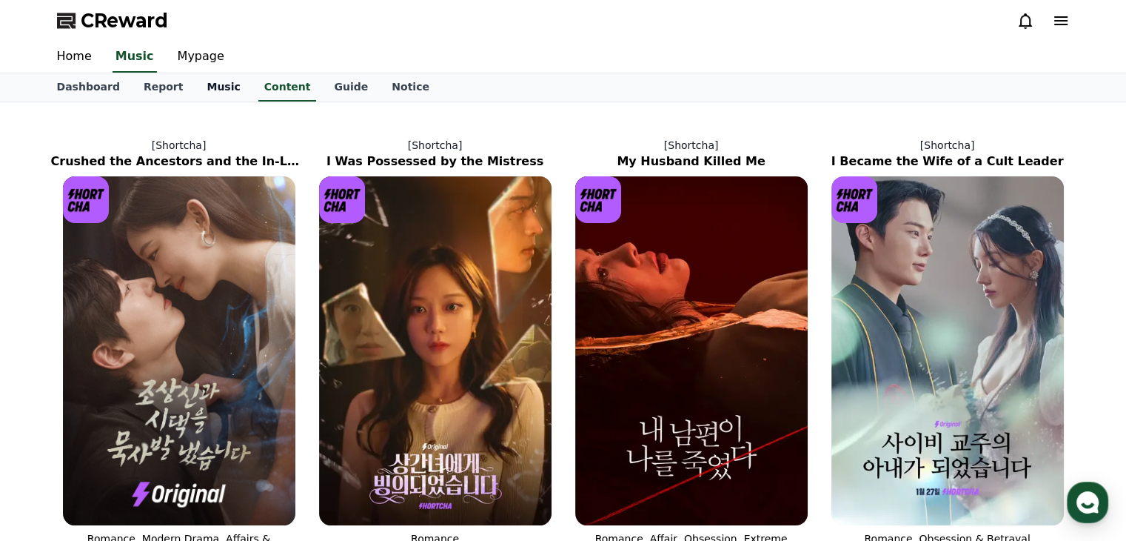
click at [207, 92] on link "Music" at bounding box center [223, 87] width 57 height 28
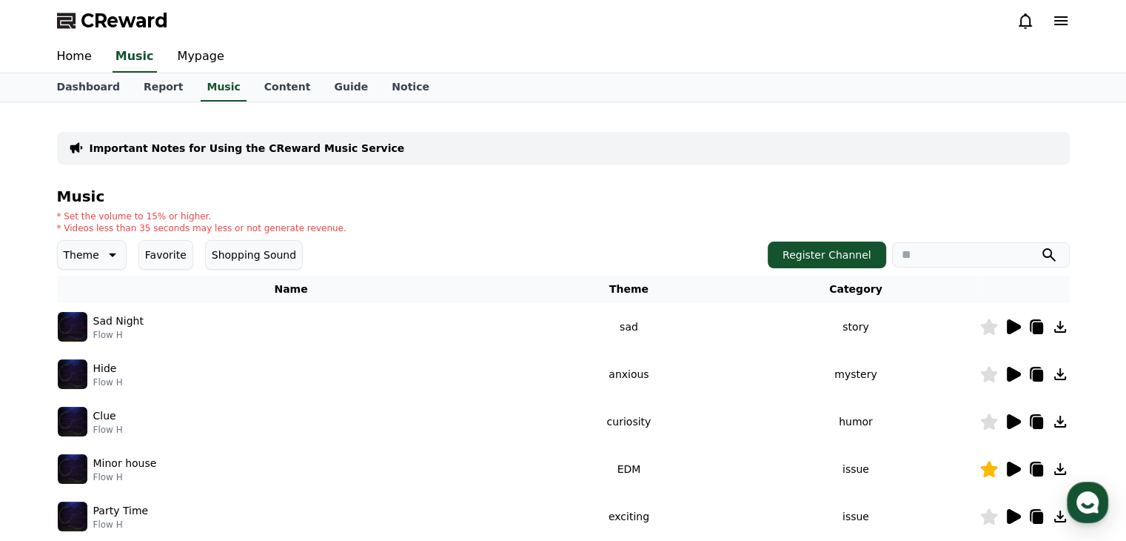
click at [316, 147] on p "Important Notes for Using the CReward Music Service" at bounding box center [247, 148] width 315 height 15
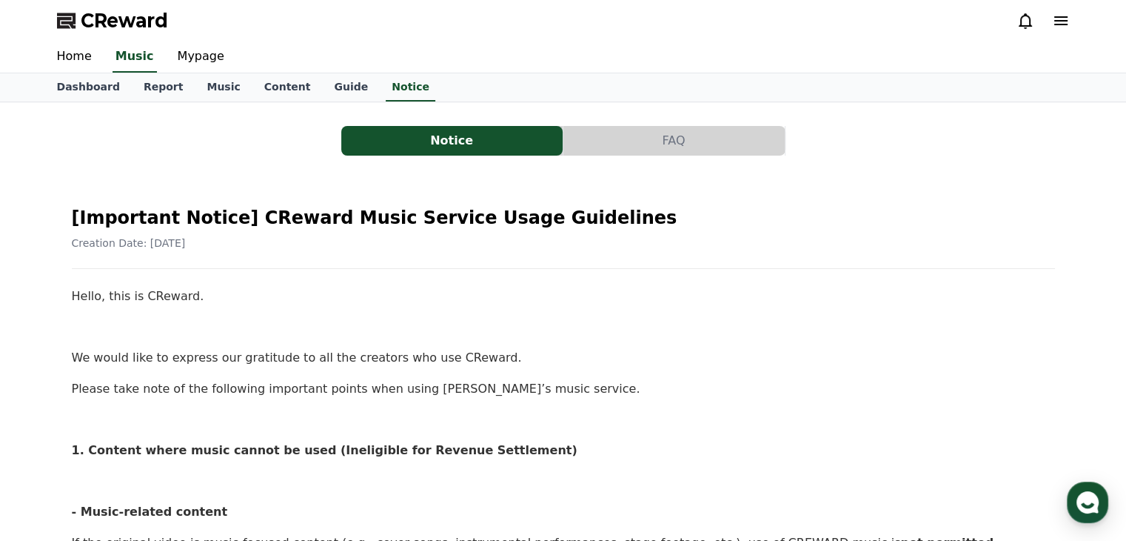
click at [604, 145] on button "FAQ" at bounding box center [674, 141] width 221 height 30
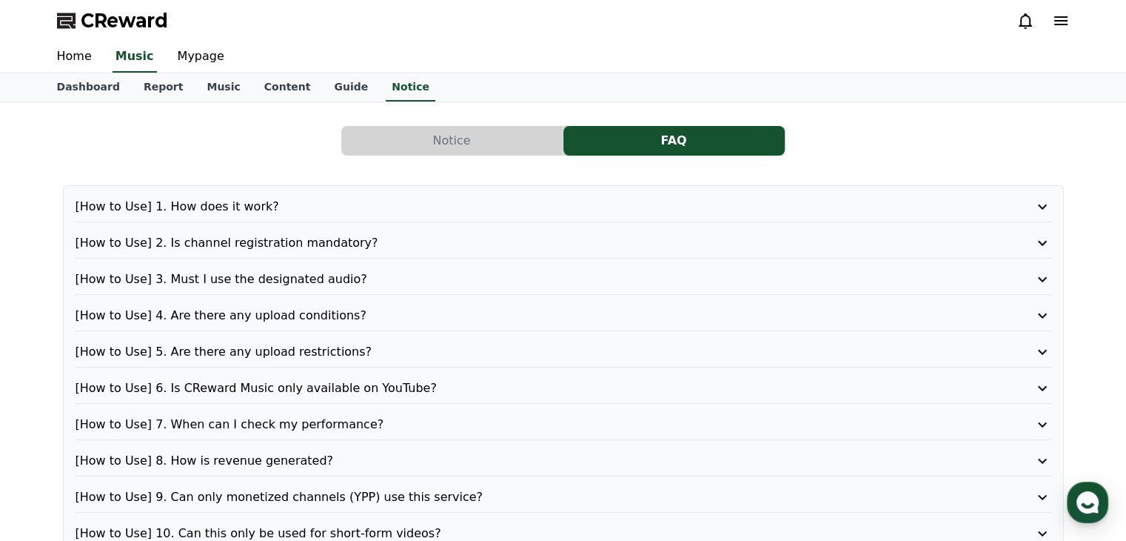
click at [225, 204] on p "[How to Use] 1. How does it work?" at bounding box center [525, 207] width 898 height 18
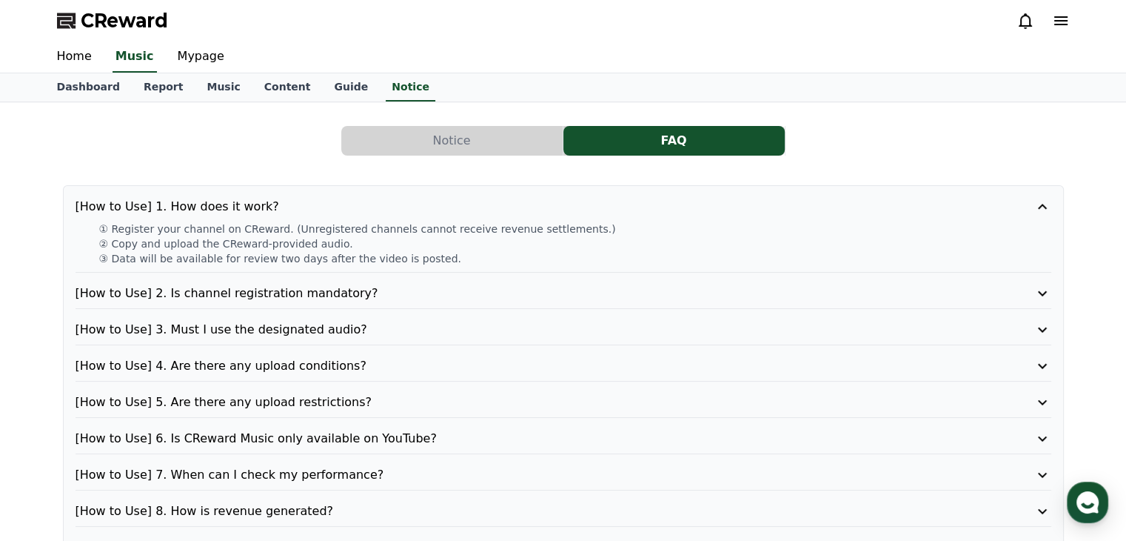
click at [262, 297] on p "[How to Use] 2. Is channel registration mandatory?" at bounding box center [525, 293] width 898 height 18
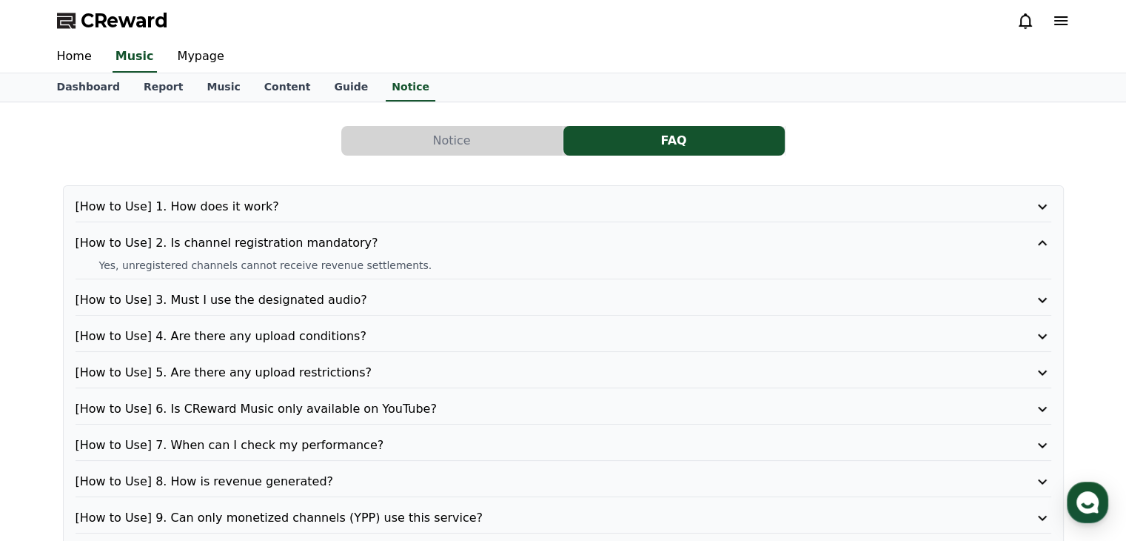
click at [241, 238] on p "[How to Use] 2. Is channel registration mandatory?" at bounding box center [525, 243] width 898 height 18
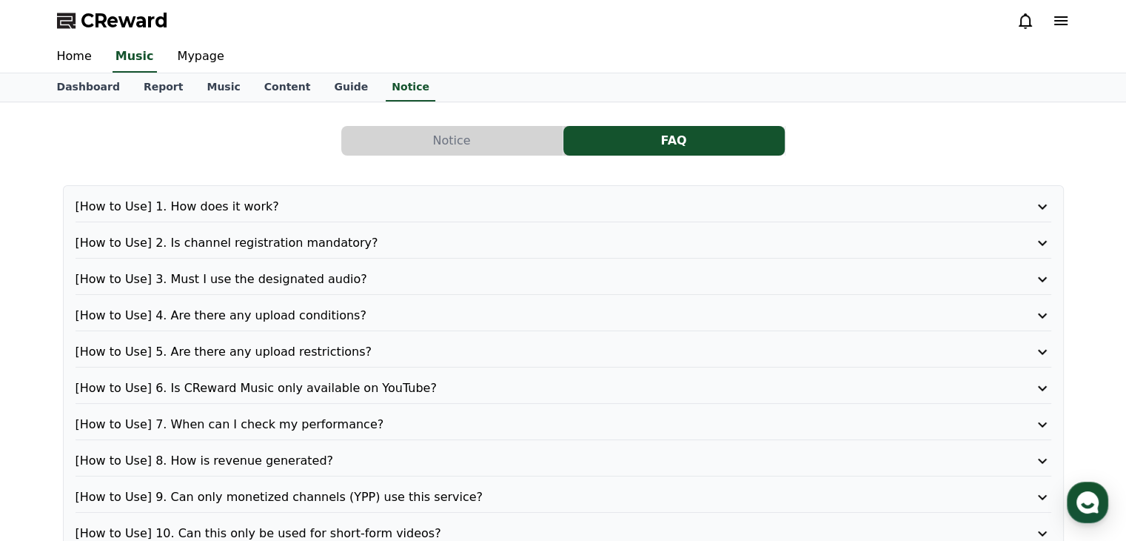
click at [231, 207] on p "[How to Use] 1. How does it work?" at bounding box center [525, 207] width 898 height 18
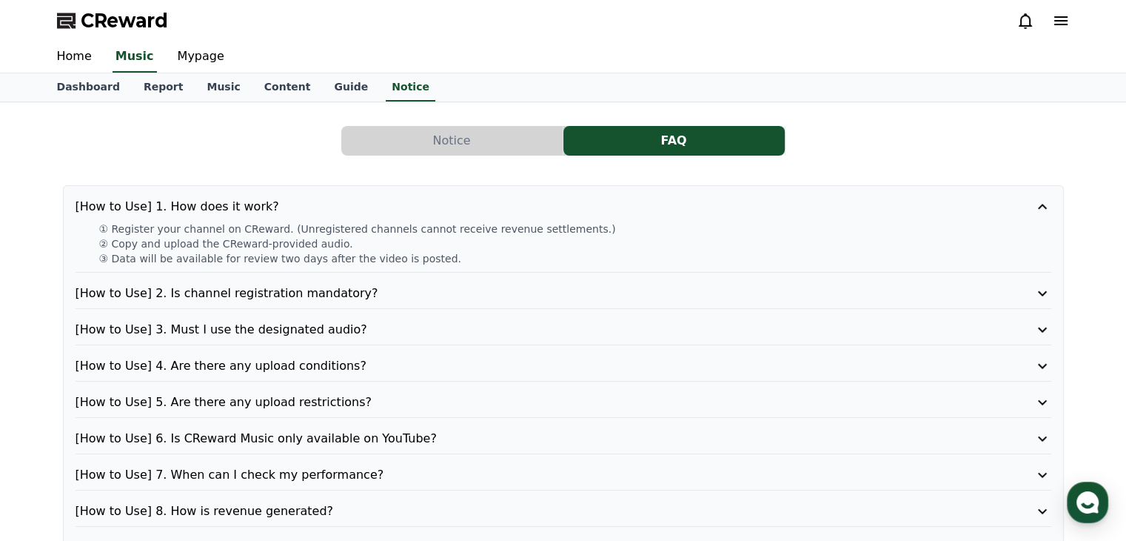
click at [353, 148] on button "Notice" at bounding box center [451, 141] width 221 height 30
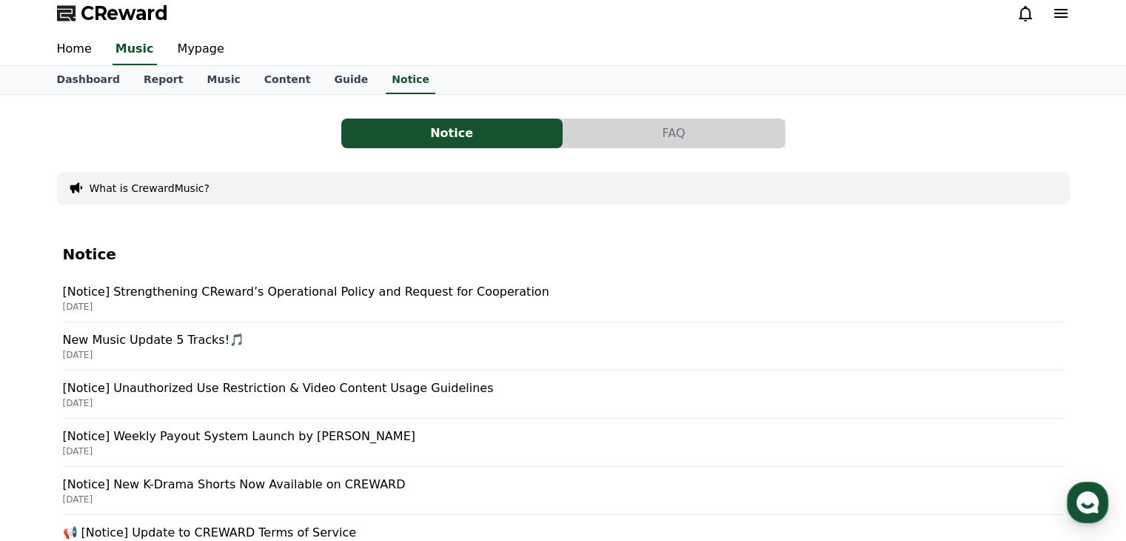
scroll to position [6, 0]
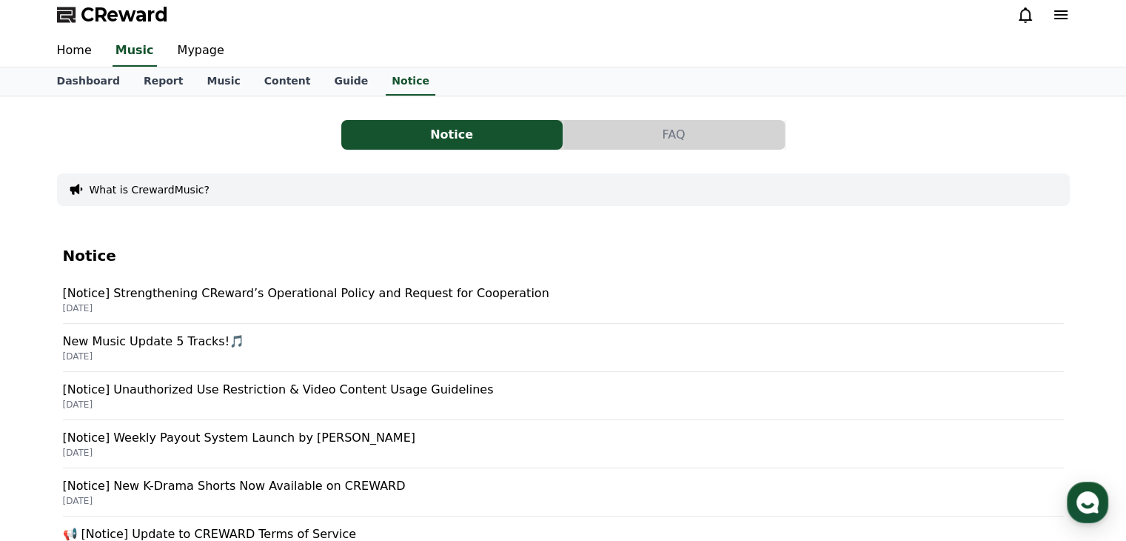
click at [165, 334] on p "New Music Update 5 Tracks!🎵" at bounding box center [563, 342] width 1001 height 18
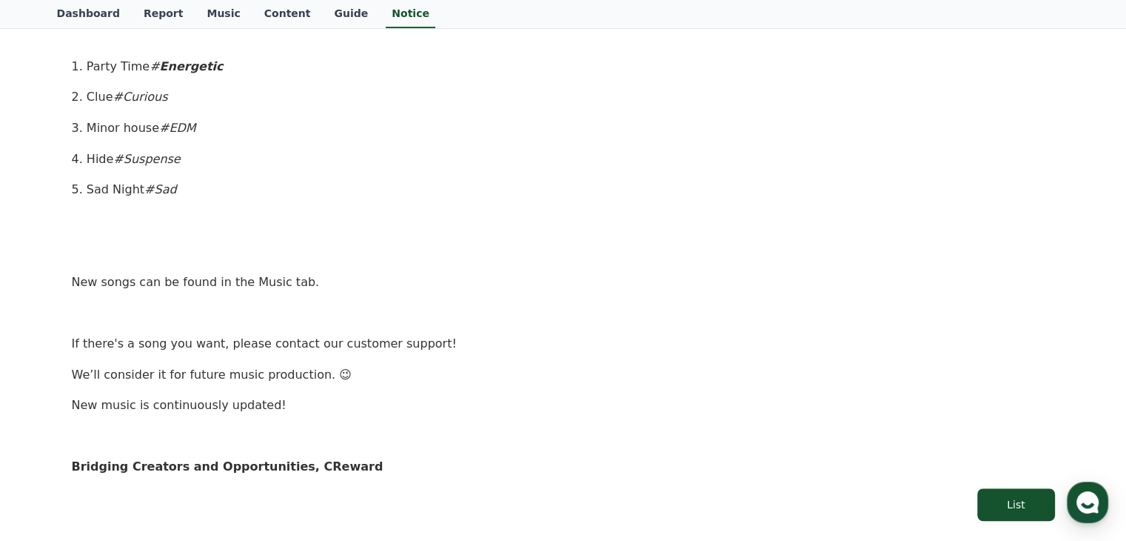
scroll to position [772, 0]
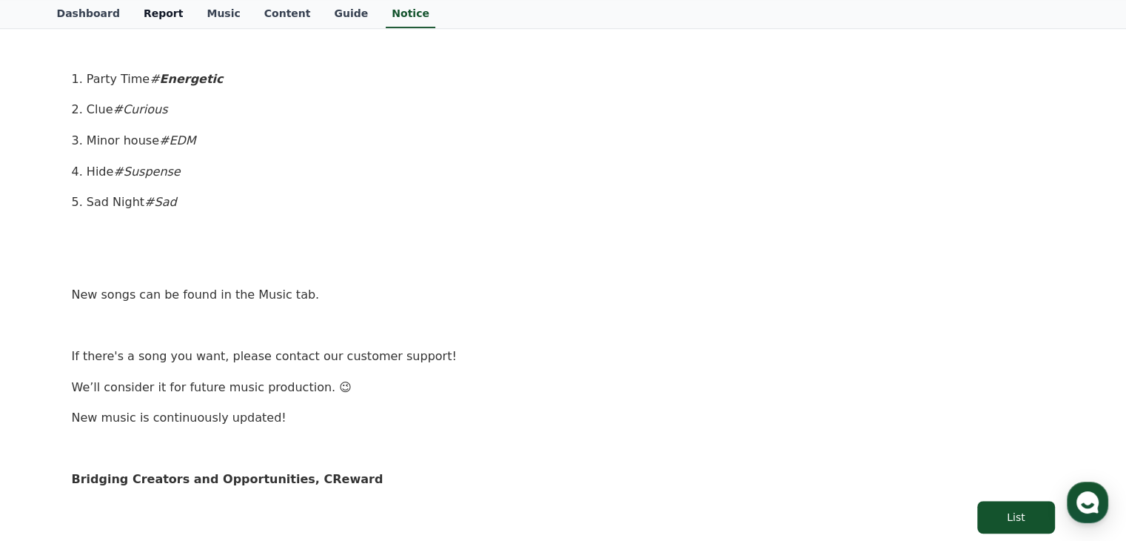
click at [156, 19] on link "Report" at bounding box center [164, 14] width 64 height 28
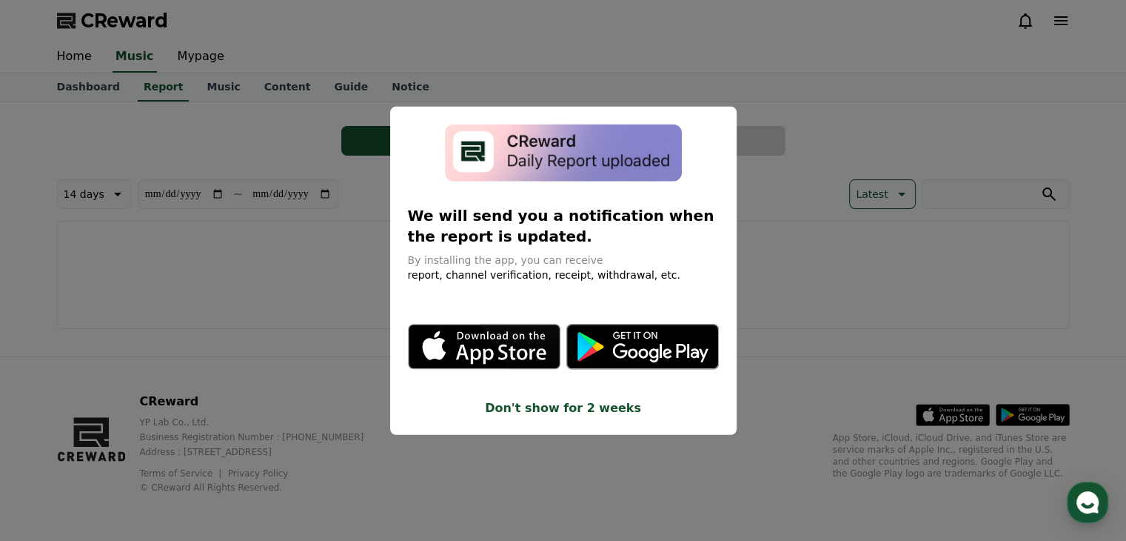
click at [191, 67] on button "close modal" at bounding box center [563, 270] width 1126 height 541
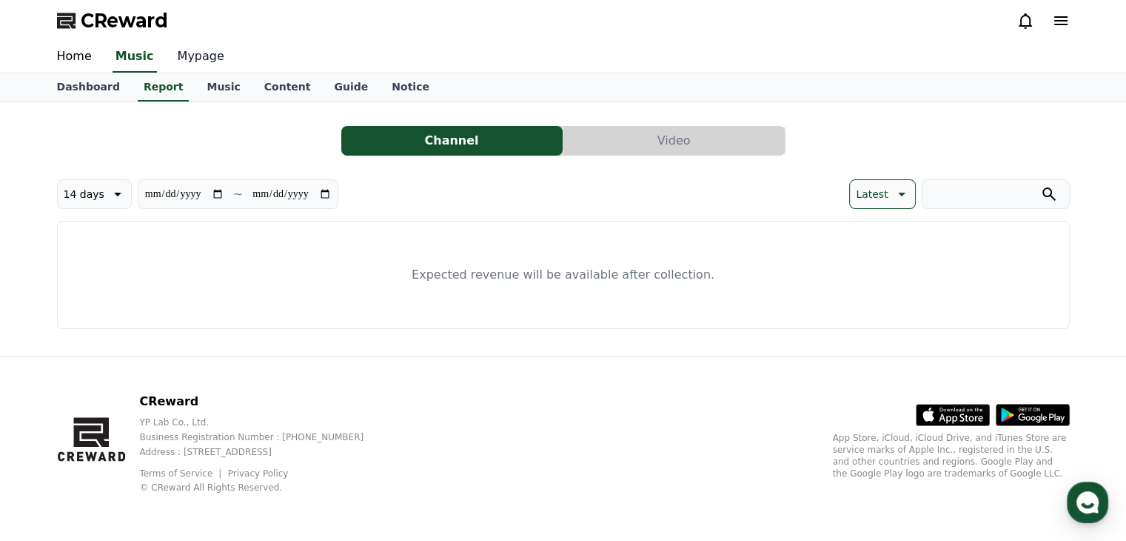
click at [190, 61] on link "Mypage" at bounding box center [201, 56] width 70 height 31
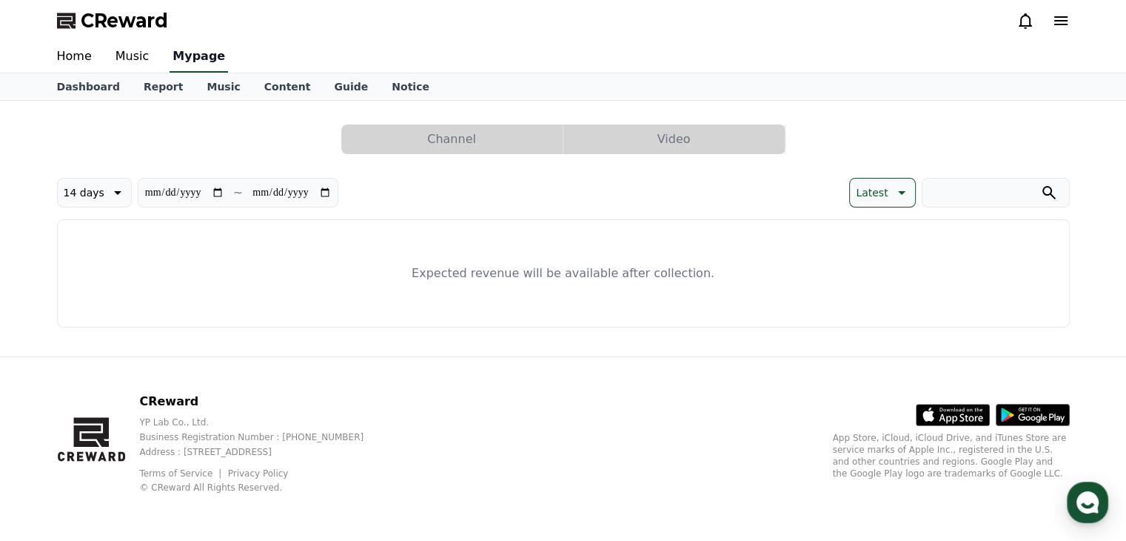
select select "**********"
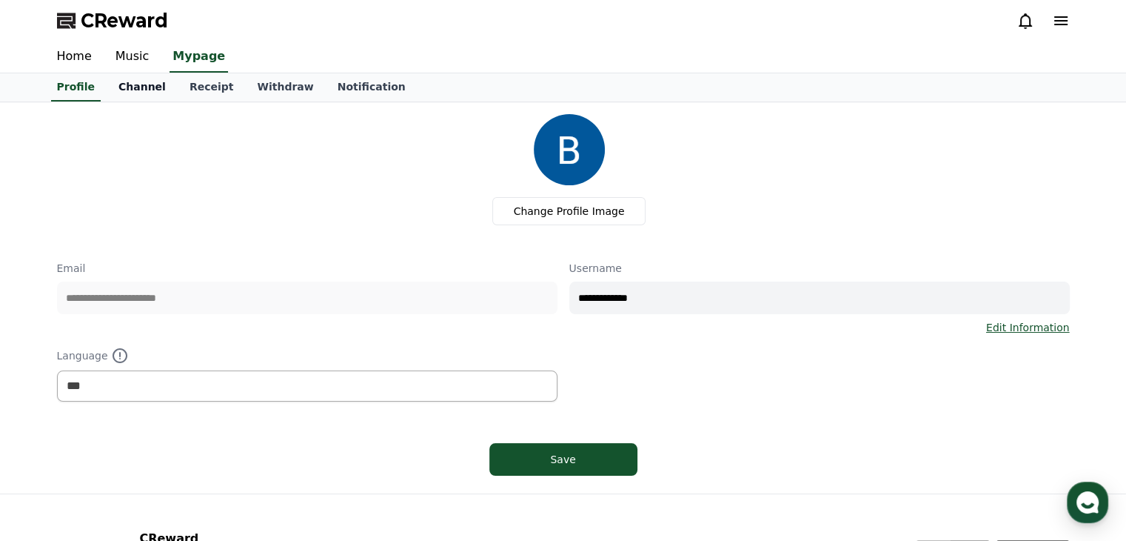
click at [141, 97] on link "Channel" at bounding box center [142, 87] width 71 height 28
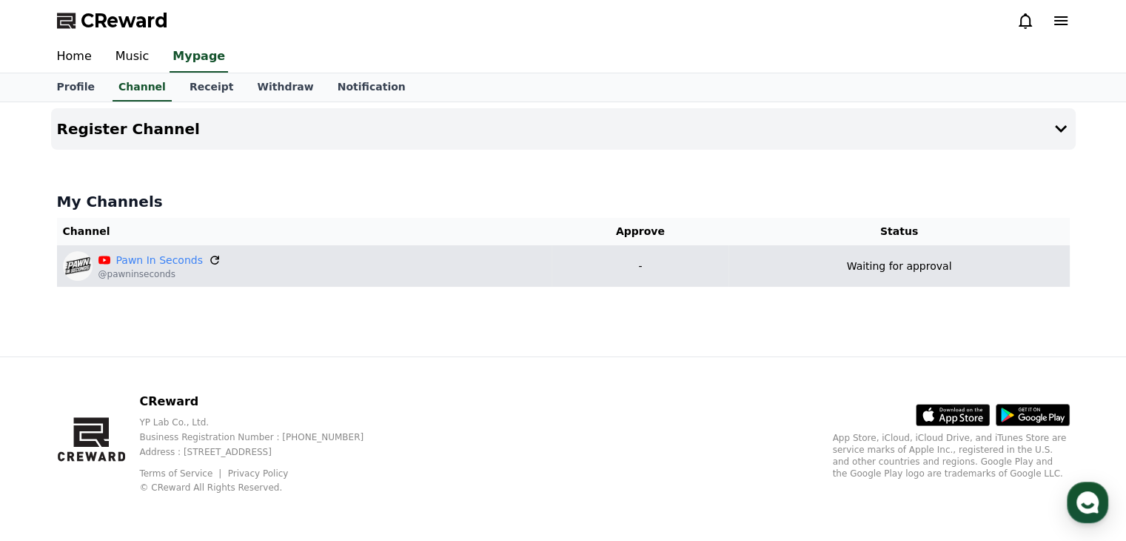
click at [210, 257] on icon at bounding box center [214, 260] width 9 height 9
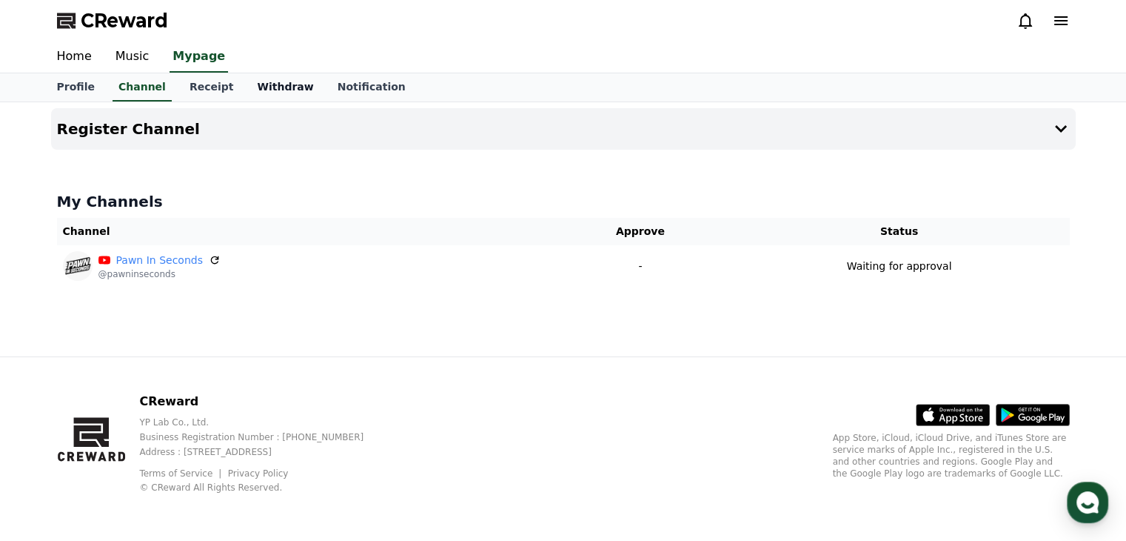
click at [275, 81] on link "Withdraw" at bounding box center [285, 87] width 80 height 28
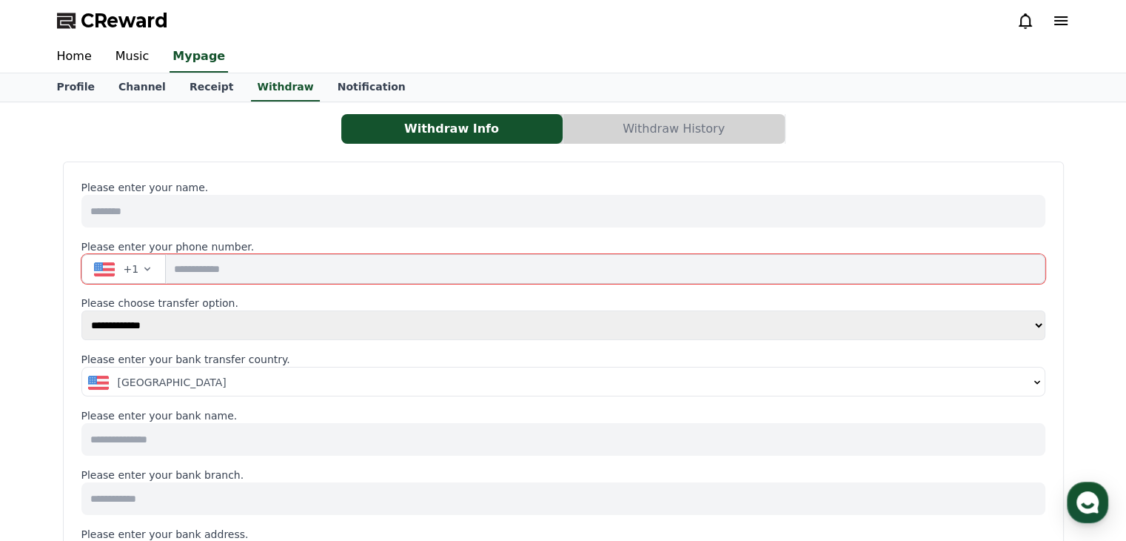
click at [654, 123] on button "Withdraw History" at bounding box center [674, 129] width 221 height 30
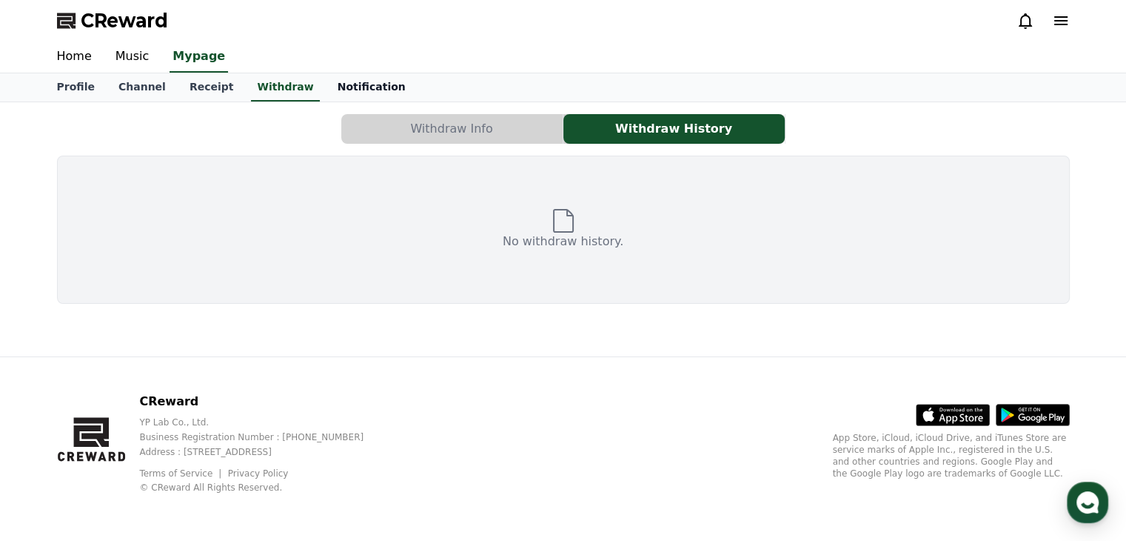
click at [326, 90] on link "Notification" at bounding box center [372, 87] width 92 height 28
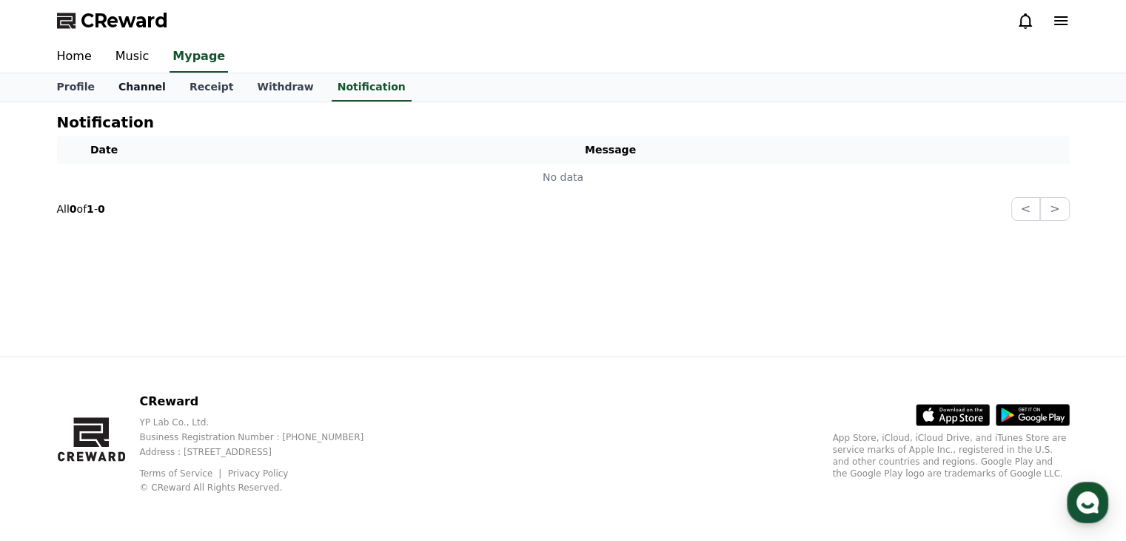
click at [121, 84] on link "Channel" at bounding box center [142, 87] width 71 height 28
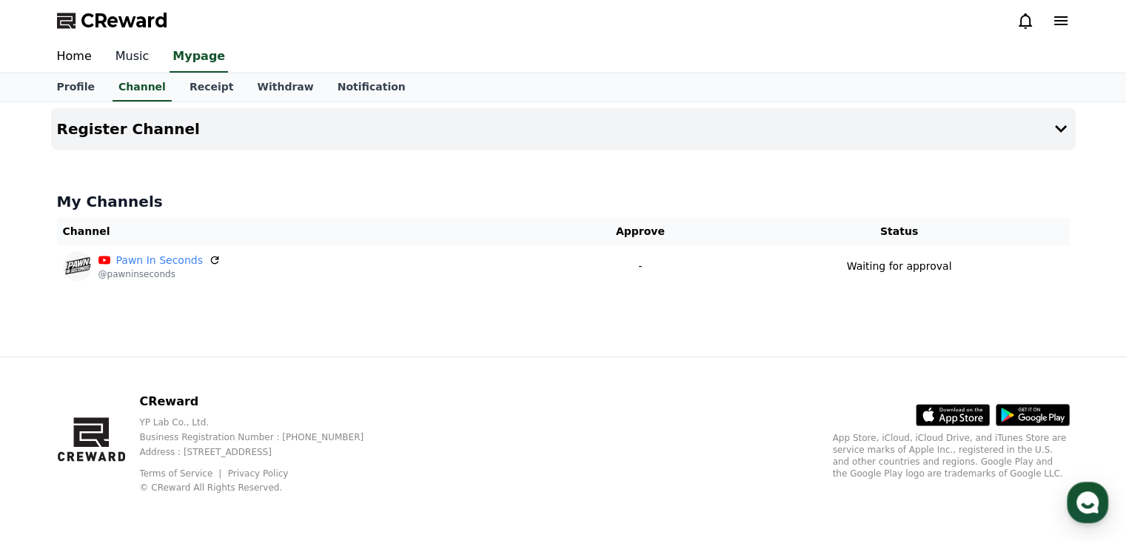
click at [121, 63] on link "Music" at bounding box center [133, 56] width 58 height 31
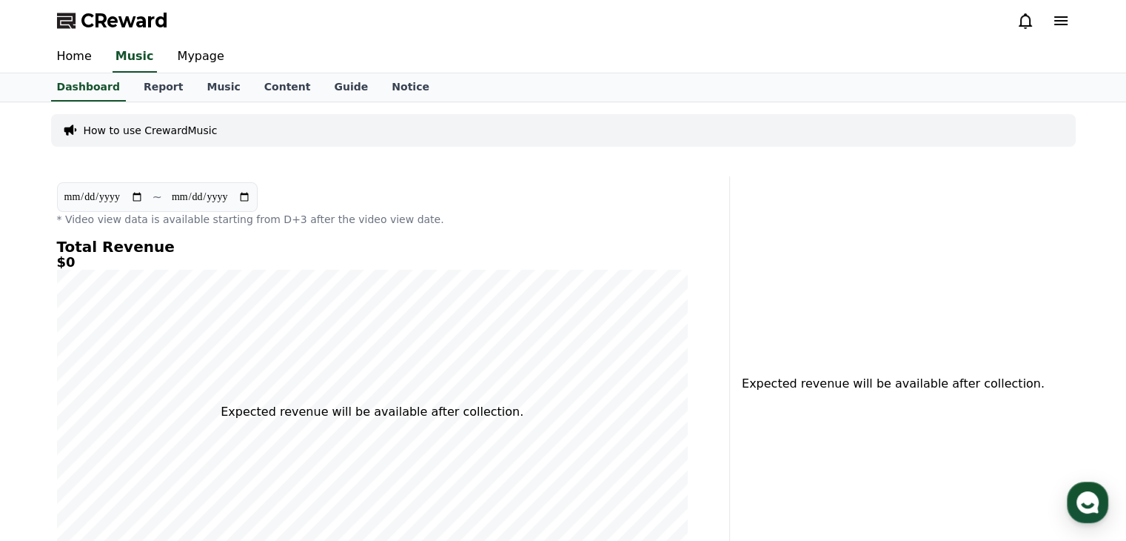
click at [99, 21] on span "CReward" at bounding box center [124, 21] width 87 height 24
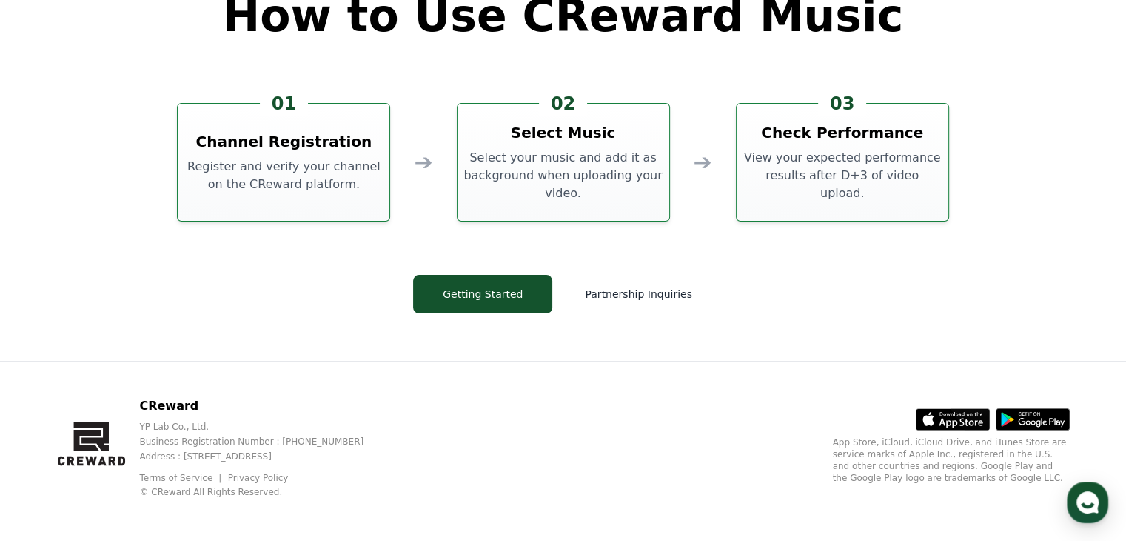
scroll to position [4011, 0]
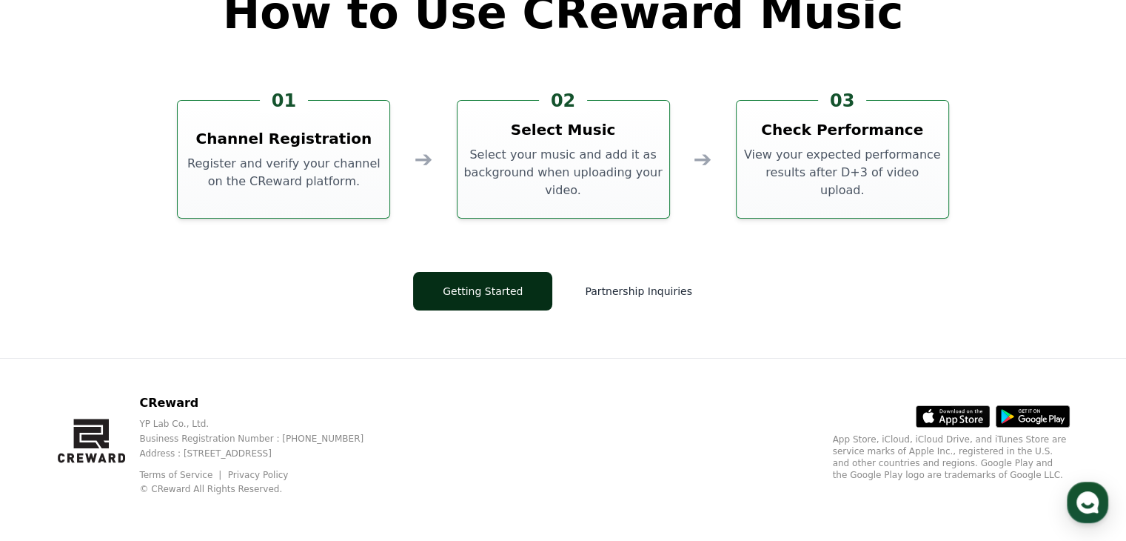
click at [508, 301] on button "Getting Started" at bounding box center [482, 291] width 139 height 39
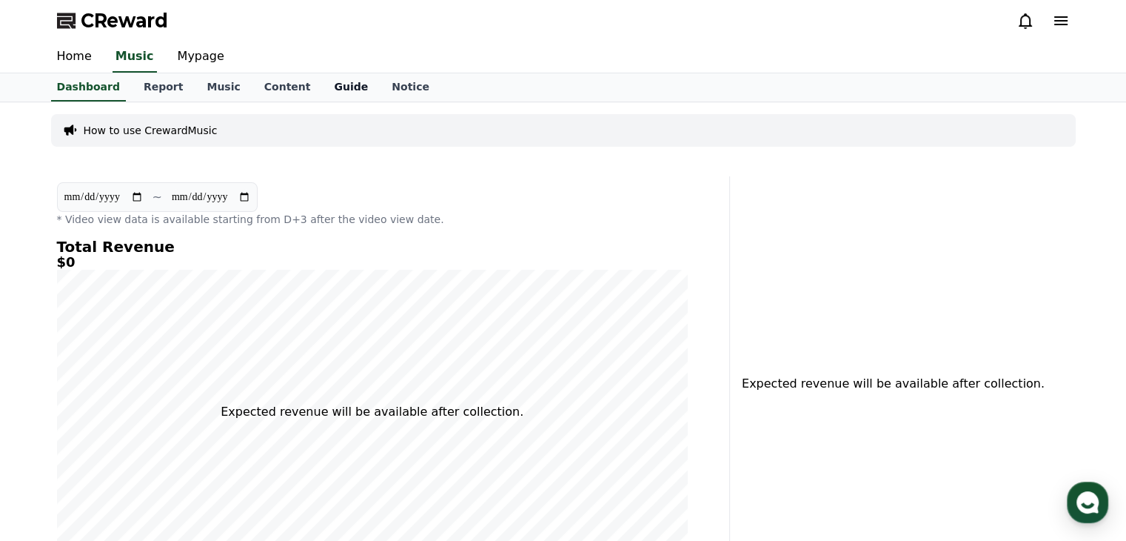
click at [322, 86] on link "Guide" at bounding box center [351, 87] width 58 height 28
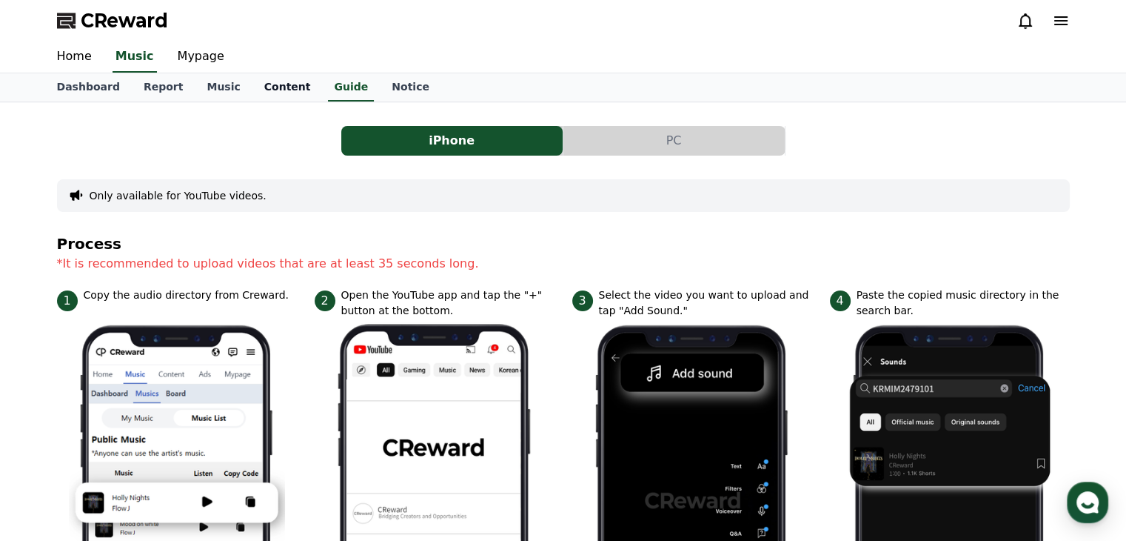
click at [258, 81] on link "Content" at bounding box center [288, 87] width 70 height 28
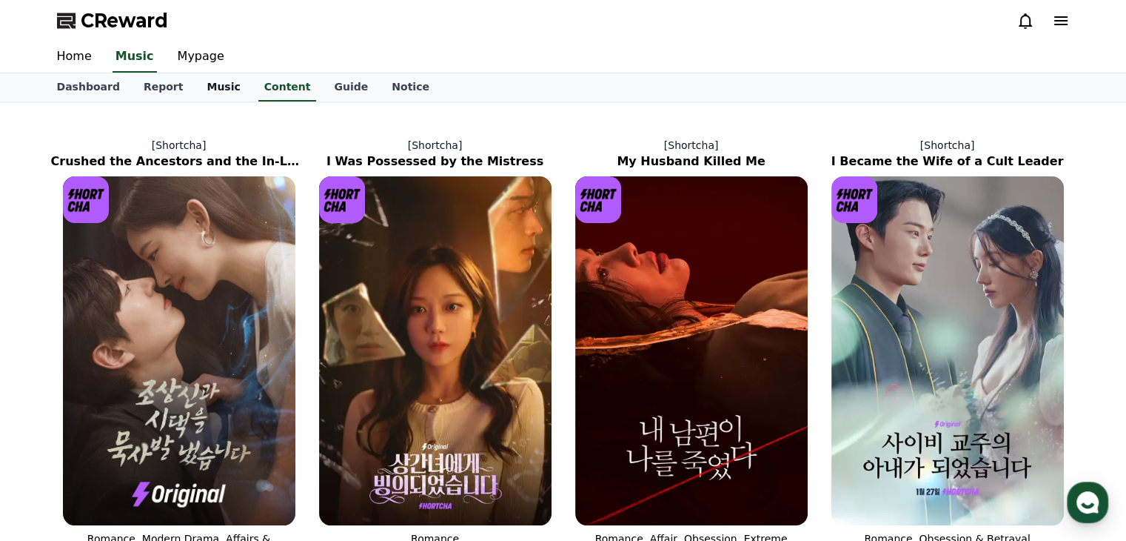
click at [211, 79] on link "Music" at bounding box center [223, 87] width 57 height 28
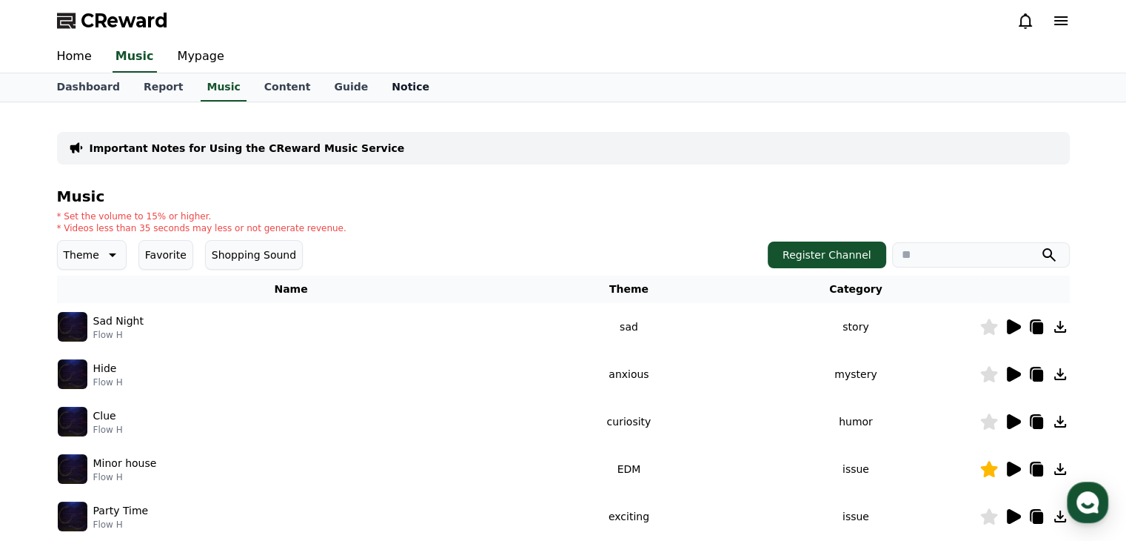
click at [380, 93] on link "Notice" at bounding box center [410, 87] width 61 height 28
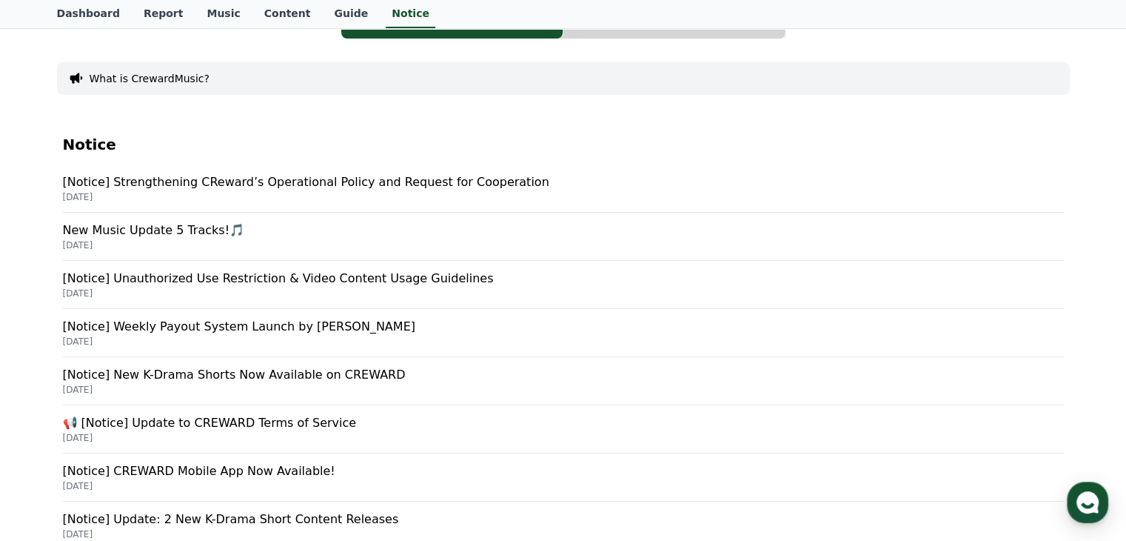
scroll to position [118, 0]
click at [399, 276] on p "[Notice] Unauthorized Use Restriction & Video Content Usage Guidelines" at bounding box center [563, 277] width 1001 height 18
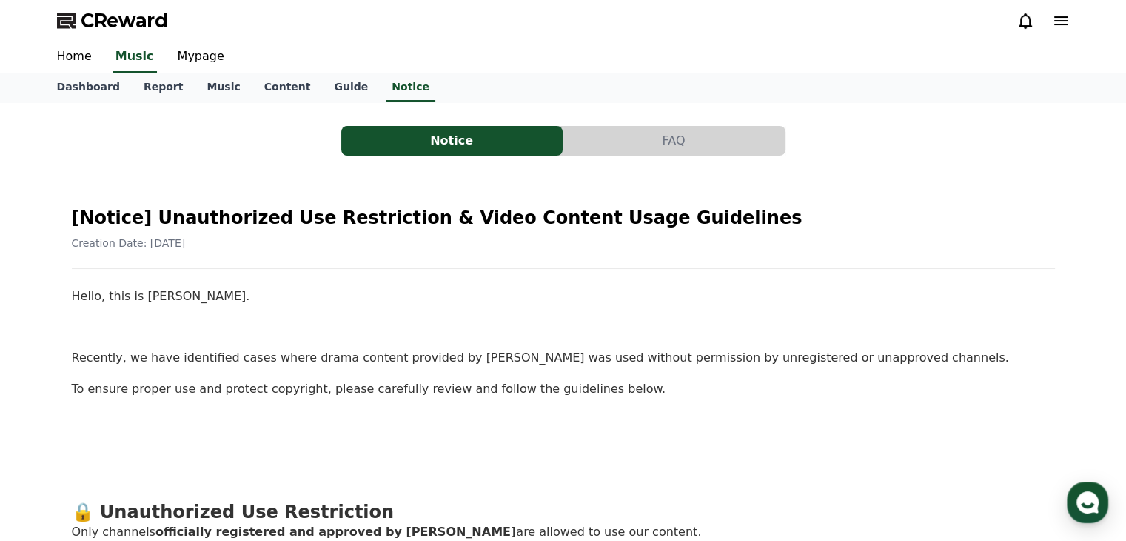
click at [606, 142] on button "FAQ" at bounding box center [674, 141] width 221 height 30
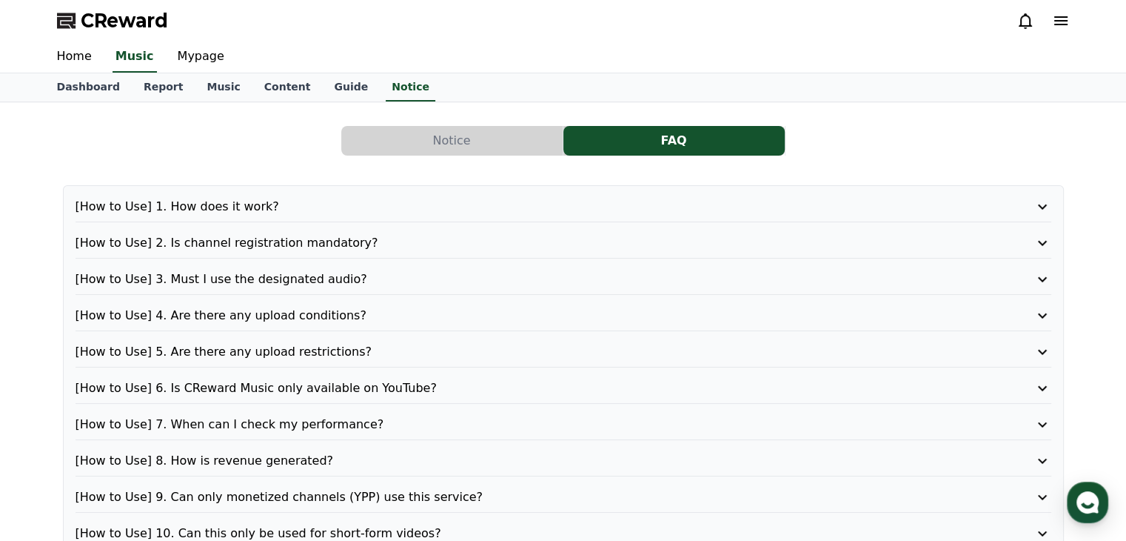
scroll to position [394, 0]
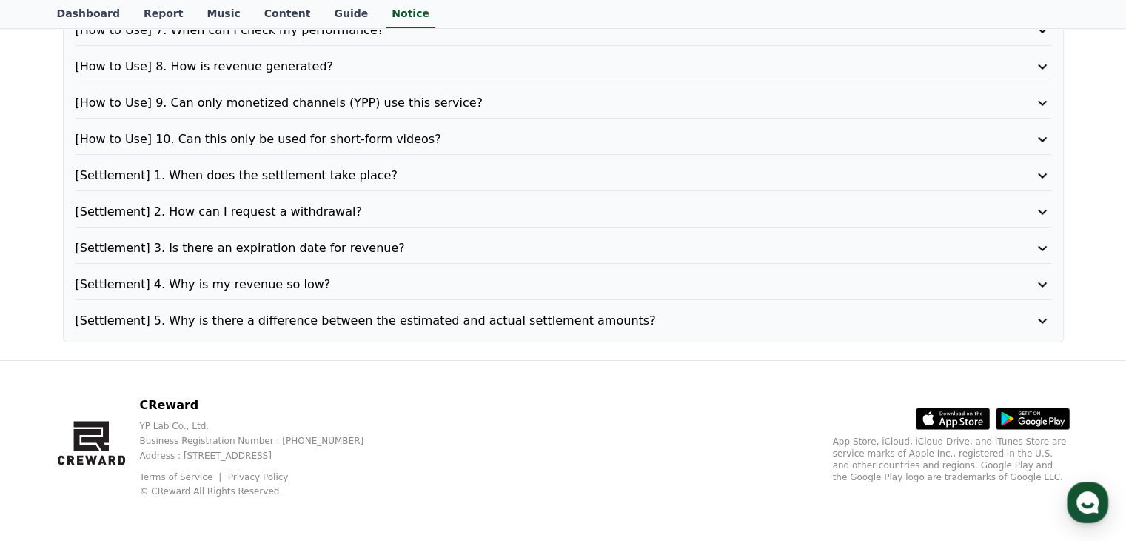
click at [383, 312] on p "[Settlement] 5. Why is there a difference between the estimated and actual sett…" at bounding box center [525, 321] width 898 height 18
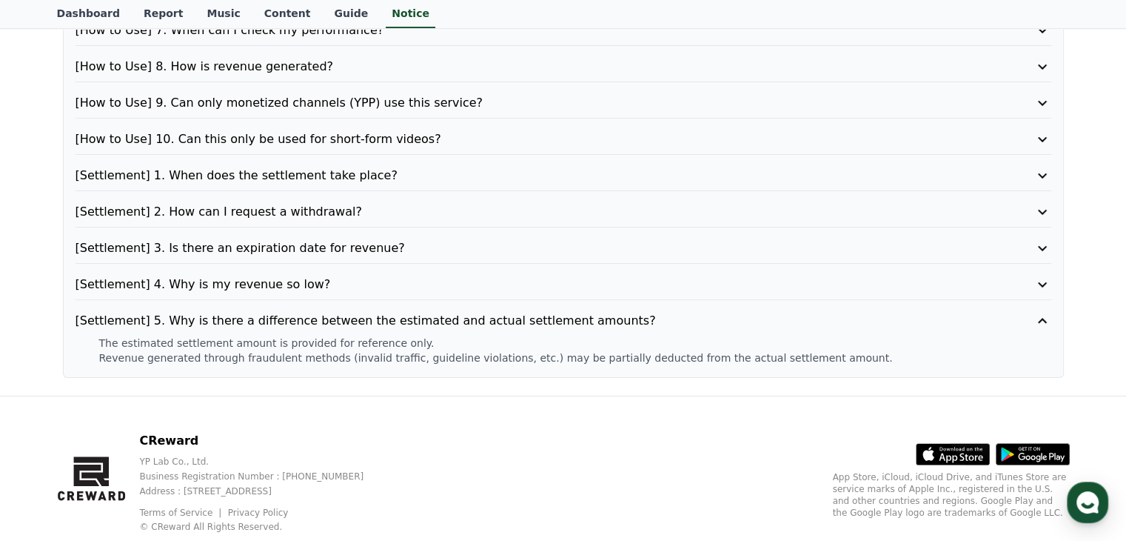
click at [367, 284] on p "[Settlement] 4. Why is my revenue so low?" at bounding box center [525, 285] width 898 height 18
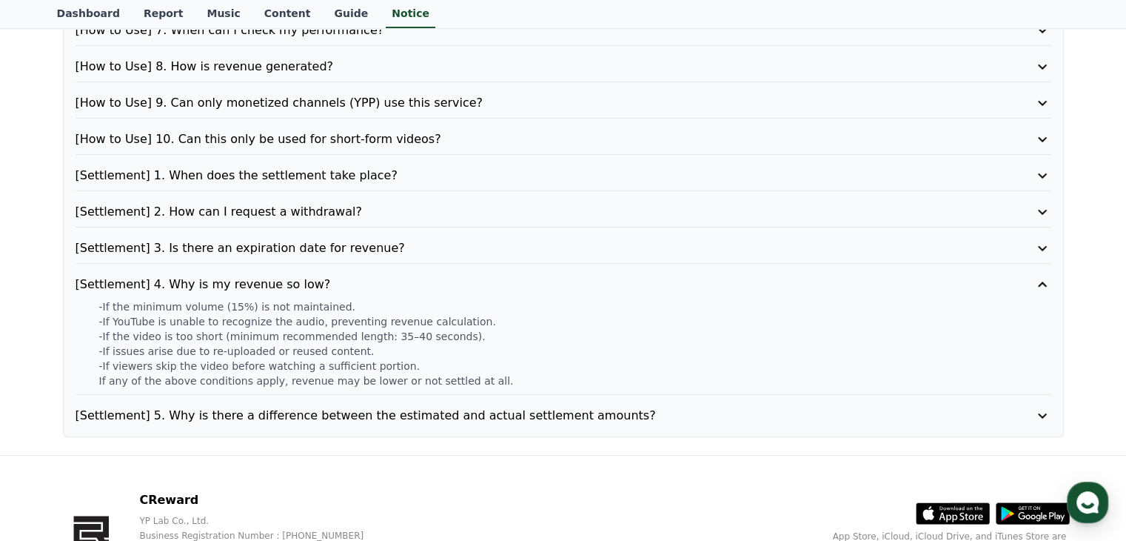
click at [338, 255] on div "[Settlement] 3. Is there an expiration date for revenue?" at bounding box center [564, 251] width 976 height 24
click at [336, 244] on p "[Settlement] 3. Is there an expiration date for revenue?" at bounding box center [525, 248] width 898 height 18
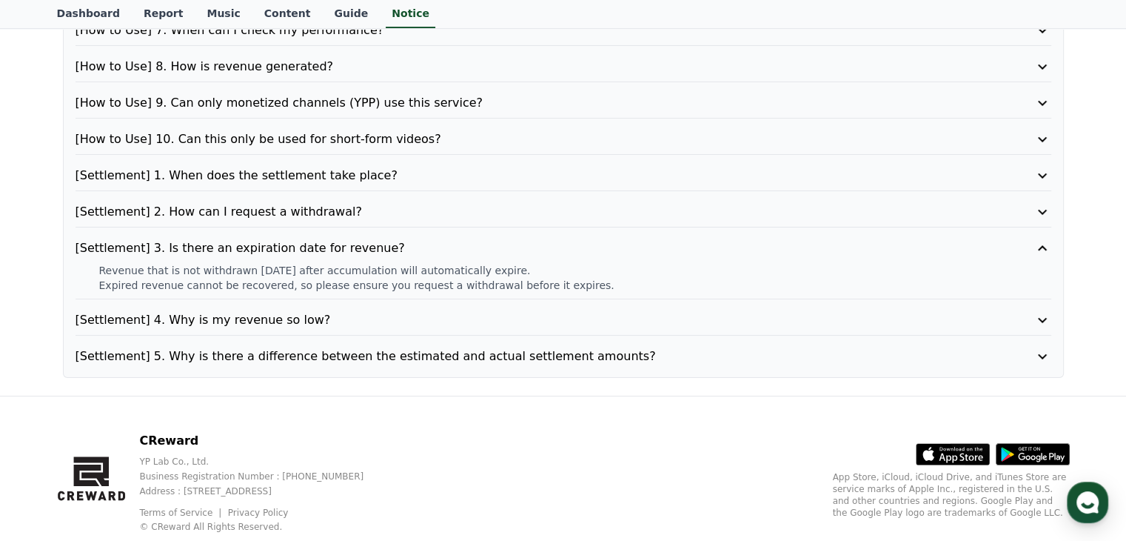
click at [295, 210] on p "[Settlement] 2. How can I request a withdrawal?" at bounding box center [525, 212] width 898 height 18
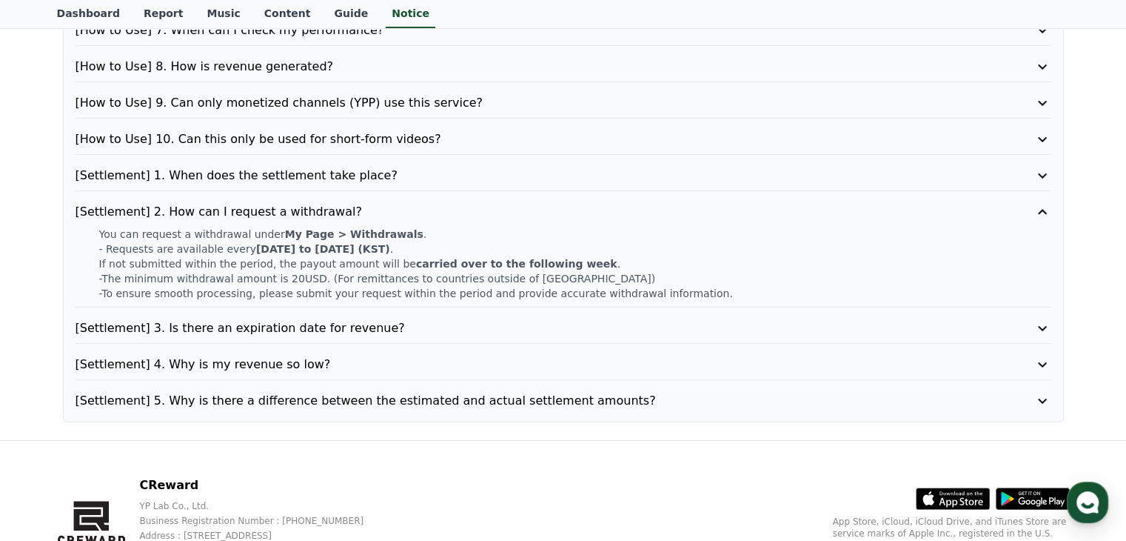
click at [350, 170] on p "[Settlement] 1. When does the settlement take place?" at bounding box center [525, 176] width 898 height 18
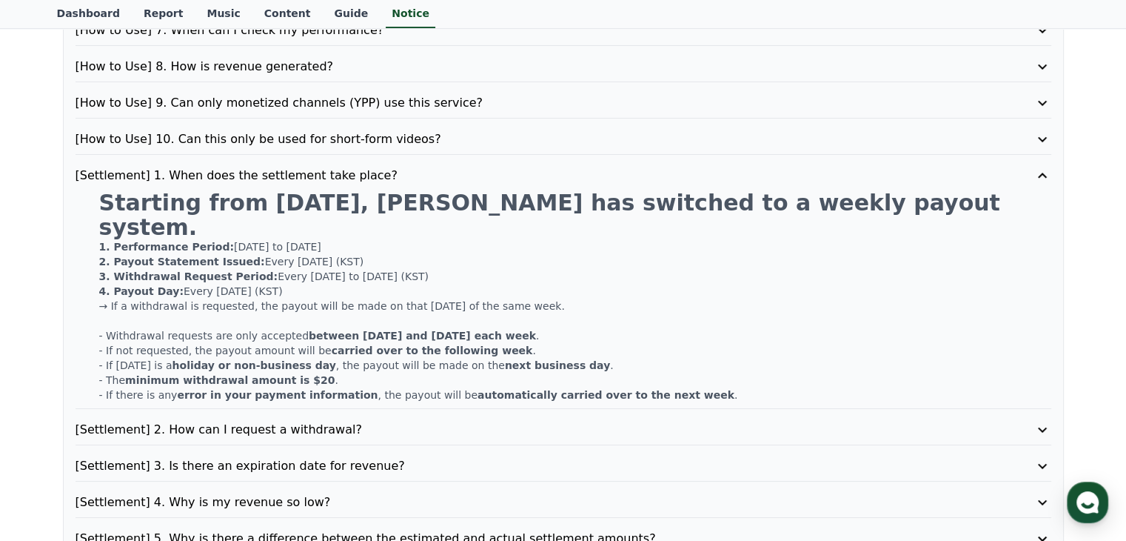
click at [323, 143] on p "[How to Use] 10. Can this only be used for short-form videos?" at bounding box center [525, 139] width 898 height 18
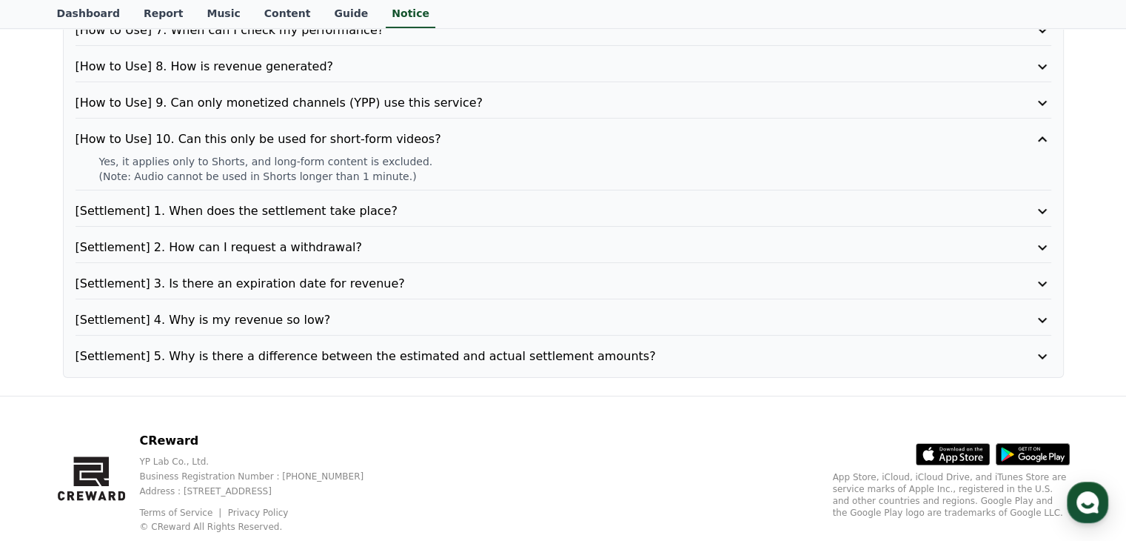
scroll to position [327, 0]
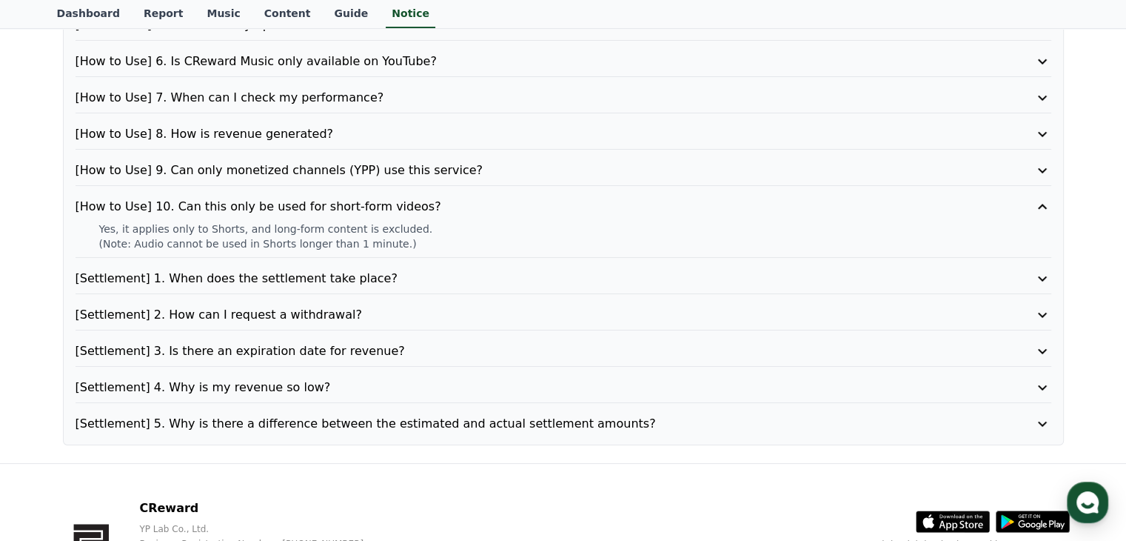
click at [326, 164] on p "[How to Use] 9. Can only monetized channels (YPP) use this service?" at bounding box center [525, 170] width 898 height 18
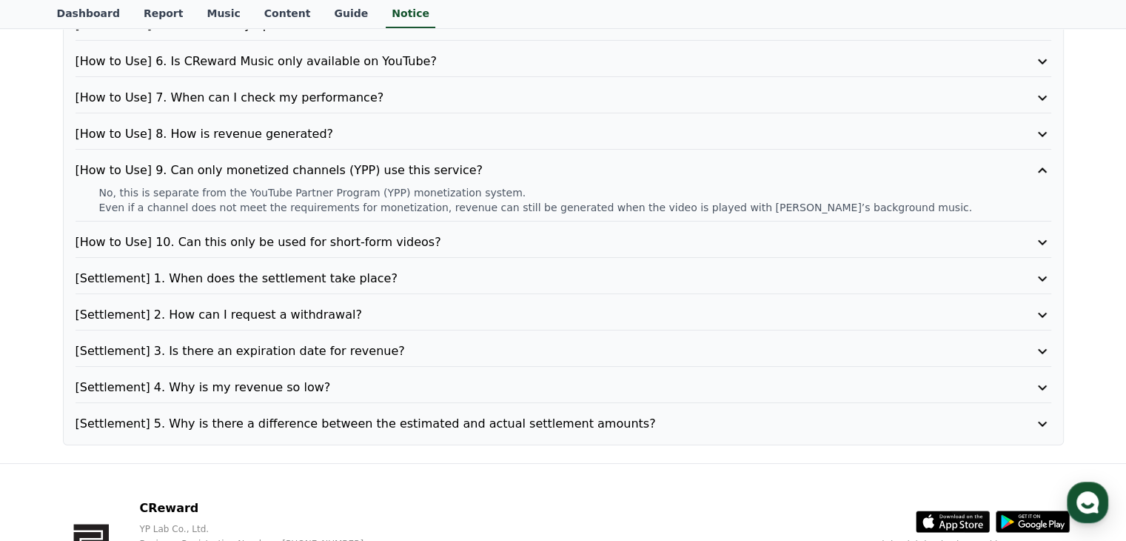
click at [315, 144] on div "[How to Use] 8. How is revenue generated?" at bounding box center [564, 137] width 976 height 24
click at [292, 132] on p "[How to Use] 8. How is revenue generated?" at bounding box center [525, 134] width 898 height 18
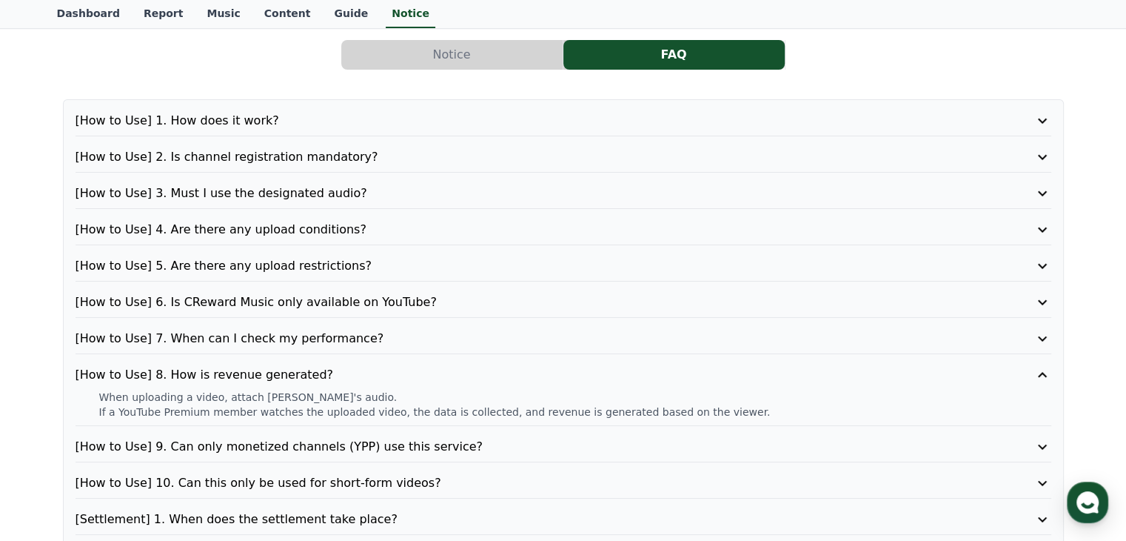
scroll to position [86, 0]
click at [252, 330] on p "[How to Use] 7. When can I check my performance?" at bounding box center [525, 339] width 898 height 18
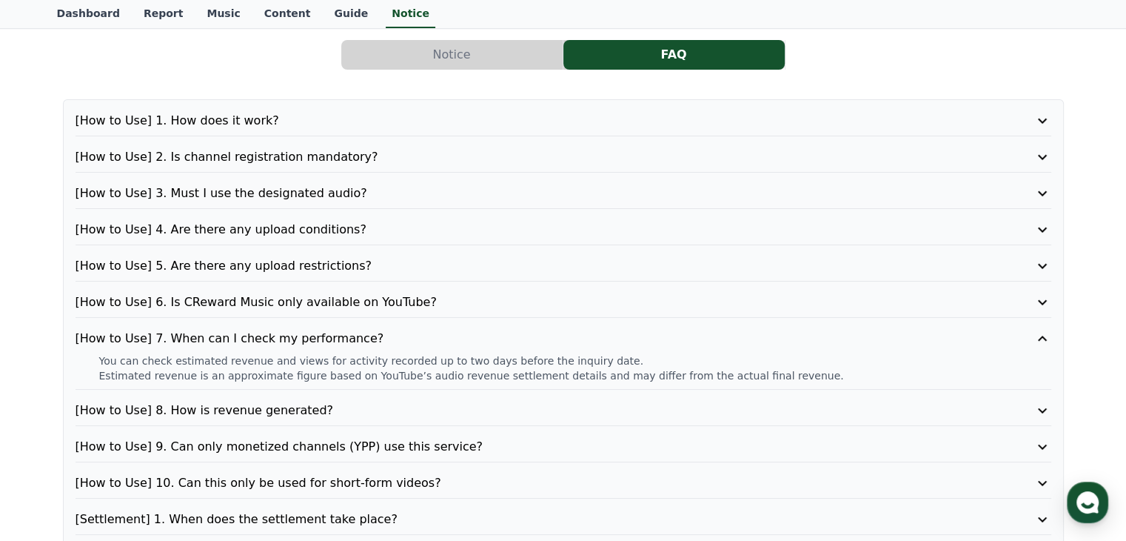
click at [243, 293] on p "[How to Use] 6. Is CReward Music only available on YouTube?" at bounding box center [525, 302] width 898 height 18
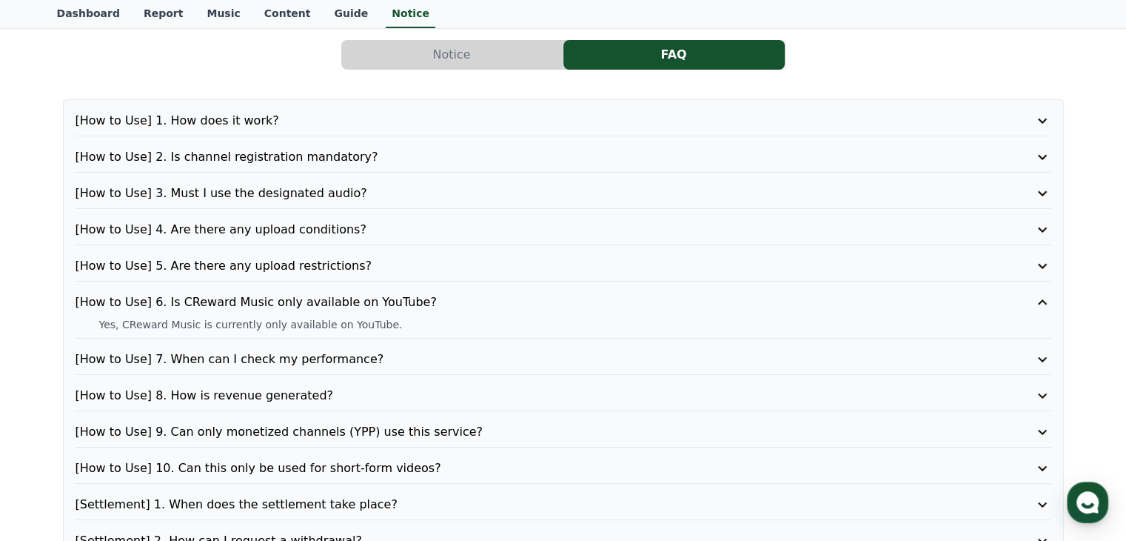
click at [233, 270] on p "[How to Use] 5. Are there any upload restrictions?" at bounding box center [525, 266] width 898 height 18
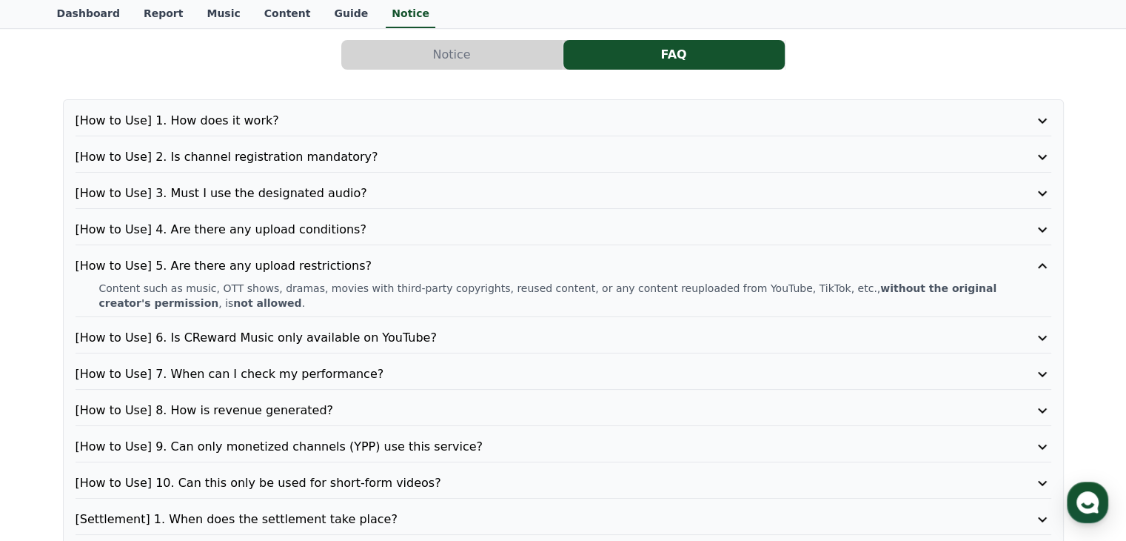
click at [481, 347] on div "[How to Use] 6. Is CReward Music only available on YouTube?" at bounding box center [564, 341] width 976 height 24
click at [502, 329] on p "[How to Use] 6. Is CReward Music only available on YouTube?" at bounding box center [525, 338] width 898 height 18
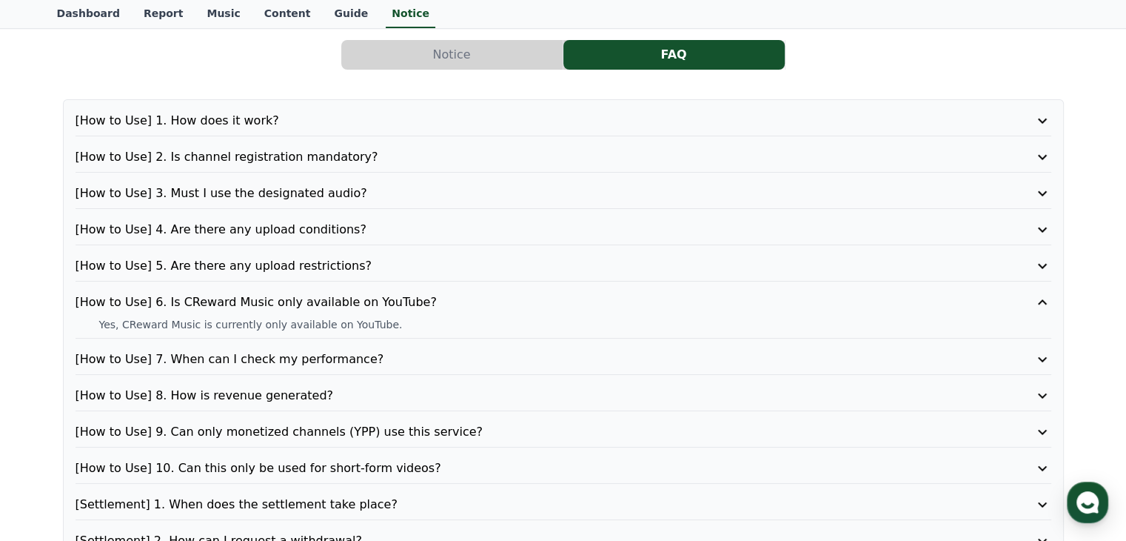
scroll to position [0, 0]
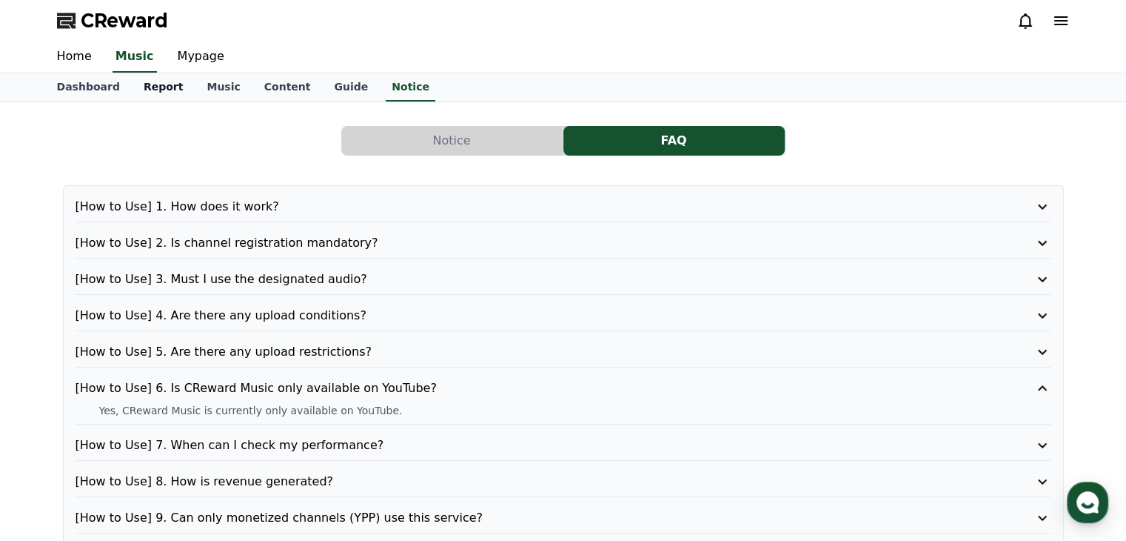
click at [167, 83] on link "Report" at bounding box center [164, 87] width 64 height 28
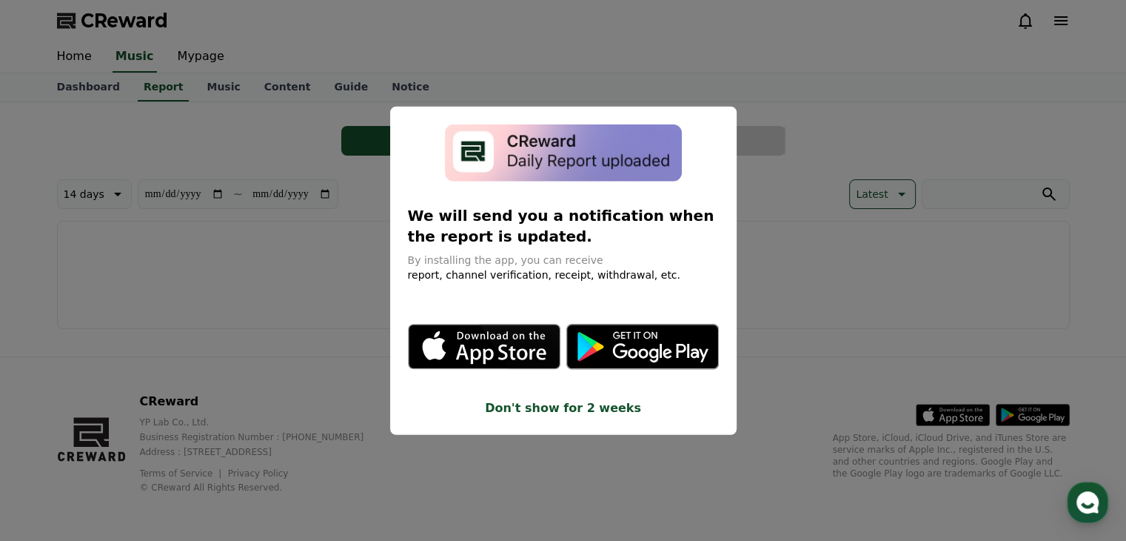
click at [201, 53] on button "close modal" at bounding box center [563, 270] width 1126 height 541
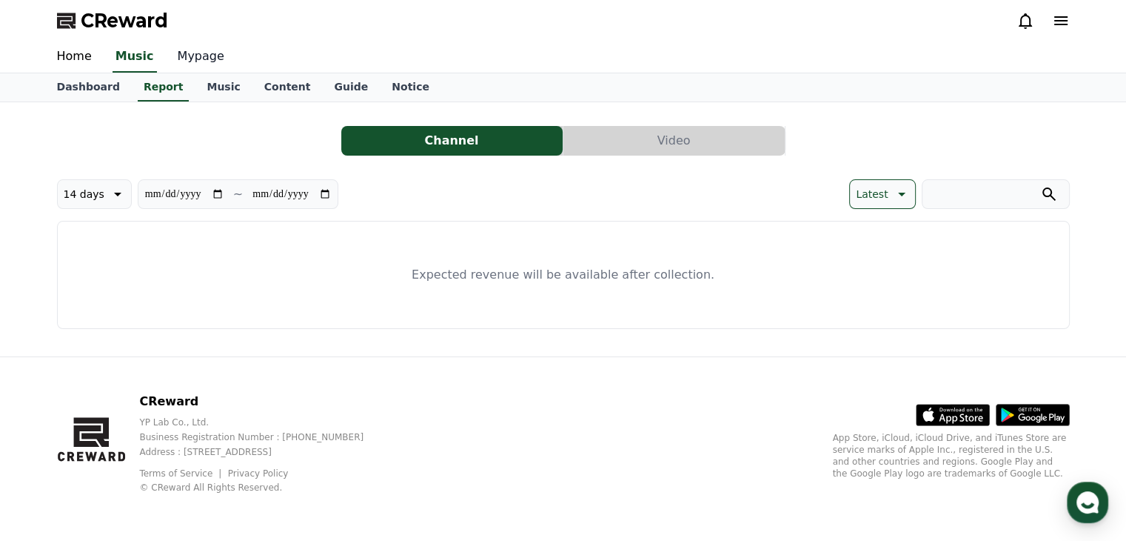
click at [185, 58] on link "Mypage" at bounding box center [201, 56] width 70 height 31
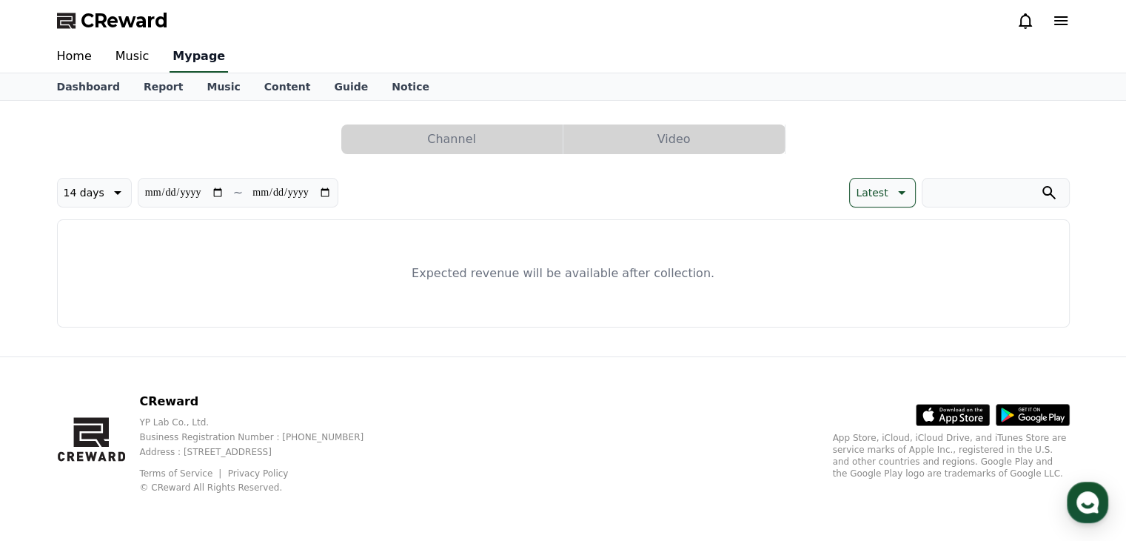
select select "**********"
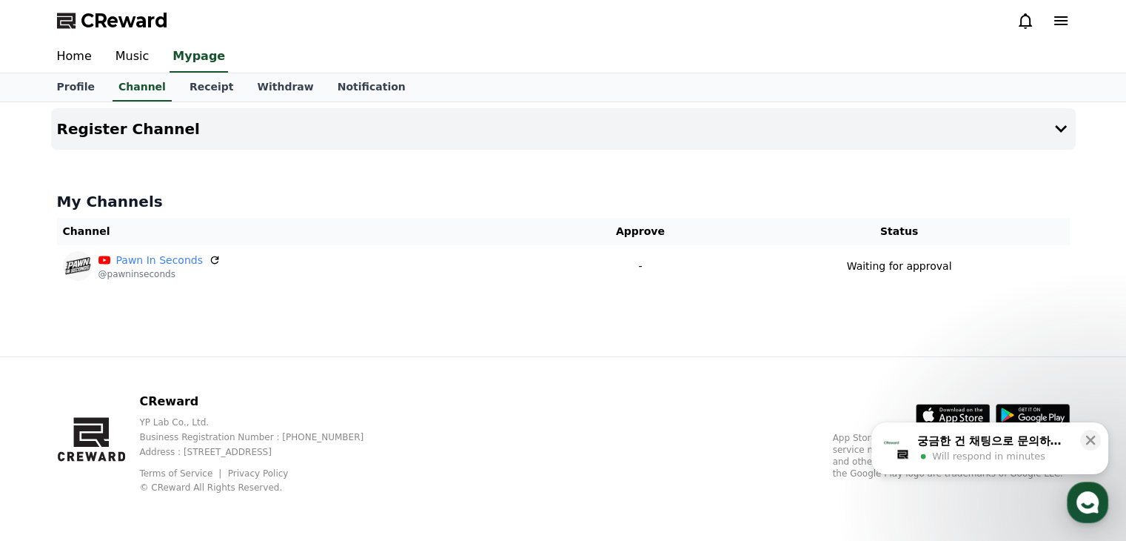
click at [938, 460] on span "Will respond in minutes" at bounding box center [988, 456] width 113 height 13
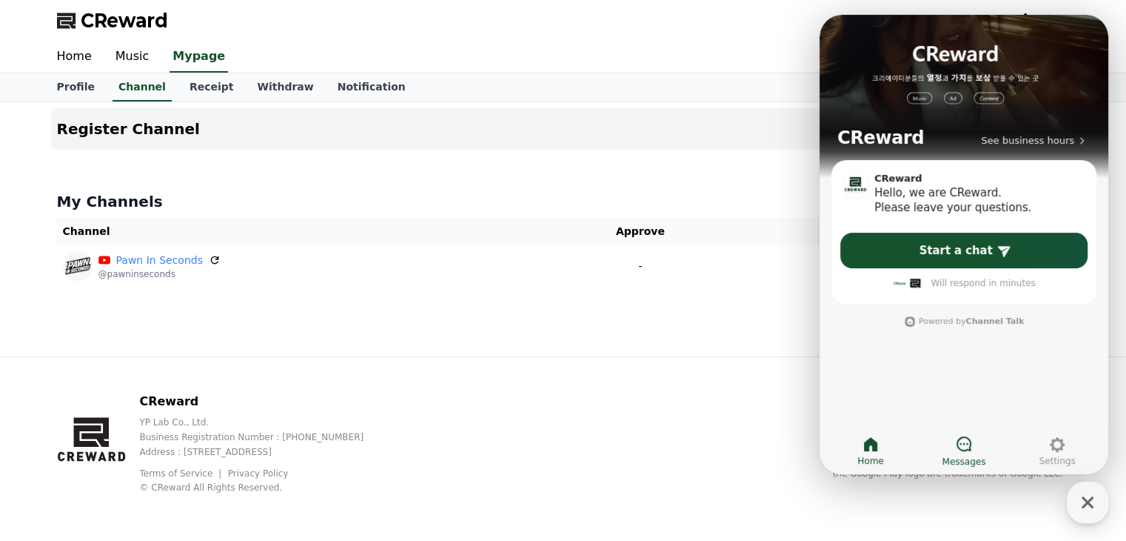
click at [975, 433] on link "Messages" at bounding box center [964, 451] width 93 height 37
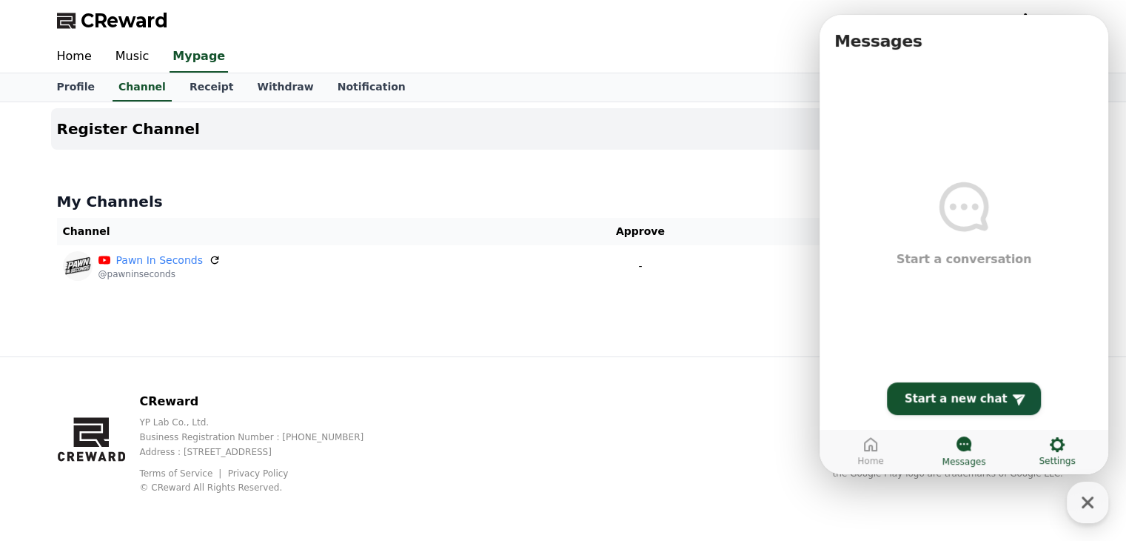
click at [1062, 436] on icon at bounding box center [1058, 444] width 18 height 18
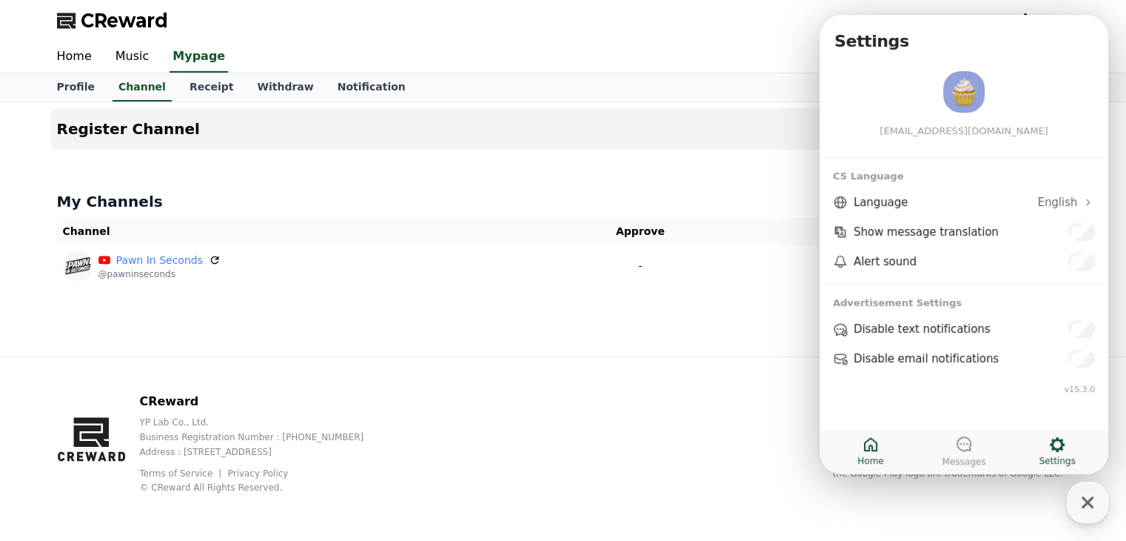
click at [867, 441] on icon at bounding box center [870, 444] width 13 height 14
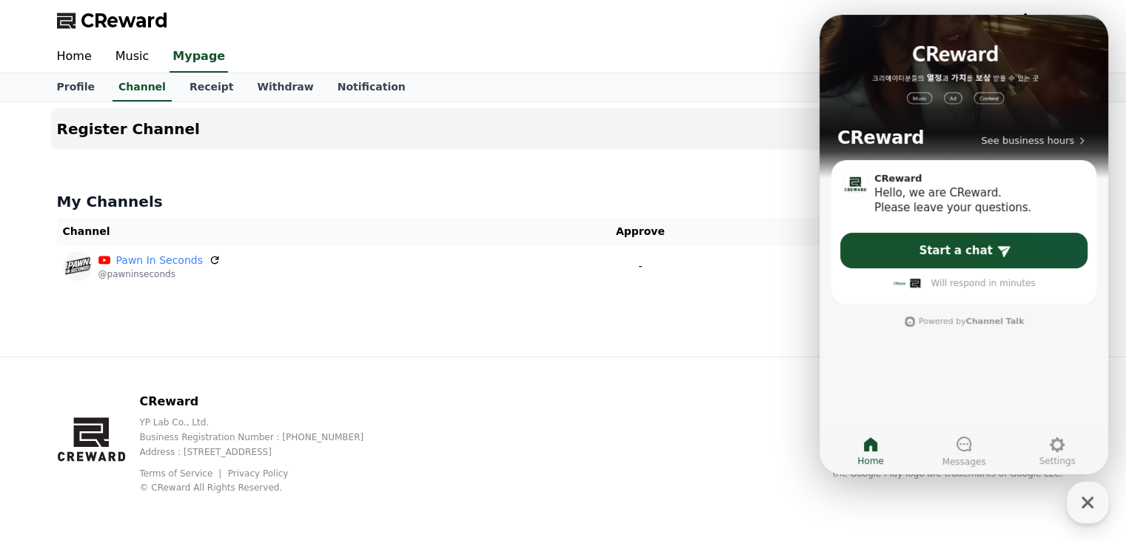
click at [554, 338] on div "Register Channel My Channels Channel Approve Status Pawn In Seconds @pawninseco…" at bounding box center [563, 229] width 1037 height 254
click at [213, 84] on link "Receipt" at bounding box center [212, 87] width 68 height 28
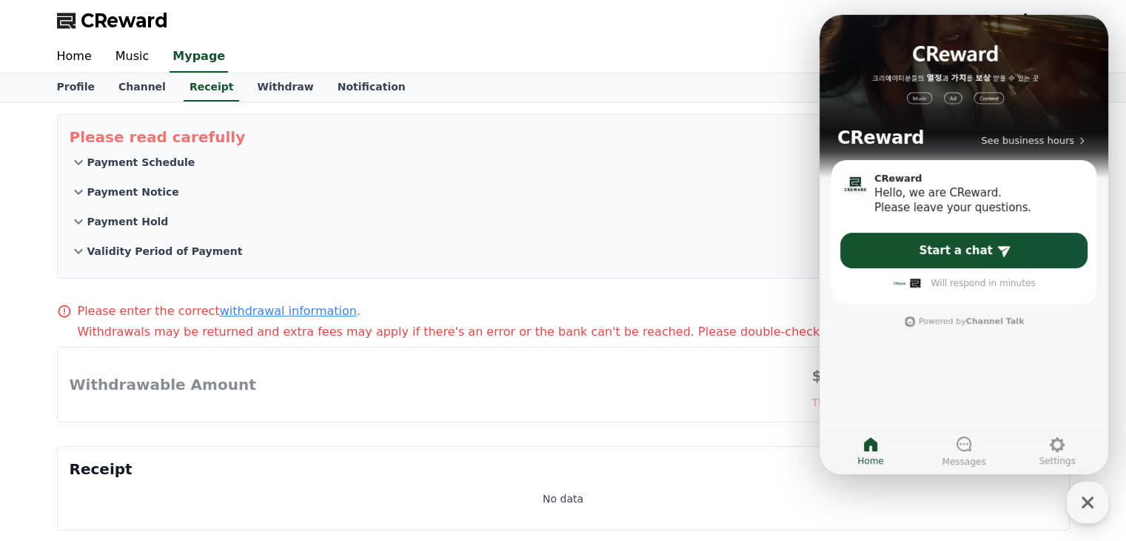
click at [168, 250] on p "Validity Period of Payment" at bounding box center [165, 251] width 156 height 15
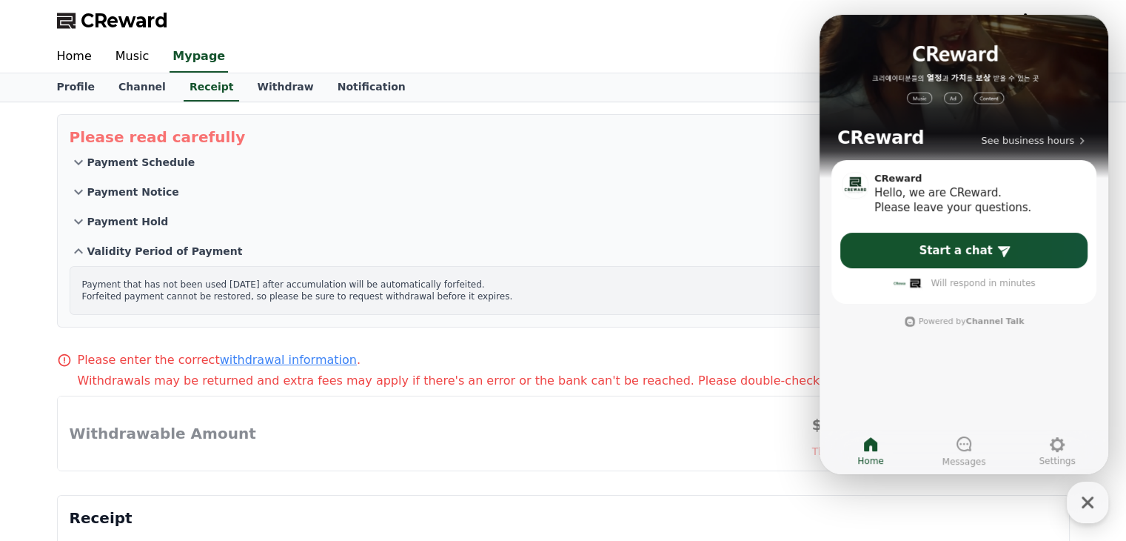
click at [268, 361] on link "withdrawal information" at bounding box center [288, 360] width 137 height 14
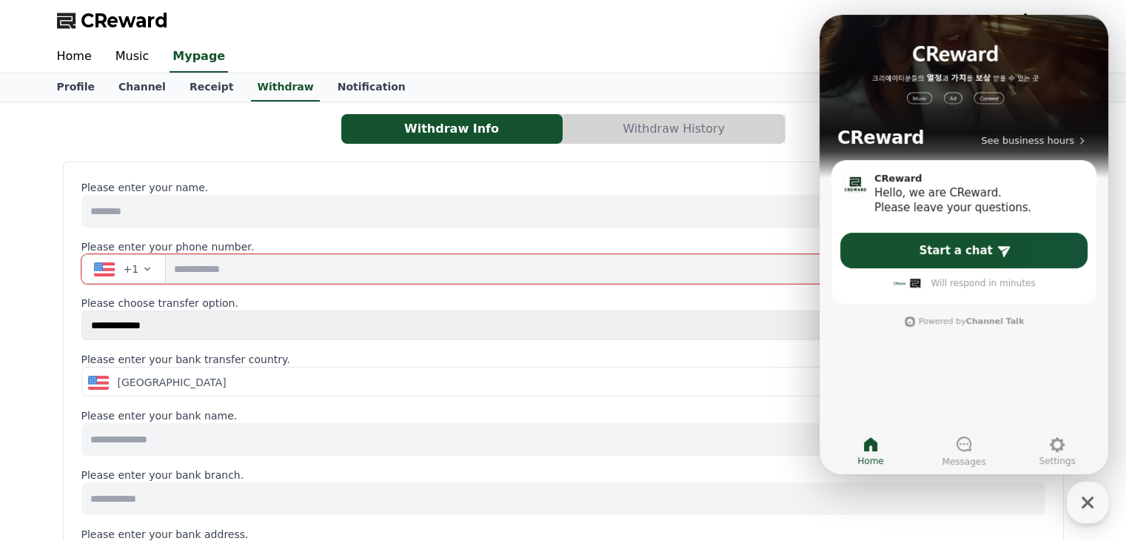
click at [687, 82] on div "Profile Channel Receipt Withdraw Notification" at bounding box center [563, 87] width 1037 height 28
click at [714, 131] on button "Withdraw History" at bounding box center [674, 129] width 221 height 30
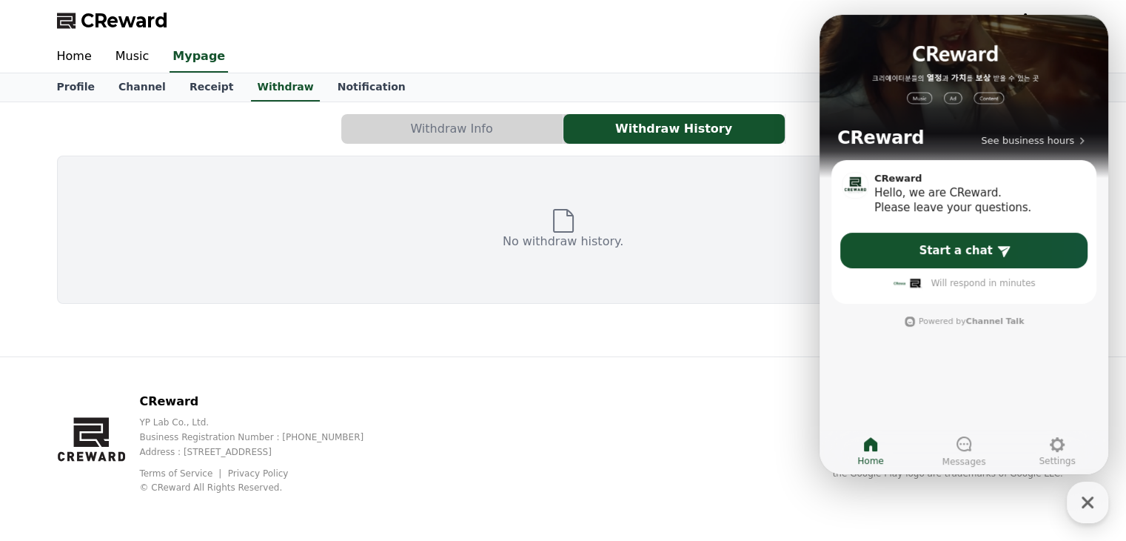
click at [530, 114] on button "Withdraw Info" at bounding box center [451, 129] width 221 height 30
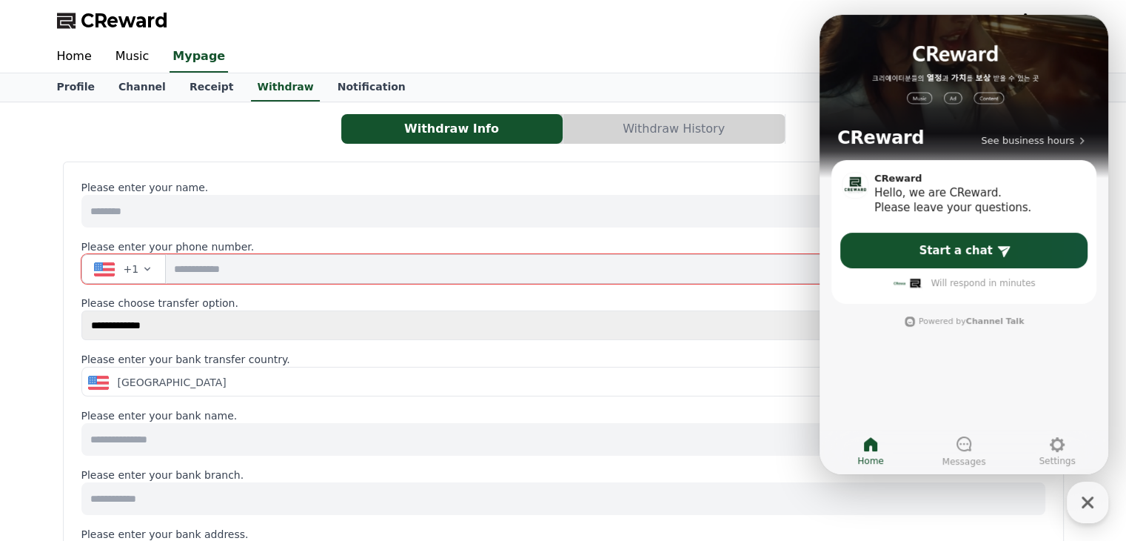
click at [158, 324] on select "**********" at bounding box center [563, 325] width 964 height 30
select select "******"
click at [81, 310] on select "**********" at bounding box center [563, 325] width 964 height 30
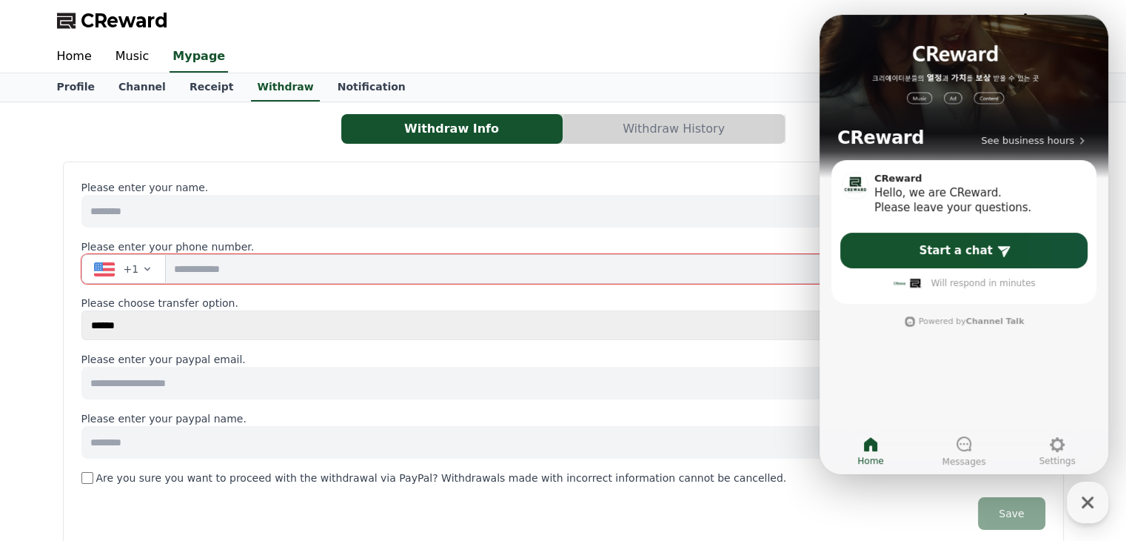
click at [727, 386] on input at bounding box center [563, 383] width 964 height 33
click at [130, 262] on span "+1" at bounding box center [132, 268] width 16 height 15
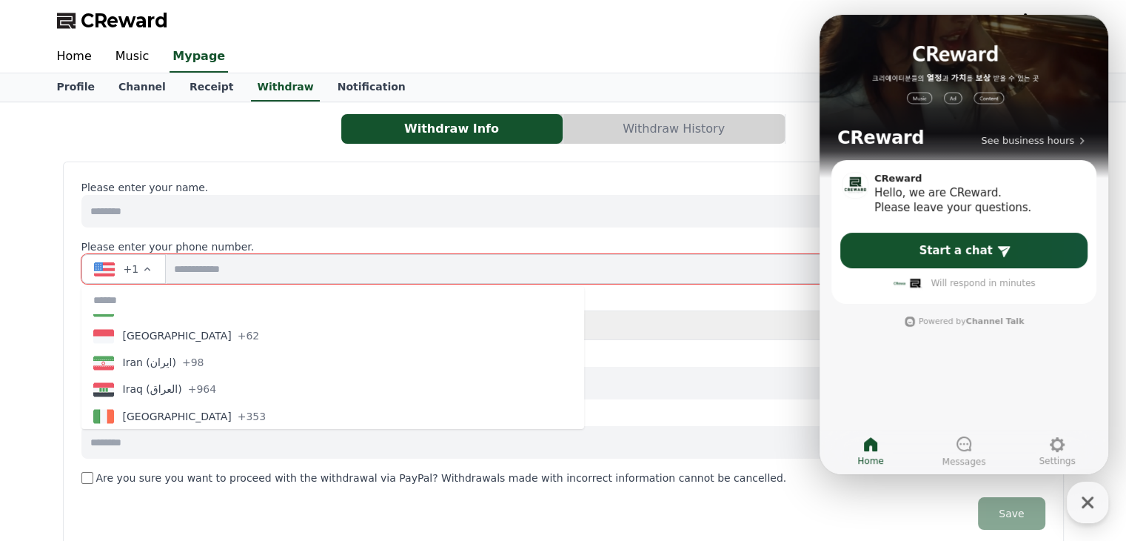
scroll to position [2684, 0]
click at [155, 335] on span "Indonesia" at bounding box center [177, 335] width 109 height 15
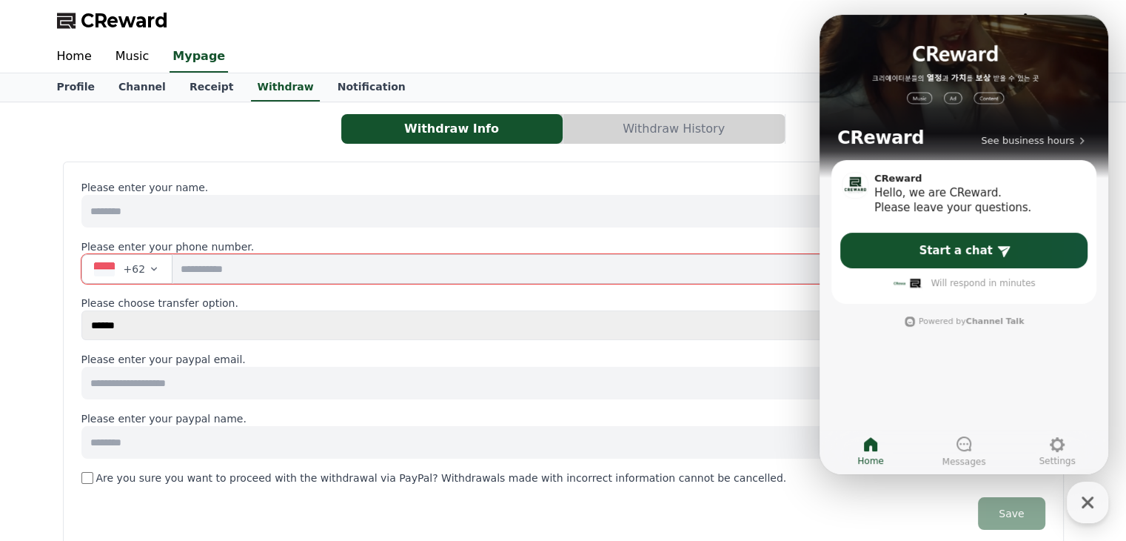
click at [875, 439] on icon at bounding box center [871, 444] width 18 height 18
click at [1074, 505] on div "button" at bounding box center [1087, 501] width 41 height 41
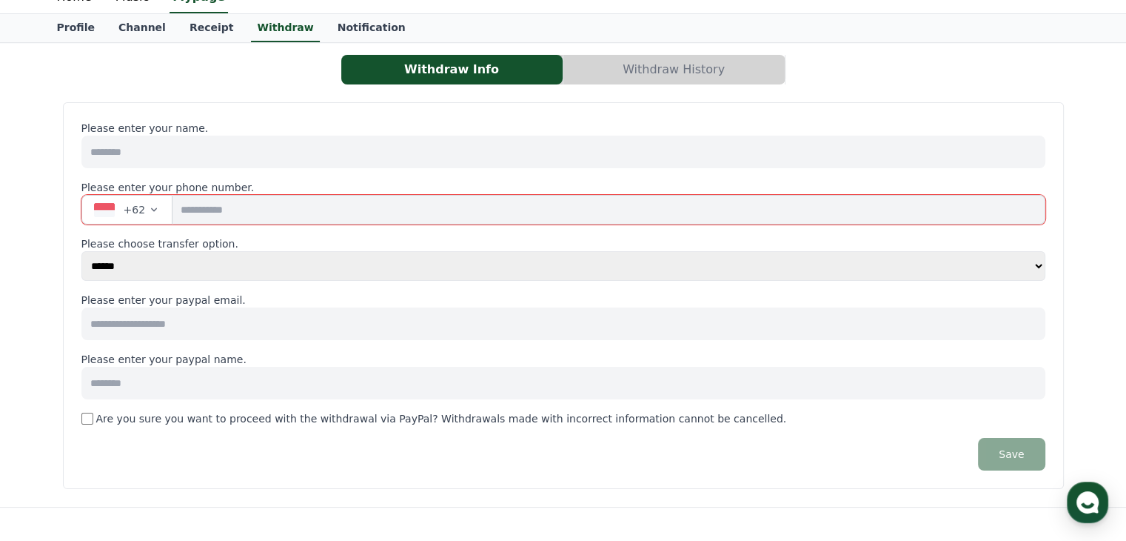
scroll to position [0, 0]
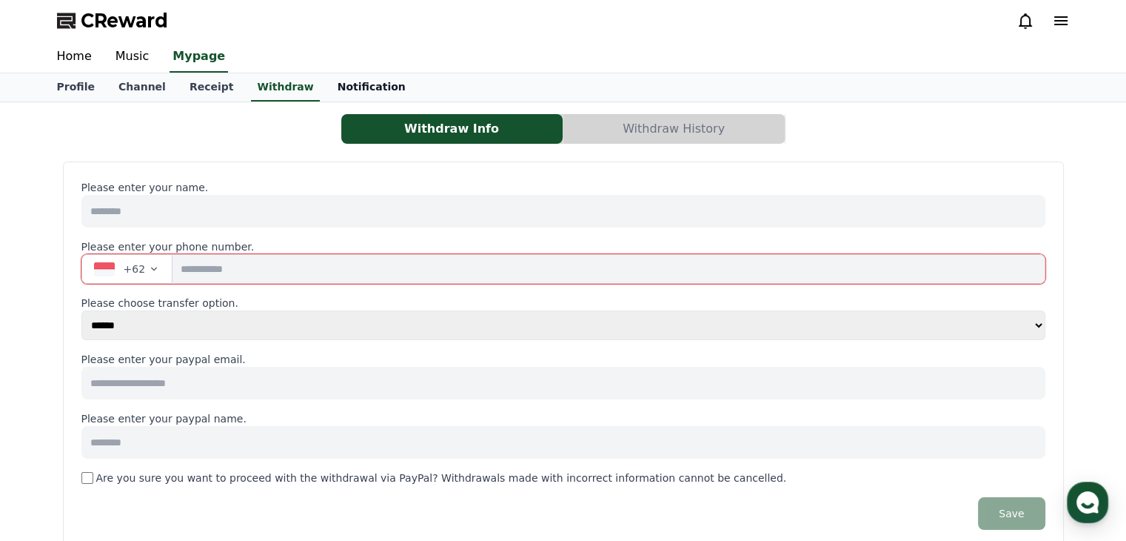
click at [326, 94] on link "Notification" at bounding box center [372, 87] width 92 height 28
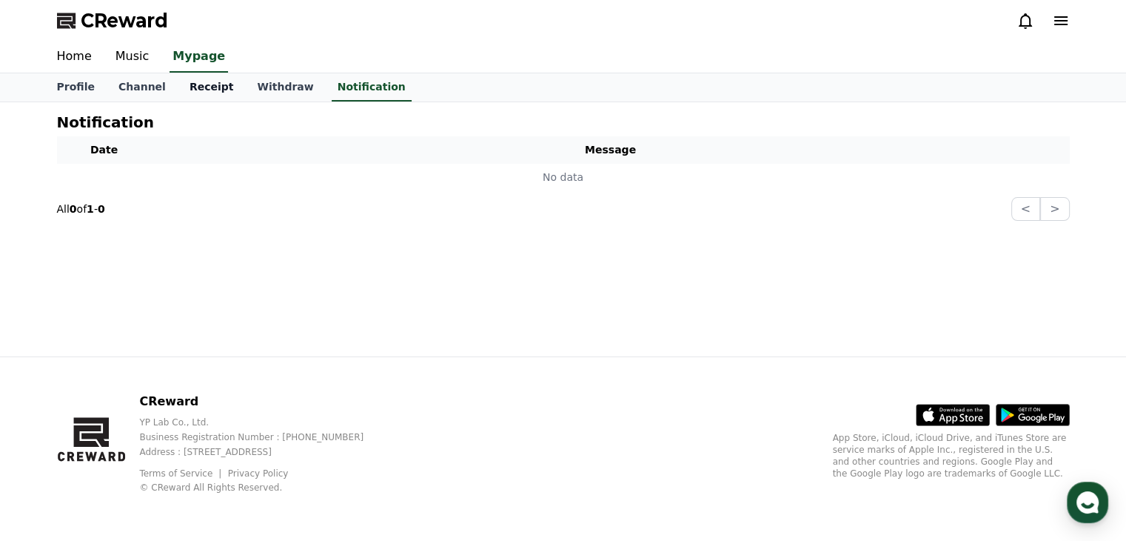
click at [187, 86] on link "Receipt" at bounding box center [212, 87] width 68 height 28
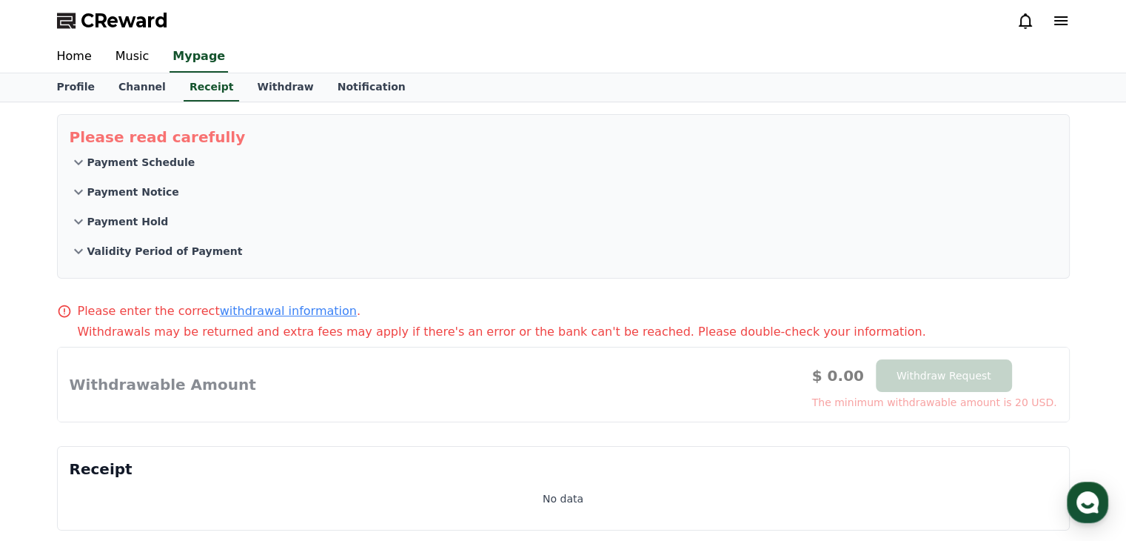
click at [178, 251] on p "Validity Period of Payment" at bounding box center [165, 251] width 156 height 15
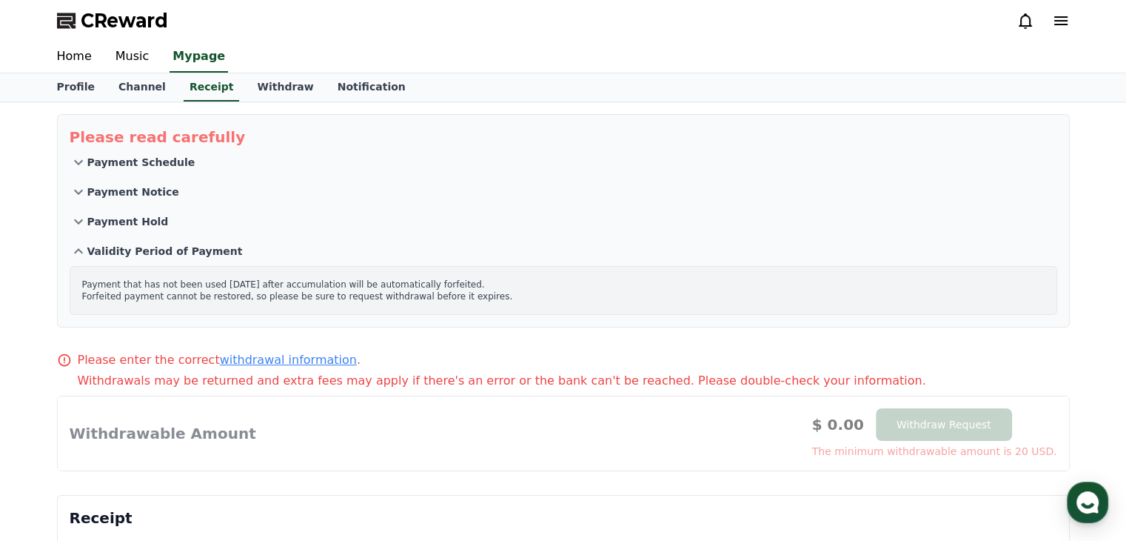
click at [1046, 16] on div at bounding box center [1043, 21] width 53 height 18
click at [1061, 21] on icon at bounding box center [1061, 21] width 18 height 18
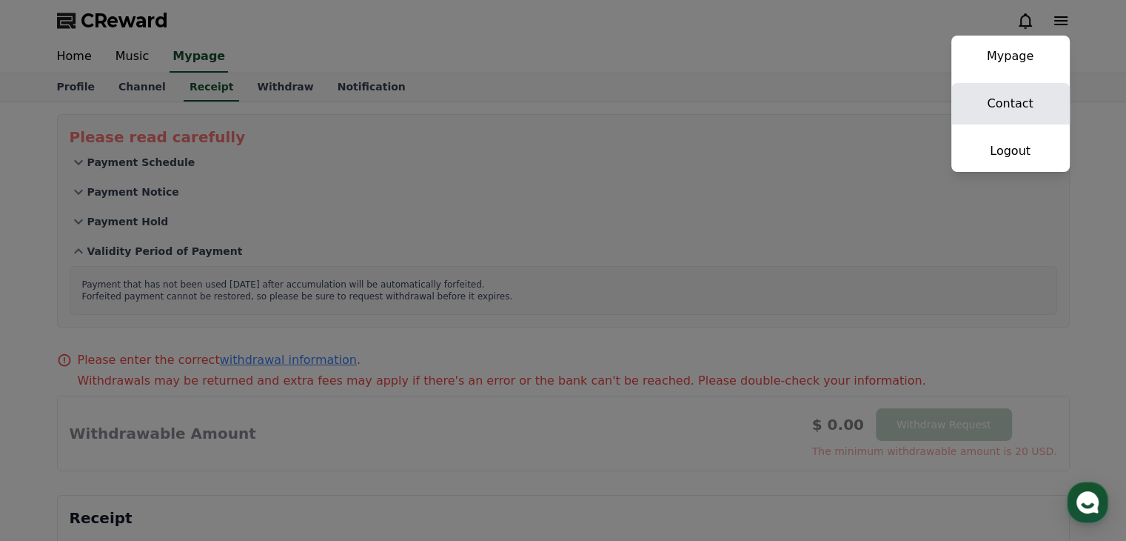
click at [1010, 101] on link "Contact" at bounding box center [1011, 103] width 118 height 41
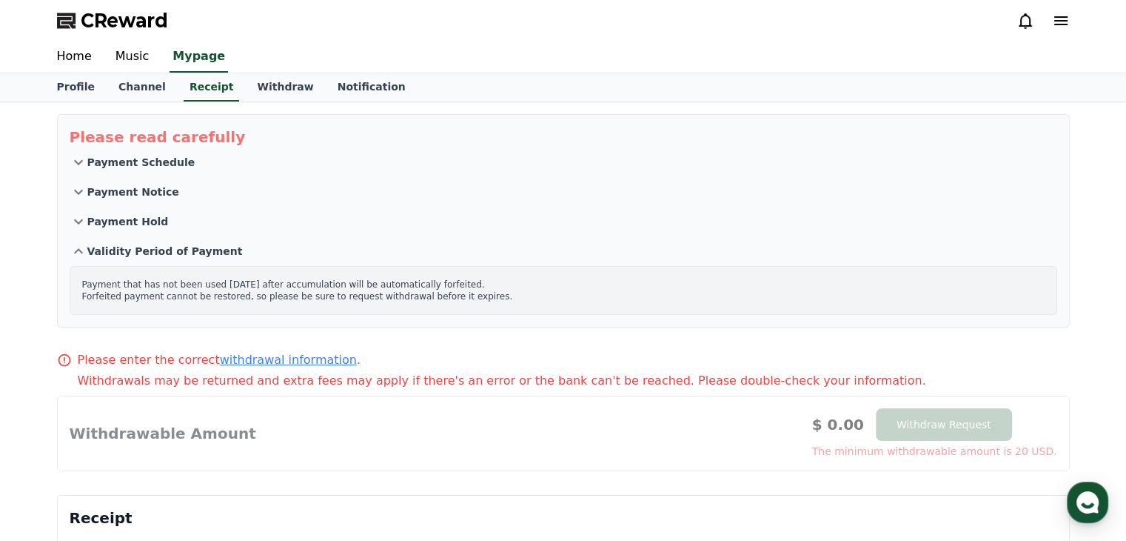
click at [1048, 19] on div at bounding box center [1043, 21] width 53 height 18
click at [1057, 23] on icon at bounding box center [1061, 21] width 18 height 18
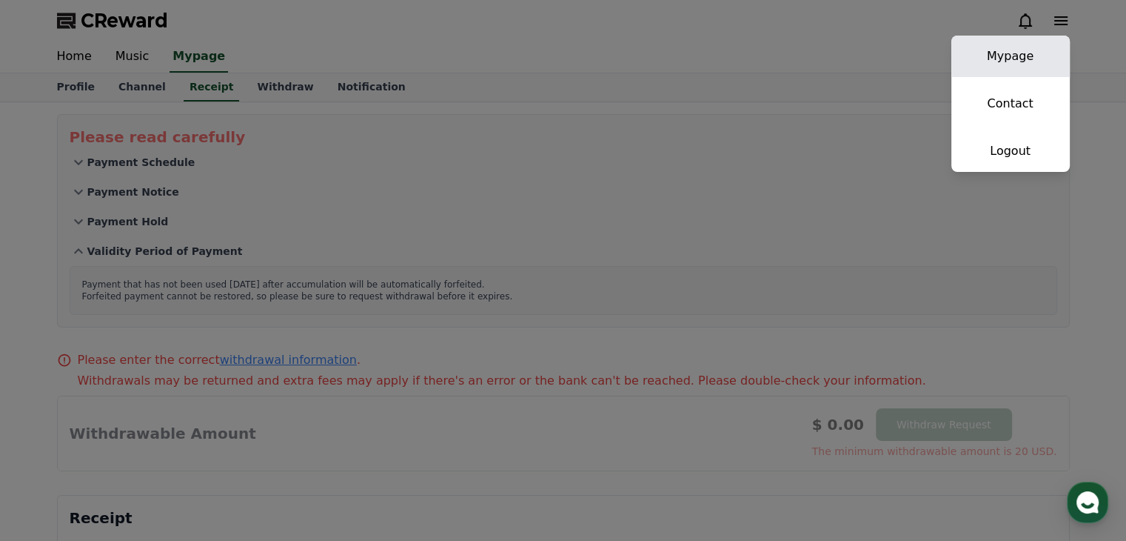
click at [1007, 59] on link "Mypage" at bounding box center [1011, 56] width 118 height 41
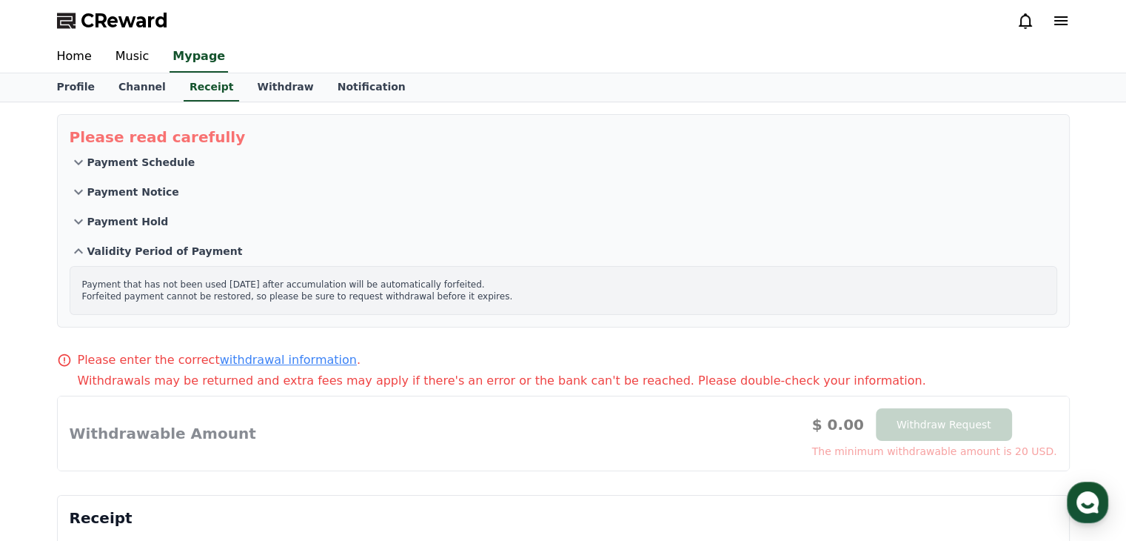
select select "**********"
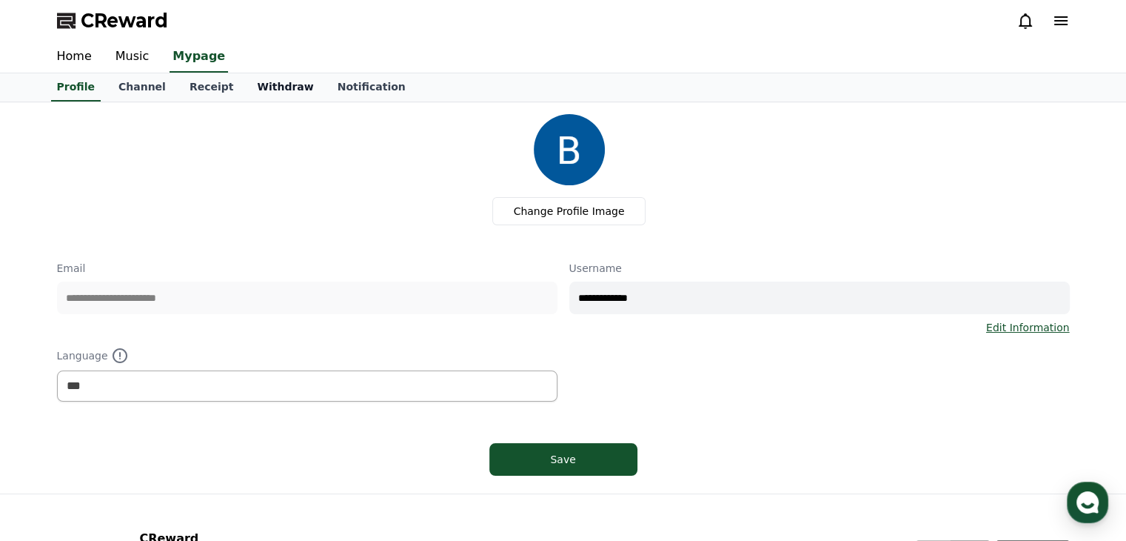
click at [261, 84] on link "Withdraw" at bounding box center [285, 87] width 80 height 28
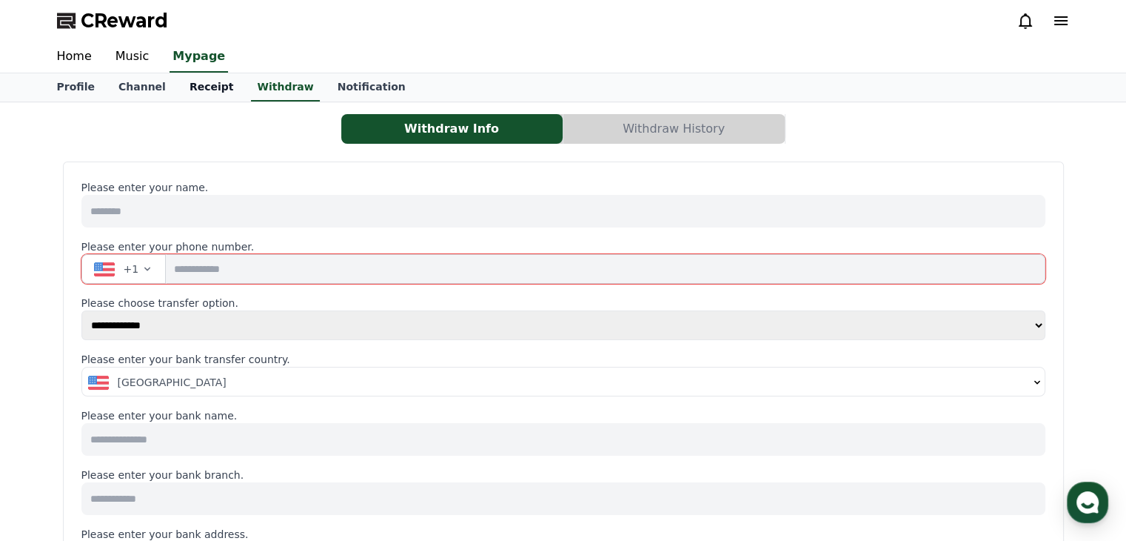
click at [199, 91] on link "Receipt" at bounding box center [212, 87] width 68 height 28
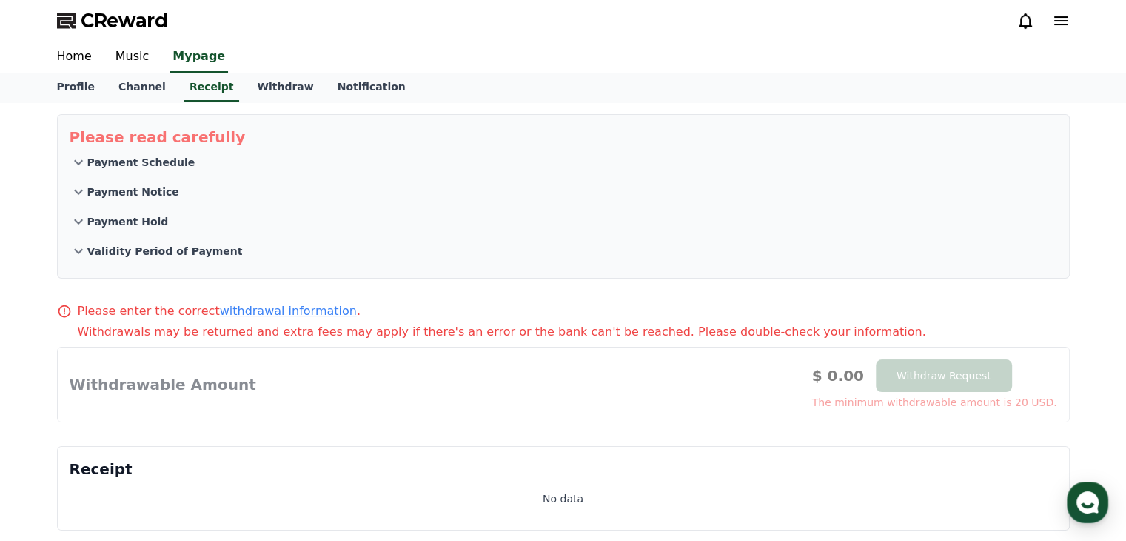
click at [175, 244] on p "Validity Period of Payment" at bounding box center [165, 251] width 156 height 15
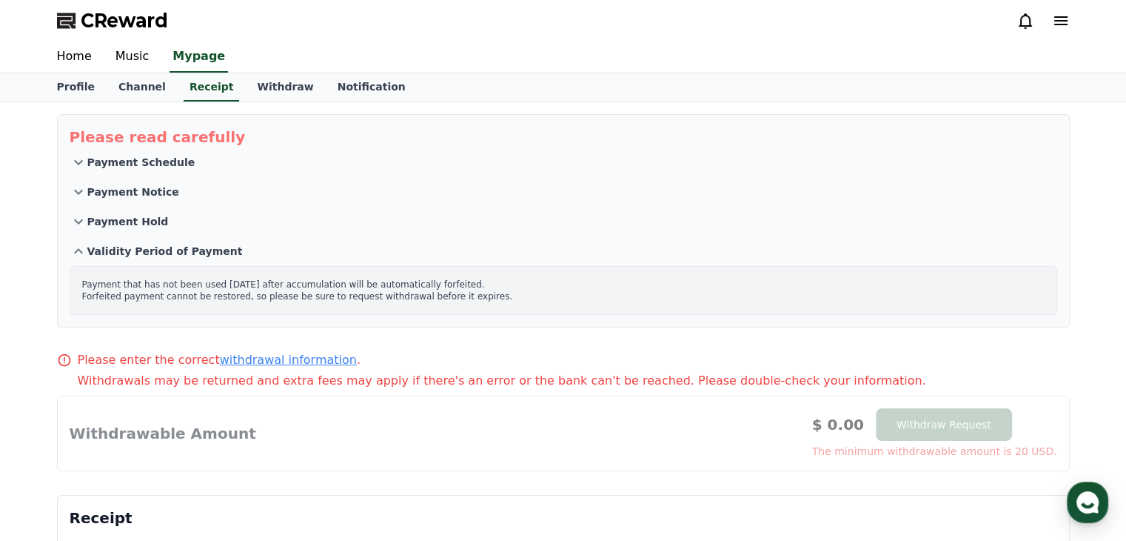
click at [154, 226] on p "Payment Hold" at bounding box center [127, 221] width 81 height 15
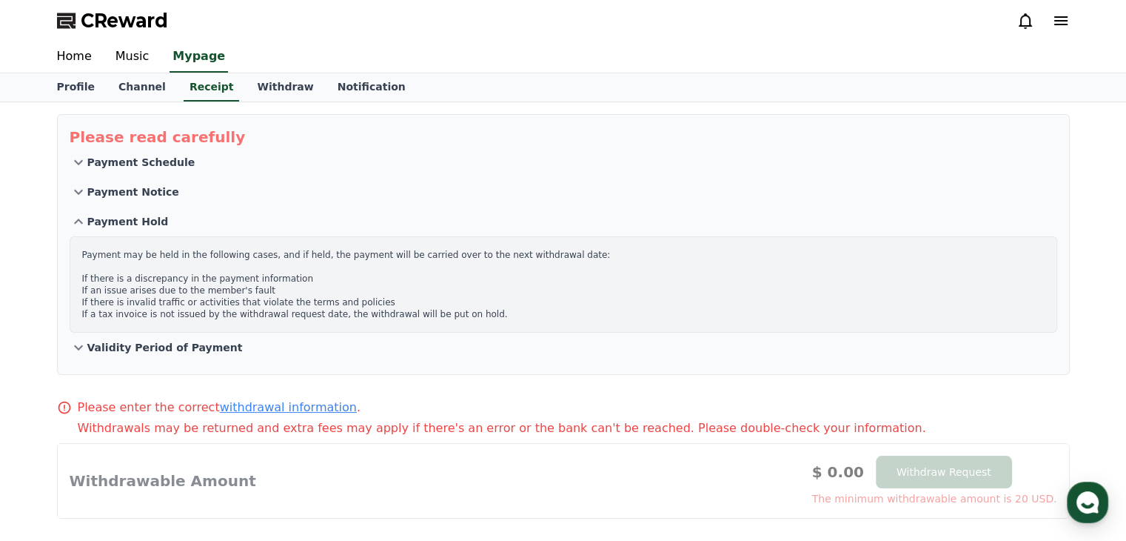
click at [130, 207] on button "Payment Hold" at bounding box center [564, 222] width 988 height 30
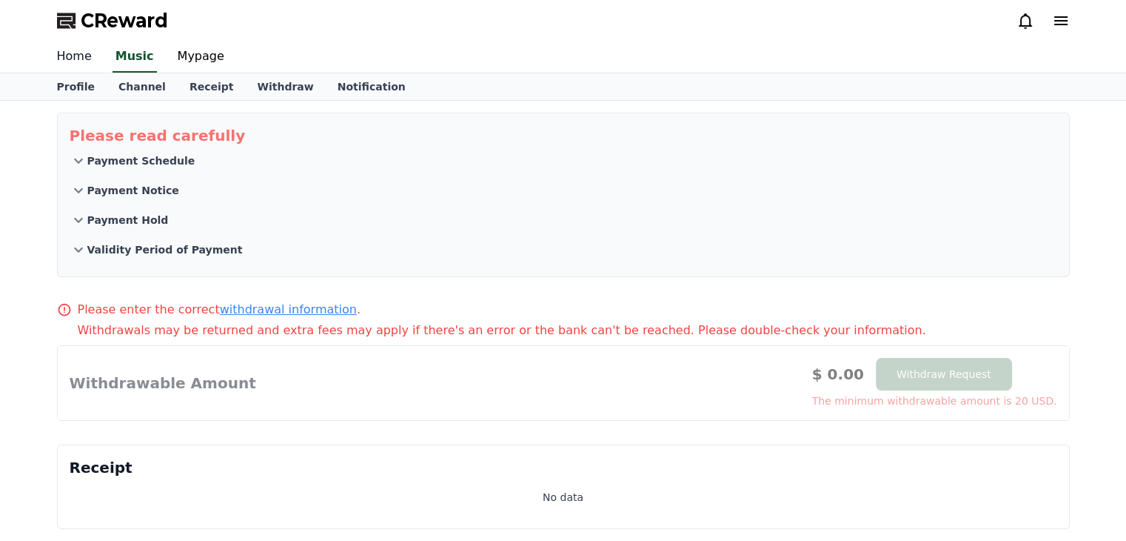
click at [76, 55] on link "Home" at bounding box center [74, 56] width 59 height 31
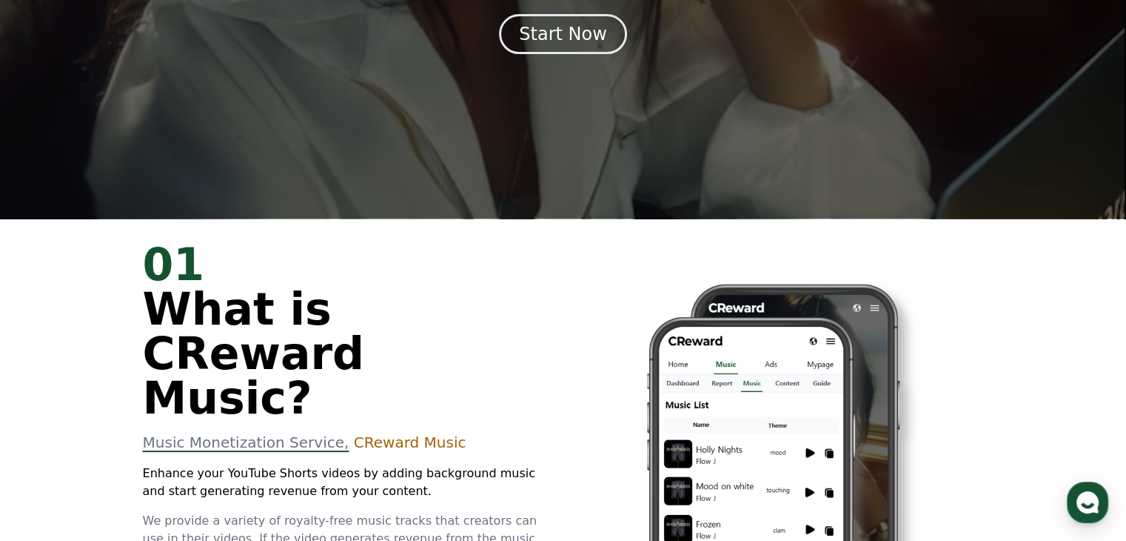
scroll to position [373, 0]
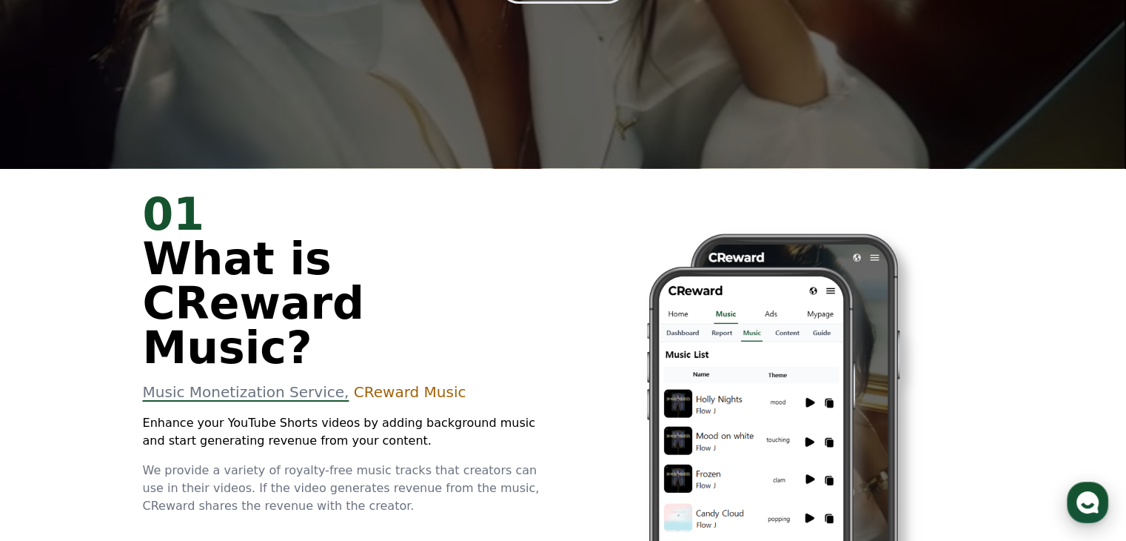
click at [1089, 513] on icon "button" at bounding box center [1088, 502] width 27 height 27
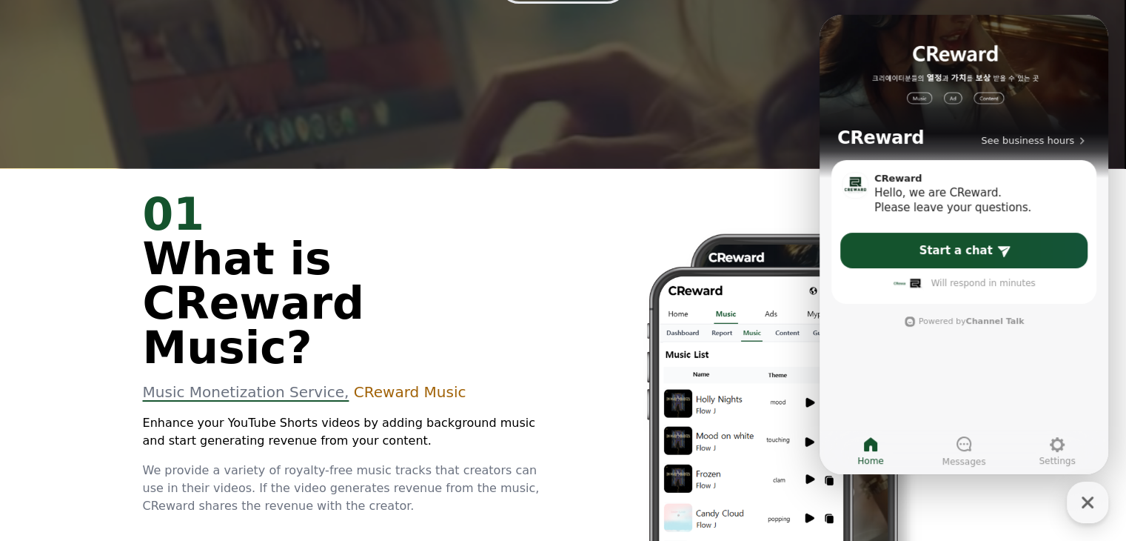
click at [511, 170] on div "01 What is CReward Music? Music Monetization Service, CReward Music Enhance you…" at bounding box center [563, 447] width 889 height 558
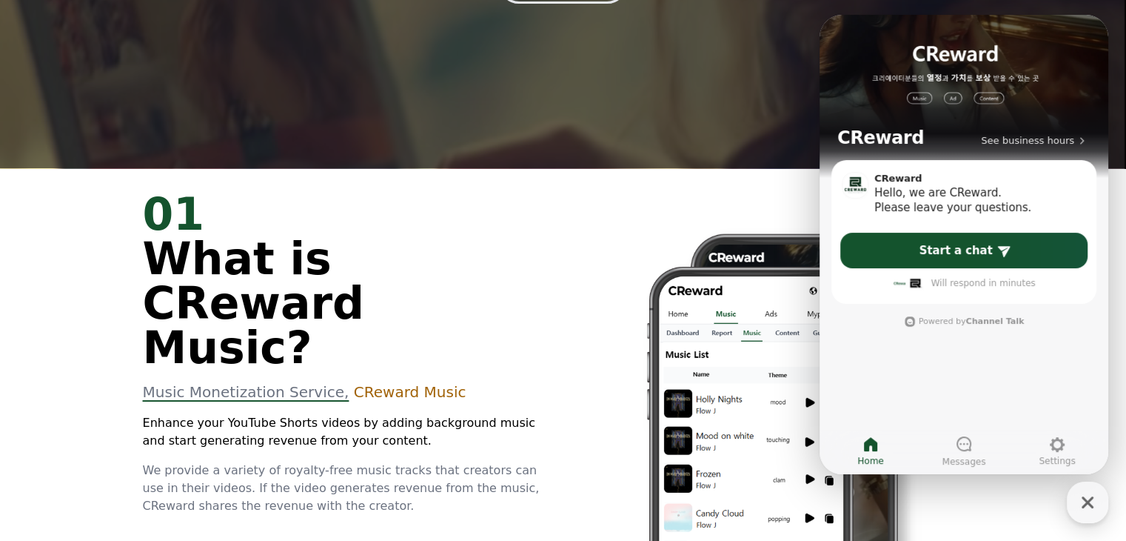
scroll to position [0, 0]
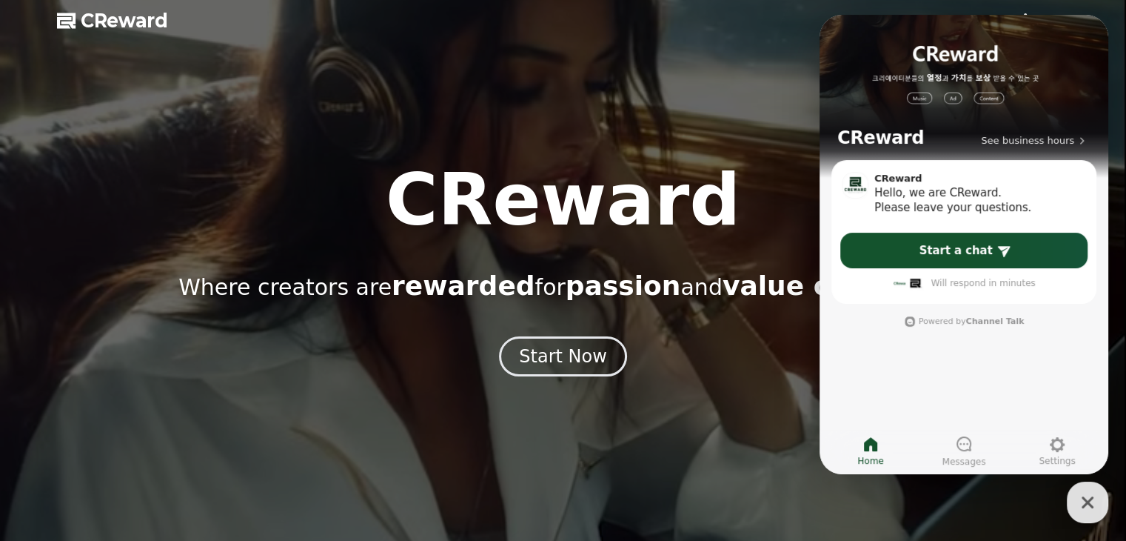
click at [144, 30] on span "CReward" at bounding box center [124, 21] width 87 height 24
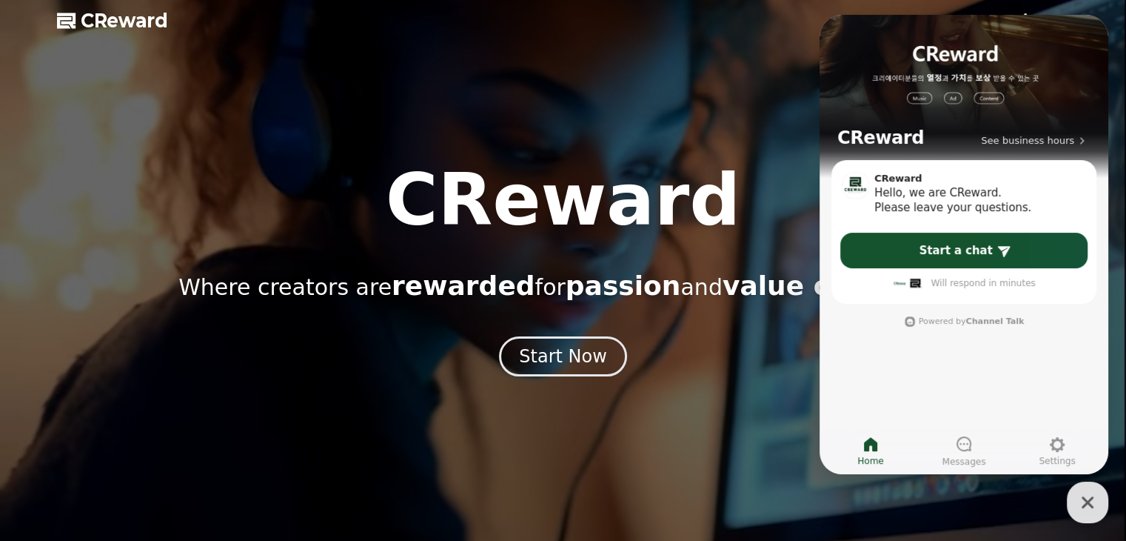
click at [709, 236] on h1 "CReward" at bounding box center [563, 199] width 355 height 71
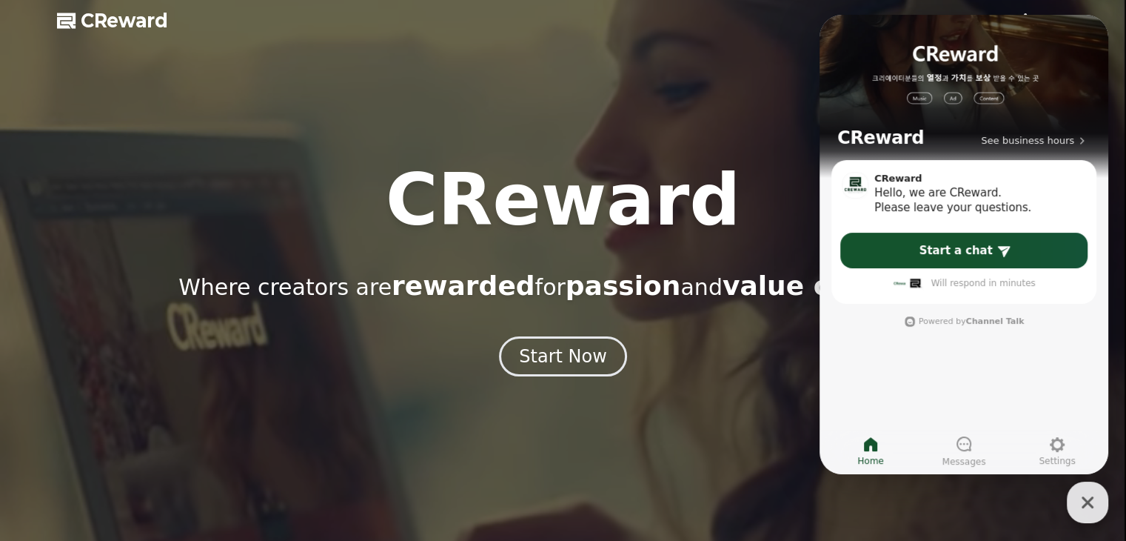
click at [1084, 507] on icon "button" at bounding box center [1088, 502] width 27 height 27
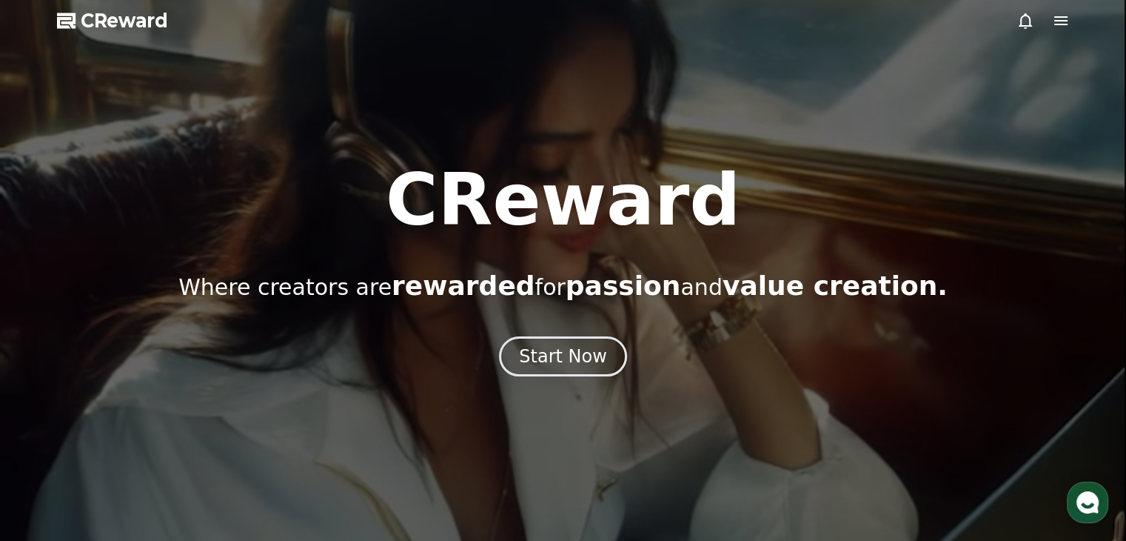
click at [1058, 27] on icon at bounding box center [1061, 21] width 18 height 18
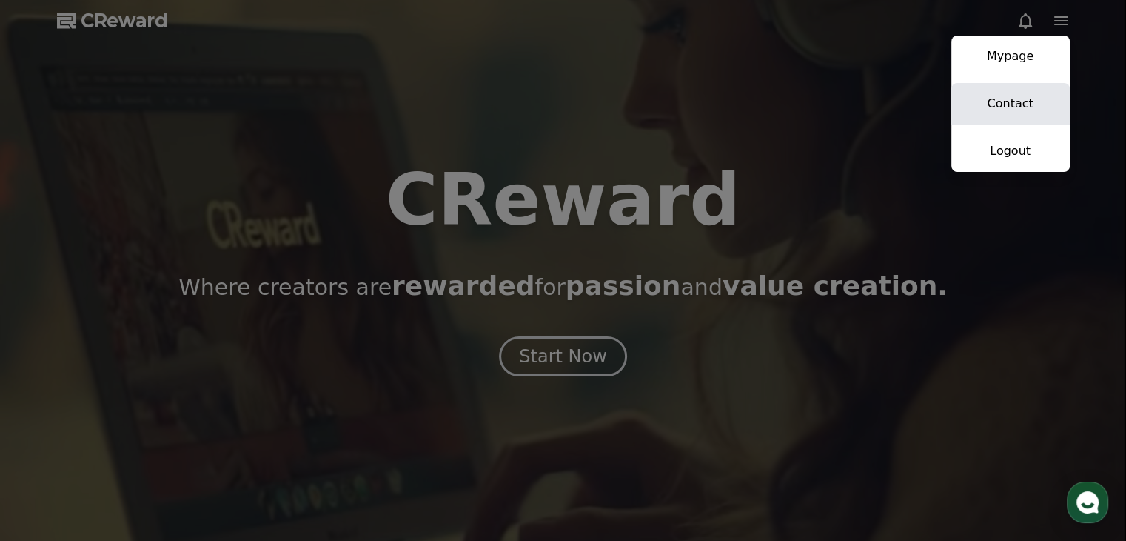
click at [1026, 97] on link "Contact" at bounding box center [1011, 103] width 118 height 41
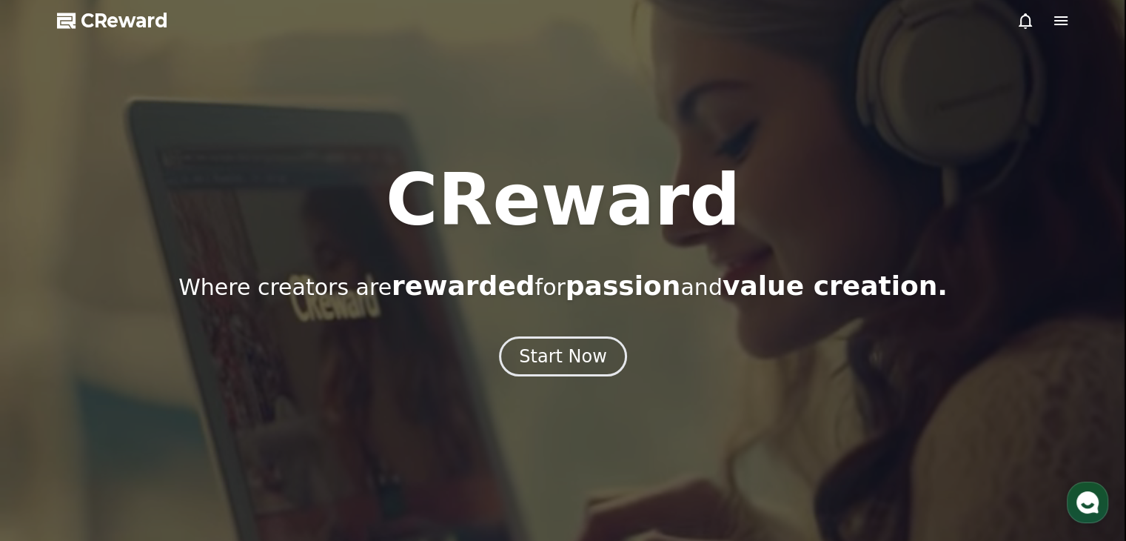
click at [1054, 15] on icon at bounding box center [1061, 21] width 18 height 18
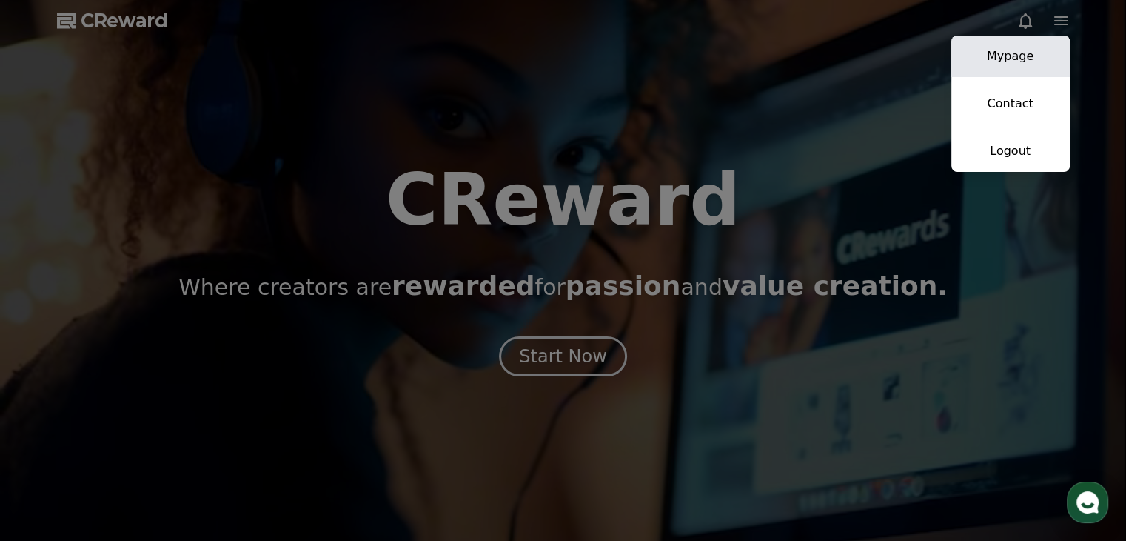
click at [1044, 59] on link "Mypage" at bounding box center [1011, 56] width 118 height 41
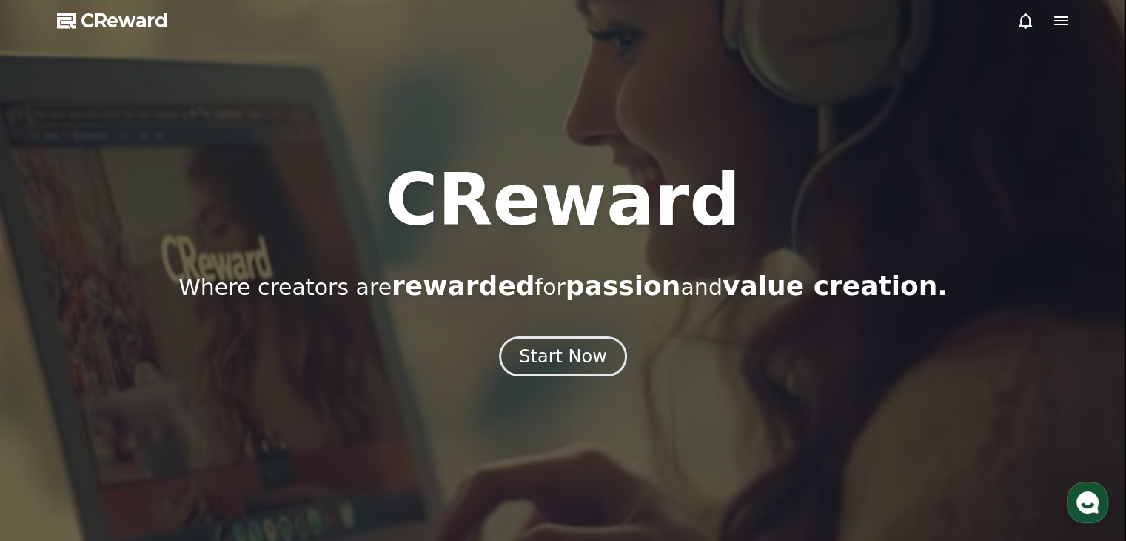
select select "**********"
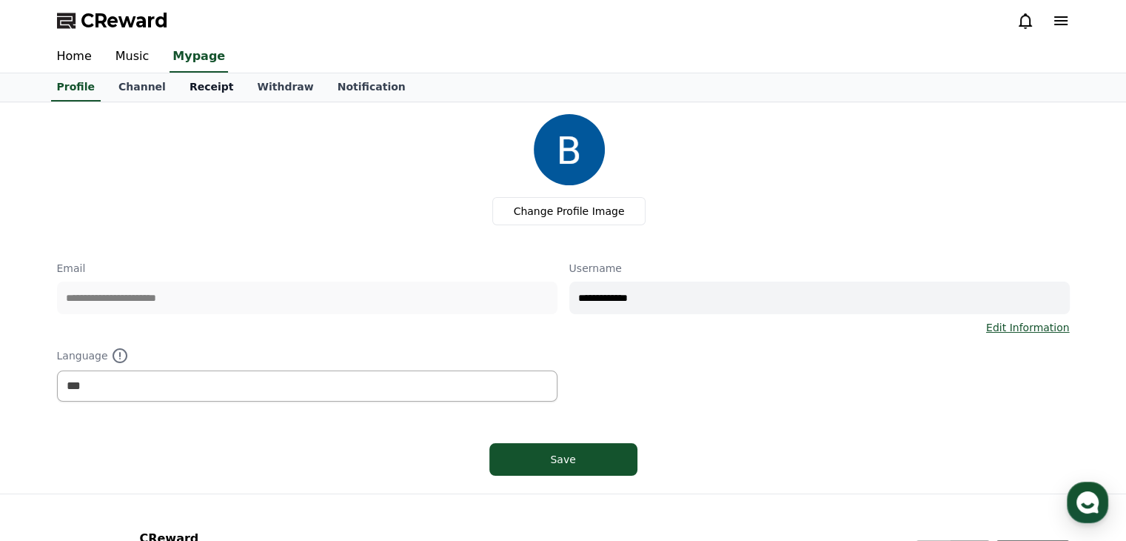
click at [193, 76] on link "Receipt" at bounding box center [212, 87] width 68 height 28
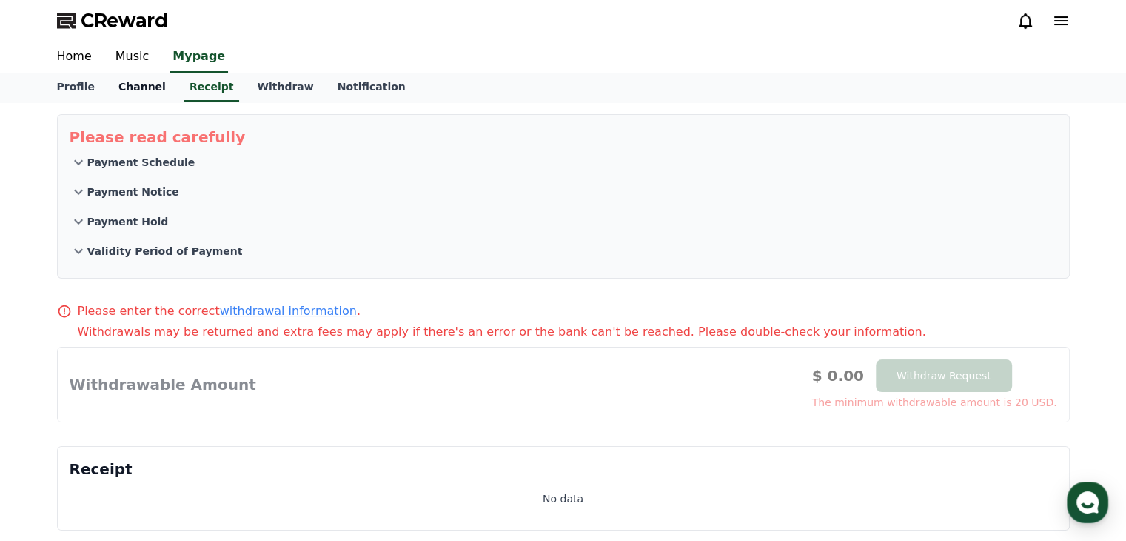
click at [138, 90] on link "Channel" at bounding box center [142, 87] width 71 height 28
